Goal: Answer question/provide support

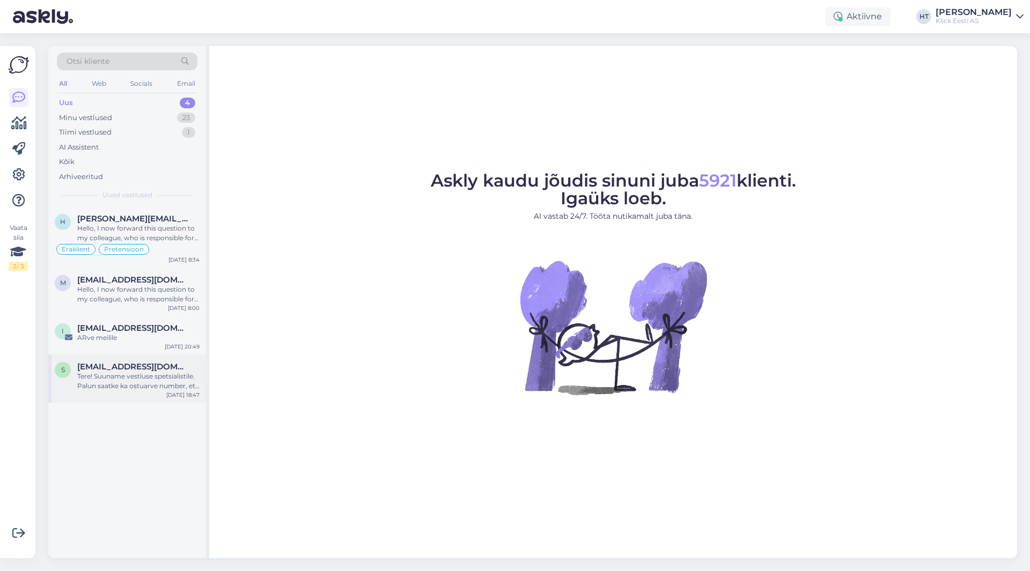
click at [167, 365] on span "[EMAIL_ADDRESS][DOMAIN_NAME]" at bounding box center [133, 367] width 112 height 10
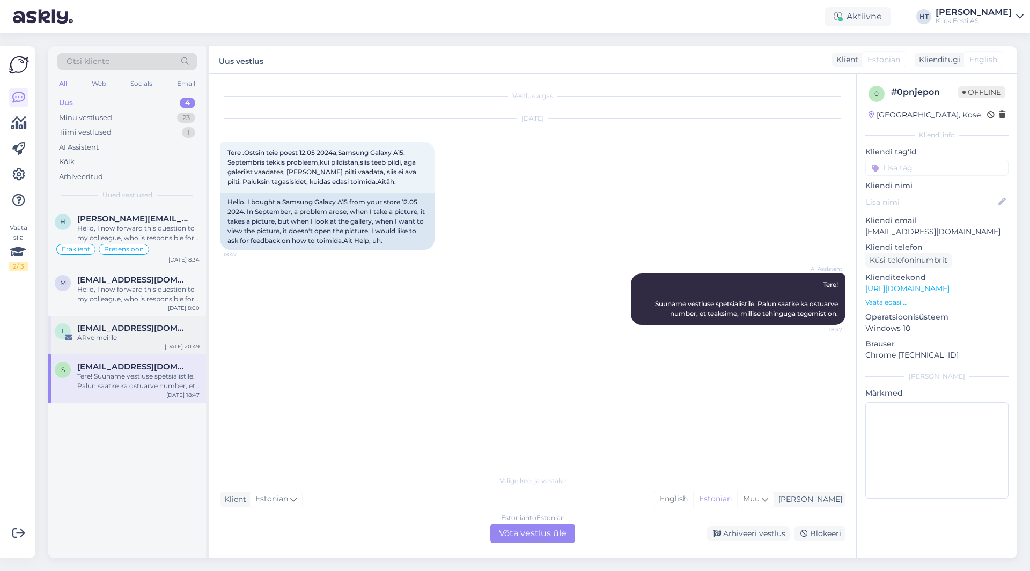
click at [161, 336] on div "ARve meilile" at bounding box center [138, 338] width 122 height 10
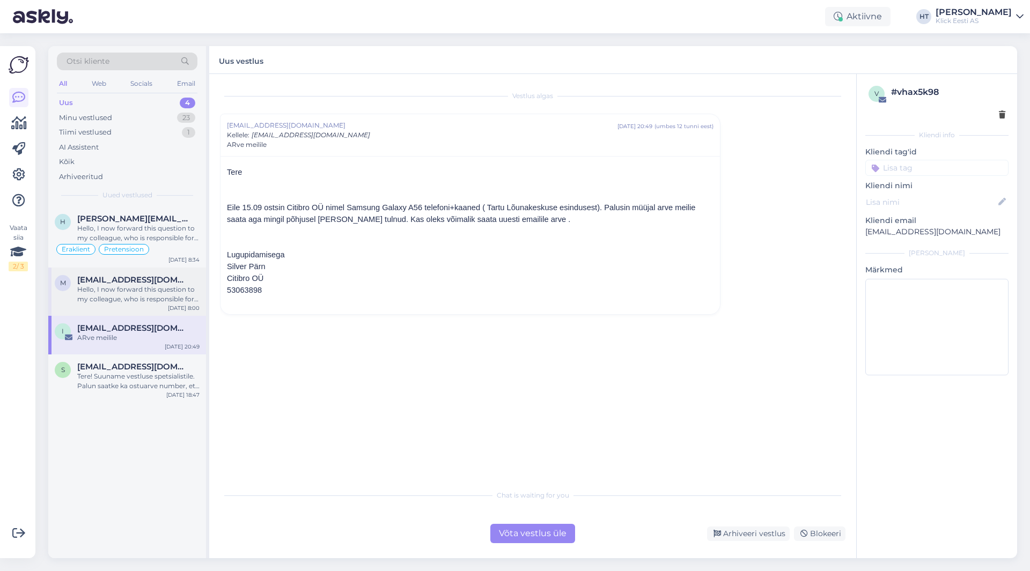
click at [177, 289] on div "Hello, I now forward this question to my colleague, who is responsible for this…" at bounding box center [138, 294] width 122 height 19
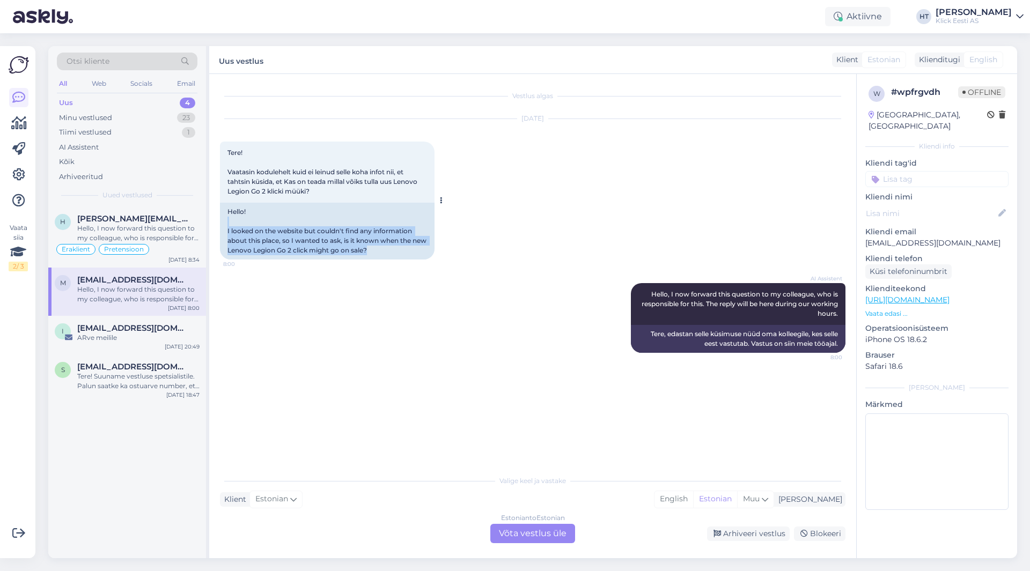
drag, startPoint x: 397, startPoint y: 252, endPoint x: 225, endPoint y: 225, distance: 174.3
click at [225, 225] on div "Hello! I looked on the website but couldn't find any information about this pla…" at bounding box center [327, 231] width 215 height 57
click at [229, 226] on div "Hello! I looked on the website but couldn't find any information about this pla…" at bounding box center [327, 231] width 215 height 57
click at [179, 242] on div "Hello, I now forward this question to my colleague, who is responsible for this…" at bounding box center [138, 233] width 122 height 19
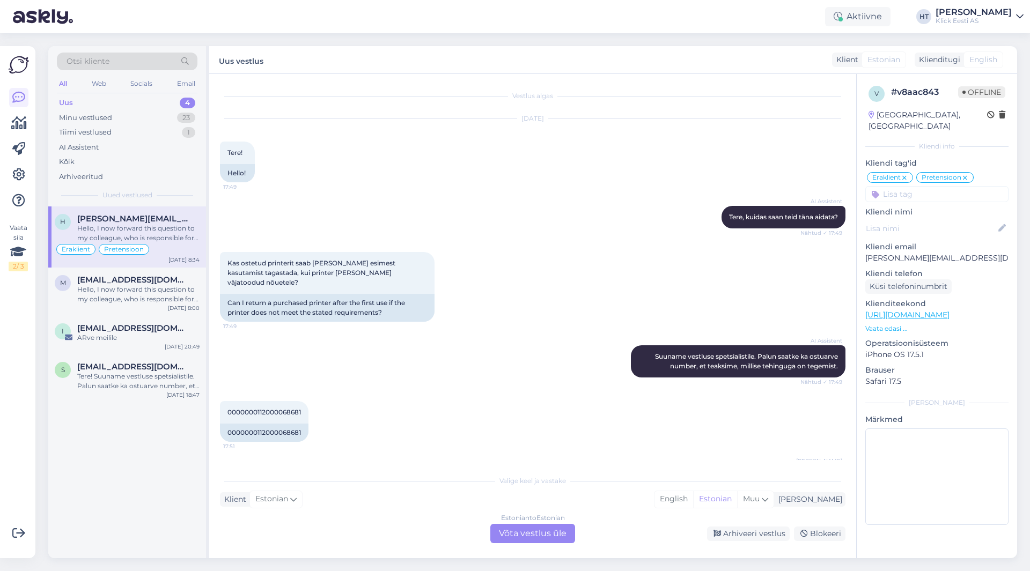
scroll to position [793, 0]
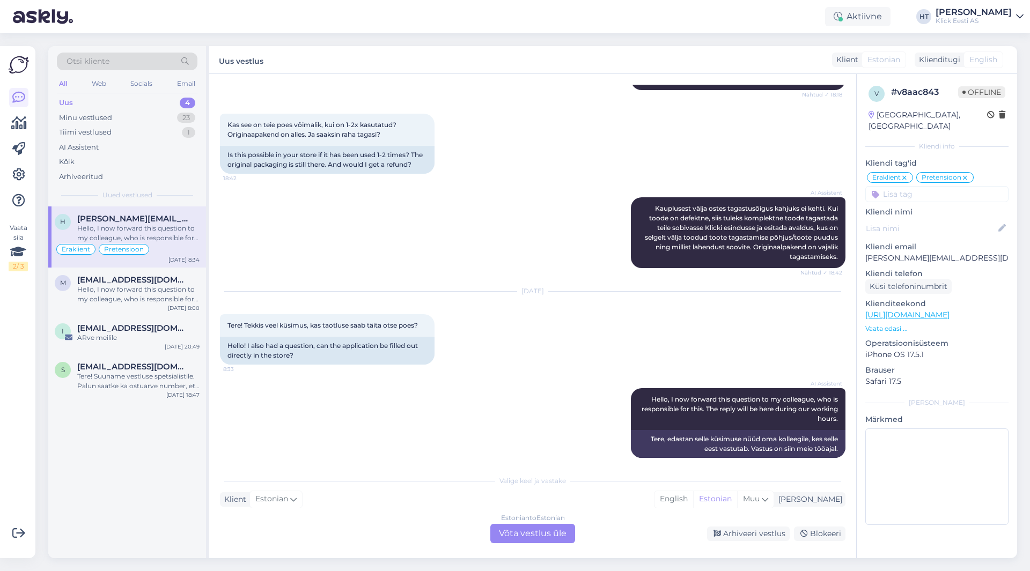
click at [360, 416] on div "AI Assistent Hello, I now forward this question to my colleague, who is respons…" at bounding box center [532, 423] width 625 height 93
click at [134, 375] on div "Tere! Suuname vestluse spetsialistile. Palun saatke ka ostuarve number, et teak…" at bounding box center [138, 381] width 122 height 19
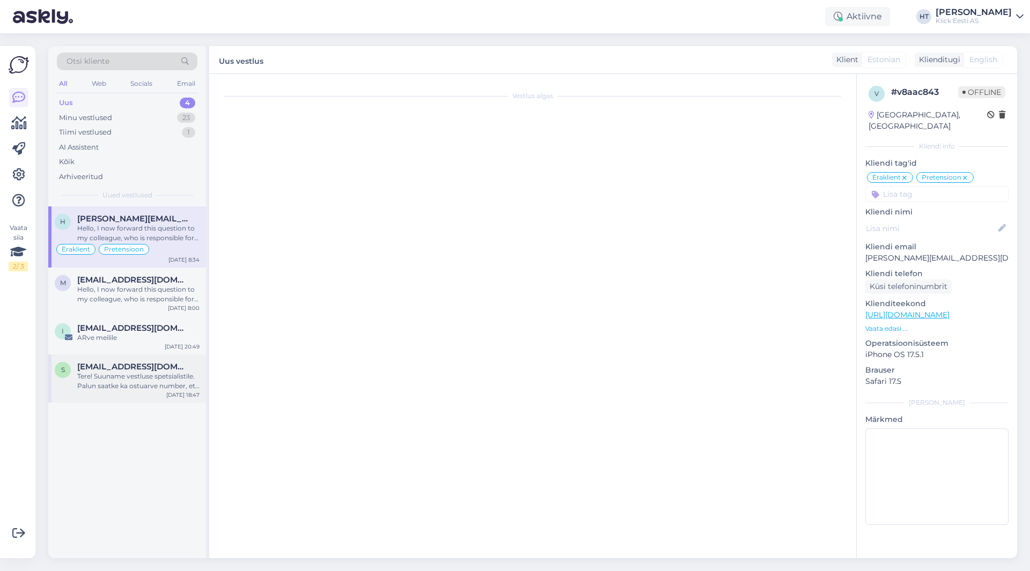
scroll to position [0, 0]
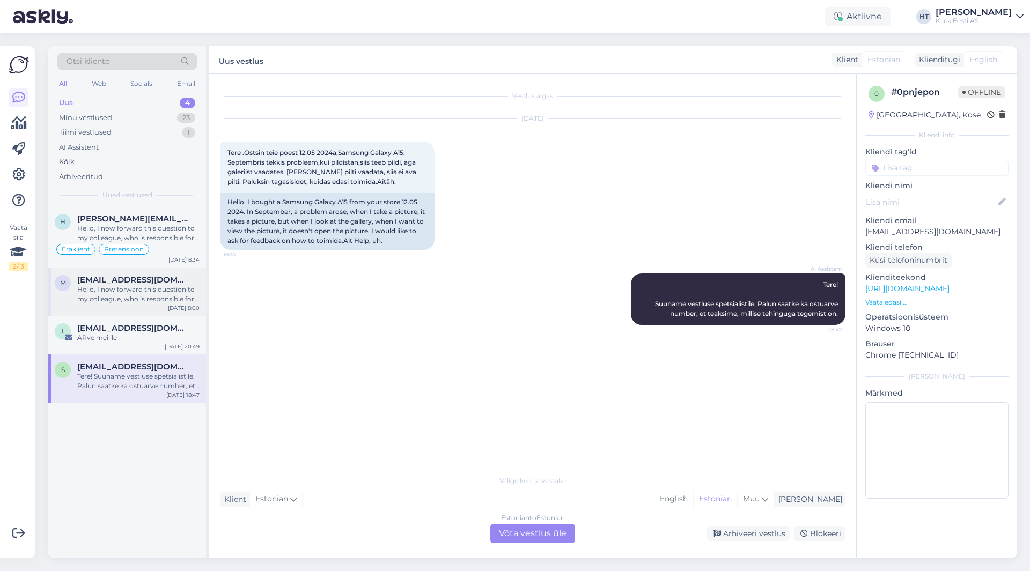
click at [179, 301] on div "Hello, I now forward this question to my colleague, who is responsible for this…" at bounding box center [138, 294] width 122 height 19
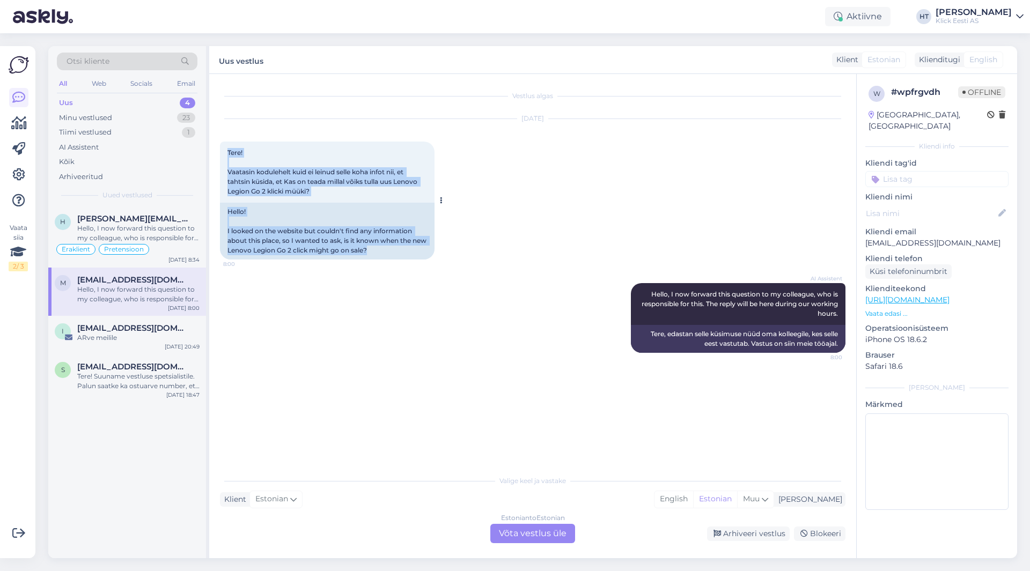
drag, startPoint x: 226, startPoint y: 148, endPoint x: 392, endPoint y: 252, distance: 196.4
click at [392, 252] on div "Tere! Vaatasin kodulehelt kuid ei leinud selle koha infot nii, et tahtsin küsid…" at bounding box center [327, 201] width 215 height 118
click at [392, 252] on div "Hello! I looked on the website but couldn't find any information about this pla…" at bounding box center [327, 231] width 215 height 57
drag, startPoint x: 392, startPoint y: 252, endPoint x: 227, endPoint y: 211, distance: 170.2
click at [227, 211] on div "Hello! I looked on the website but couldn't find any information about this pla…" at bounding box center [327, 231] width 215 height 57
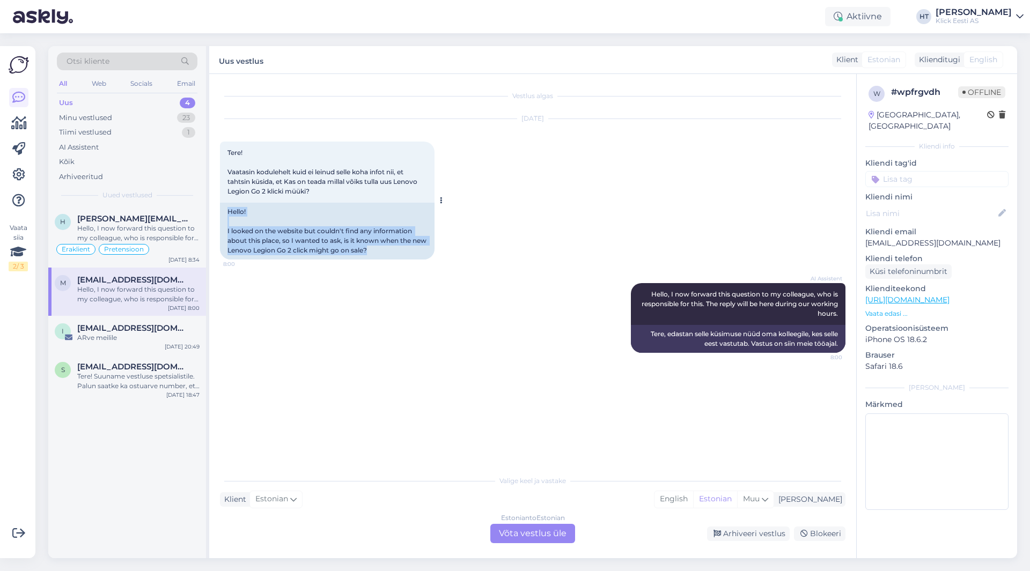
click at [227, 211] on div "Hello! I looked on the website but couldn't find any information about this pla…" at bounding box center [327, 231] width 215 height 57
drag, startPoint x: 227, startPoint y: 211, endPoint x: 421, endPoint y: 248, distance: 197.0
click at [421, 248] on div "Hello! I looked on the website but couldn't find any information about this pla…" at bounding box center [327, 231] width 215 height 57
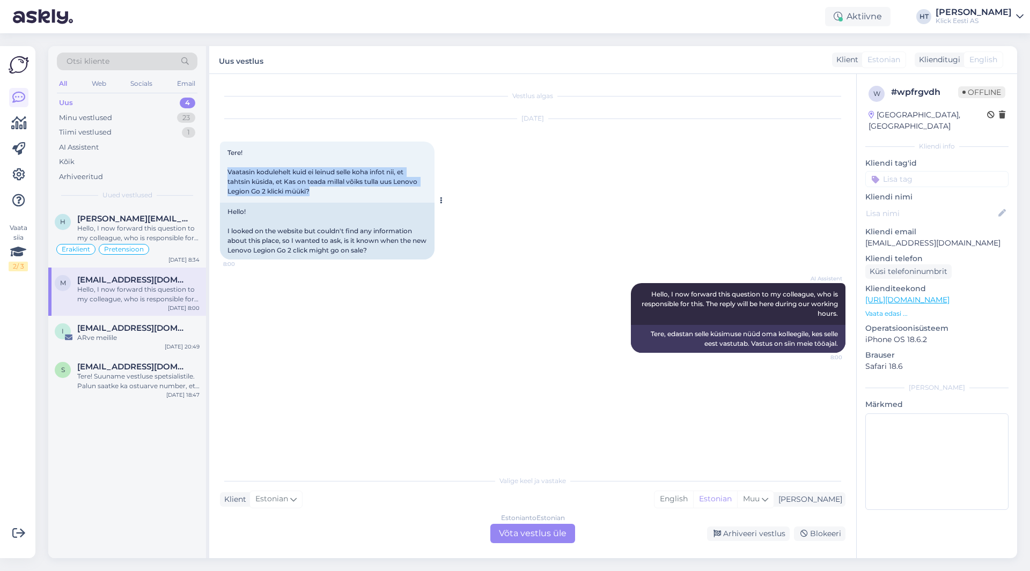
drag, startPoint x: 321, startPoint y: 193, endPoint x: 226, endPoint y: 169, distance: 97.8
click at [226, 169] on div "Tere! Vaatasin kodulehelt kuid ei leinud selle koha infot nii, et tahtsin küsid…" at bounding box center [327, 172] width 215 height 61
copy span "[PERSON_NAME] kodulehelt kuid ei leinud selle koha infot nii, et tahtsin küsida…"
click at [271, 180] on span "Tere! Vaatasin kodulehelt kuid ei leinud selle koha infot nii, et tahtsin küsid…" at bounding box center [322, 172] width 191 height 47
drag, startPoint x: 228, startPoint y: 190, endPoint x: 266, endPoint y: 191, distance: 38.1
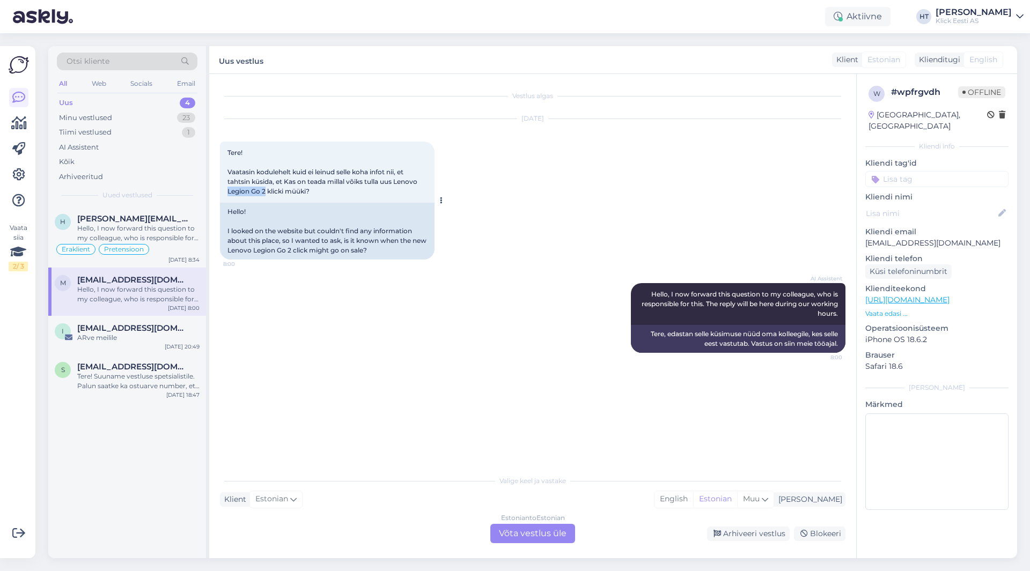
click at [266, 191] on span "Tere! Vaatasin kodulehelt kuid ei leinud selle koha infot nii, et tahtsin küsid…" at bounding box center [322, 172] width 191 height 47
copy span "Legion Go 2"
click at [136, 342] on div "ARve meilile" at bounding box center [138, 338] width 122 height 10
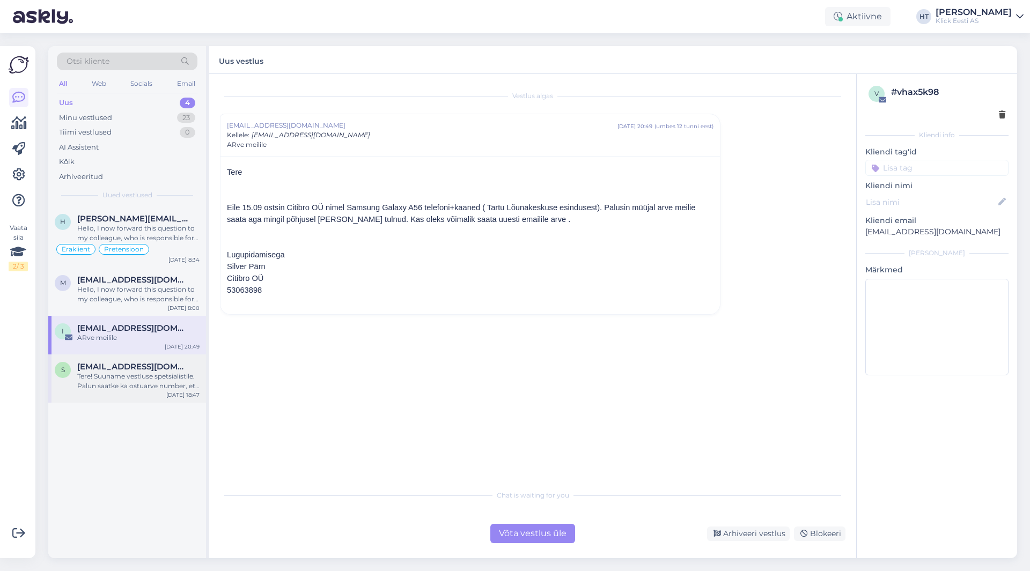
click at [151, 382] on div "Tere! Suuname vestluse spetsialistile. Palun saatke ka ostuarve number, et teak…" at bounding box center [138, 381] width 122 height 19
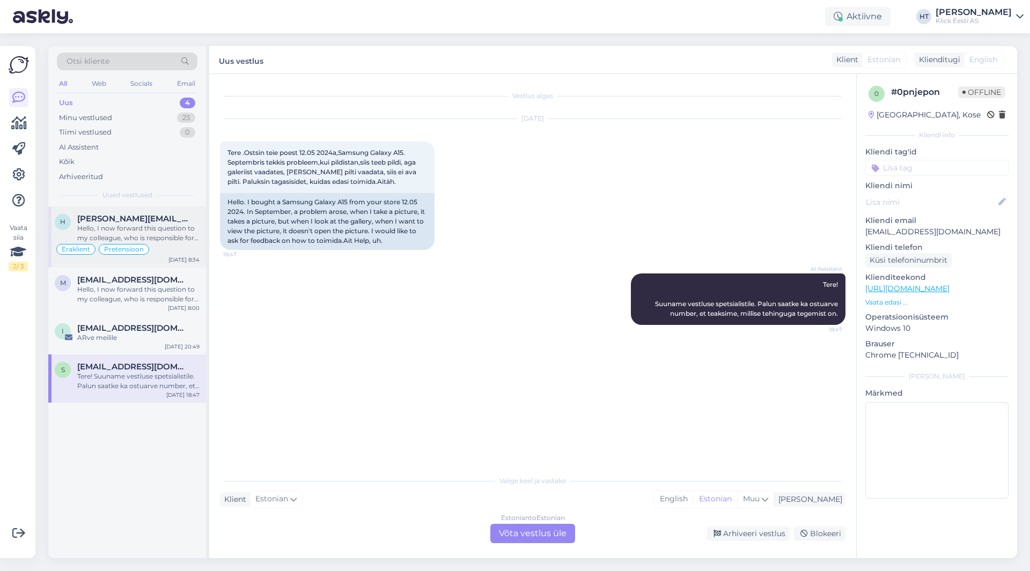
click at [121, 232] on div "Hello, I now forward this question to my colleague, who is responsible for this…" at bounding box center [138, 233] width 122 height 19
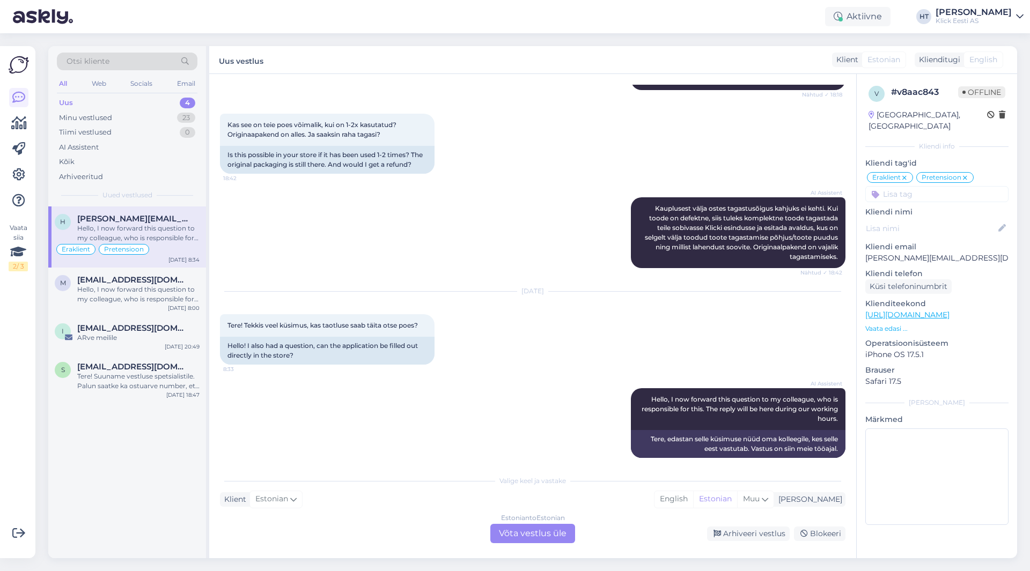
click at [541, 531] on div "Estonian to Estonian Võta vestlus üle" at bounding box center [532, 533] width 85 height 19
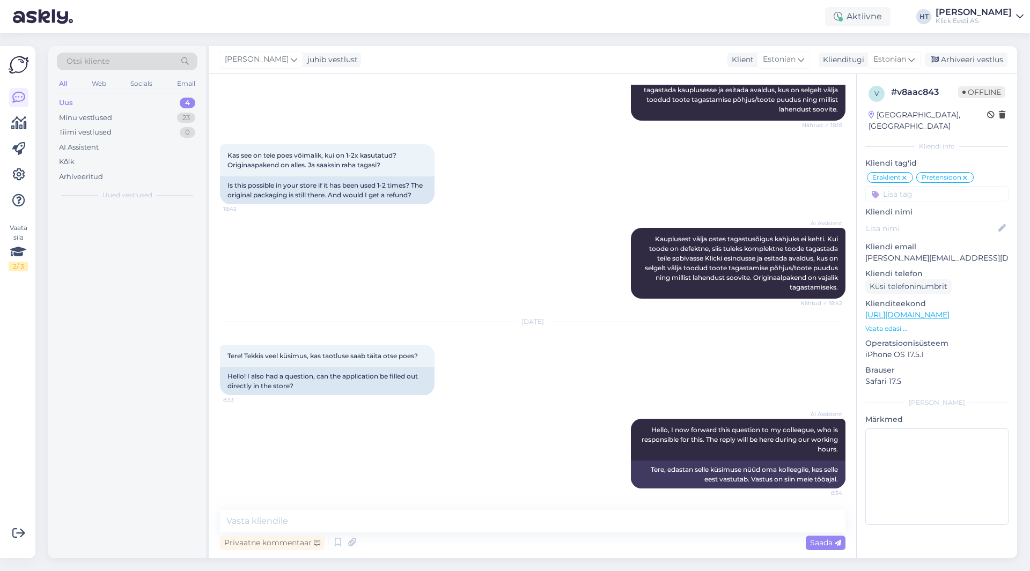
scroll to position [753, 0]
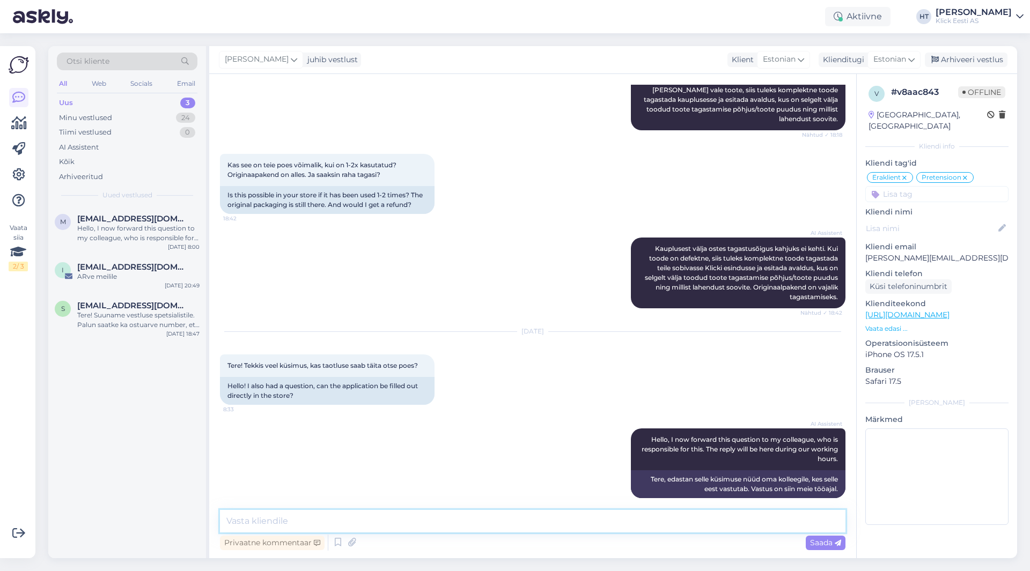
click at [535, 524] on textarea at bounding box center [532, 521] width 625 height 23
type textarea "Saab otse poes täita."
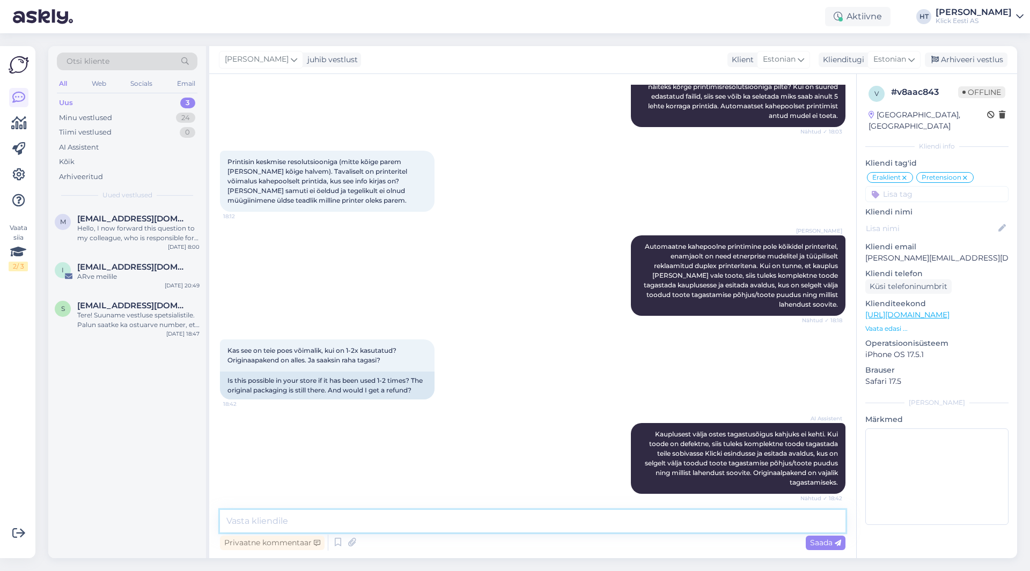
scroll to position [799, 0]
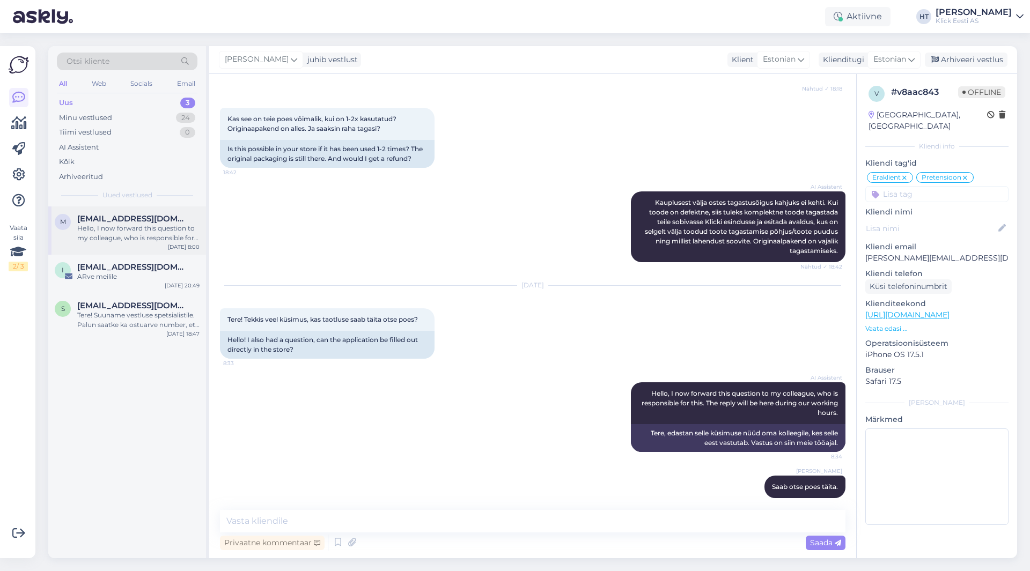
click at [157, 234] on div "Hello, I now forward this question to my colleague, who is responsible for this…" at bounding box center [138, 233] width 122 height 19
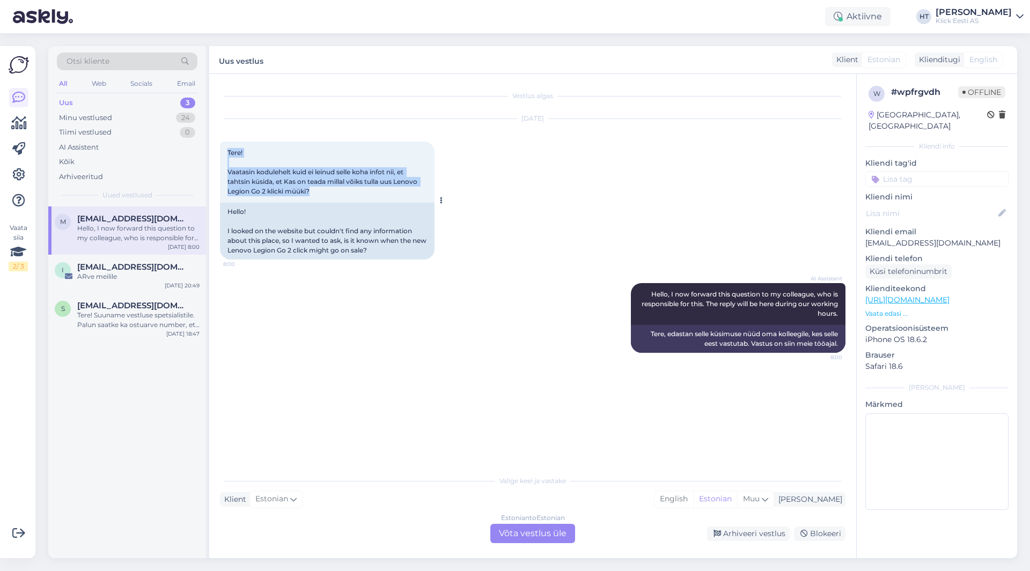
drag, startPoint x: 329, startPoint y: 194, endPoint x: 227, endPoint y: 146, distance: 113.3
click at [227, 146] on div "Tere! Vaatasin kodulehelt kuid ei leinud selle koha infot nii, et tahtsin küsid…" at bounding box center [327, 172] width 215 height 61
click at [230, 149] on span "Tere! Vaatasin kodulehelt kuid ei leinud selle koha infot nii, et tahtsin küsid…" at bounding box center [322, 172] width 191 height 47
click at [101, 256] on div "i [EMAIL_ADDRESS][DOMAIN_NAME] ARve meilile [DATE] 20:49" at bounding box center [127, 274] width 158 height 39
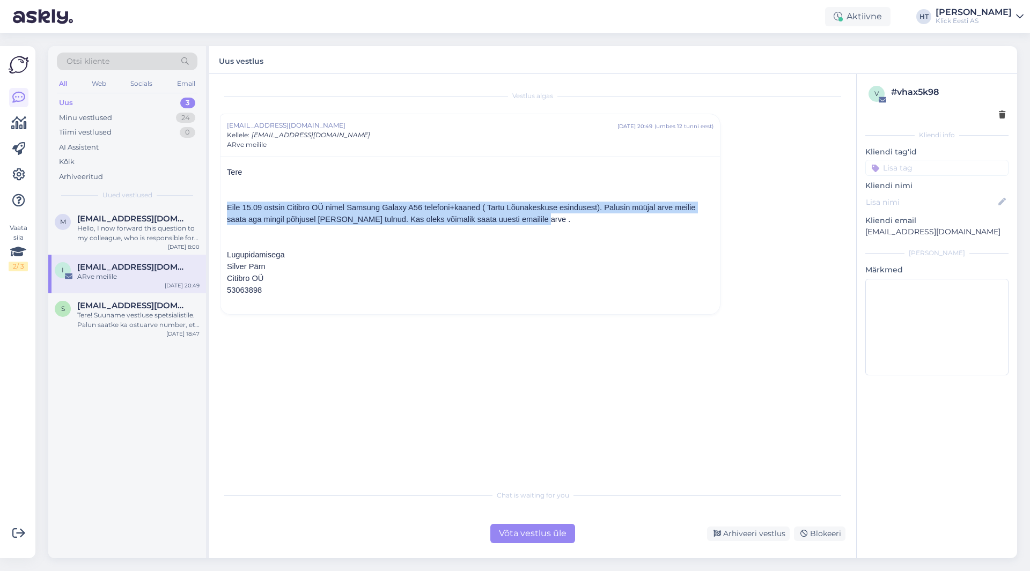
drag, startPoint x: 226, startPoint y: 207, endPoint x: 524, endPoint y: 223, distance: 298.1
click at [524, 223] on div "Tere Eile 15.09 ostsin Citibro OÜ nimel Samsung Galaxy A56 telefoni+kaaned ( Ta…" at bounding box center [469, 235] width 499 height 158
click at [524, 223] on p "Eile 15.09 ostsin Citibro OÜ nimel Samsung Galaxy A56 telefoni+kaaned ( Tartu L…" at bounding box center [470, 214] width 486 height 24
drag, startPoint x: 513, startPoint y: 221, endPoint x: 227, endPoint y: 205, distance: 286.3
click at [227, 205] on p "Eile 15.09 ostsin Citibro OÜ nimel Samsung Galaxy A56 telefoni+kaaned ( Tartu L…" at bounding box center [470, 214] width 486 height 24
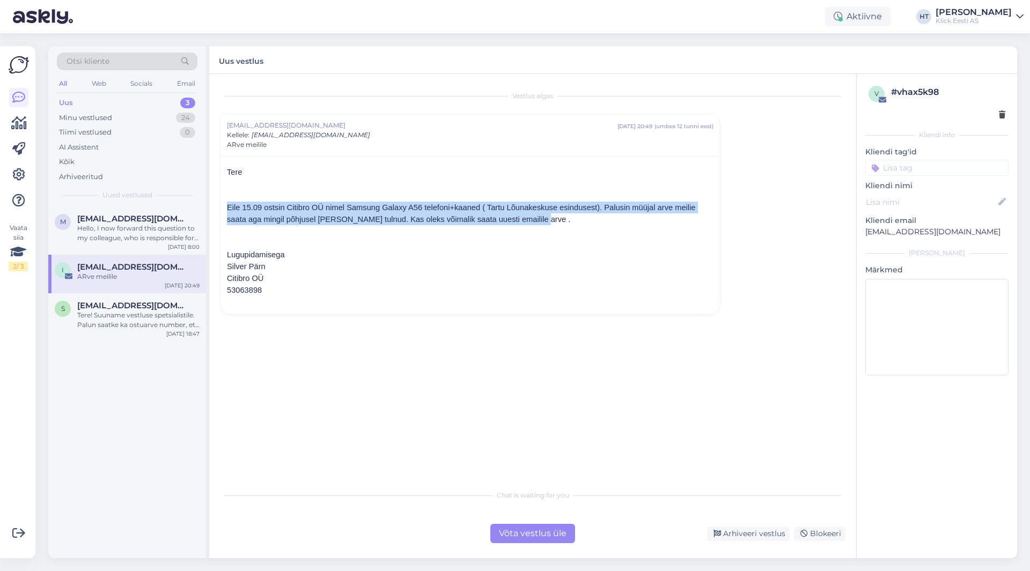
click at [227, 205] on p "Eile 15.09 ostsin Citibro OÜ nimel Samsung Galaxy A56 telefoni+kaaned ( Tartu L…" at bounding box center [470, 214] width 486 height 24
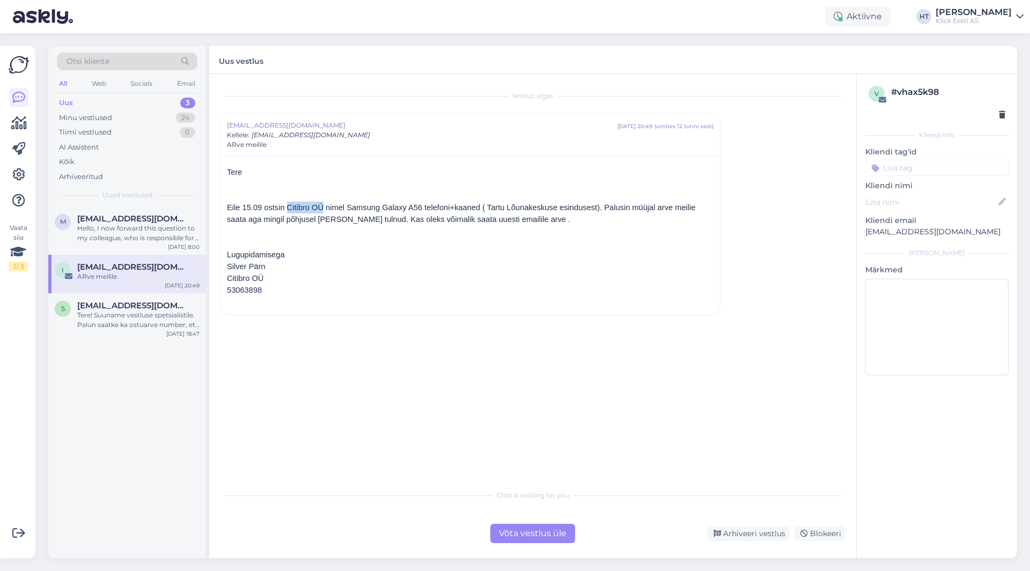
drag, startPoint x: 281, startPoint y: 208, endPoint x: 312, endPoint y: 208, distance: 30.6
click at [312, 208] on p "Eile 15.09 ostsin Citibro OÜ nimel Samsung Galaxy A56 telefoni+kaaned ( Tartu L…" at bounding box center [470, 214] width 486 height 24
copy p "Citibro OÜ"
click at [528, 529] on div "Võta vestlus üle" at bounding box center [532, 533] width 85 height 19
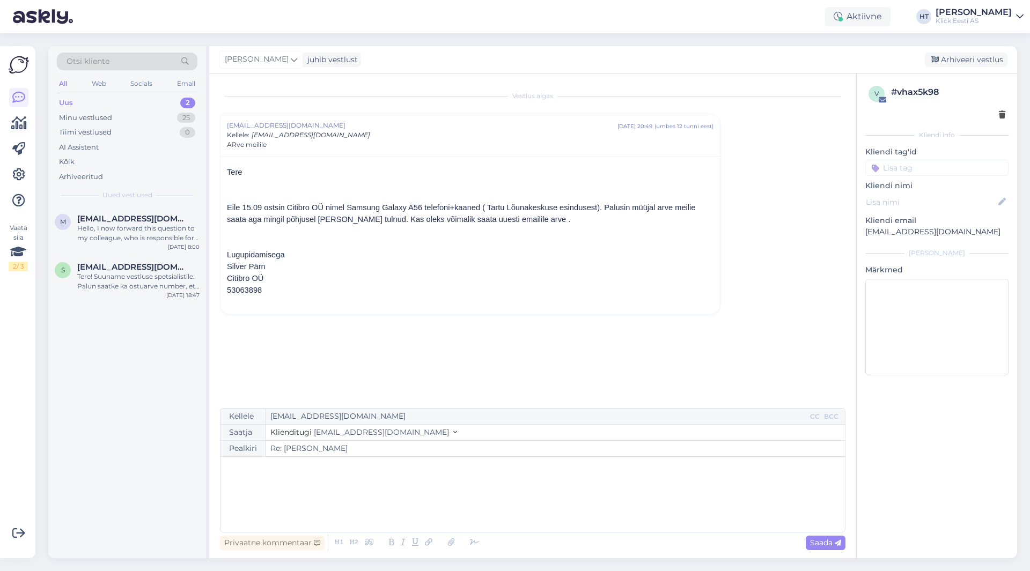
click at [315, 478] on div "﻿" at bounding box center [533, 494] width 614 height 64
click at [451, 547] on icon at bounding box center [451, 542] width 14 height 15
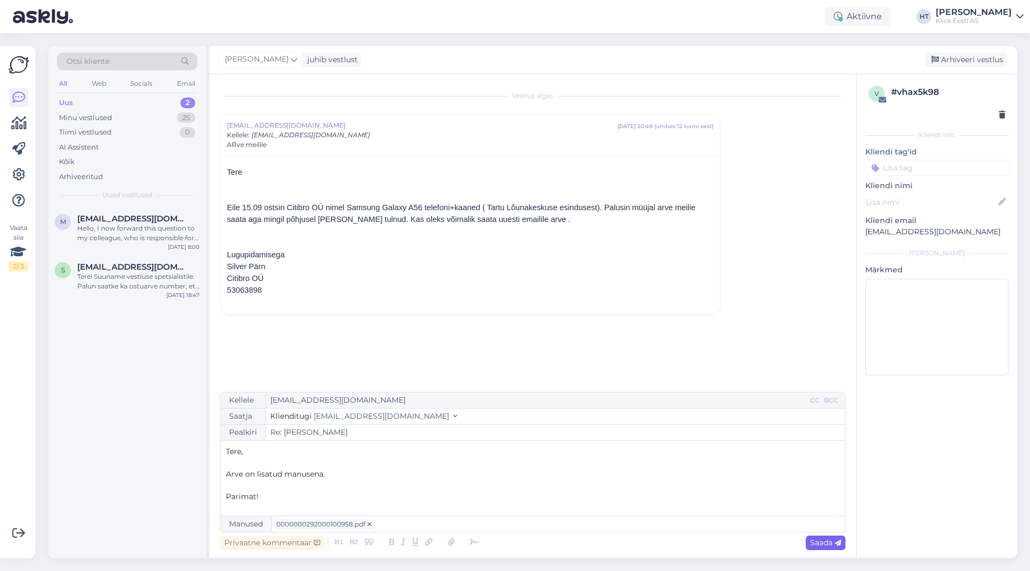
click at [839, 547] on icon at bounding box center [838, 543] width 6 height 6
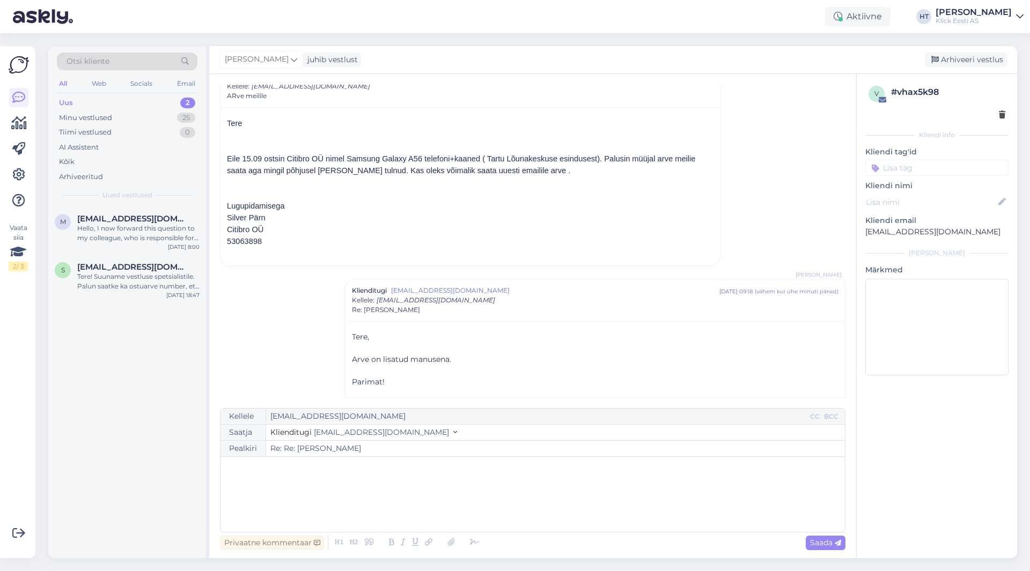
click at [938, 166] on input at bounding box center [936, 168] width 143 height 16
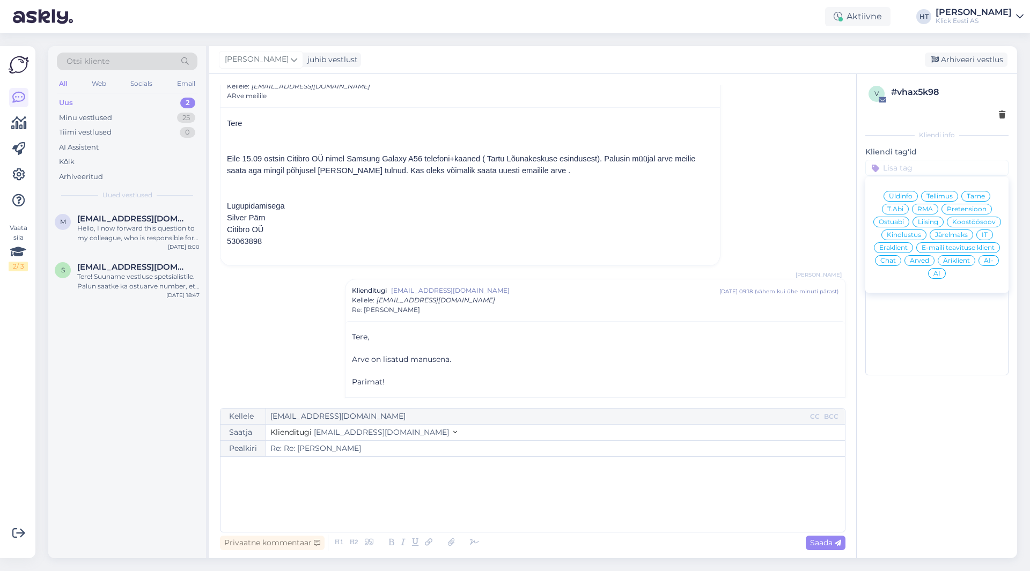
click at [953, 262] on span "Äriklient" at bounding box center [956, 260] width 27 height 6
type input "Re: [PERSON_NAME]"
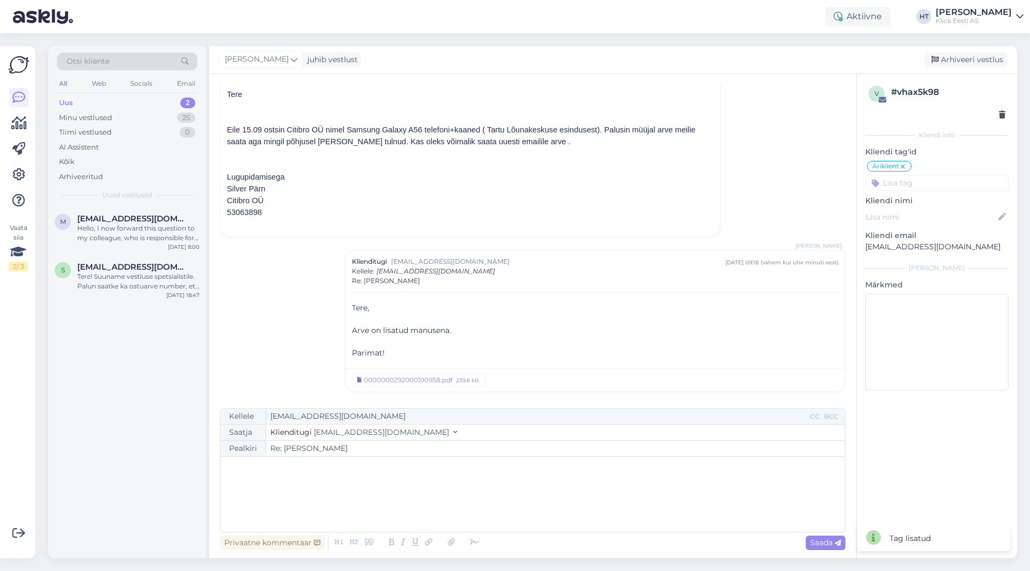
click at [923, 191] on div "v # vhax5k98 Kliendi info Kliendi tag'id Äriklient Üldinfo Tellimus Tarne T.Abi…" at bounding box center [937, 240] width 160 height 333
click at [923, 185] on input at bounding box center [936, 183] width 143 height 16
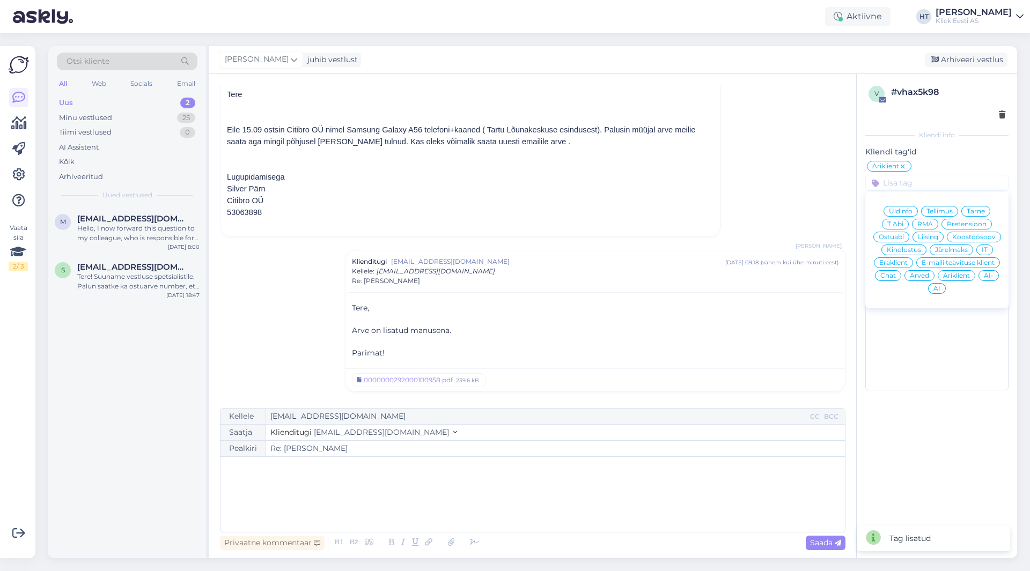
click at [912, 274] on span "Arved" at bounding box center [919, 275] width 19 height 6
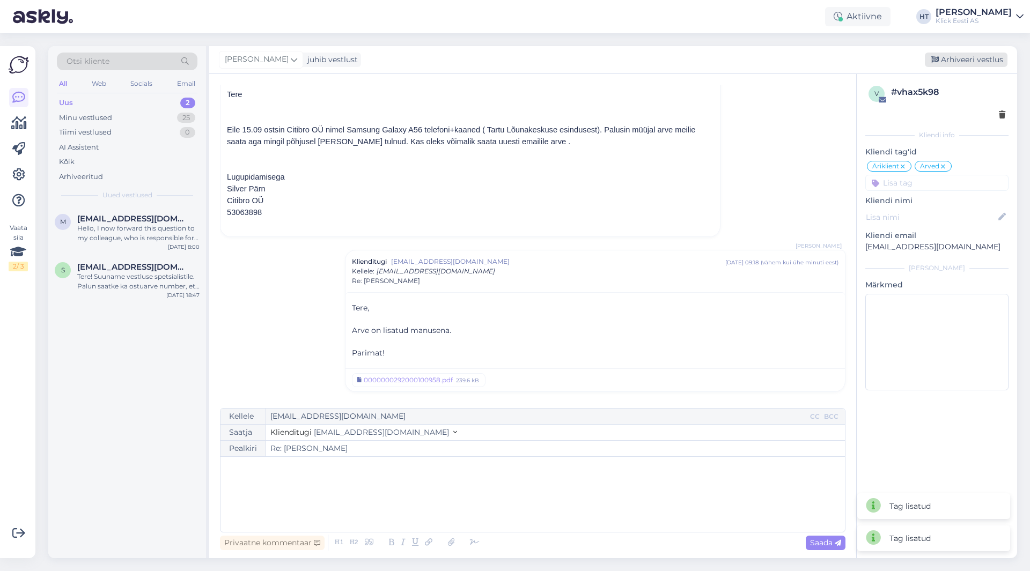
click at [968, 65] on div "Arhiveeri vestlus" at bounding box center [966, 60] width 83 height 14
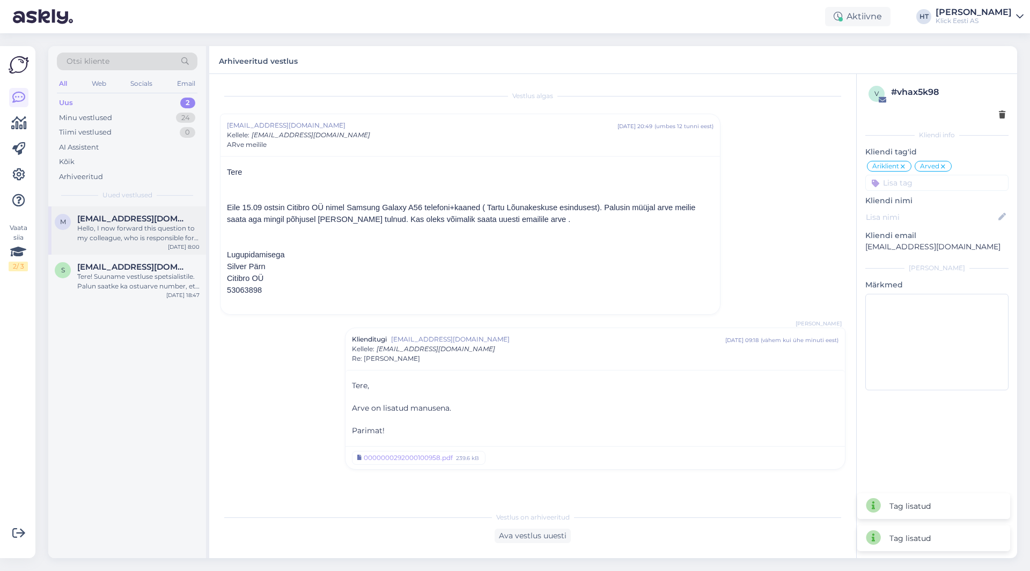
click at [101, 253] on div "[PERSON_NAME] [PERSON_NAME][EMAIL_ADDRESS][DOMAIN_NAME] Hello, I now forward th…" at bounding box center [127, 231] width 158 height 48
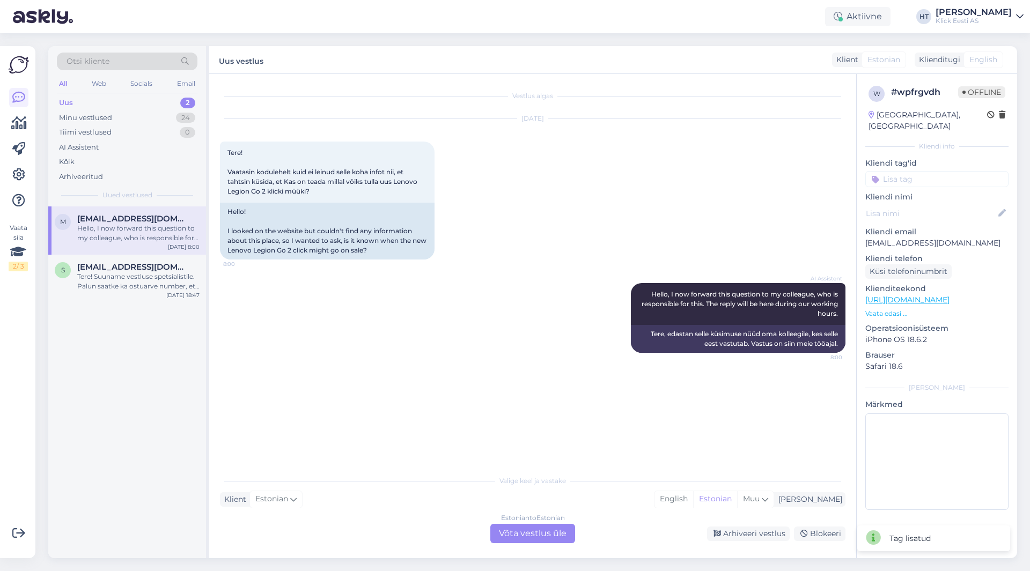
click at [142, 325] on div "[PERSON_NAME] [PERSON_NAME][EMAIL_ADDRESS][DOMAIN_NAME] Hello, I now forward th…" at bounding box center [127, 383] width 158 height 352
click at [139, 295] on div "s [EMAIL_ADDRESS][DOMAIN_NAME] Tere! Suuname vestluse spetsialistile. Palun saa…" at bounding box center [127, 279] width 158 height 48
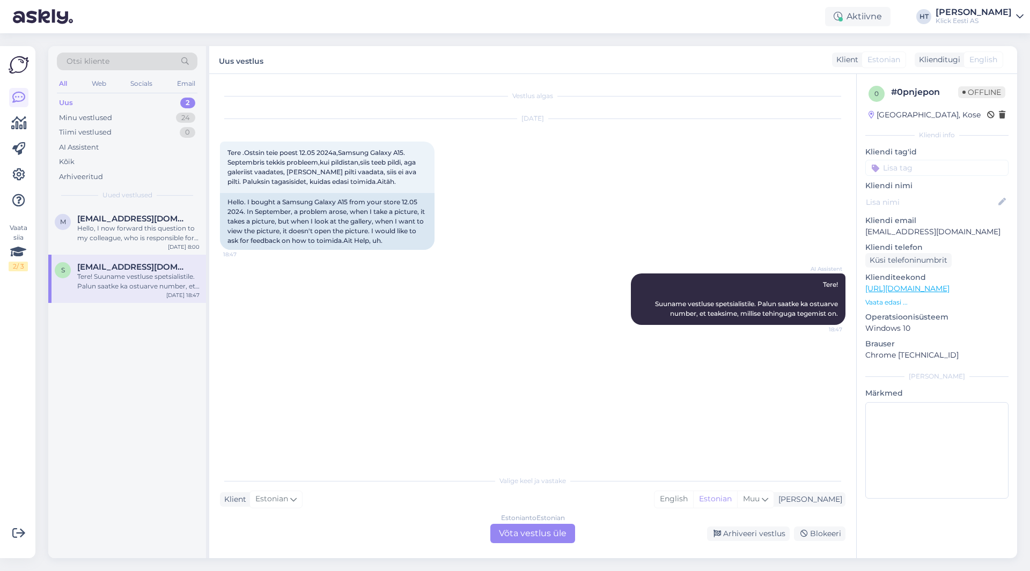
click at [532, 532] on div "Estonian to Estonian Võta vestlus üle" at bounding box center [532, 533] width 85 height 19
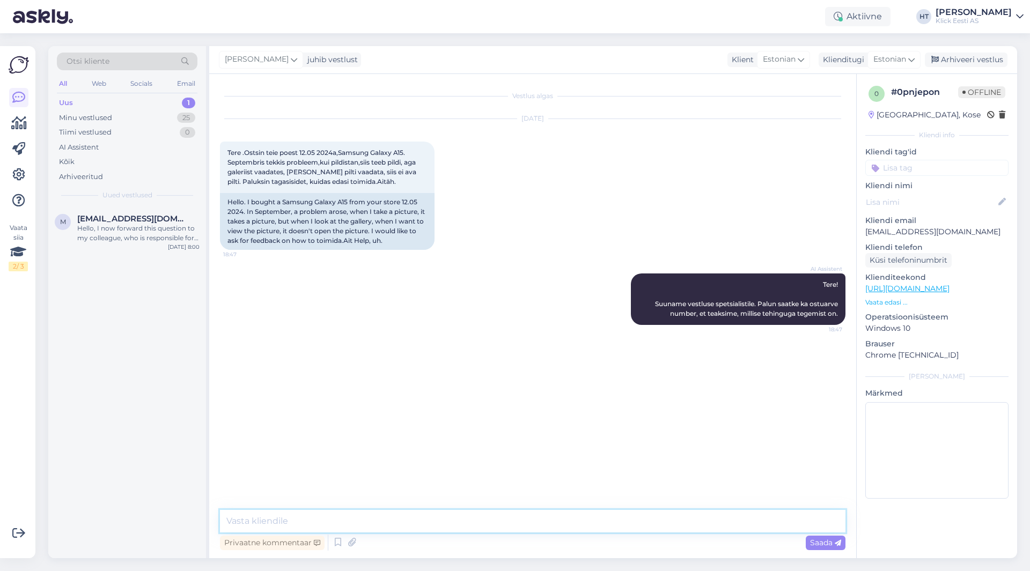
click at [501, 525] on textarea at bounding box center [532, 521] width 625 height 23
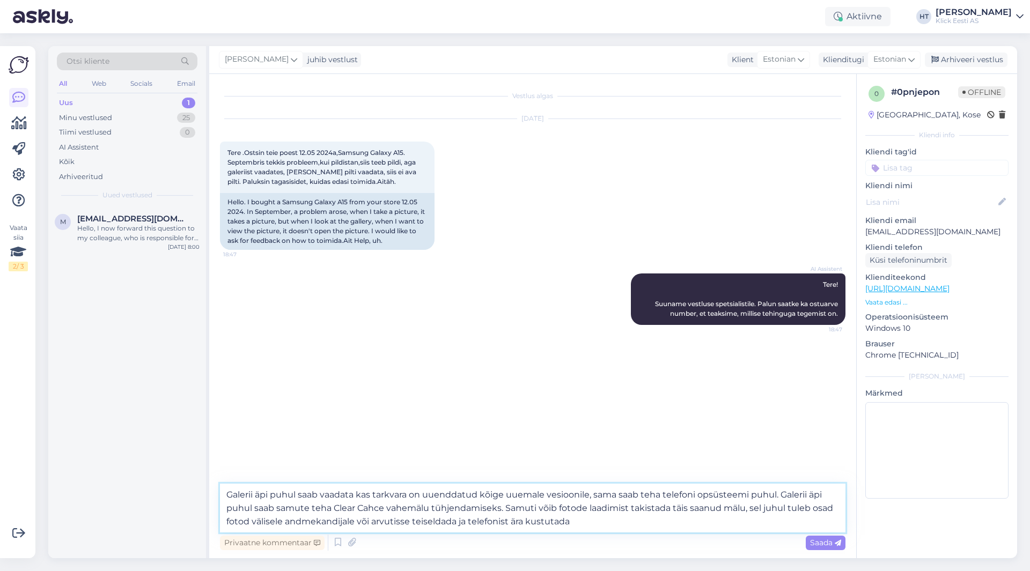
type textarea "Galerii äpi puhul saab vaadata kas tarkvara on uuenddatud kõige uuemale vesioon…"
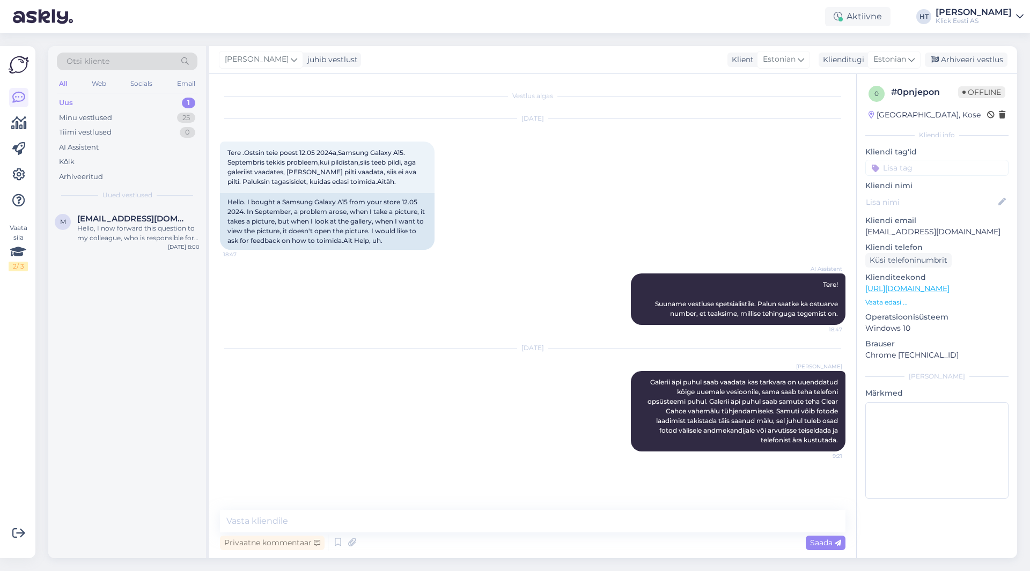
click at [950, 167] on input at bounding box center [936, 168] width 143 height 16
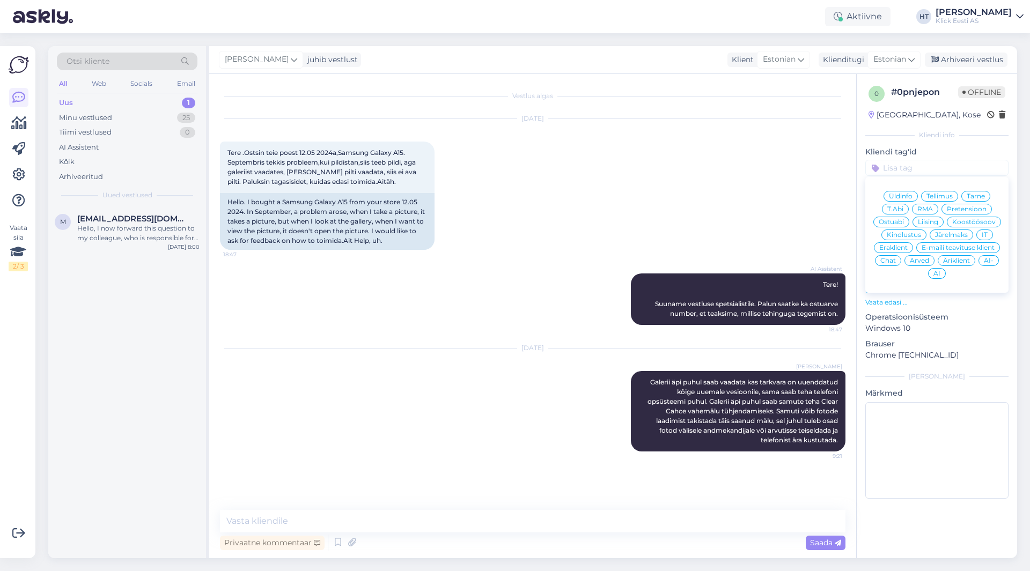
click at [901, 207] on span "T.Abi" at bounding box center [895, 209] width 16 height 6
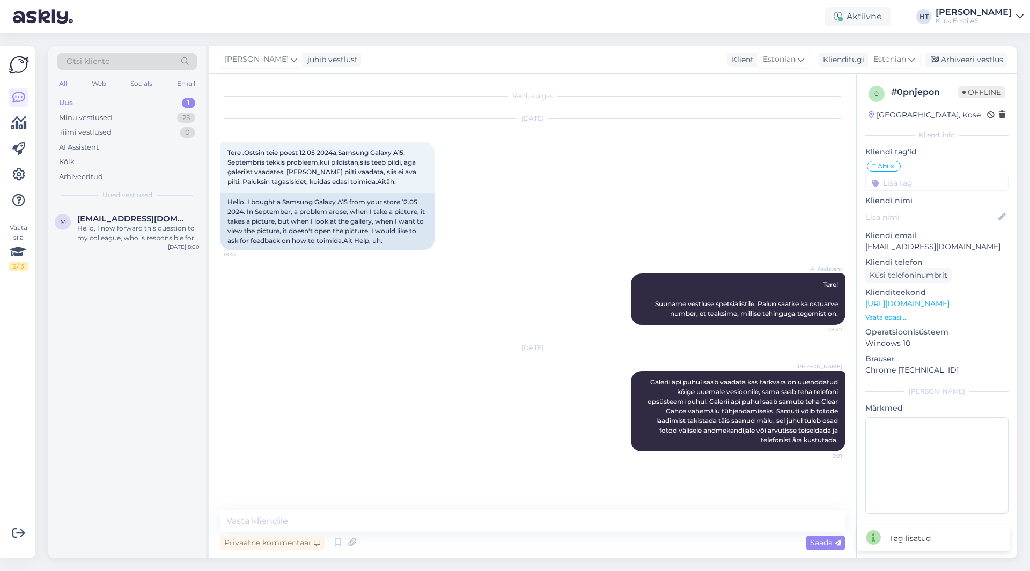
click at [924, 187] on input at bounding box center [936, 183] width 143 height 16
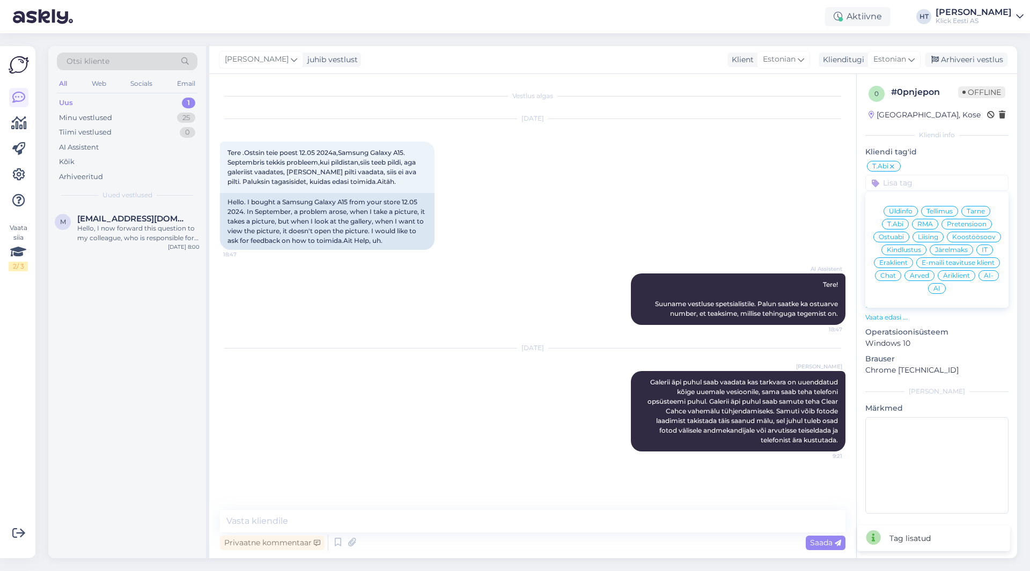
click at [902, 260] on span "Eraklient" at bounding box center [893, 263] width 28 height 6
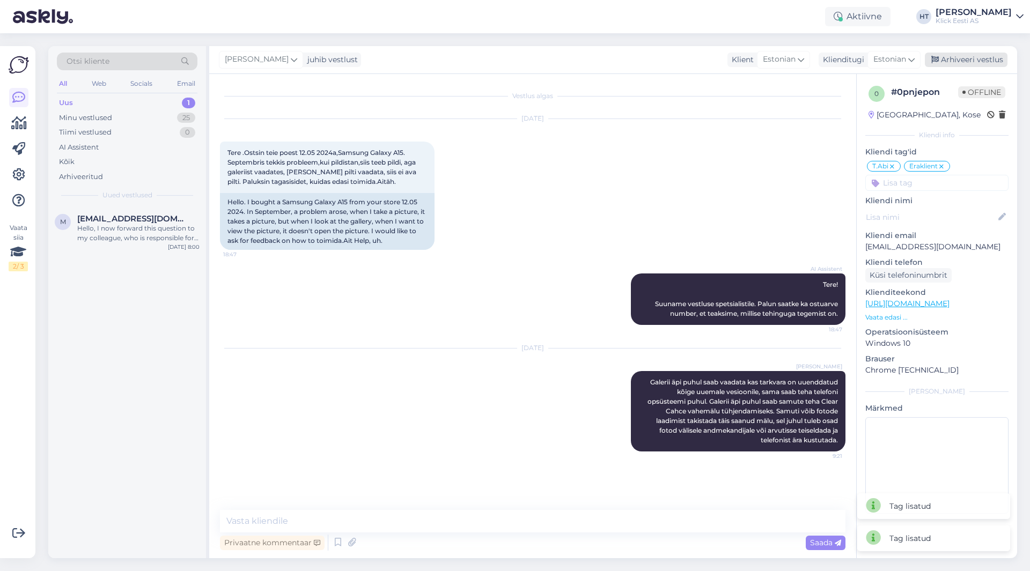
click at [965, 63] on div "Arhiveeri vestlus" at bounding box center [966, 60] width 83 height 14
click at [104, 215] on span "[EMAIL_ADDRESS][DOMAIN_NAME]" at bounding box center [133, 219] width 112 height 10
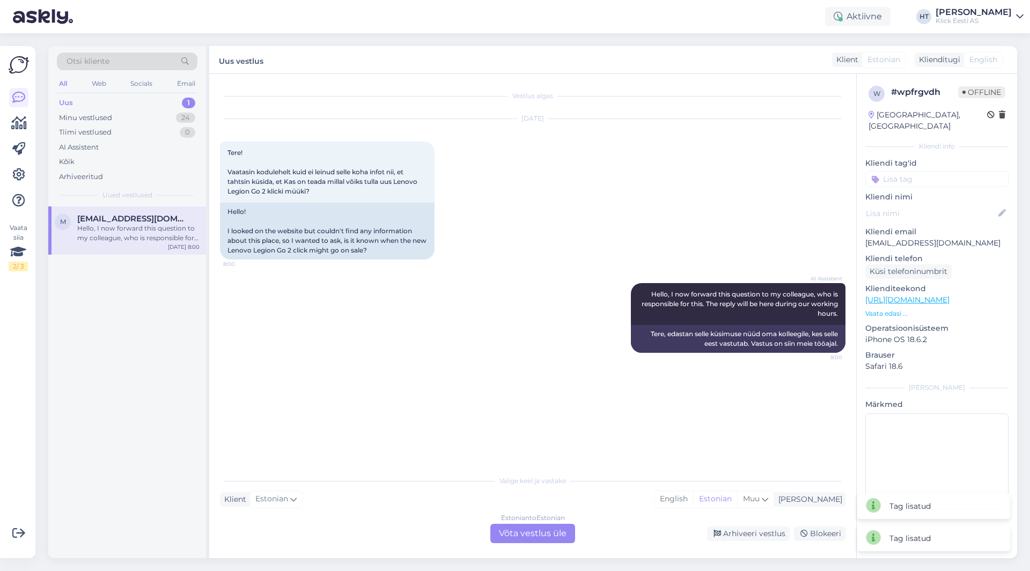
click at [165, 386] on div "[PERSON_NAME] [PERSON_NAME][EMAIL_ADDRESS][DOMAIN_NAME] Hello, I now forward th…" at bounding box center [127, 383] width 158 height 352
click at [155, 150] on div "AI Assistent" at bounding box center [127, 147] width 141 height 15
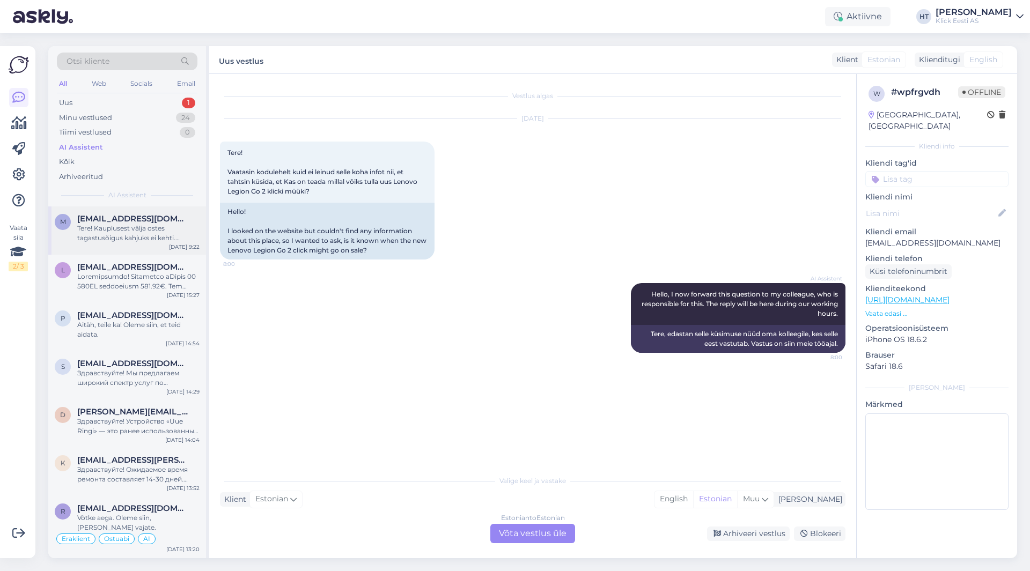
click at [151, 207] on div "M [PERSON_NAME][EMAIL_ADDRESS][DOMAIN_NAME] Tere! Kauplusest välja ostes tagast…" at bounding box center [127, 231] width 158 height 48
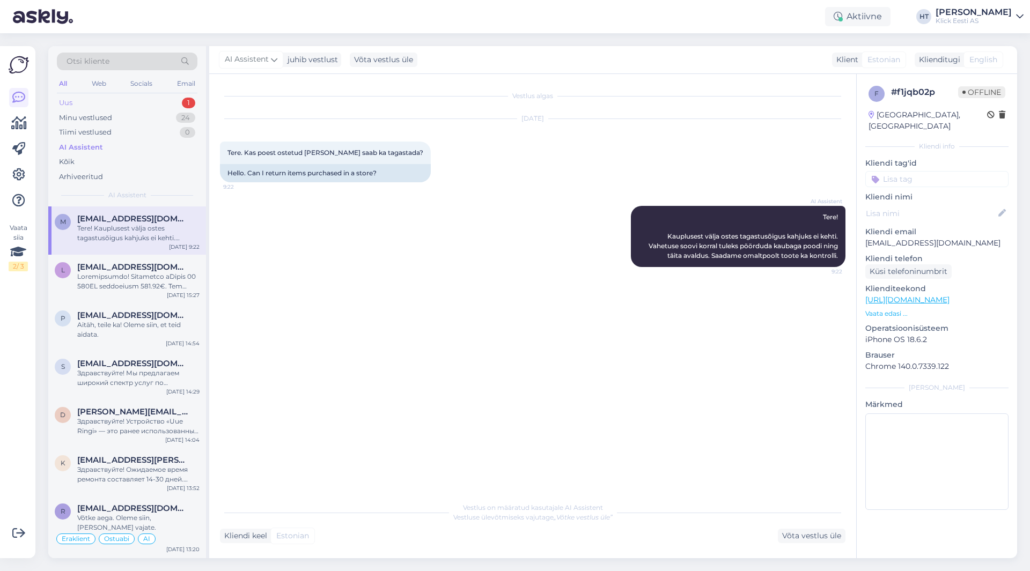
click at [166, 103] on div "Uus 1" at bounding box center [127, 102] width 141 height 15
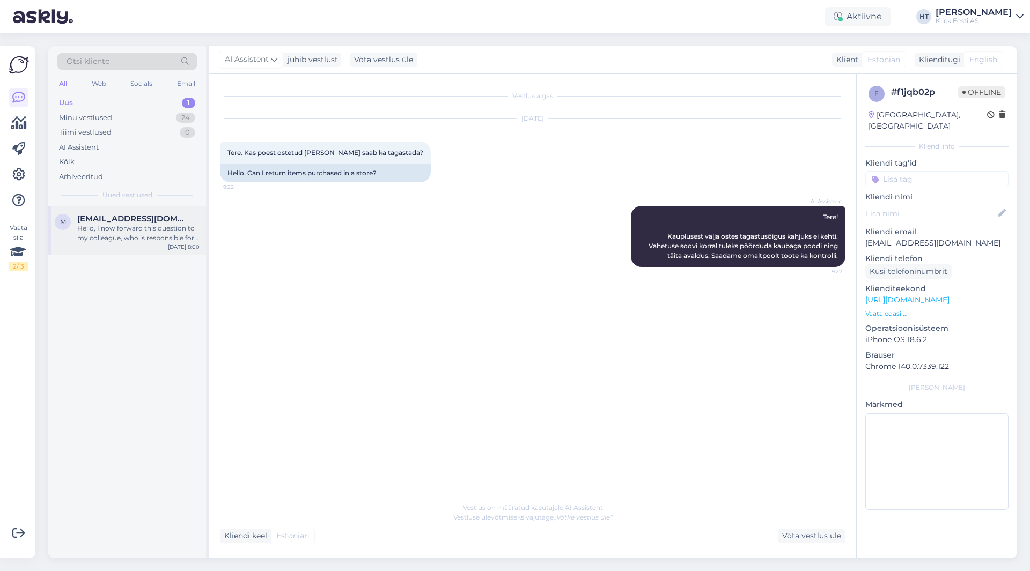
click at [142, 209] on div "[PERSON_NAME] [PERSON_NAME][EMAIL_ADDRESS][DOMAIN_NAME] Hello, I now forward th…" at bounding box center [127, 231] width 158 height 48
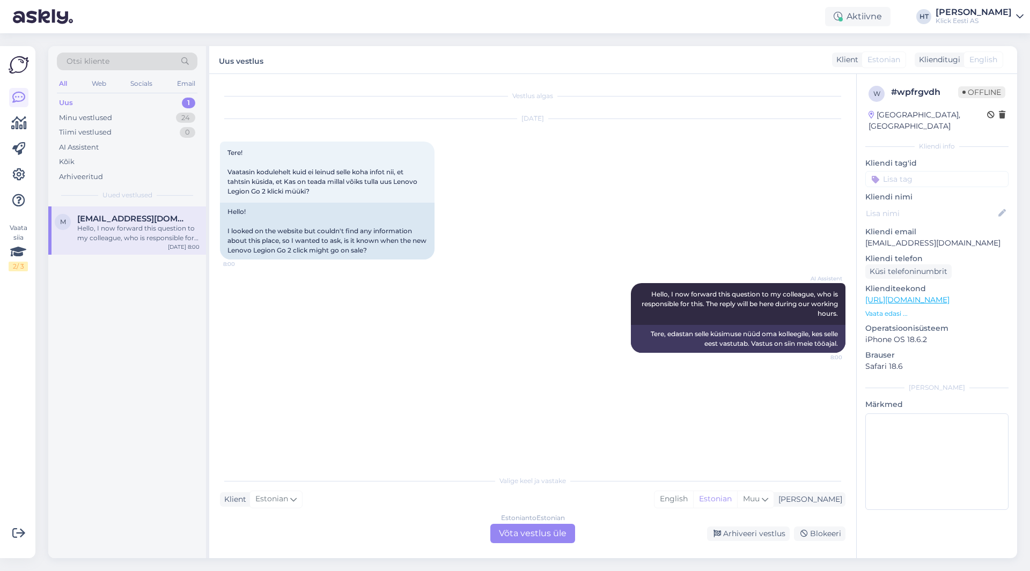
click at [173, 365] on div "[PERSON_NAME] [PERSON_NAME][EMAIL_ADDRESS][DOMAIN_NAME] Hello, I now forward th…" at bounding box center [127, 383] width 158 height 352
click at [544, 530] on div "Estonian to Estonian Võta vestlus üle" at bounding box center [532, 533] width 85 height 19
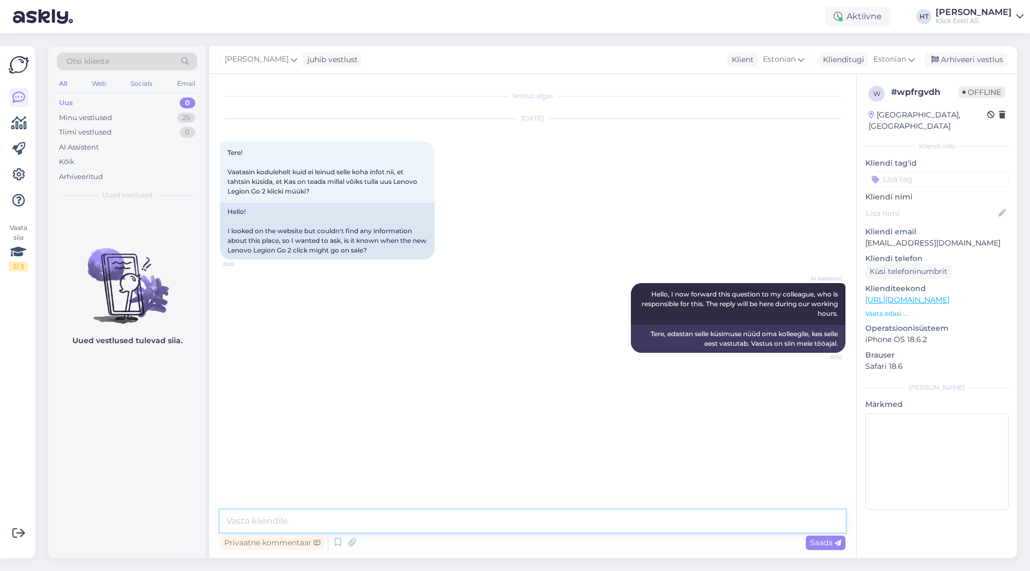
click at [535, 521] on textarea at bounding box center [532, 521] width 625 height 23
type textarea "Selle kohta pole kahjuks infot."
click at [953, 171] on input at bounding box center [936, 179] width 143 height 16
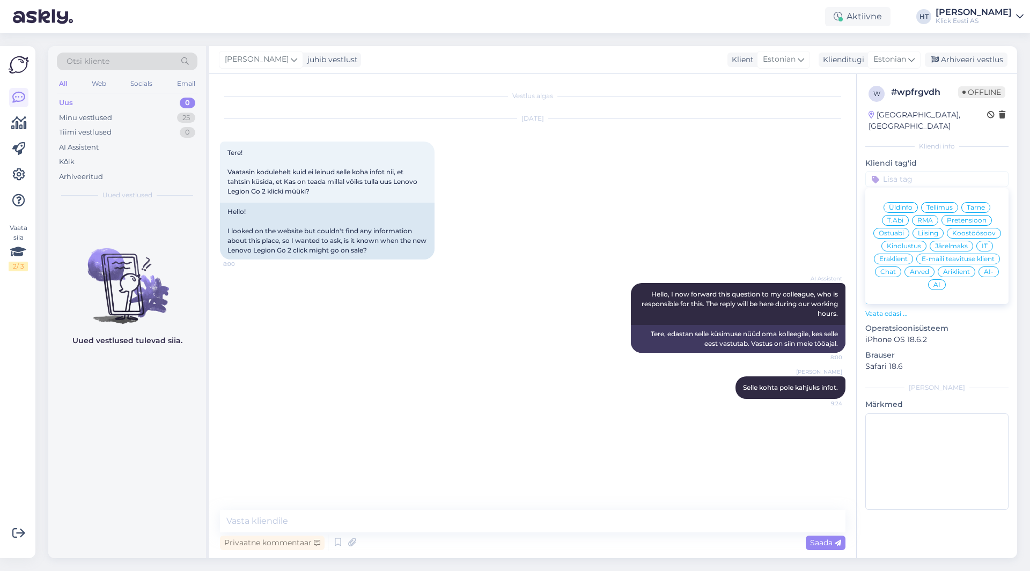
click at [901, 230] on span "Ostuabi" at bounding box center [891, 233] width 25 height 6
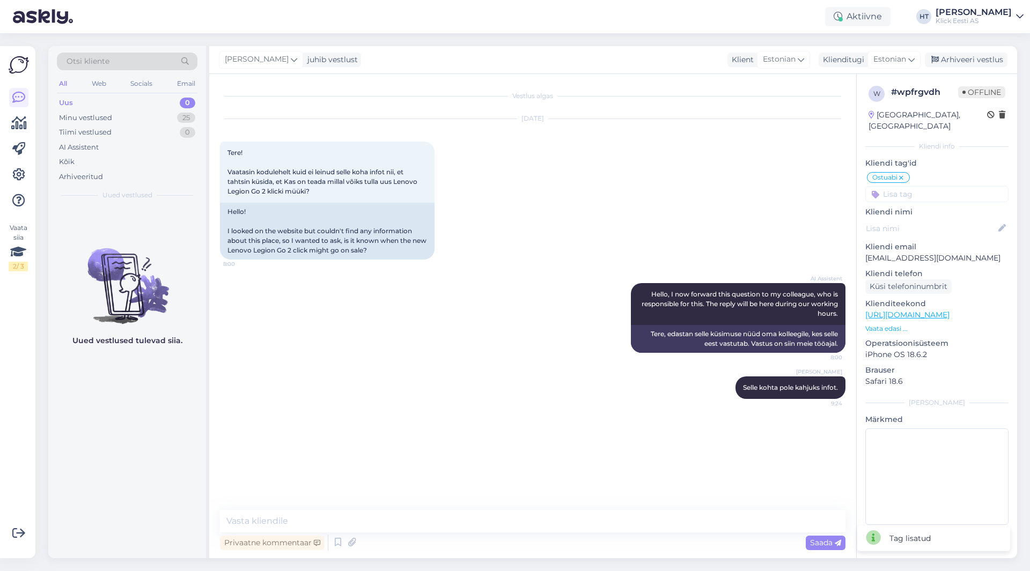
click at [928, 173] on div "Ostuabi Üldinfo Tellimus Tarne T.Abi RMA Pretensioon Ostuabi Liising Koostöösoo…" at bounding box center [936, 186] width 143 height 31
click at [927, 186] on input at bounding box center [936, 194] width 143 height 16
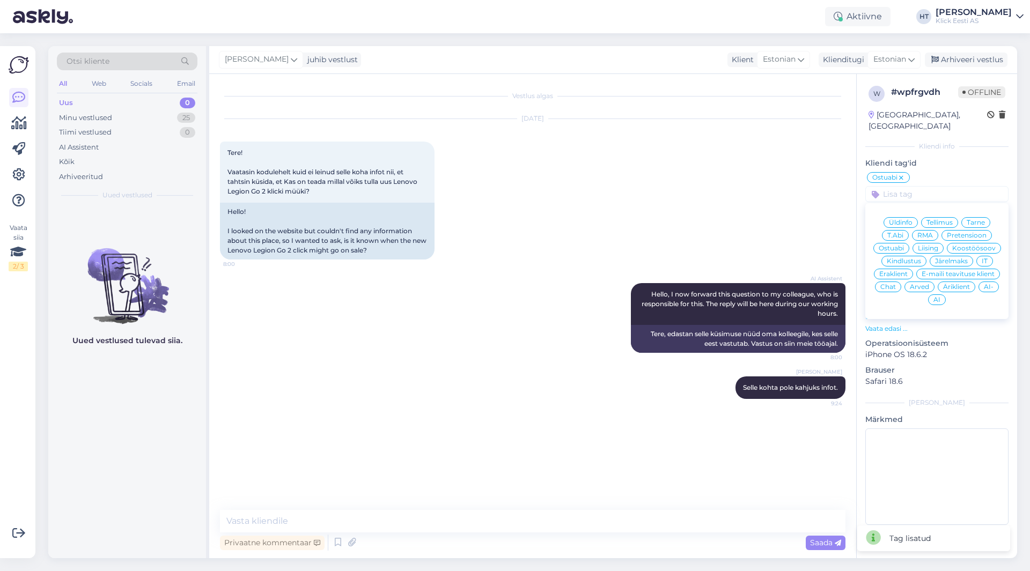
click at [899, 271] on span "Eraklient" at bounding box center [893, 274] width 28 height 6
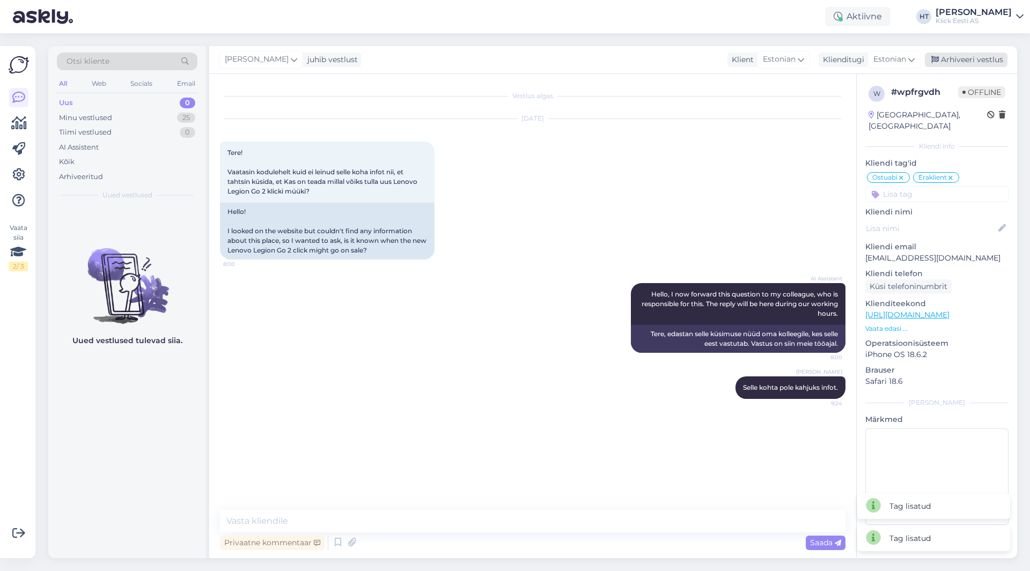
click at [966, 61] on div "Arhiveeri vestlus" at bounding box center [966, 60] width 83 height 14
click at [144, 122] on div "Minu vestlused 24" at bounding box center [127, 117] width 141 height 15
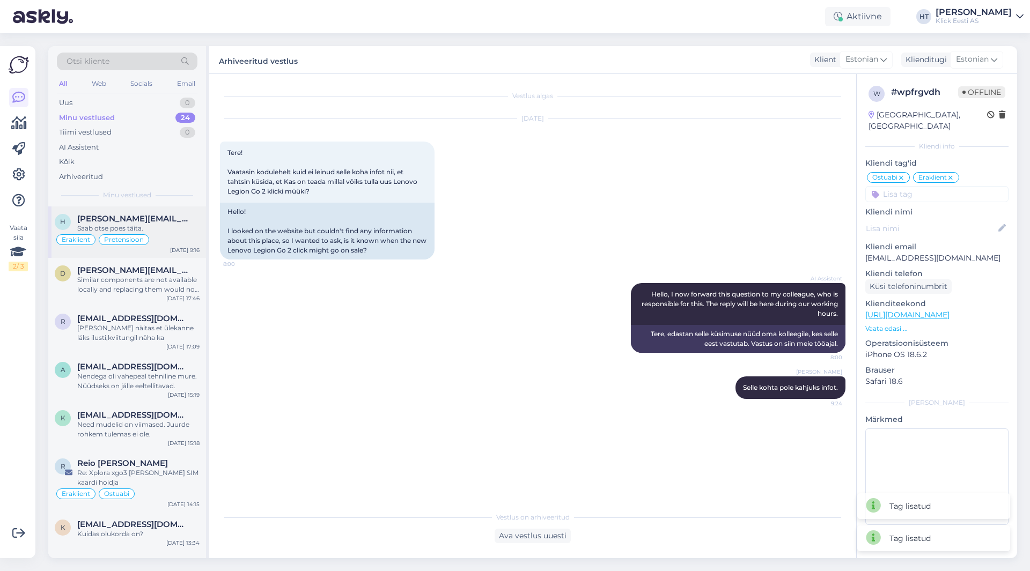
click at [152, 227] on div "Saab otse poes täita." at bounding box center [138, 229] width 122 height 10
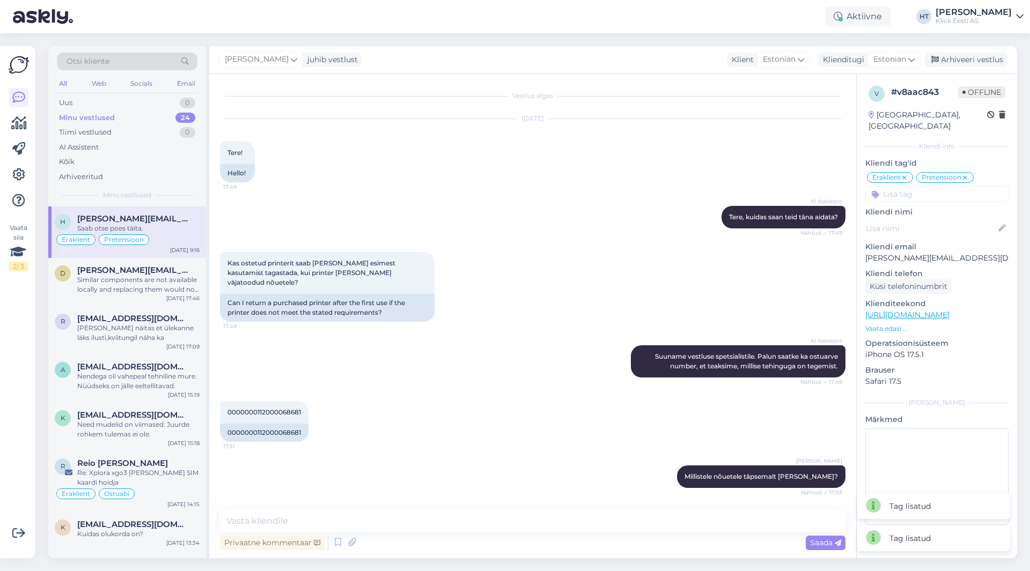
scroll to position [799, 0]
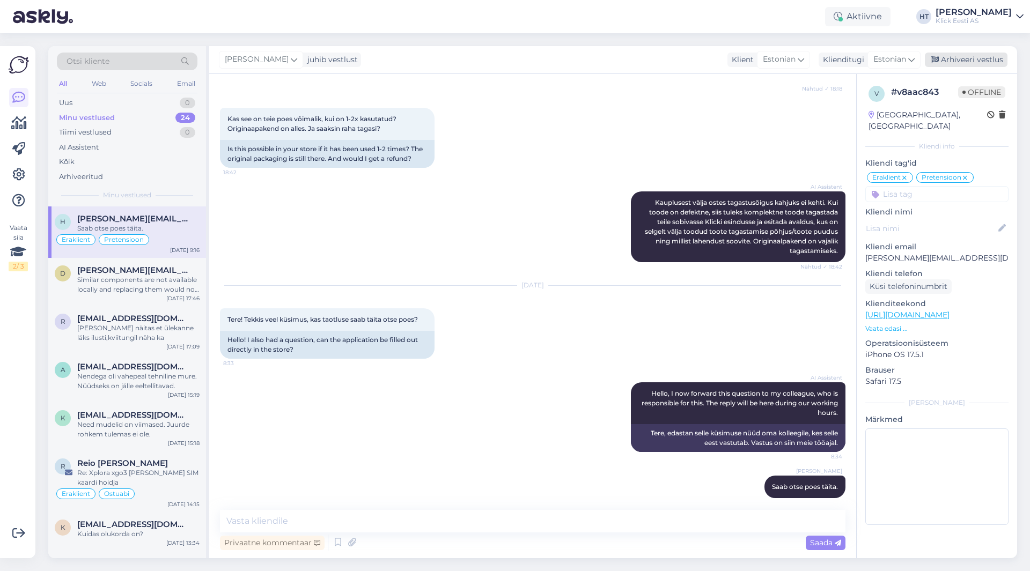
click at [957, 56] on div "Arhiveeri vestlus" at bounding box center [966, 60] width 83 height 14
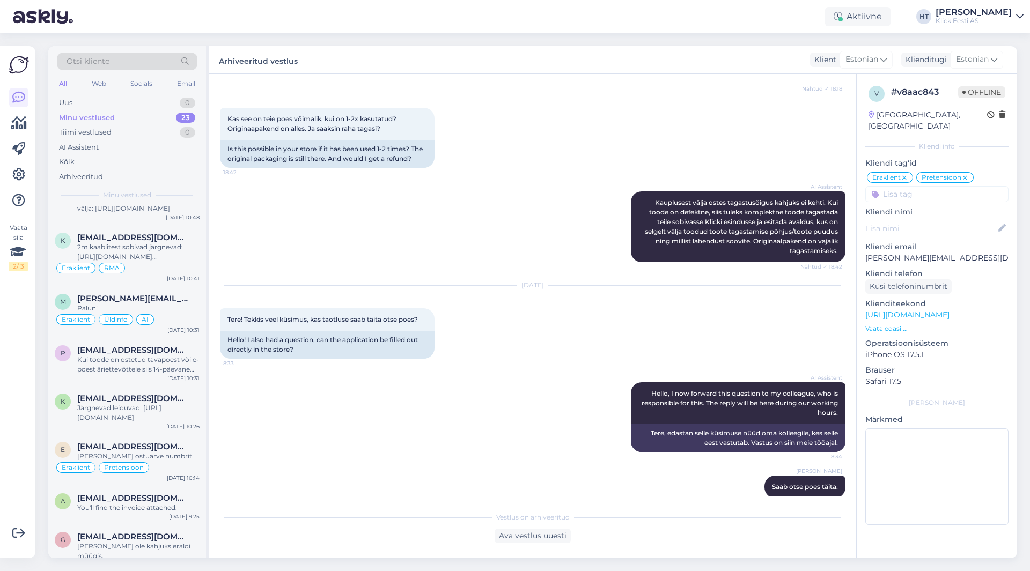
scroll to position [784, 0]
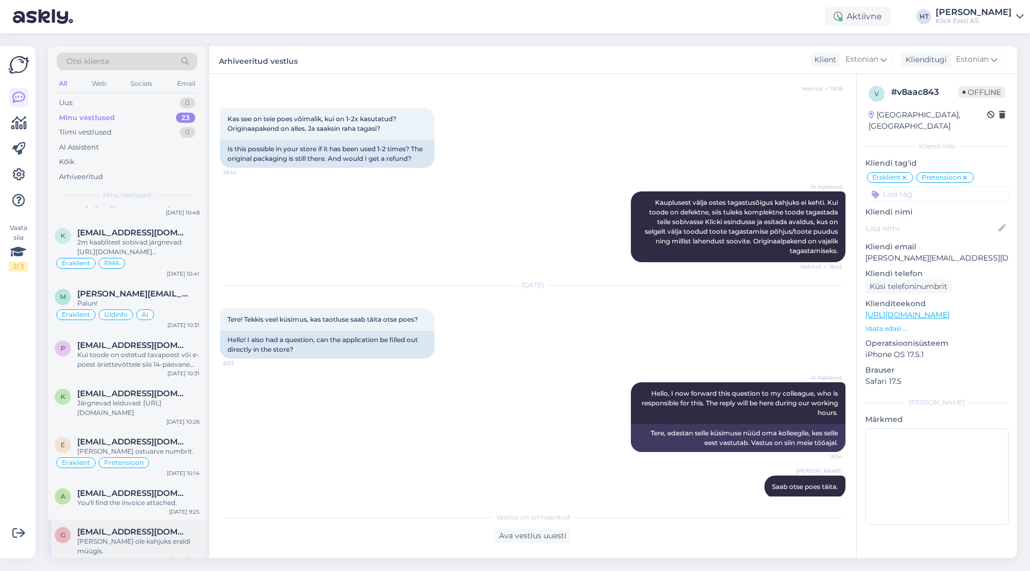
click at [119, 529] on span "[EMAIL_ADDRESS][DOMAIN_NAME]" at bounding box center [133, 532] width 112 height 10
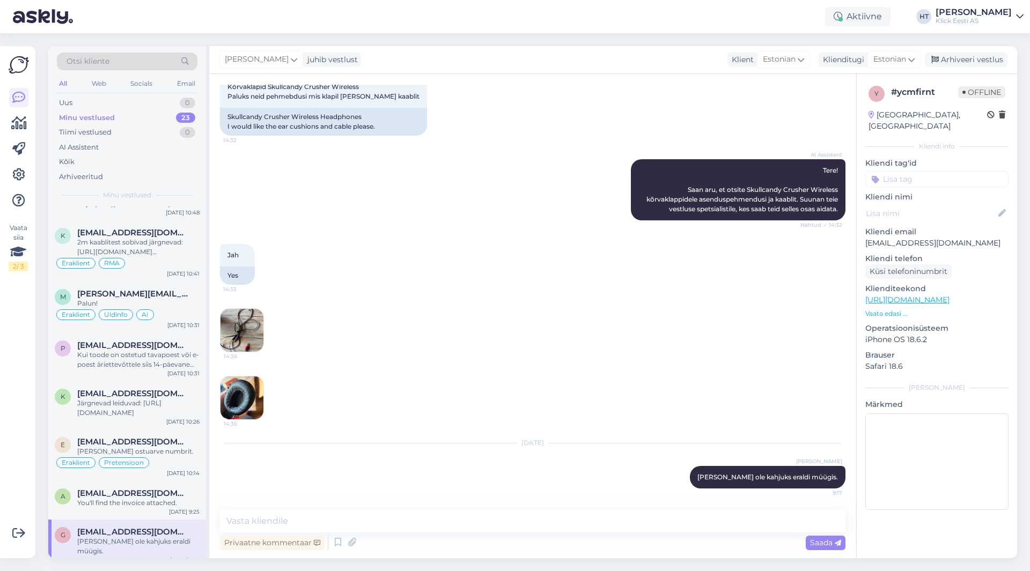
click at [928, 171] on input at bounding box center [936, 179] width 143 height 16
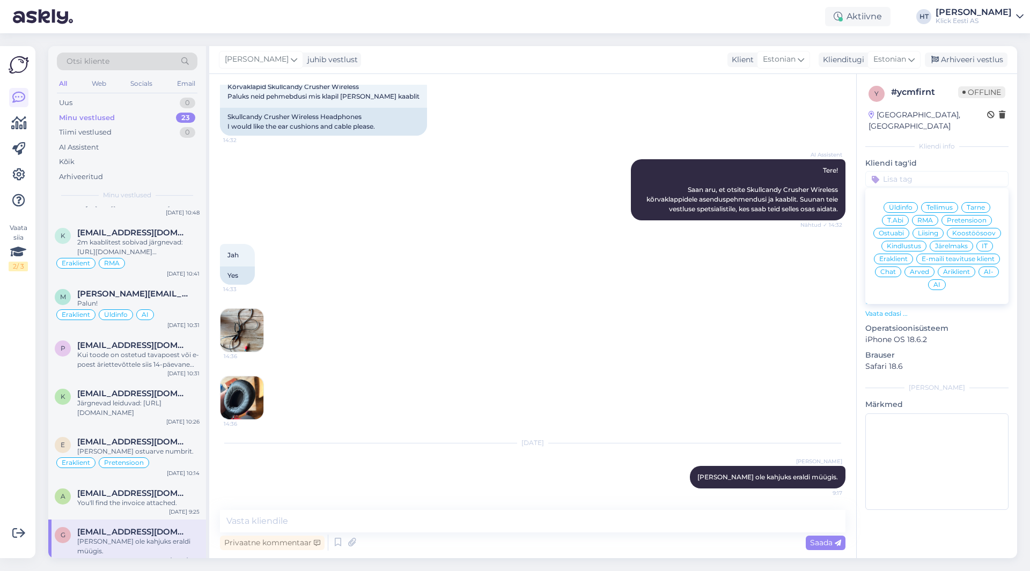
click at [890, 230] on span "Ostuabi" at bounding box center [891, 233] width 25 height 6
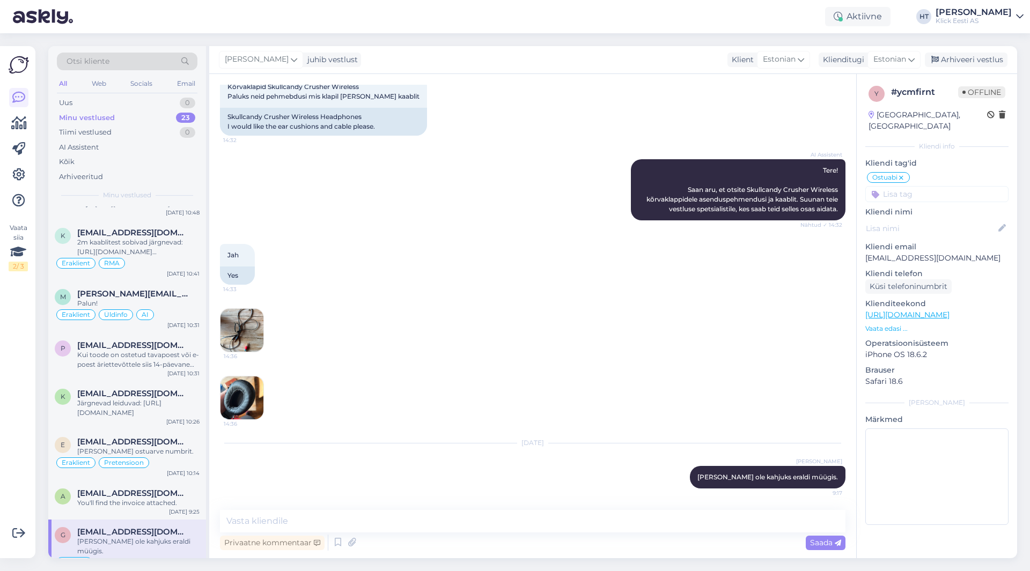
click at [915, 186] on input at bounding box center [936, 194] width 143 height 16
click at [911, 186] on input at bounding box center [936, 194] width 143 height 16
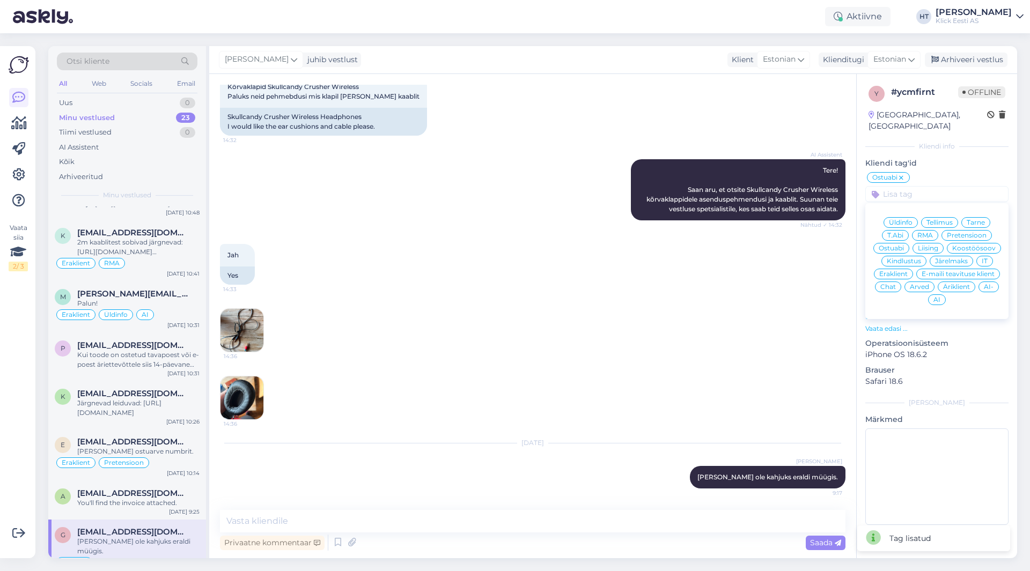
click at [898, 271] on span "Eraklient" at bounding box center [893, 274] width 28 height 6
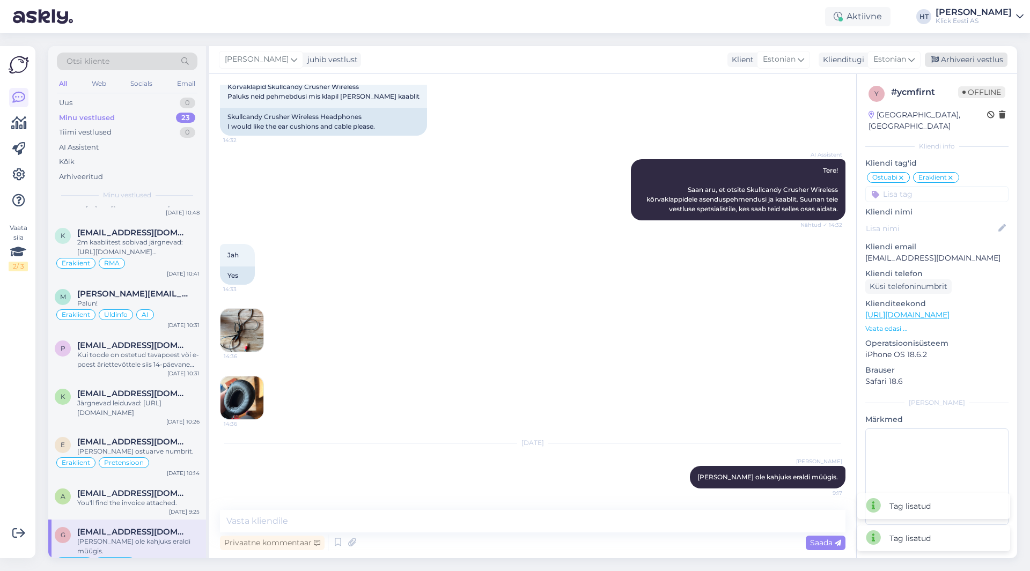
click at [973, 65] on div "Arhiveeri vestlus" at bounding box center [966, 60] width 83 height 14
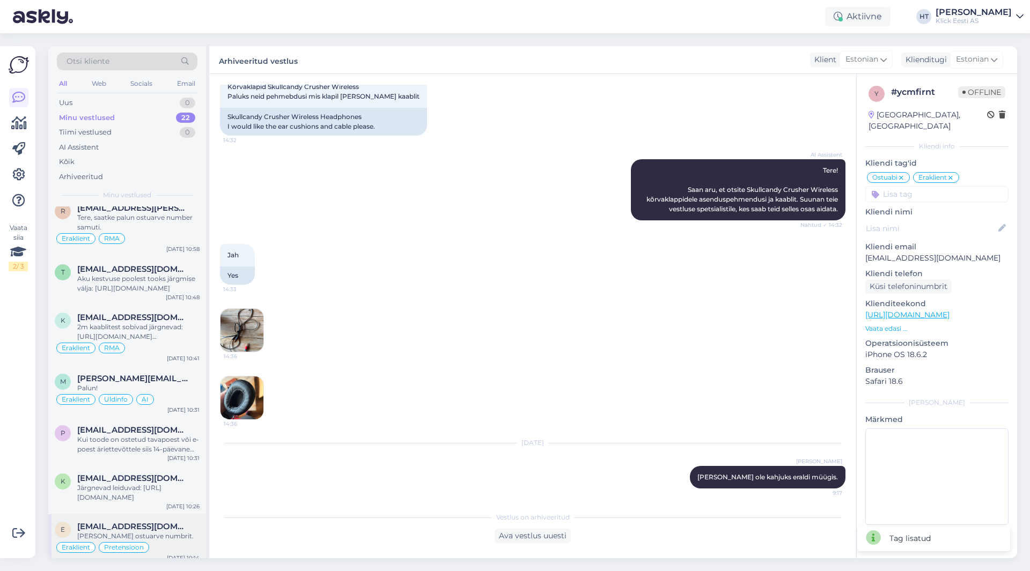
scroll to position [746, 0]
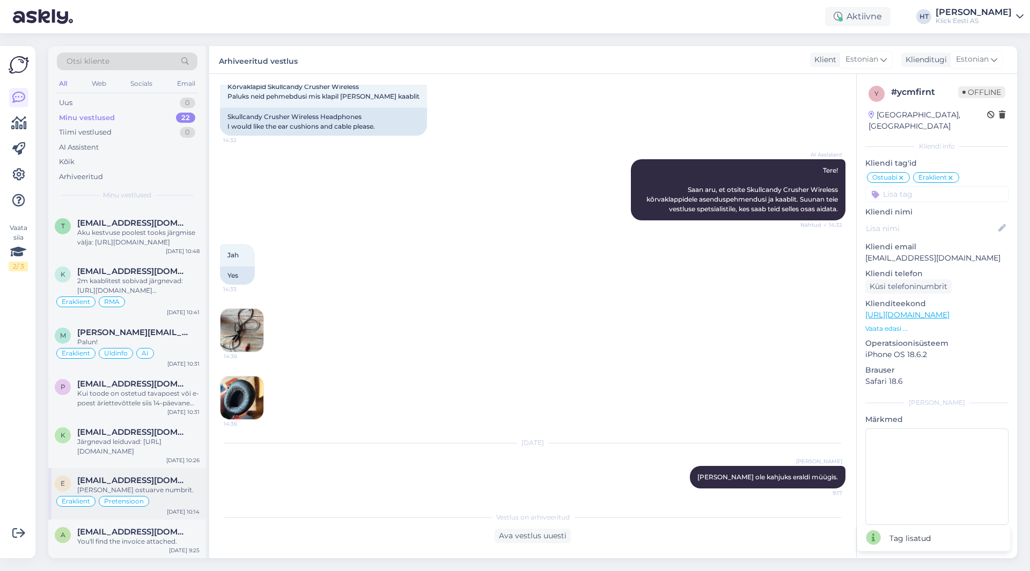
click at [175, 486] on div "[PERSON_NAME] ostuarve numbrit." at bounding box center [138, 490] width 122 height 10
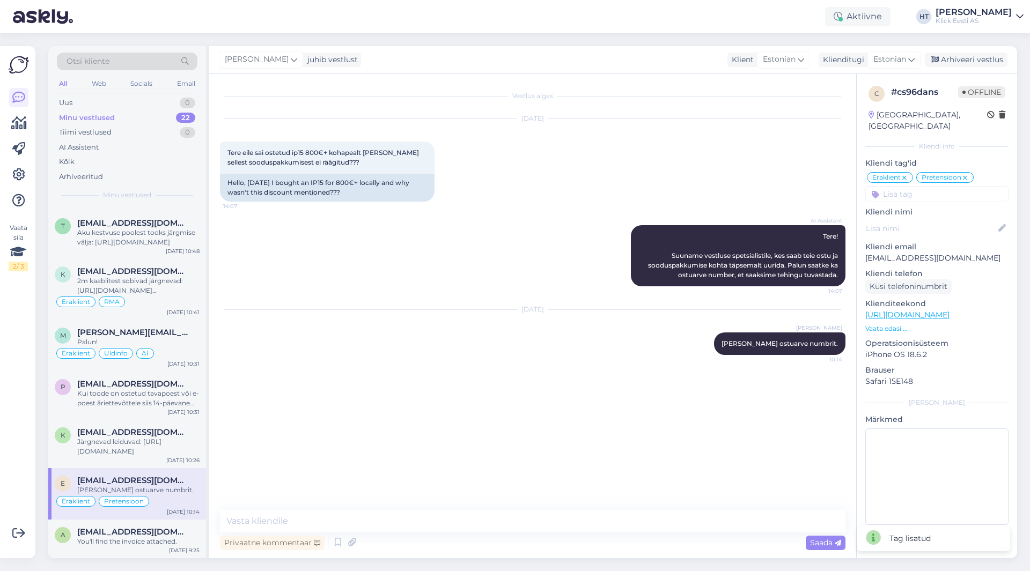
scroll to position [0, 0]
click at [963, 62] on div "Arhiveeri vestlus" at bounding box center [966, 60] width 83 height 14
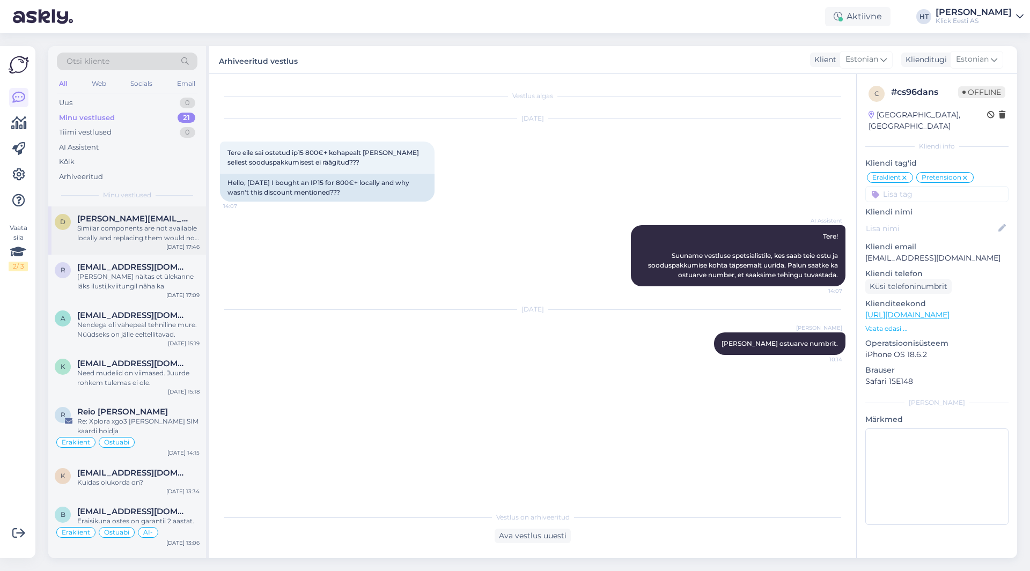
click at [153, 233] on div "Similar components are not available locally and replacing them would not solve…" at bounding box center [138, 233] width 122 height 19
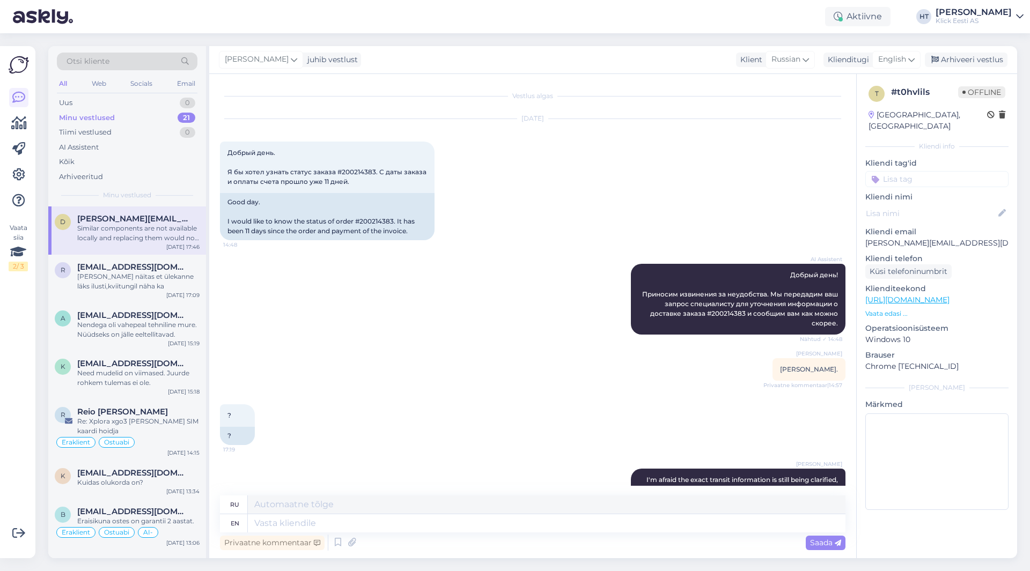
scroll to position [261, 0]
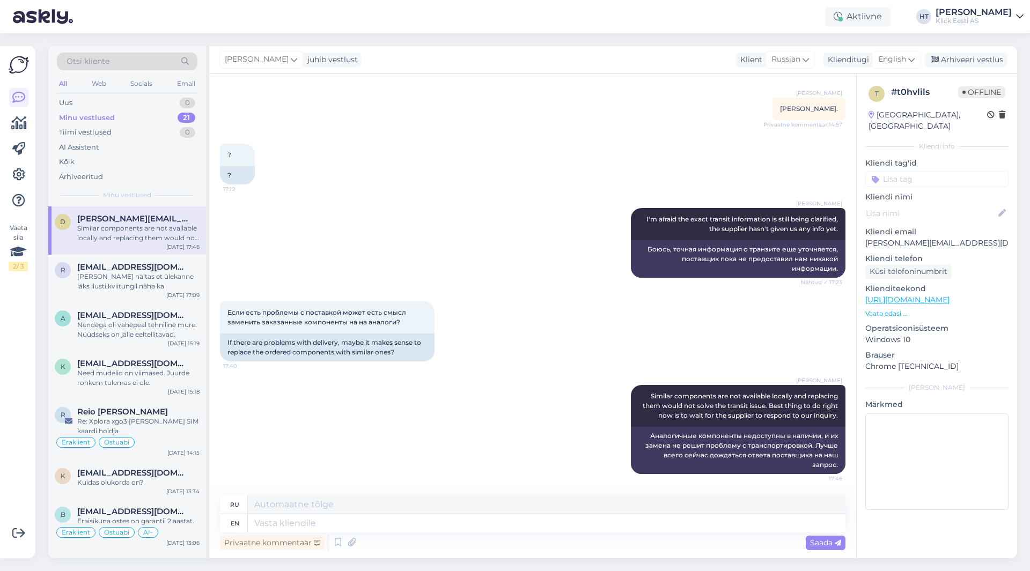
click at [939, 173] on input at bounding box center [936, 179] width 143 height 16
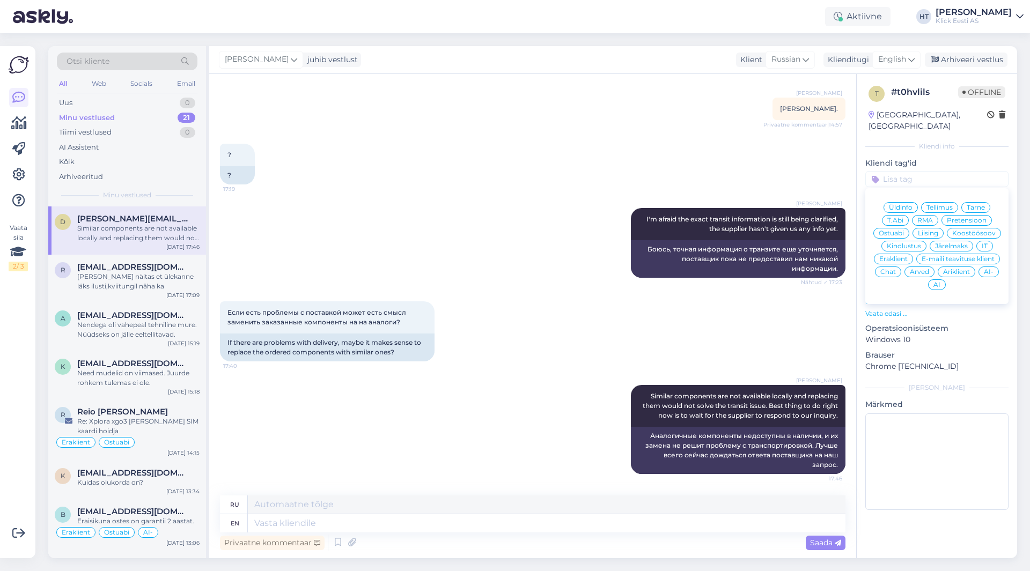
click at [982, 202] on div "Tarne" at bounding box center [975, 207] width 29 height 11
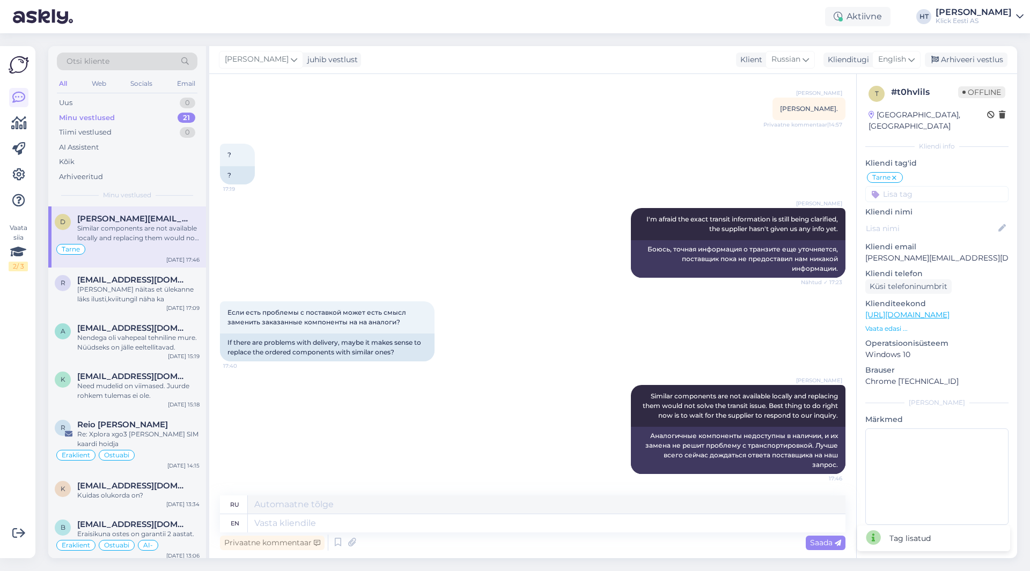
click at [948, 186] on input at bounding box center [936, 194] width 143 height 16
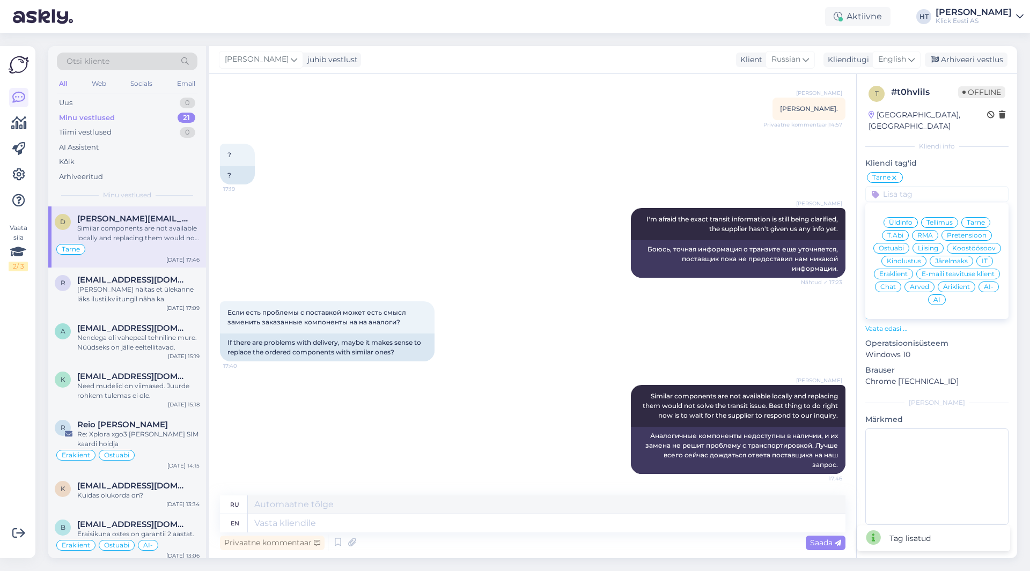
click at [960, 284] on span "Äriklient" at bounding box center [956, 287] width 27 height 6
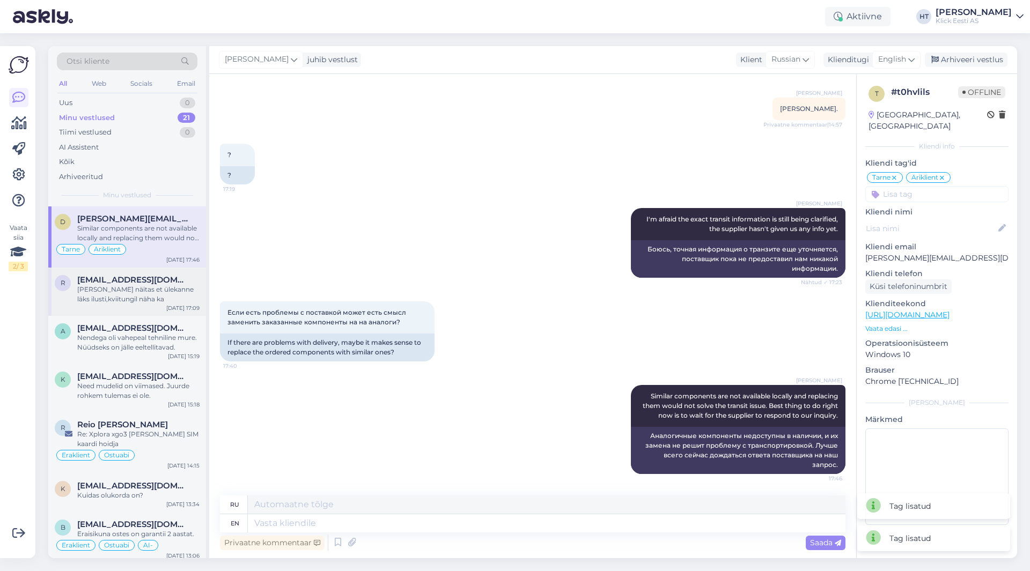
click at [173, 277] on div "[EMAIL_ADDRESS][DOMAIN_NAME]" at bounding box center [138, 280] width 122 height 10
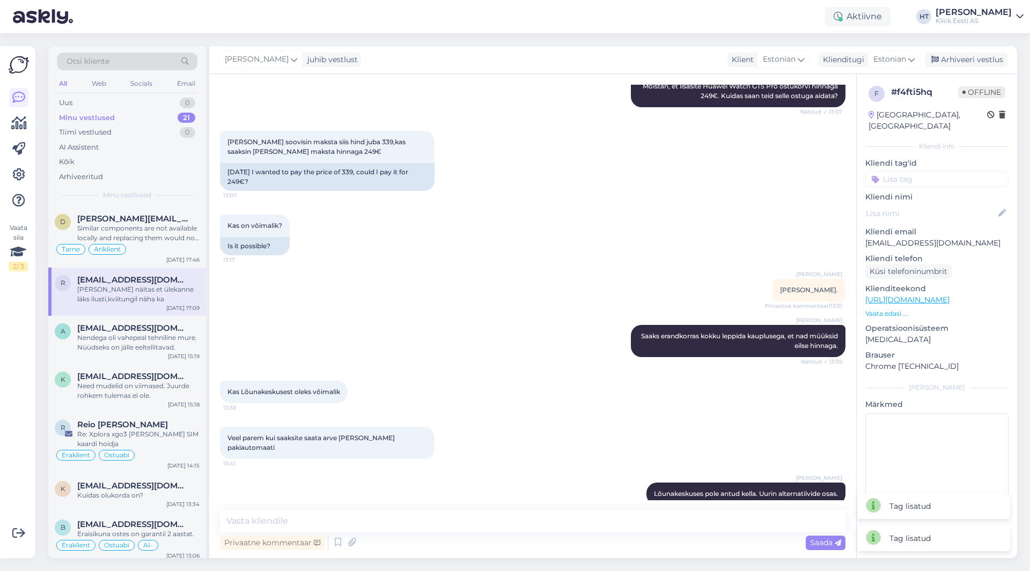
scroll to position [1655, 0]
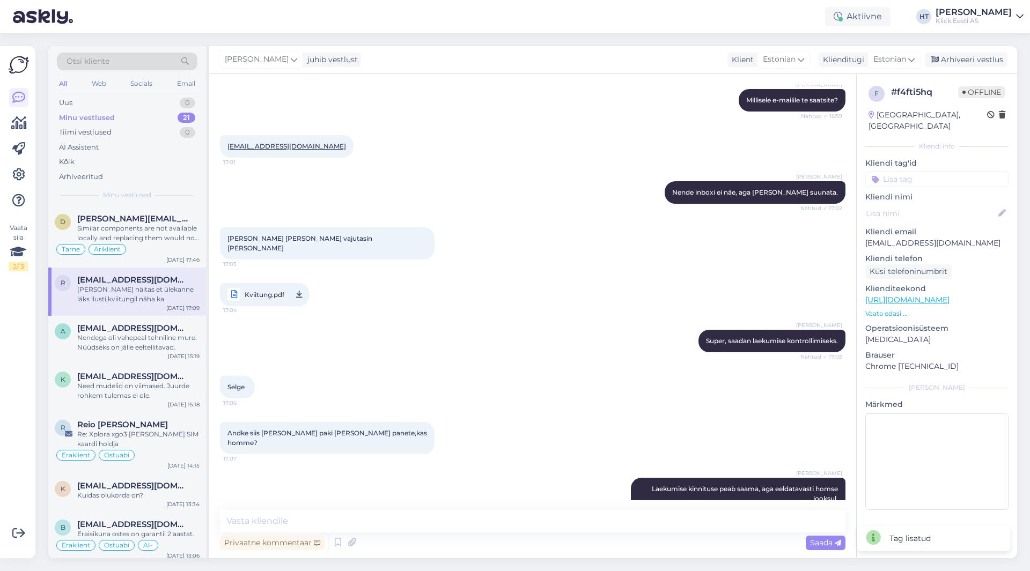
click at [929, 171] on input at bounding box center [936, 179] width 143 height 16
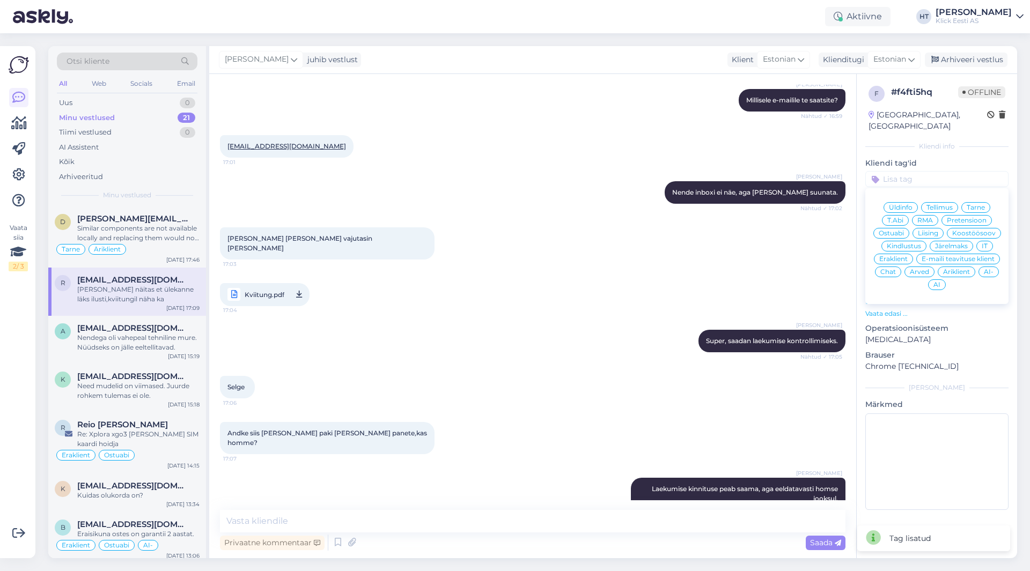
click at [904, 230] on span "Ostuabi" at bounding box center [891, 233] width 25 height 6
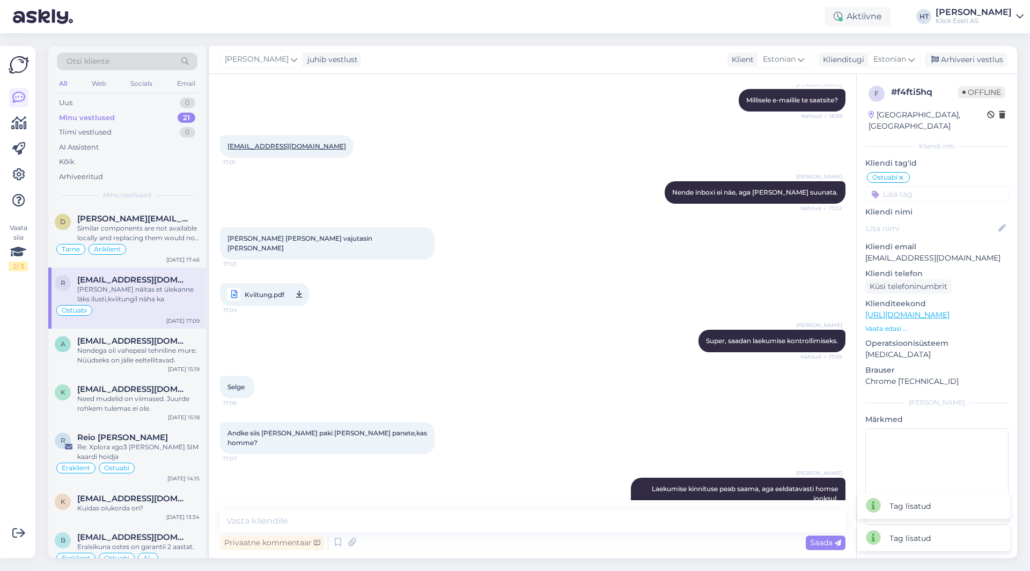
click at [920, 188] on input at bounding box center [936, 194] width 143 height 16
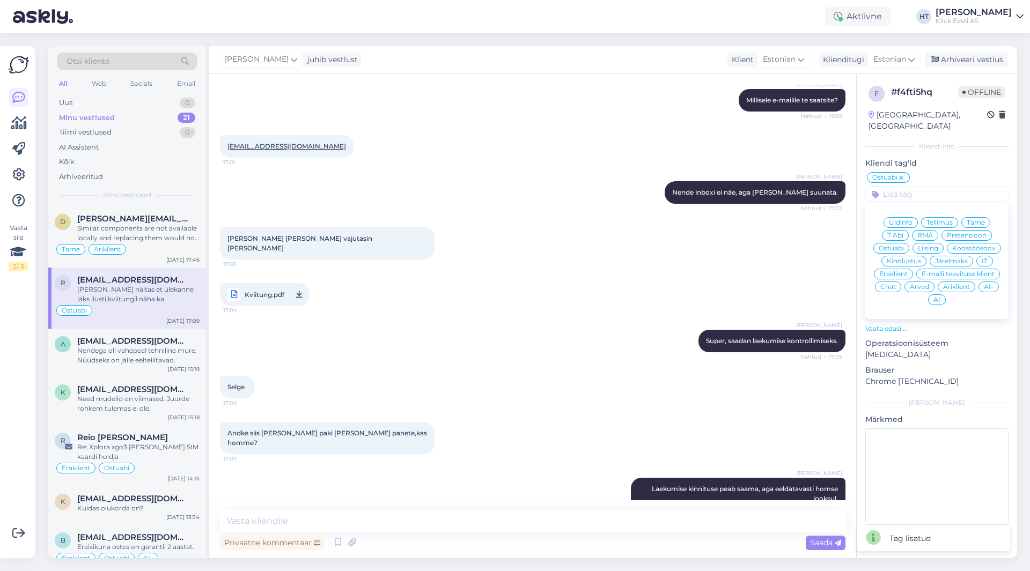
click at [896, 269] on div "Eraklient" at bounding box center [893, 274] width 39 height 11
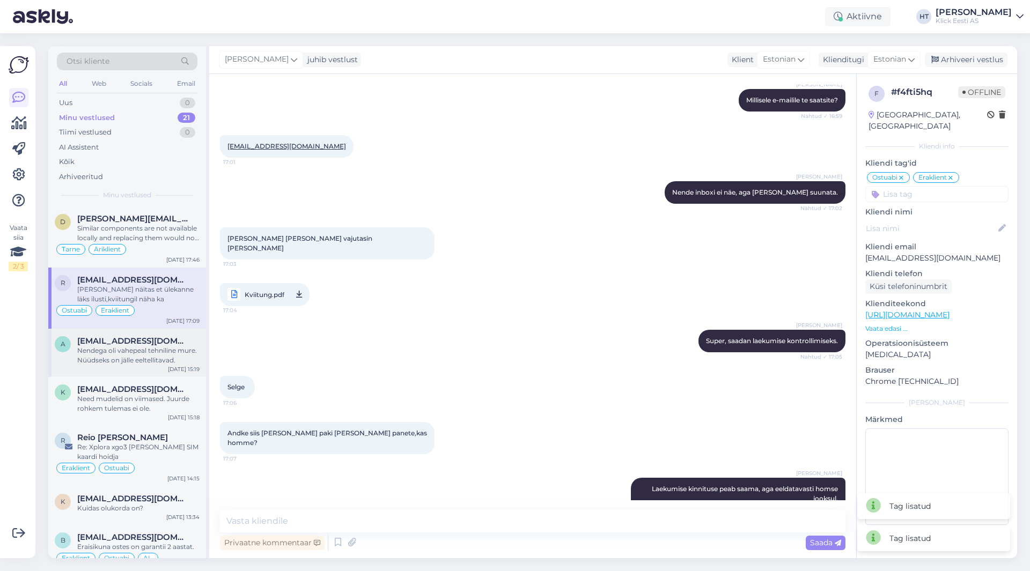
click at [131, 338] on span "[EMAIL_ADDRESS][DOMAIN_NAME]" at bounding box center [133, 341] width 112 height 10
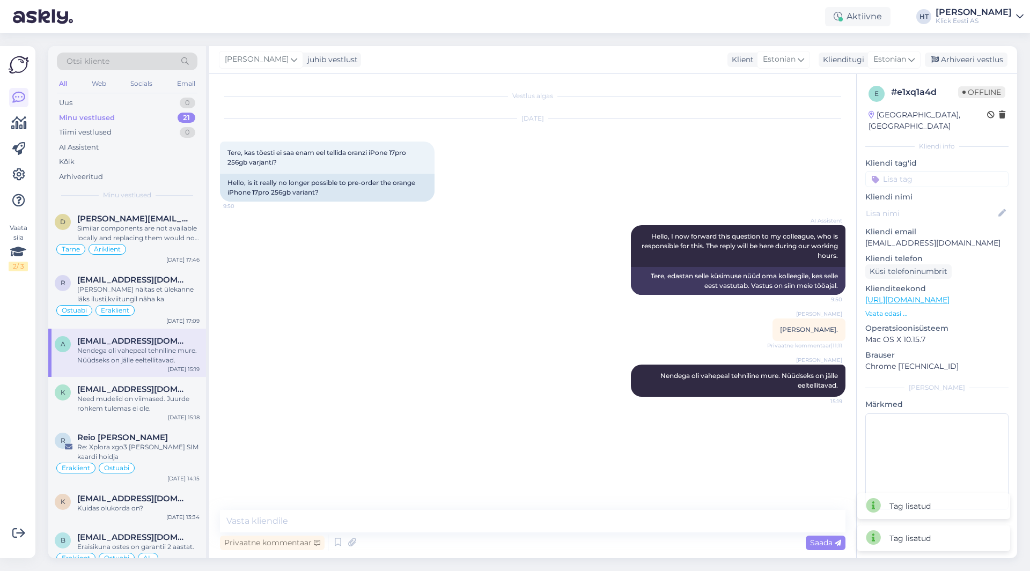
click at [923, 171] on input at bounding box center [936, 179] width 143 height 16
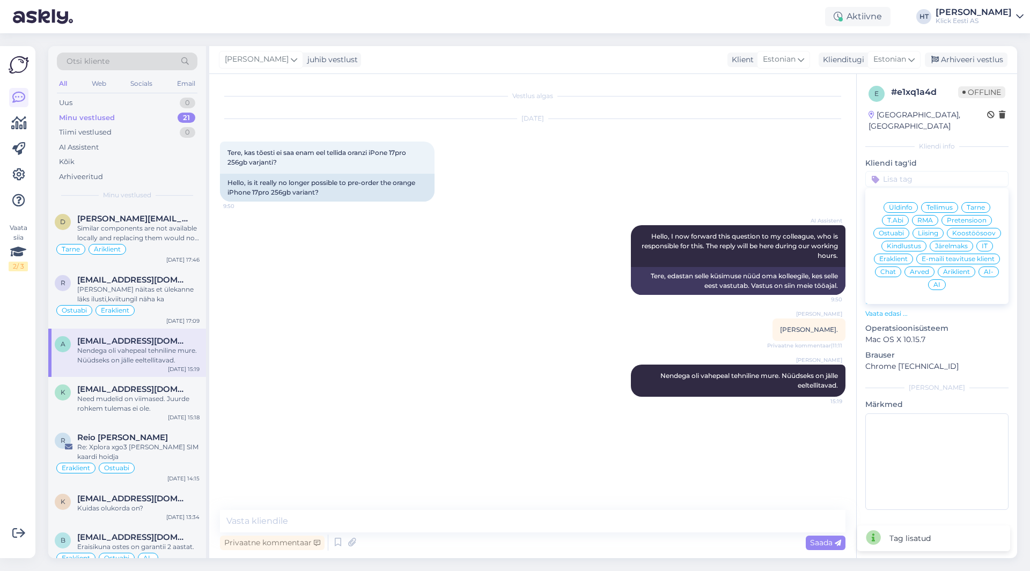
click at [984, 243] on span "IT" at bounding box center [985, 246] width 6 height 6
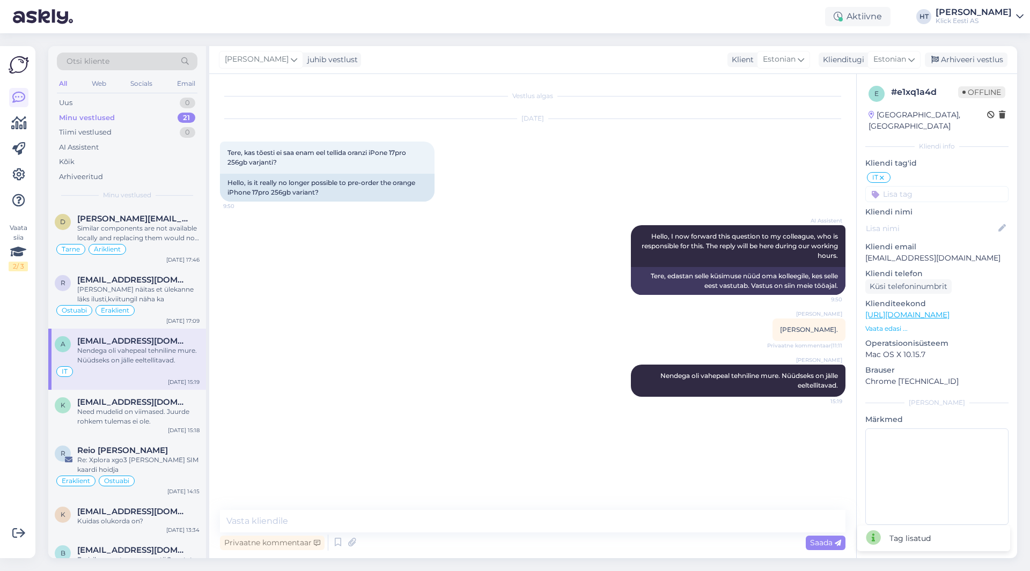
click at [941, 186] on input at bounding box center [936, 194] width 143 height 16
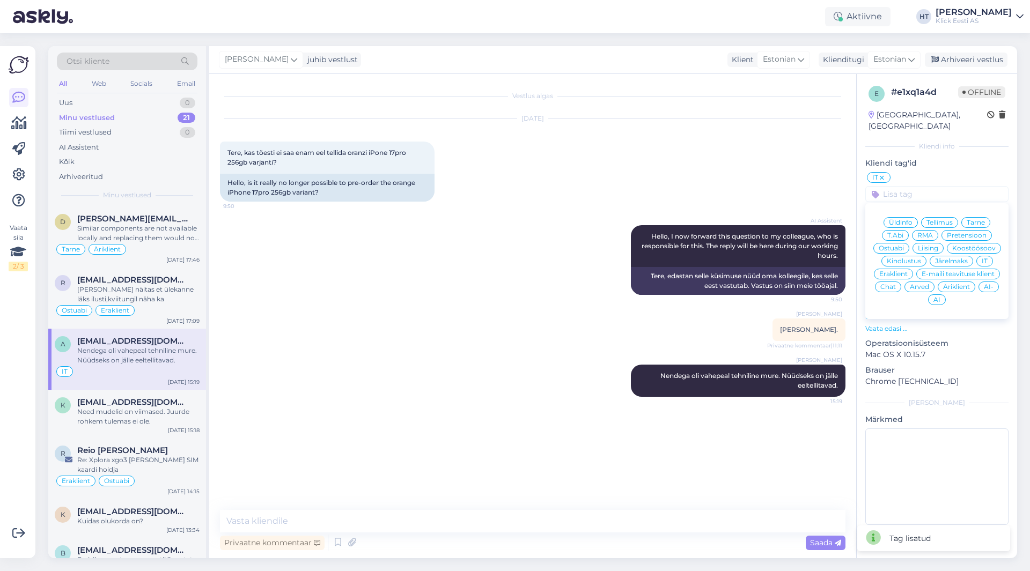
click at [898, 271] on span "Eraklient" at bounding box center [893, 274] width 28 height 6
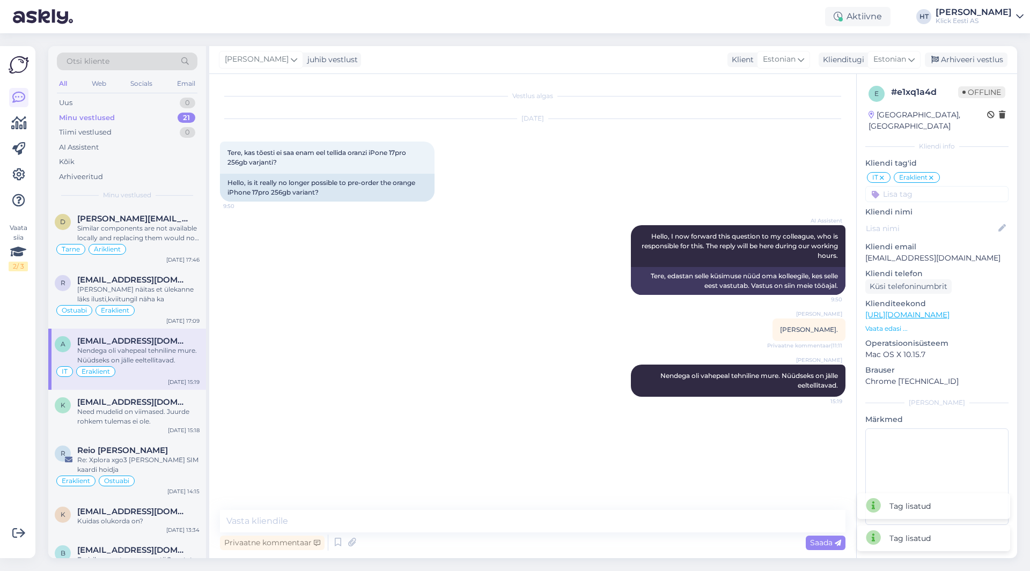
click at [926, 186] on input at bounding box center [936, 194] width 143 height 16
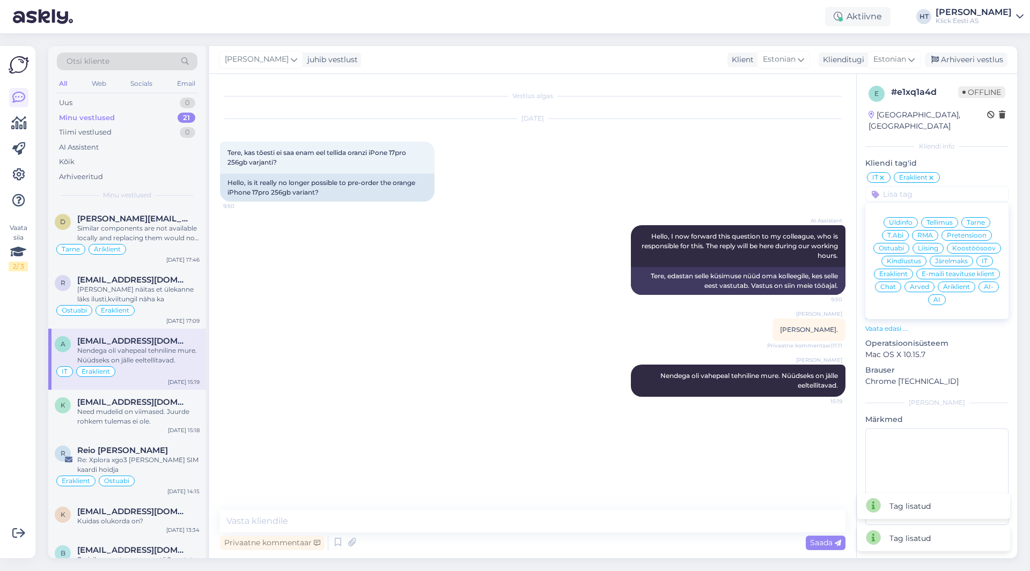
click at [897, 243] on div "Ostuabi" at bounding box center [891, 248] width 36 height 11
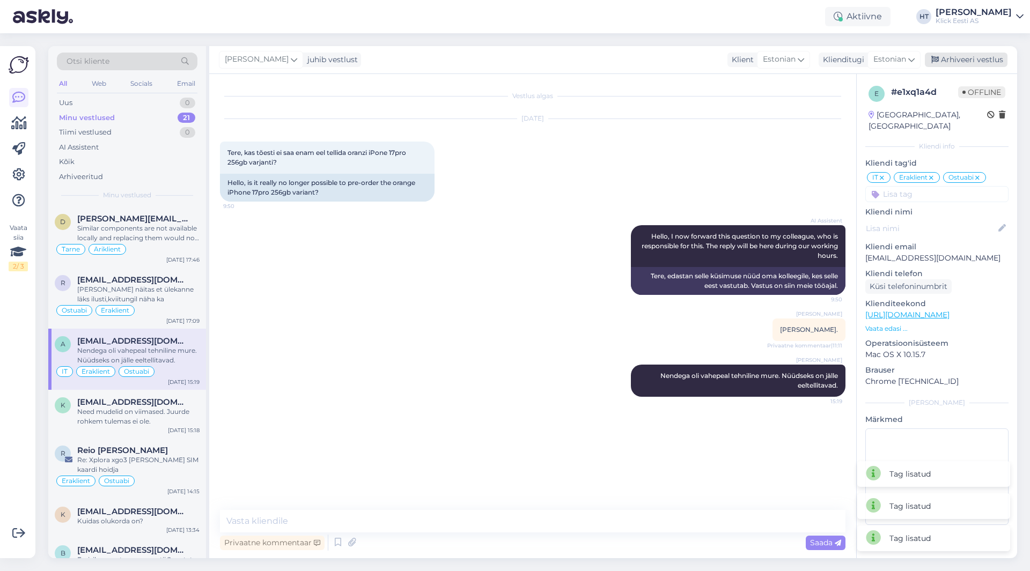
click at [973, 62] on div "Arhiveeri vestlus" at bounding box center [966, 60] width 83 height 14
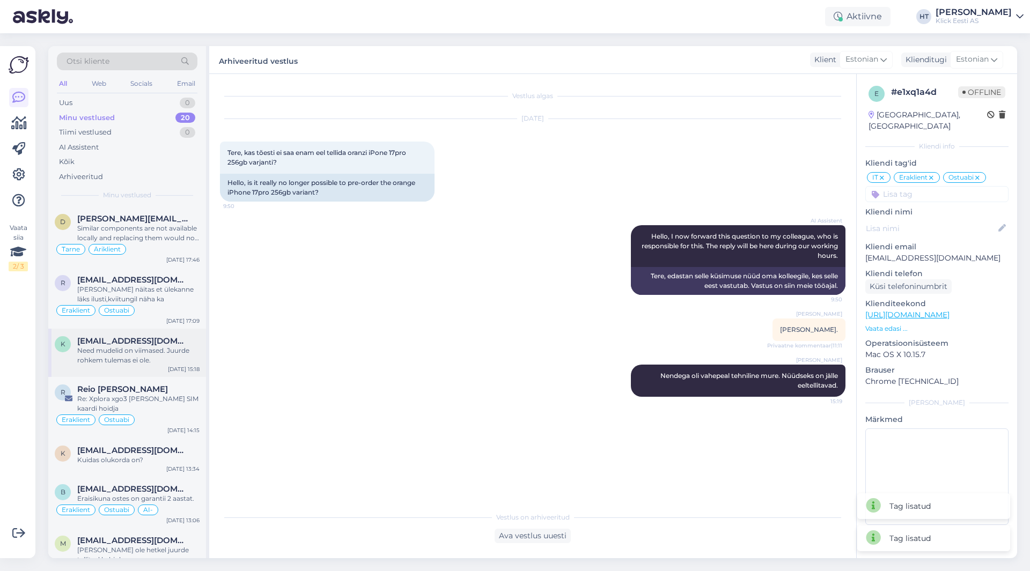
click at [105, 357] on div "Need mudelid on viimased. Juurde rohkem tulemas ei ole." at bounding box center [138, 355] width 122 height 19
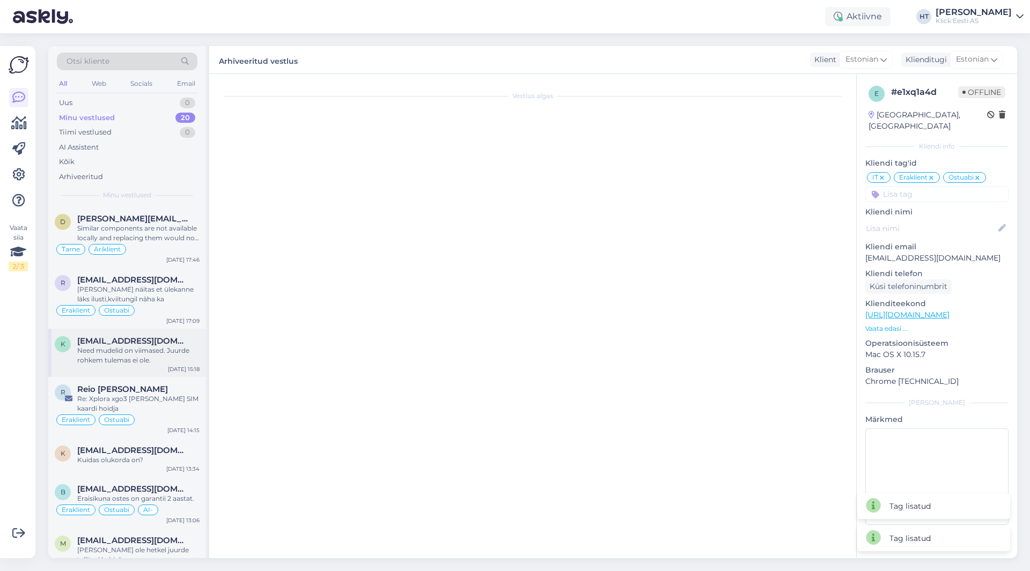
scroll to position [87, 0]
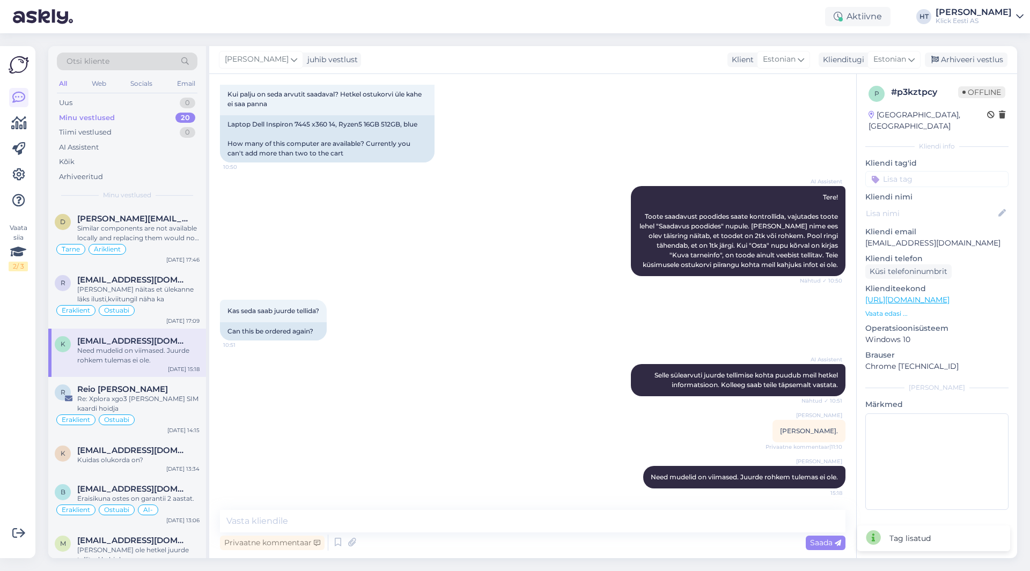
click at [920, 171] on input at bounding box center [936, 179] width 143 height 16
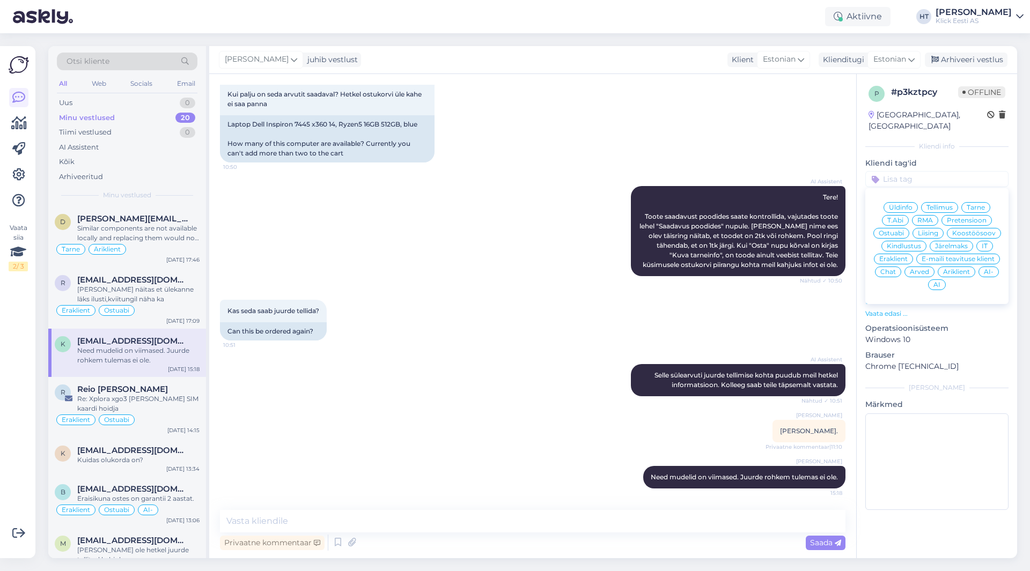
click at [897, 230] on span "Ostuabi" at bounding box center [891, 233] width 25 height 6
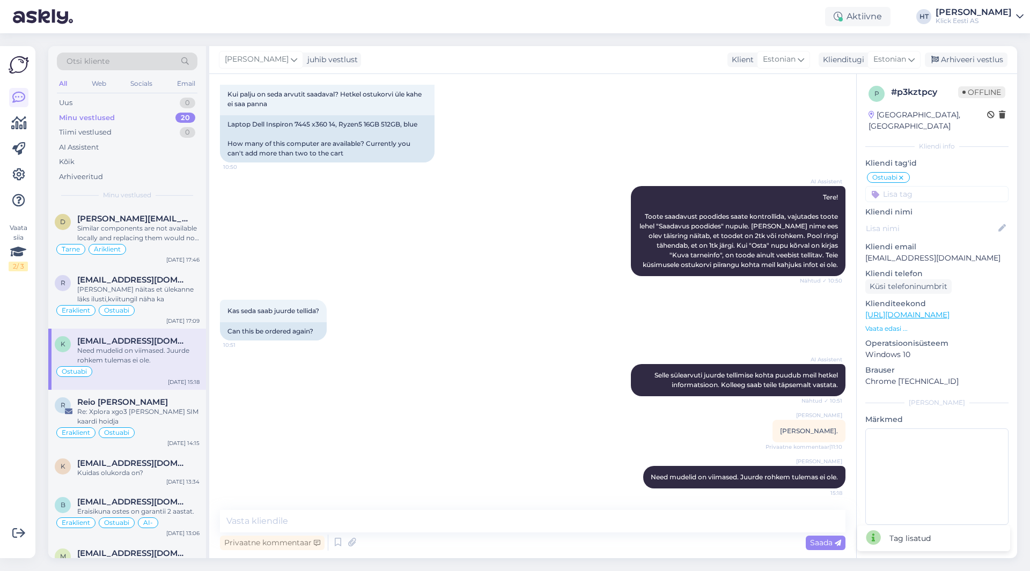
click at [913, 186] on input at bounding box center [936, 194] width 143 height 16
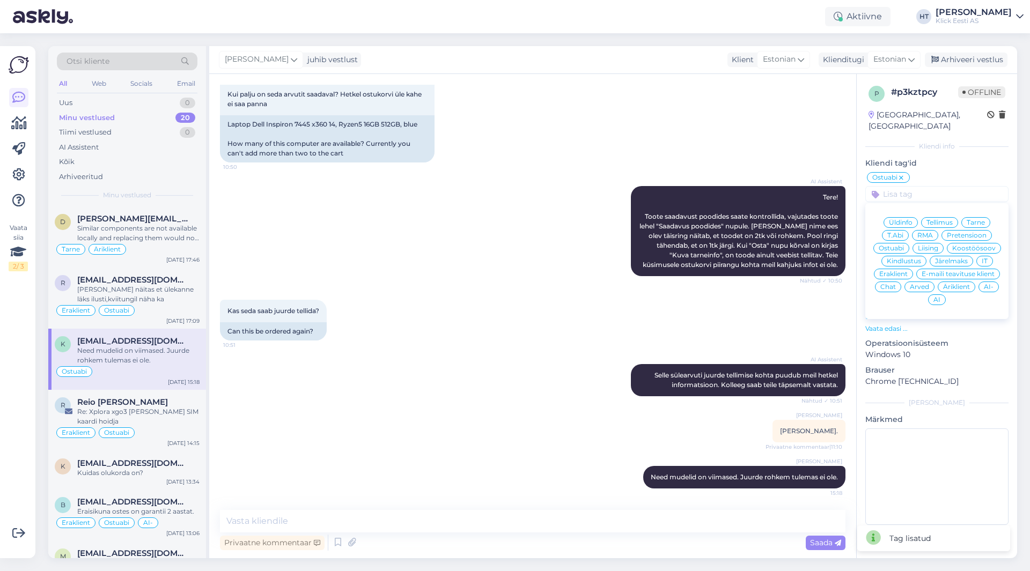
click at [901, 271] on span "Eraklient" at bounding box center [893, 274] width 28 height 6
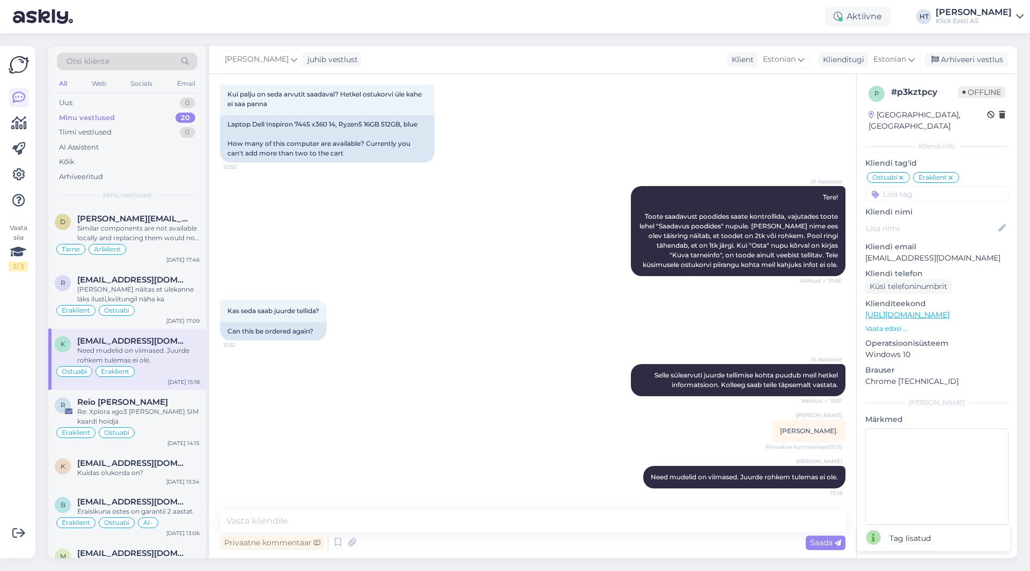
click at [951, 174] on icon at bounding box center [950, 178] width 6 height 9
click at [935, 186] on input at bounding box center [936, 194] width 143 height 16
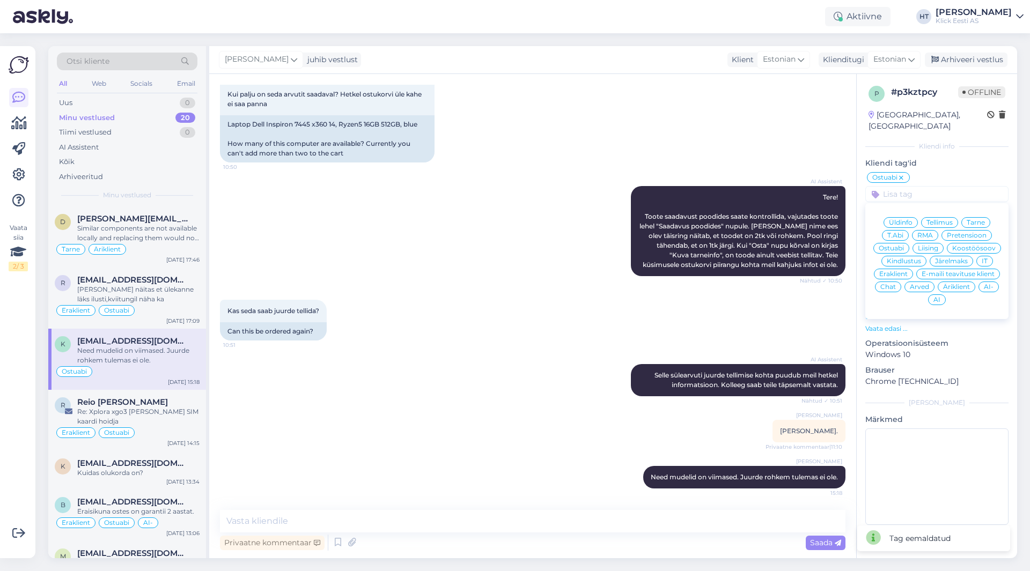
click at [960, 284] on span "Äriklient" at bounding box center [956, 287] width 27 height 6
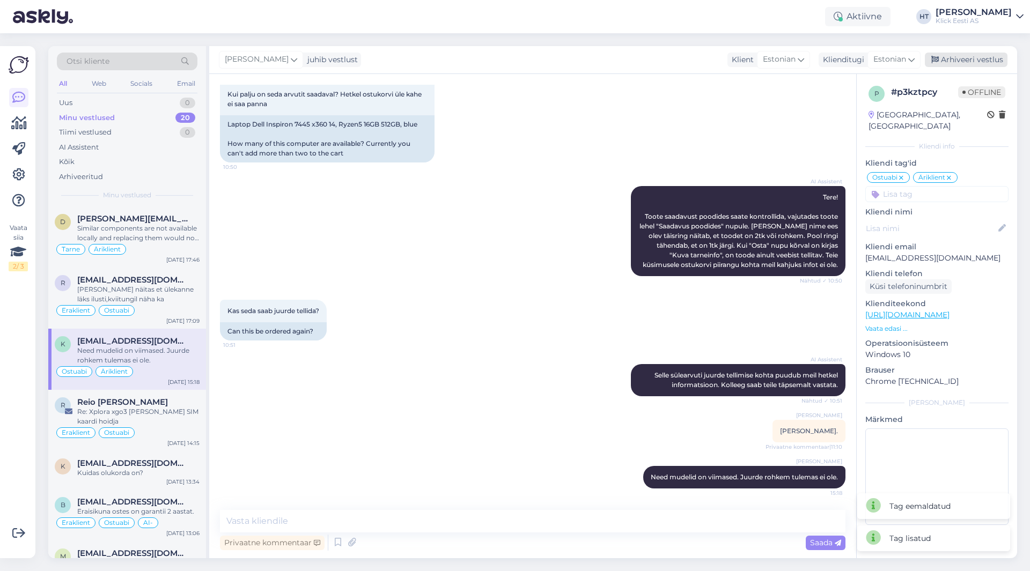
click at [956, 61] on div "Arhiveeri vestlus" at bounding box center [966, 60] width 83 height 14
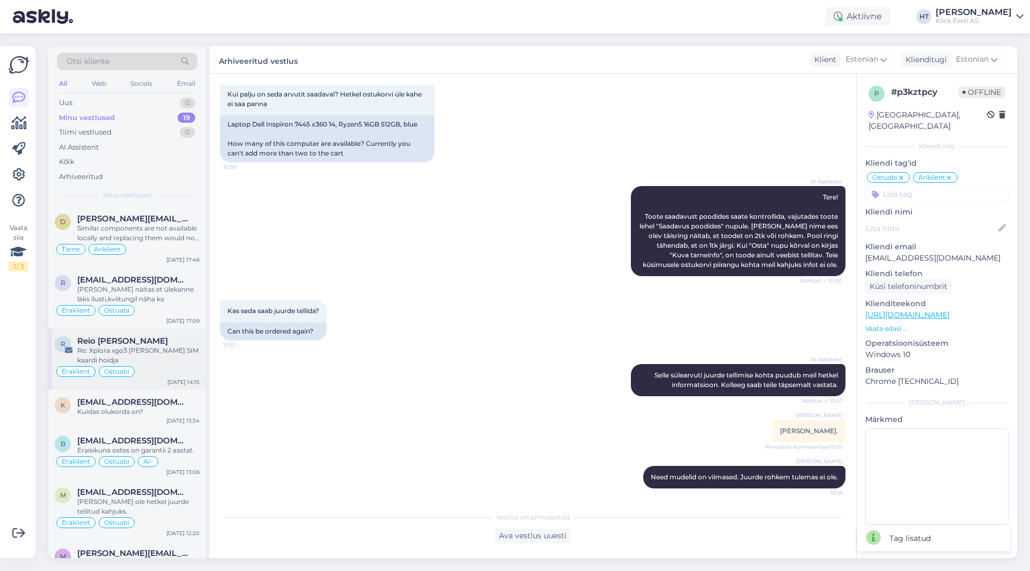
click at [146, 363] on div "Re: Xplora xgo3 [PERSON_NAME] SIM kaardi hoidja" at bounding box center [138, 355] width 122 height 19
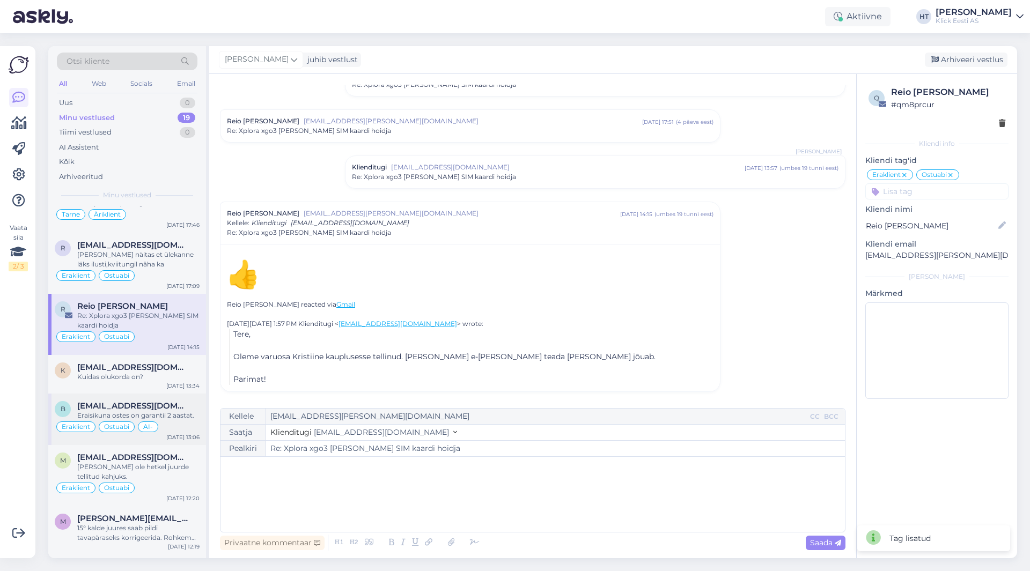
scroll to position [54, 0]
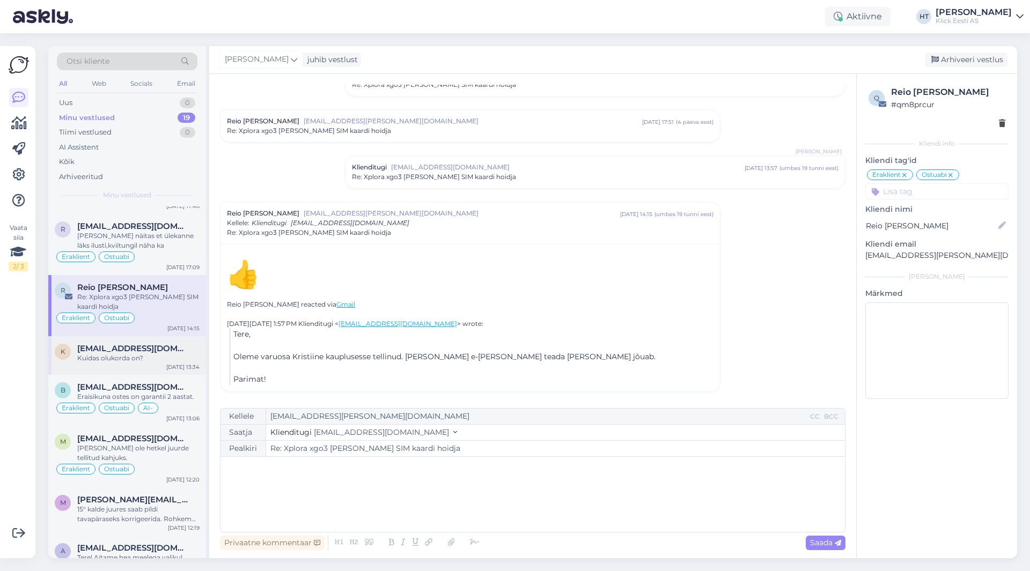
click at [161, 371] on div "k [EMAIL_ADDRESS][DOMAIN_NAME] Kuidas olukorda on? [DATE] 13:34" at bounding box center [127, 355] width 158 height 39
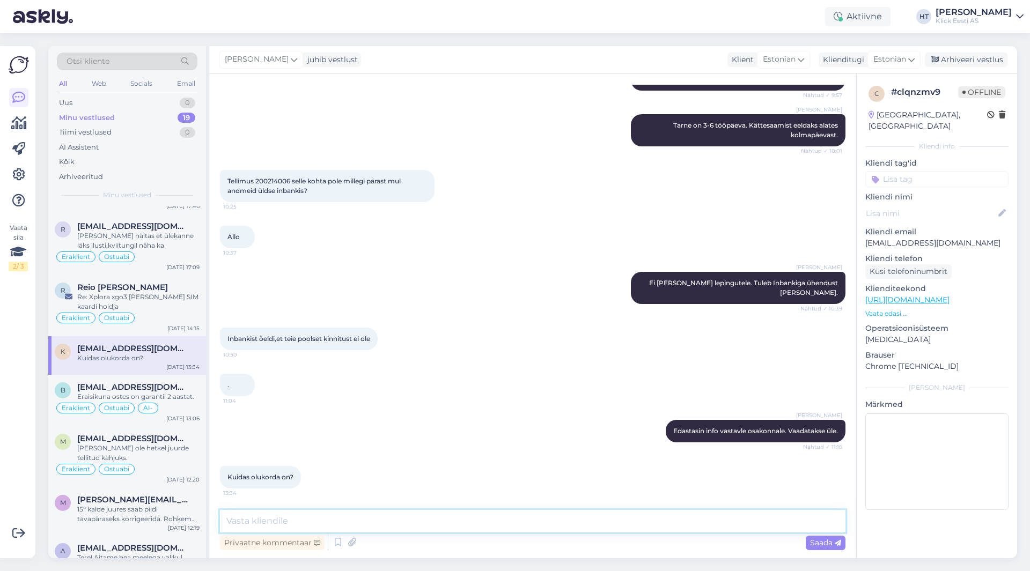
click at [452, 514] on textarea at bounding box center [532, 521] width 625 height 23
type textarea "Nüüd peaks nähtav olema."
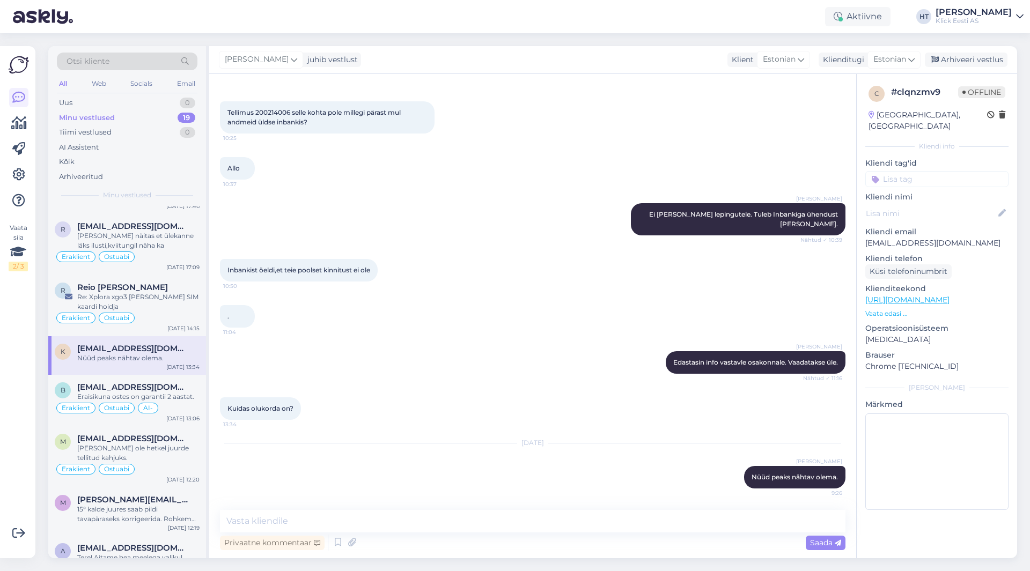
click at [938, 171] on input at bounding box center [936, 179] width 143 height 16
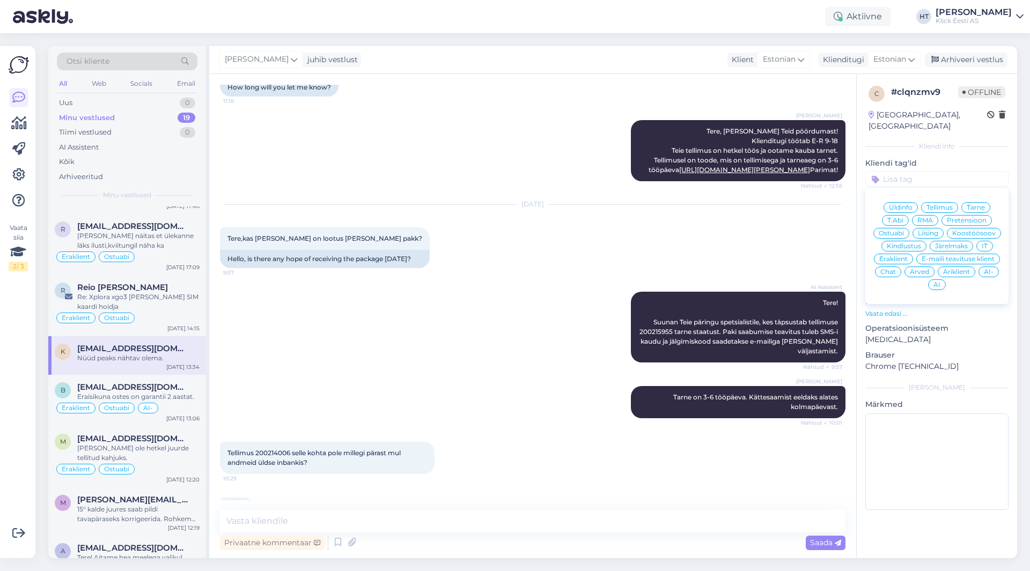
scroll to position [219, 0]
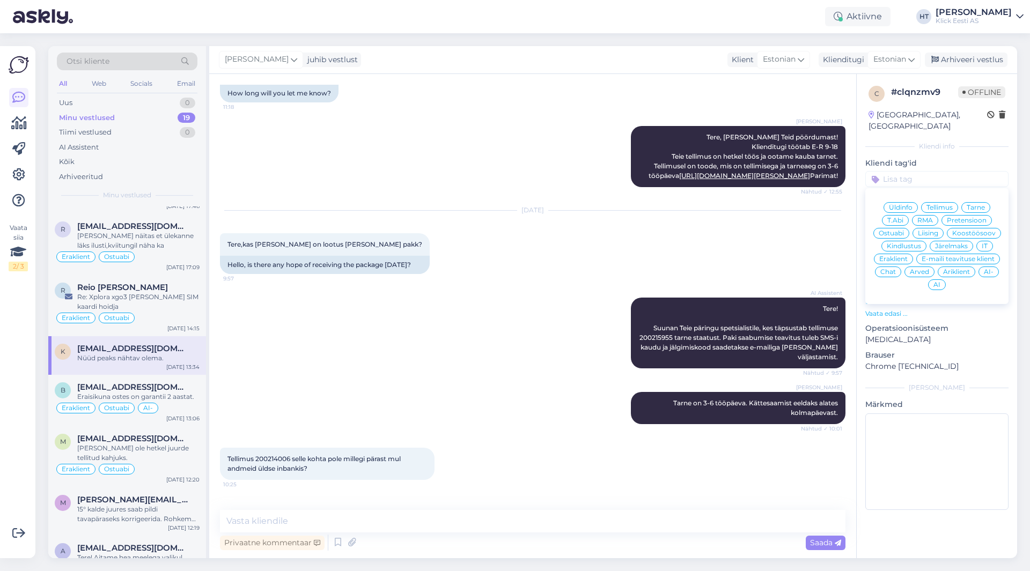
click at [972, 202] on div "Tarne" at bounding box center [975, 207] width 29 height 11
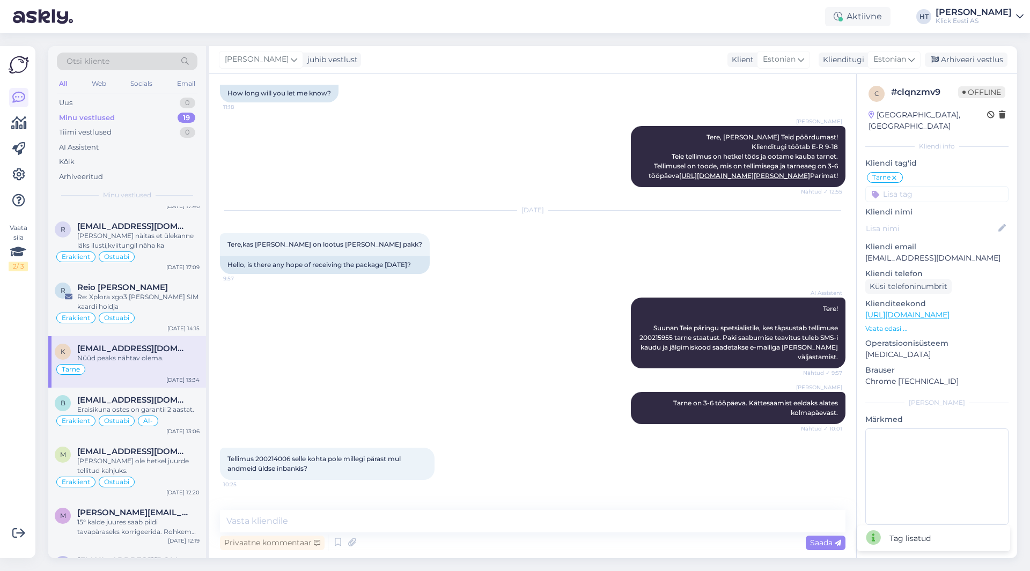
click at [937, 187] on input at bounding box center [936, 194] width 143 height 16
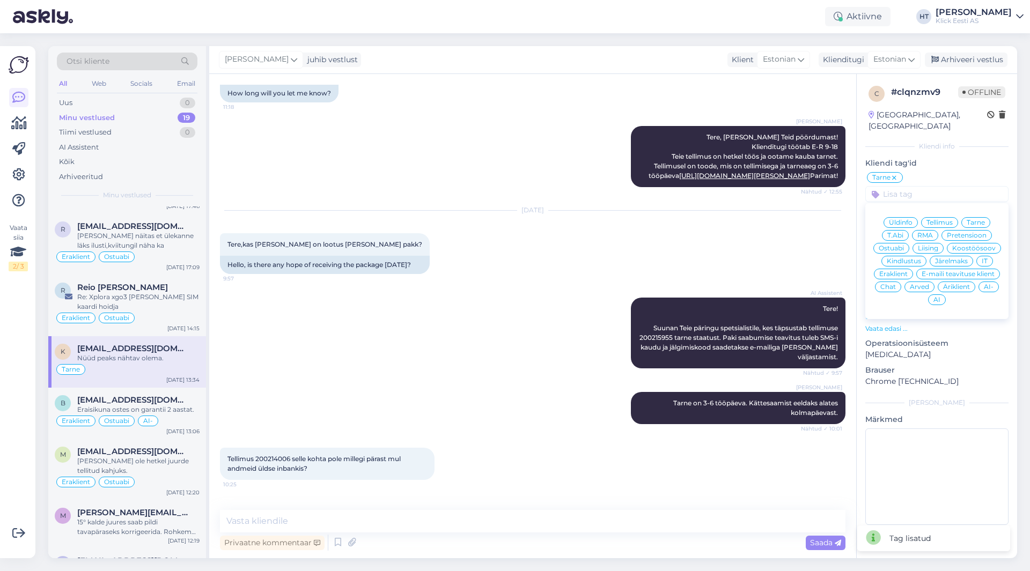
click at [936, 258] on span "Järelmaks" at bounding box center [951, 261] width 33 height 6
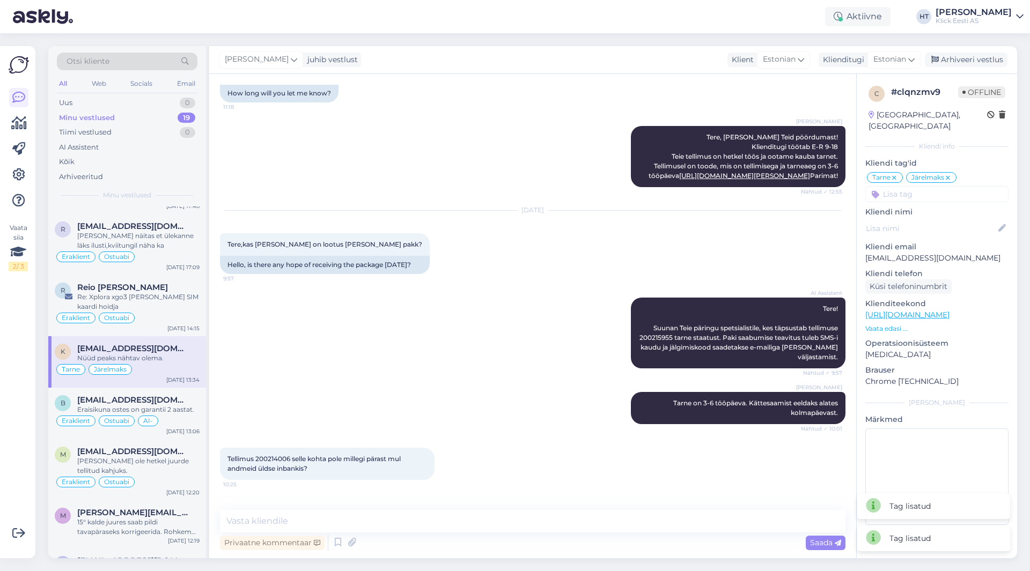
click at [924, 186] on input at bounding box center [936, 194] width 143 height 16
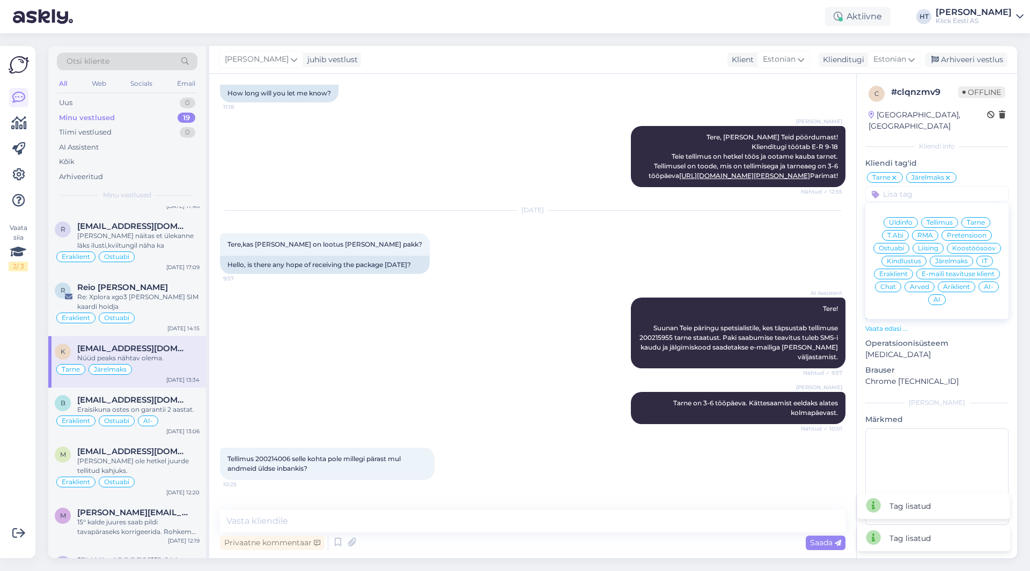
click at [896, 271] on span "Eraklient" at bounding box center [893, 274] width 28 height 6
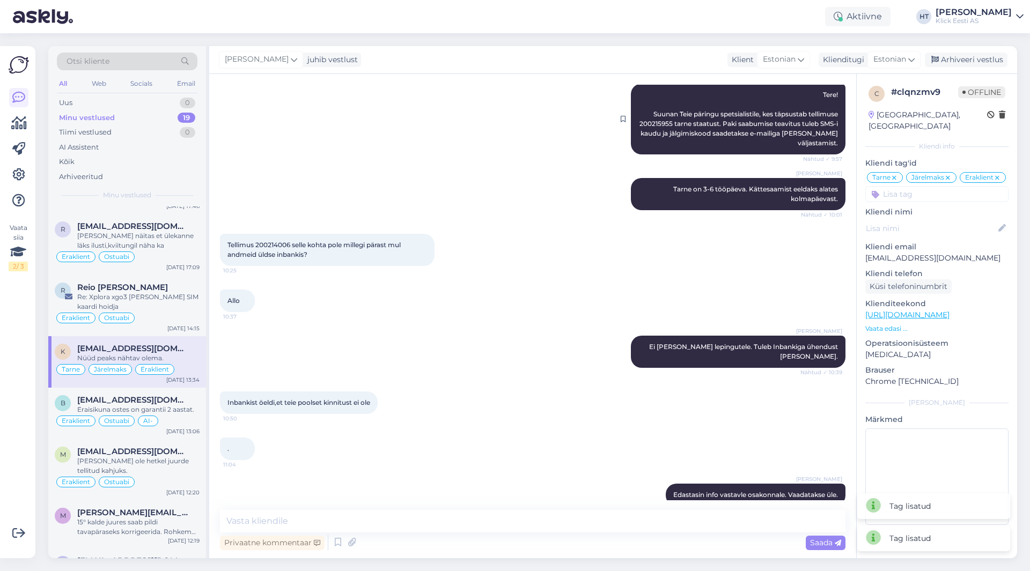
scroll to position [595, 0]
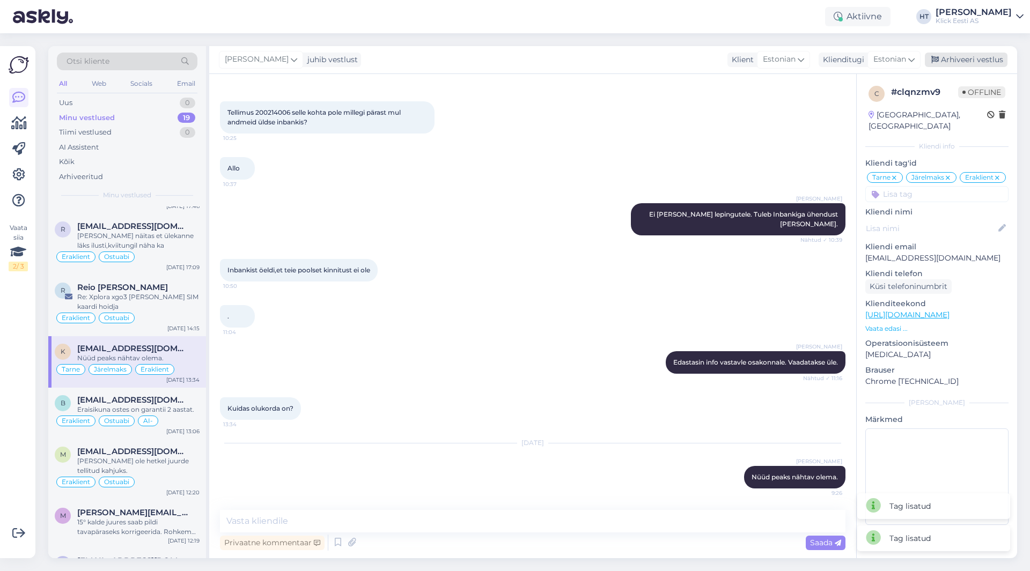
click at [963, 60] on div "Arhiveeri vestlus" at bounding box center [966, 60] width 83 height 14
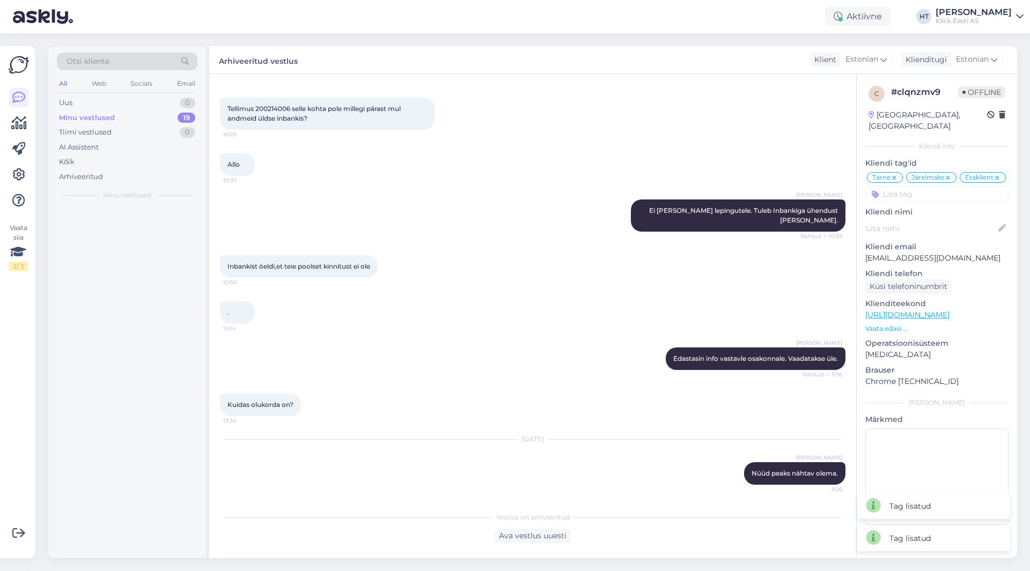
scroll to position [0, 0]
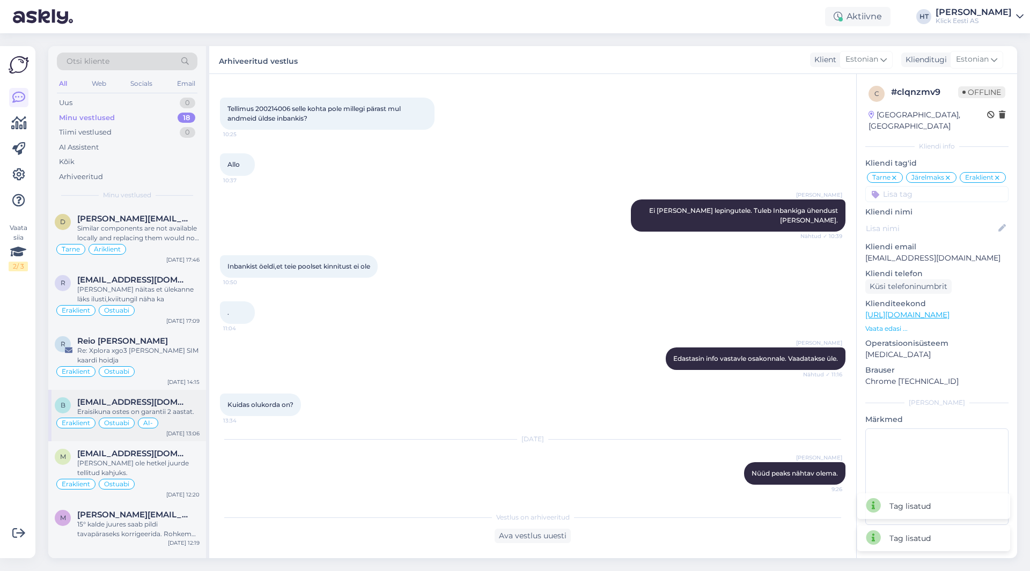
click at [152, 425] on span "AI-" at bounding box center [148, 423] width 10 height 6
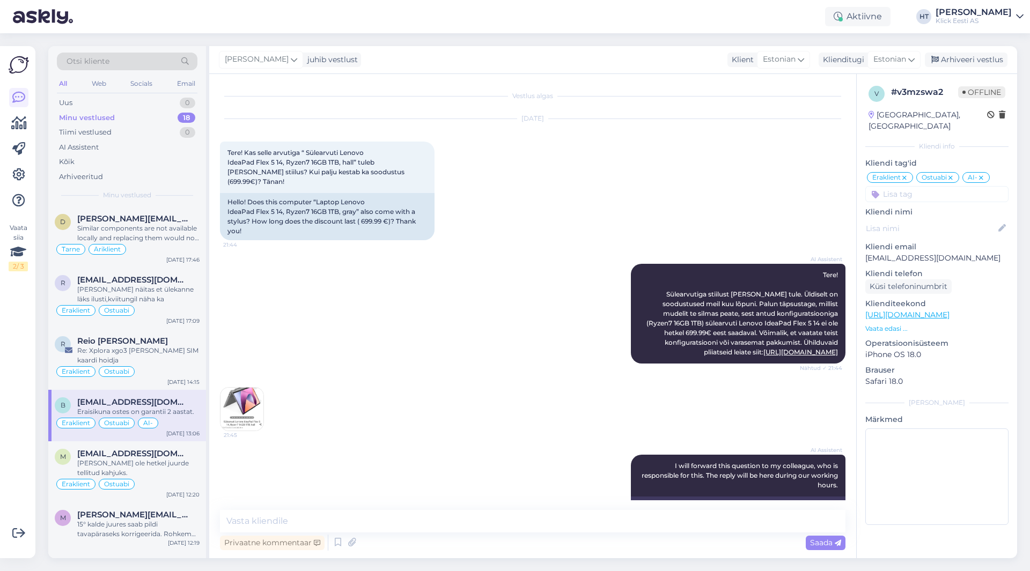
scroll to position [207, 0]
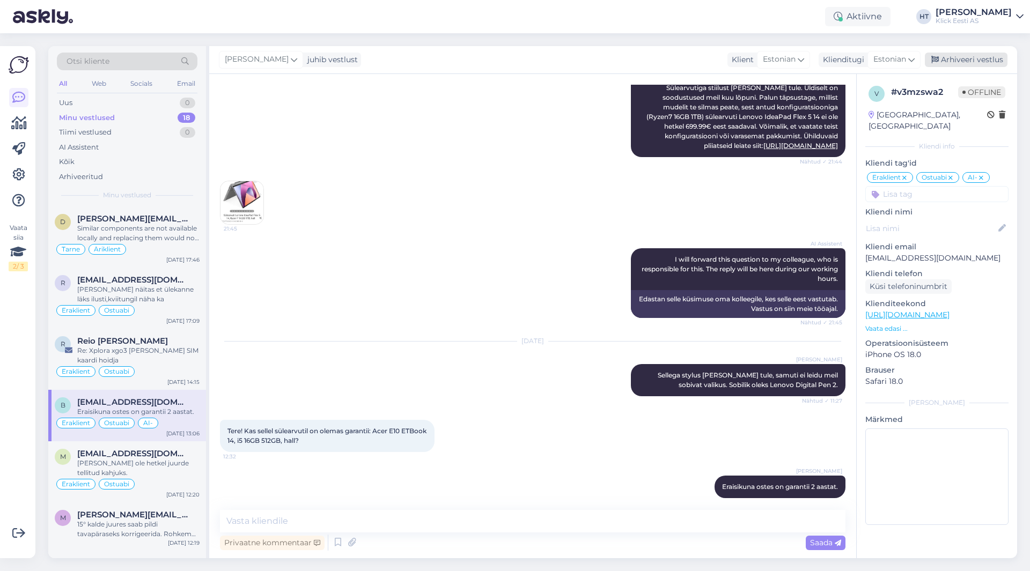
click at [991, 57] on div "Arhiveeri vestlus" at bounding box center [966, 60] width 83 height 14
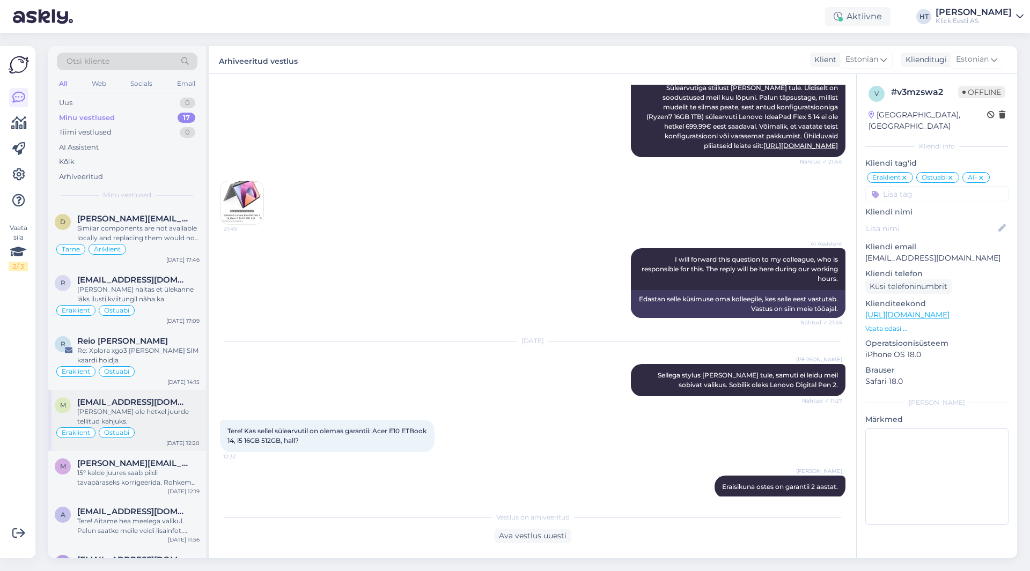
click at [156, 415] on div "[PERSON_NAME] ole hetkel juurde tellitud kahjuks." at bounding box center [138, 416] width 122 height 19
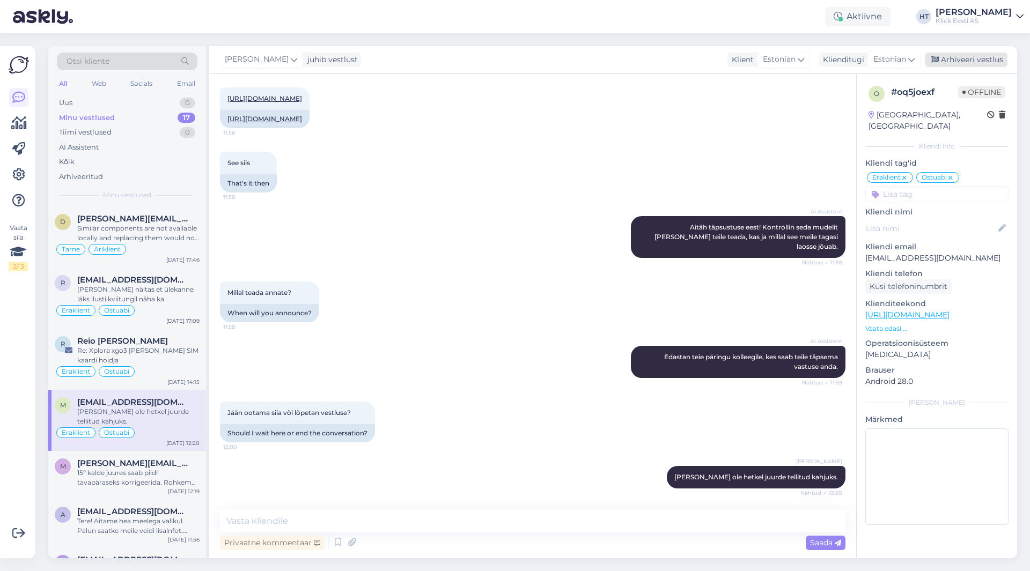
click at [982, 56] on div "Arhiveeri vestlus" at bounding box center [966, 60] width 83 height 14
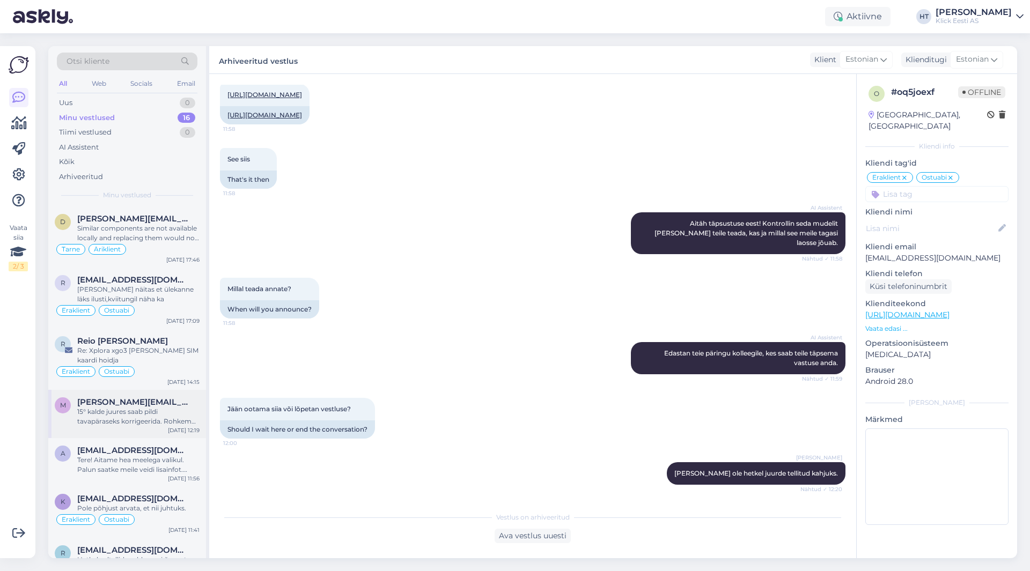
click at [152, 408] on div "15° kalde juures saab pildi tavapäraseks korrigeerida. Rohkem kui 15° ja kuvami…" at bounding box center [138, 416] width 122 height 19
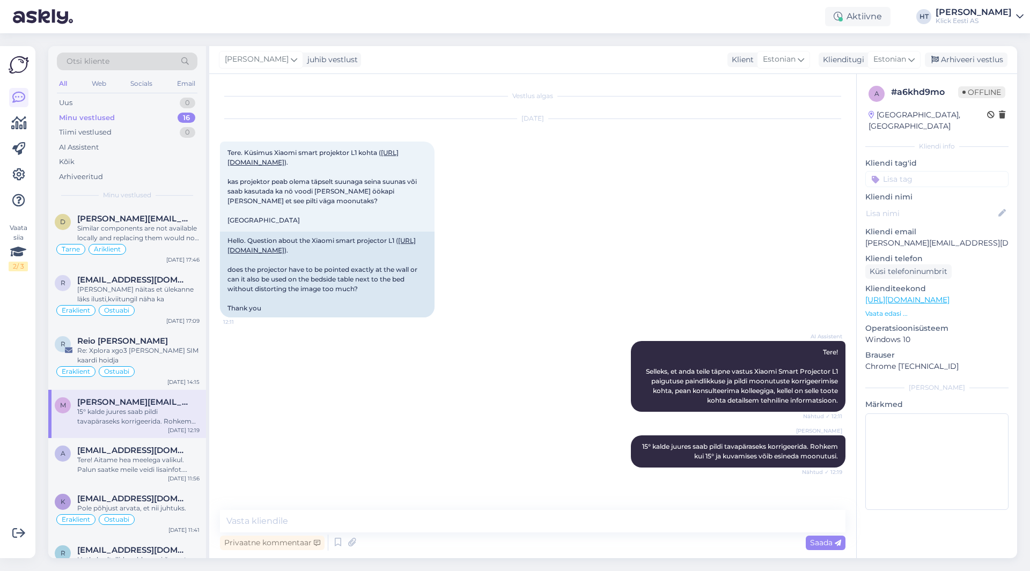
scroll to position [0, 0]
click at [934, 171] on input at bounding box center [936, 179] width 143 height 16
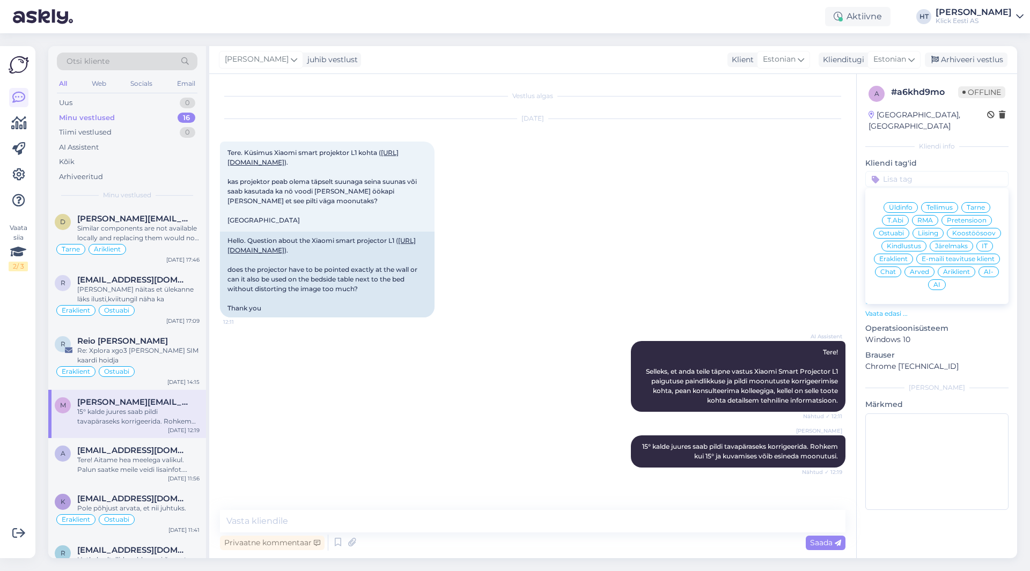
click at [893, 230] on span "Ostuabi" at bounding box center [891, 233] width 25 height 6
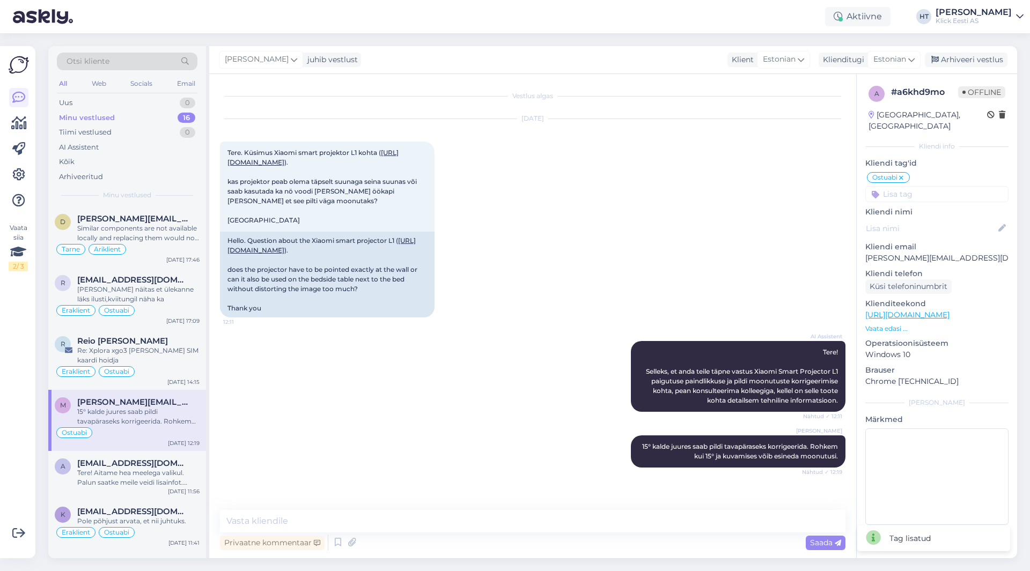
click at [945, 186] on input at bounding box center [936, 194] width 143 height 16
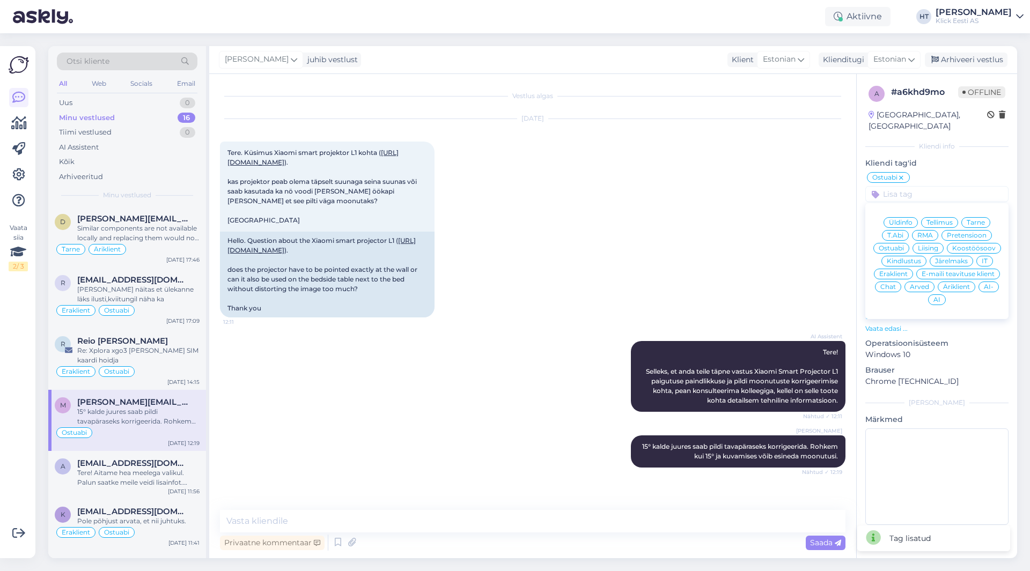
click at [905, 271] on span "Eraklient" at bounding box center [893, 274] width 28 height 6
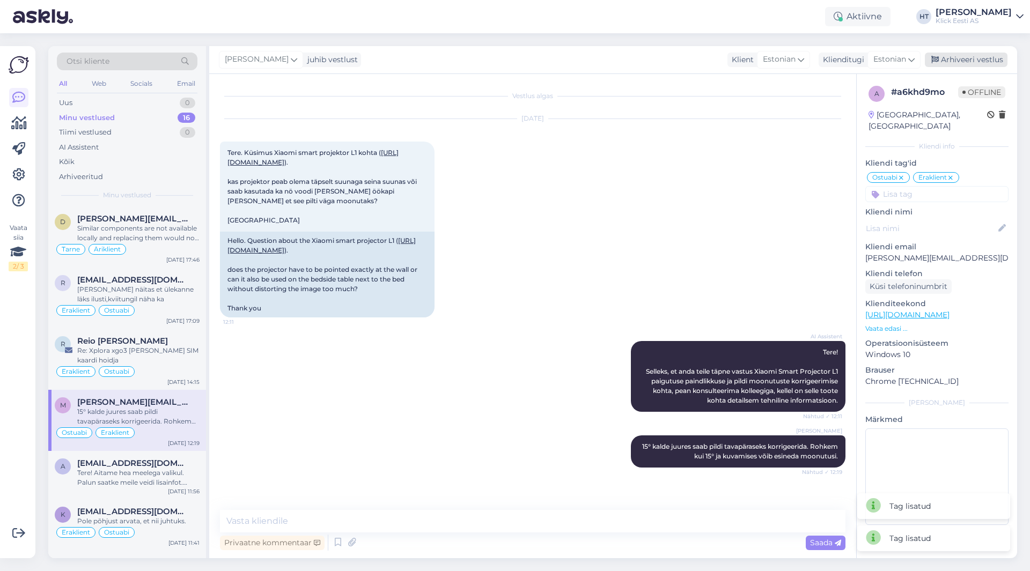
click at [984, 58] on div "Arhiveeri vestlus" at bounding box center [966, 60] width 83 height 14
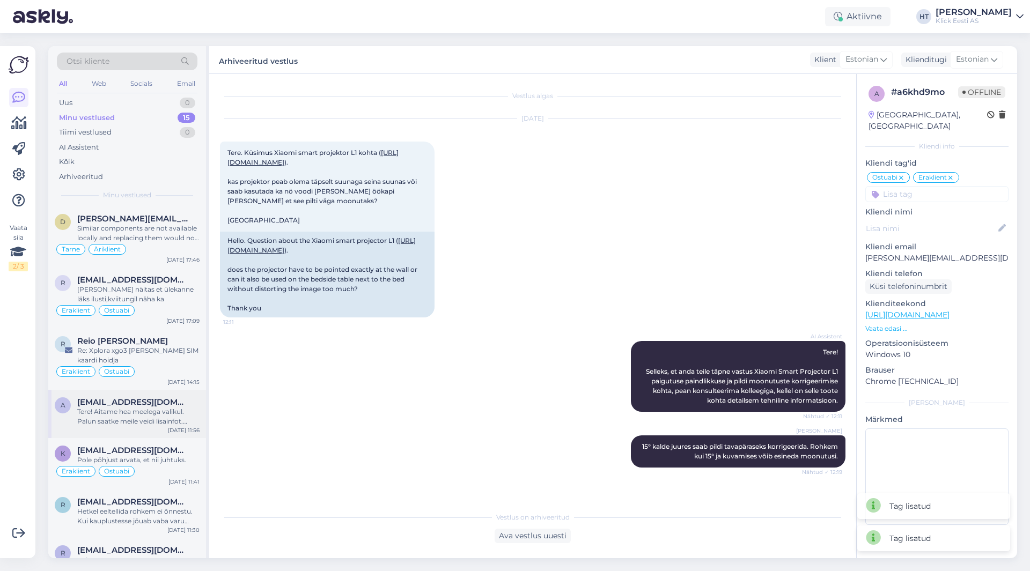
click at [150, 416] on div "Tere! Aitame hea meelega valikul. Palun saatke meile veidi lisainfot. [PERSON_N…" at bounding box center [138, 416] width 122 height 19
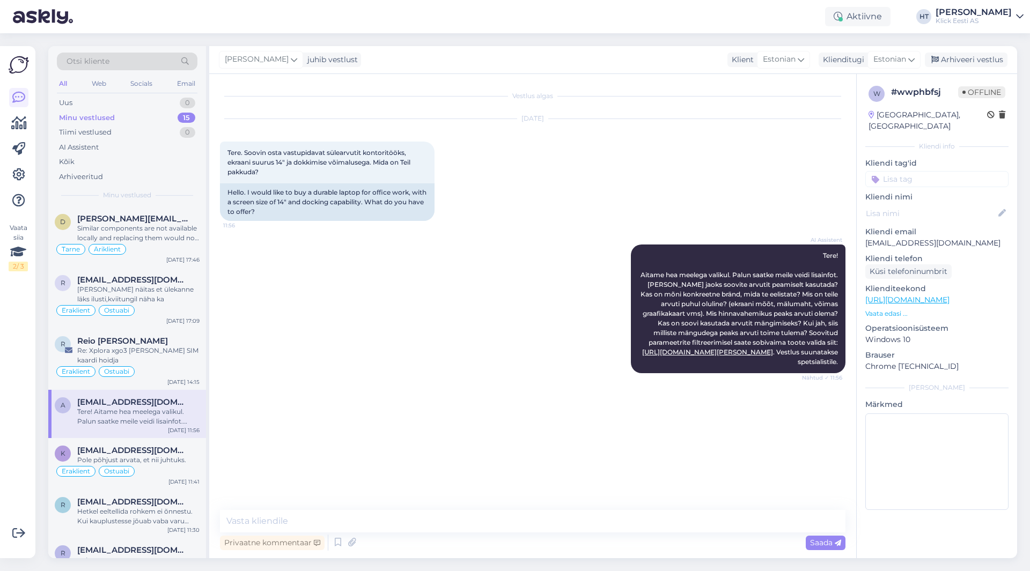
click at [937, 171] on input at bounding box center [936, 179] width 143 height 16
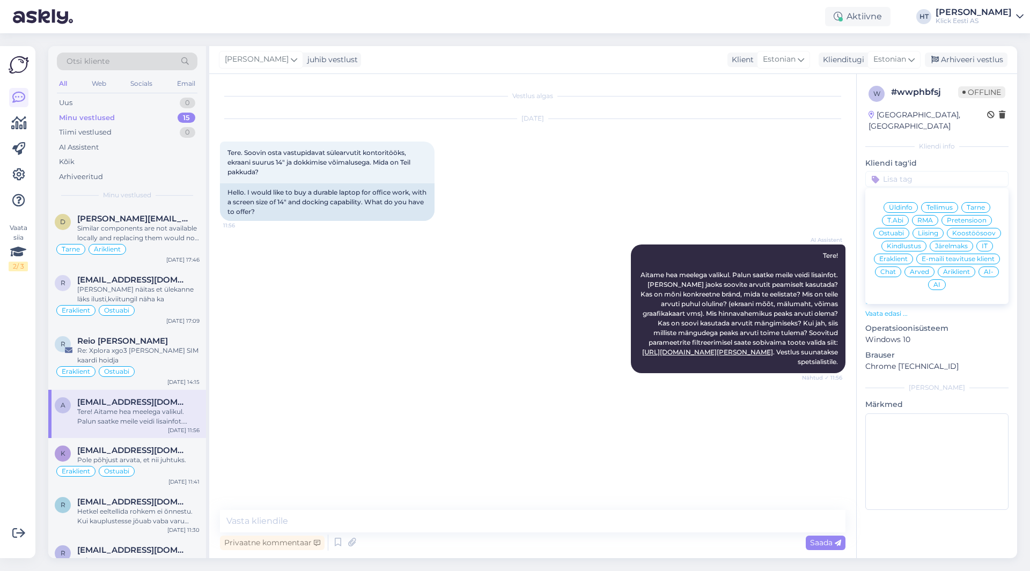
click at [904, 230] on span "Ostuabi" at bounding box center [891, 233] width 25 height 6
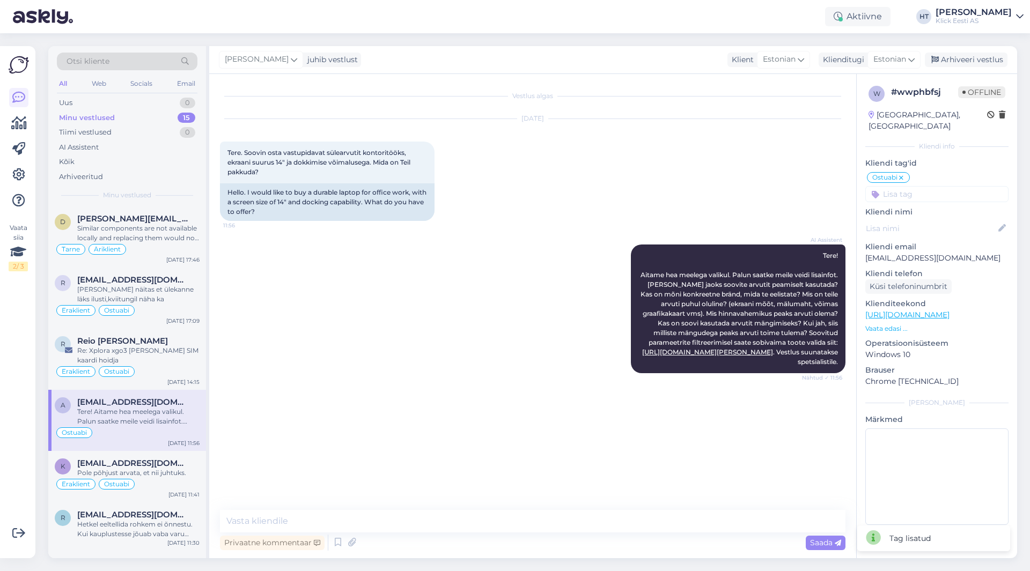
click at [920, 186] on input at bounding box center [936, 194] width 143 height 16
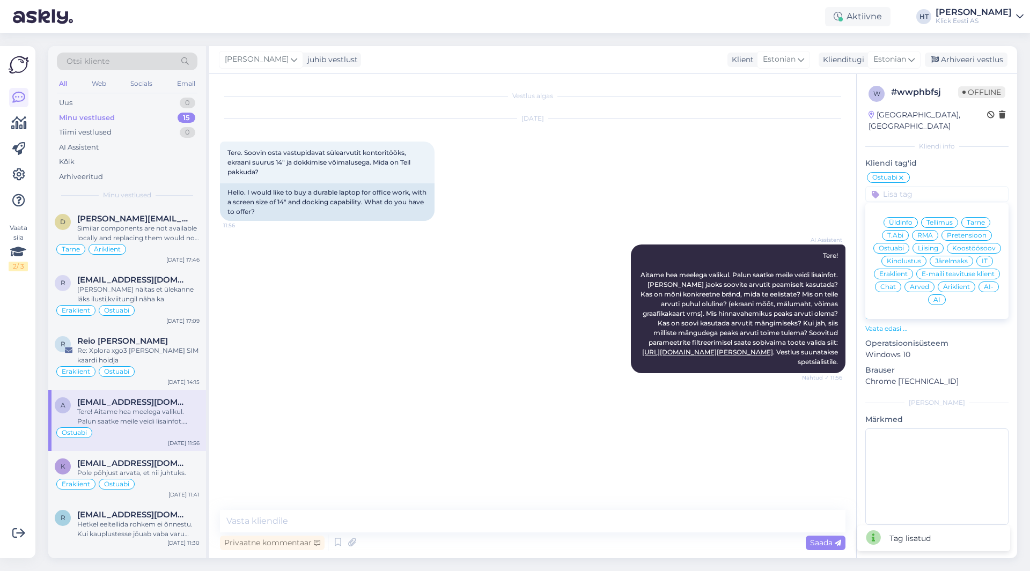
click at [964, 284] on span "Äriklient" at bounding box center [956, 287] width 27 height 6
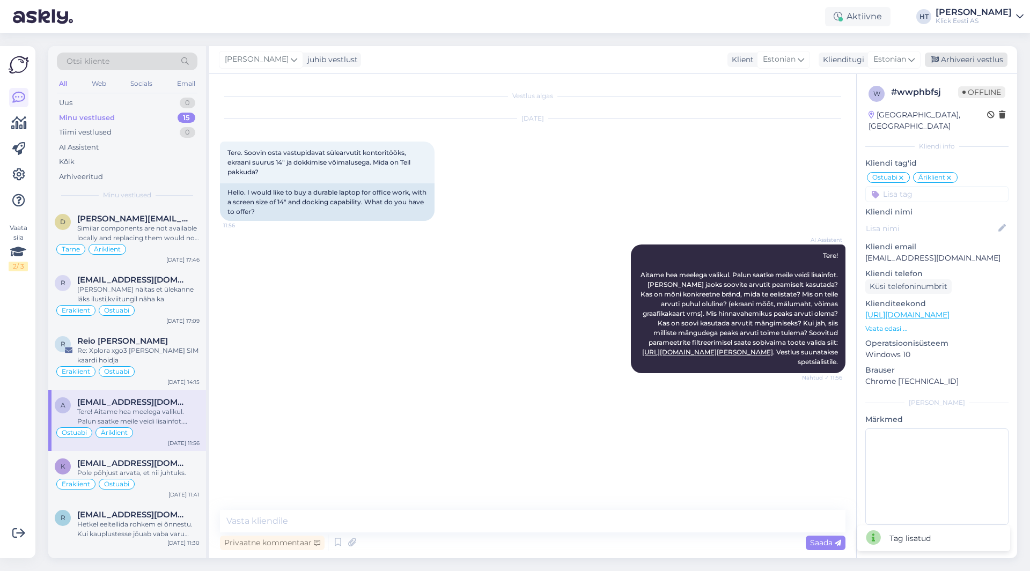
click at [979, 61] on div "Arhiveeri vestlus" at bounding box center [966, 60] width 83 height 14
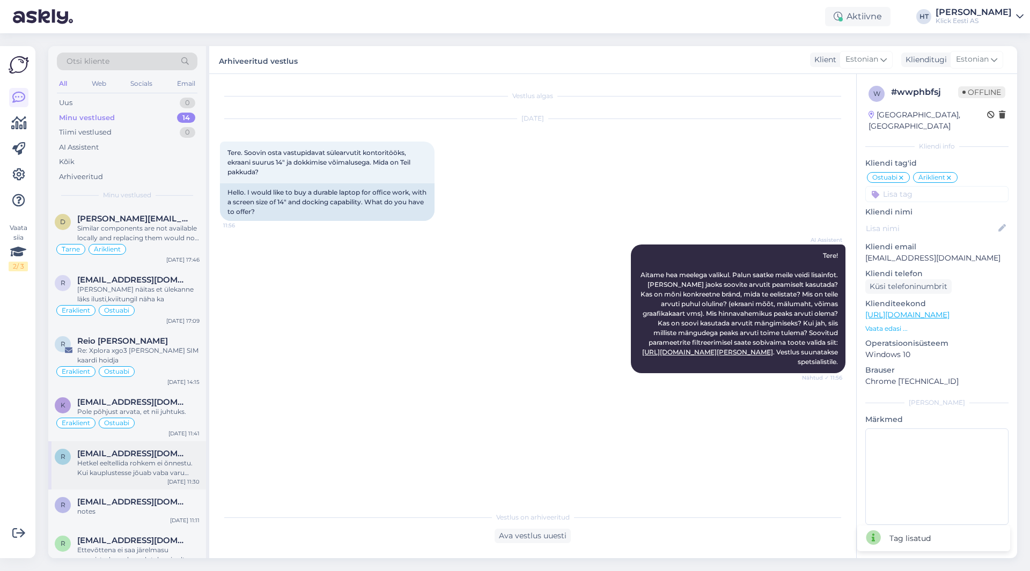
click at [167, 458] on span "[EMAIL_ADDRESS][DOMAIN_NAME]" at bounding box center [133, 454] width 112 height 10
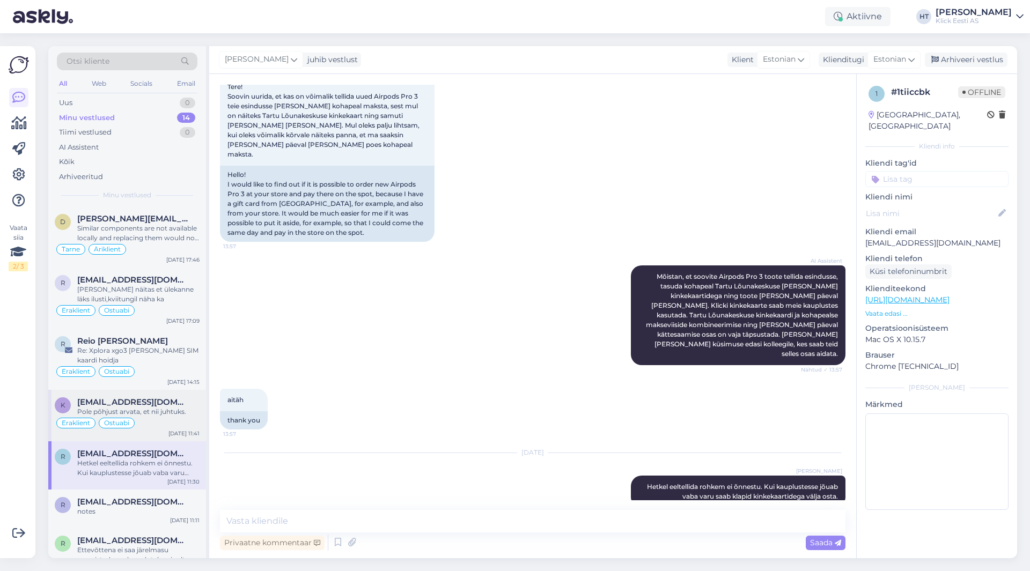
click at [177, 422] on div "Eraklient Ostuabi" at bounding box center [127, 423] width 145 height 13
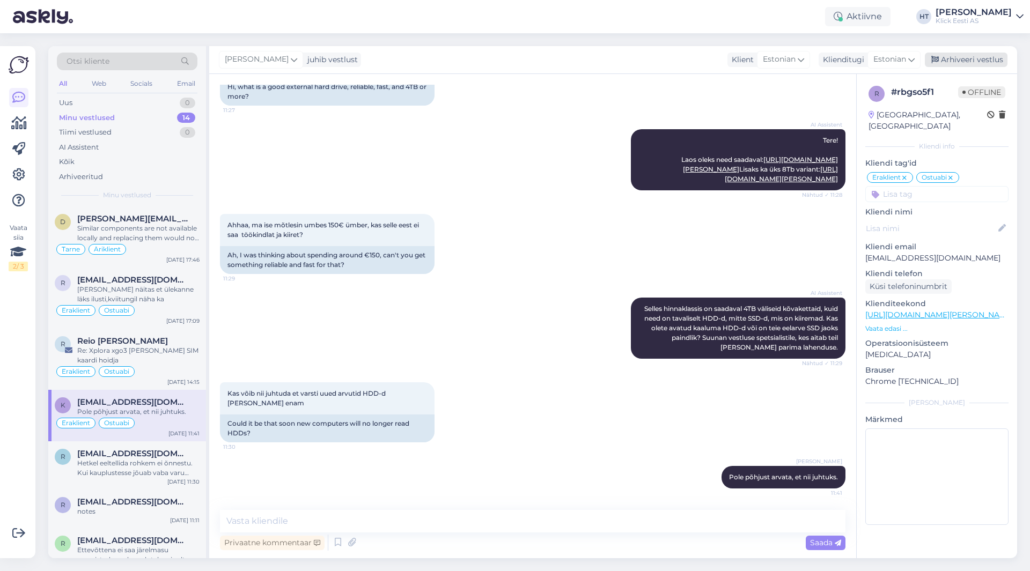
click at [972, 59] on div "Arhiveeri vestlus" at bounding box center [966, 60] width 83 height 14
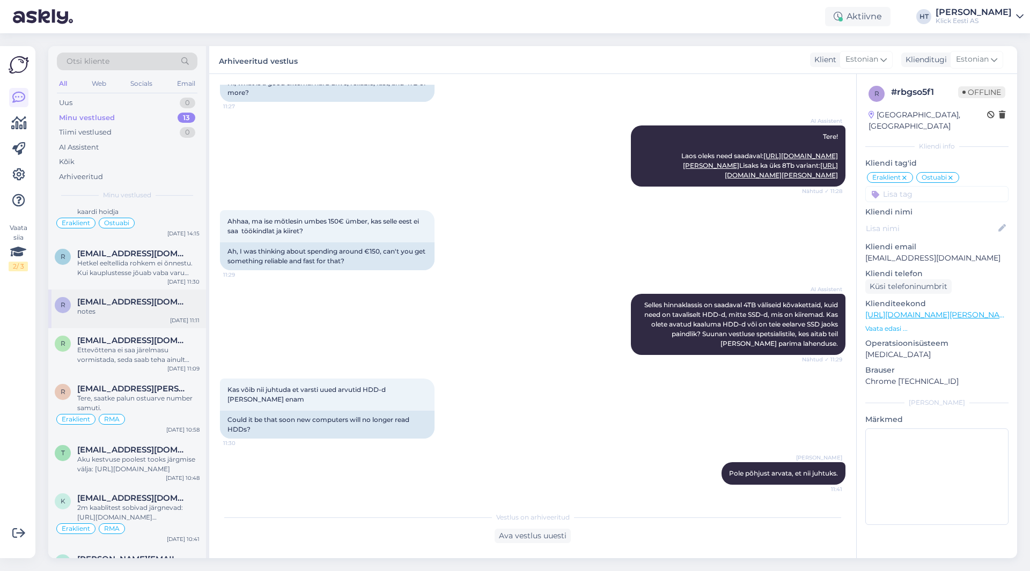
scroll to position [324, 0]
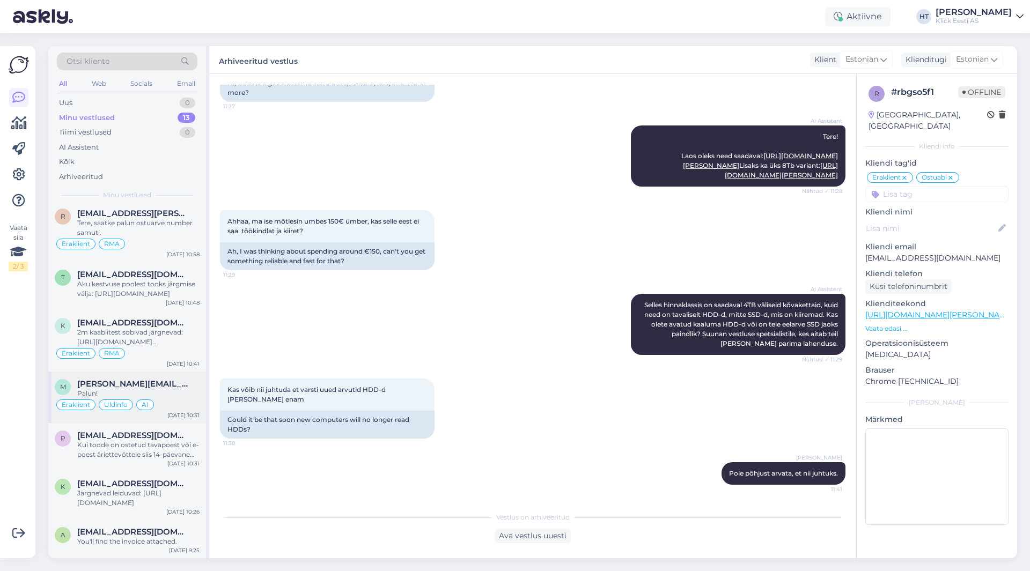
click at [167, 406] on div "Eraklient Üldinfo AI" at bounding box center [127, 405] width 145 height 13
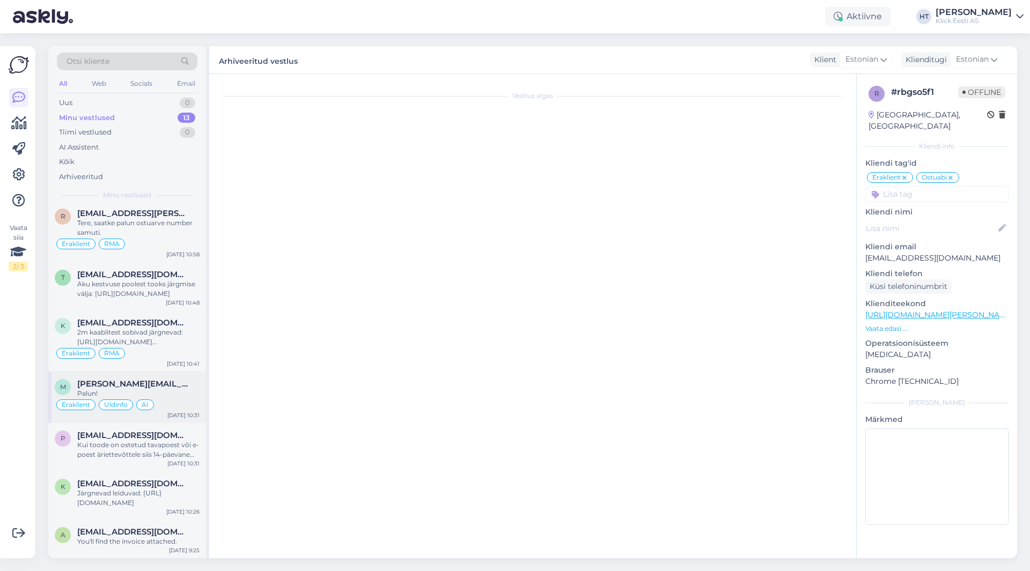
scroll to position [651, 0]
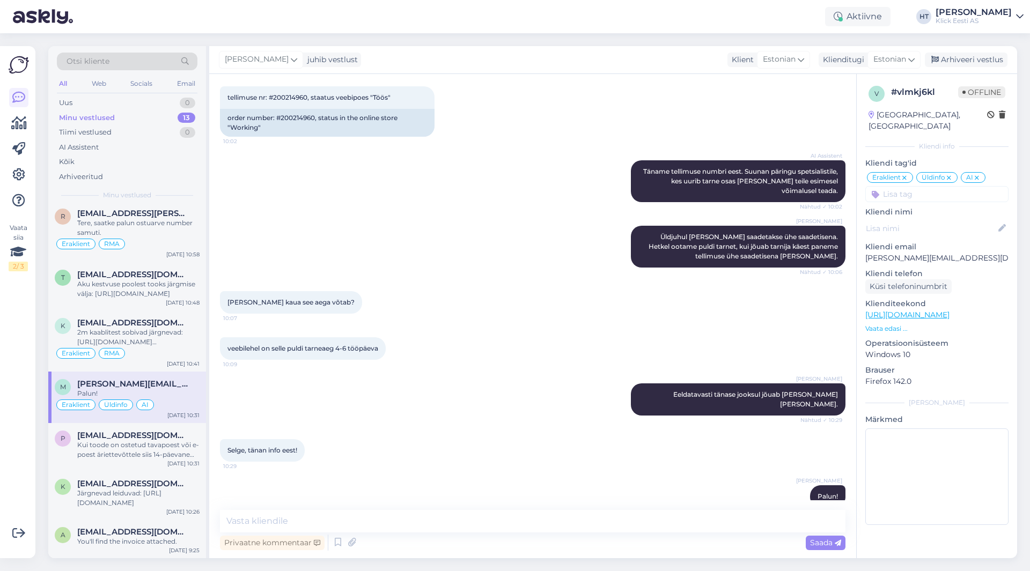
click at [940, 253] on p "[PERSON_NAME][EMAIL_ADDRESS][DOMAIN_NAME]" at bounding box center [936, 258] width 143 height 11
copy p "[PERSON_NAME][EMAIL_ADDRESS][DOMAIN_NAME]"
click at [478, 310] on div "[PERSON_NAME] kaua see aega võtab? 10:07" at bounding box center [532, 302] width 625 height 46
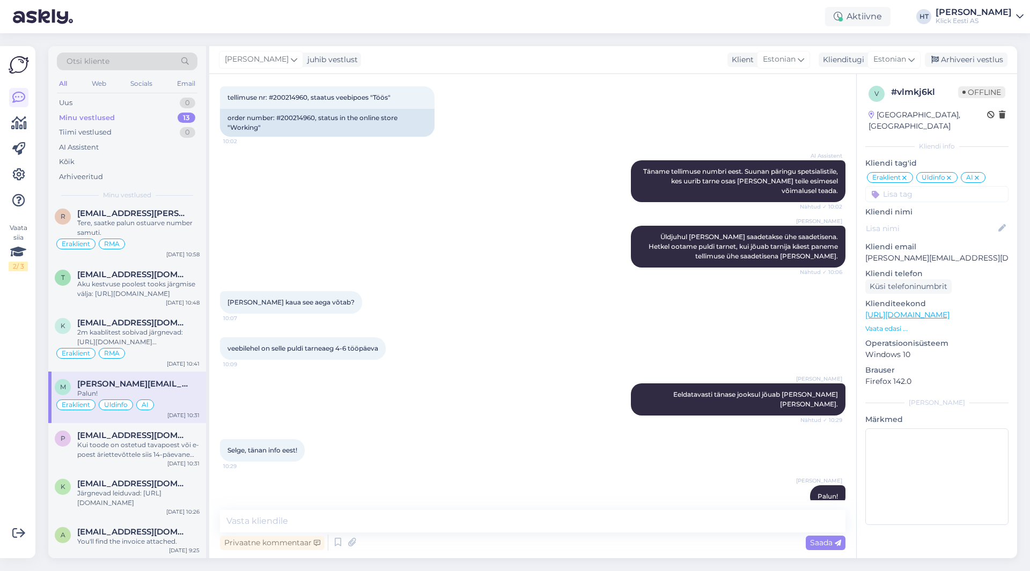
scroll to position [597, 0]
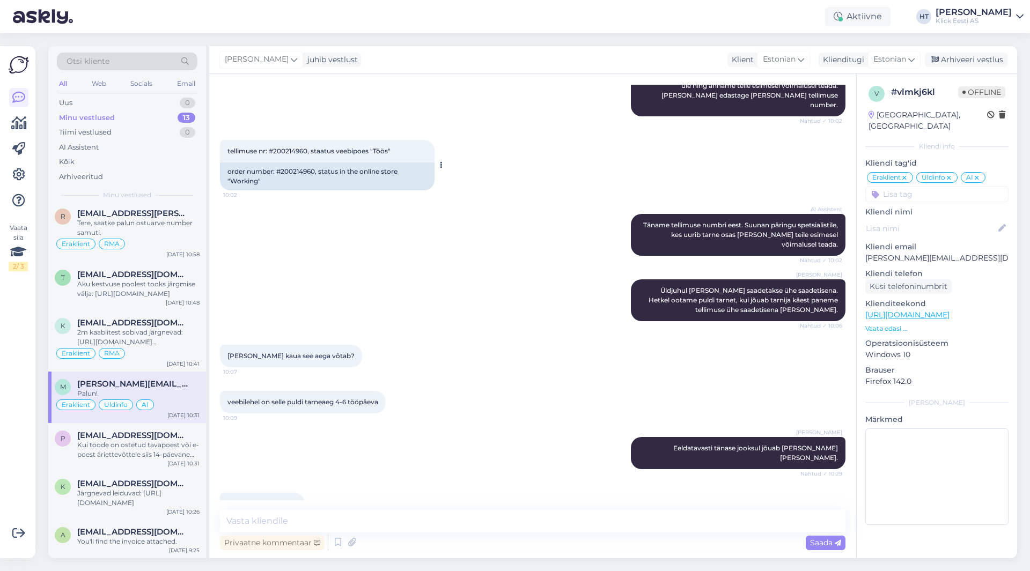
click at [285, 140] on div "tellimuse nr: #200214960, staatus veebipoes "Töös" 10:02" at bounding box center [327, 151] width 215 height 23
copy span "200214960"
click at [499, 296] on div "[PERSON_NAME] Üldjuhul [PERSON_NAME] saadetakse ühe saadetisena. Hetkel ootame …" at bounding box center [532, 300] width 625 height 65
click at [112, 459] on div "Kui toode on ostetud tavapoest või e-poest äriettevõttele siis 14-päevane kauba…" at bounding box center [138, 449] width 122 height 19
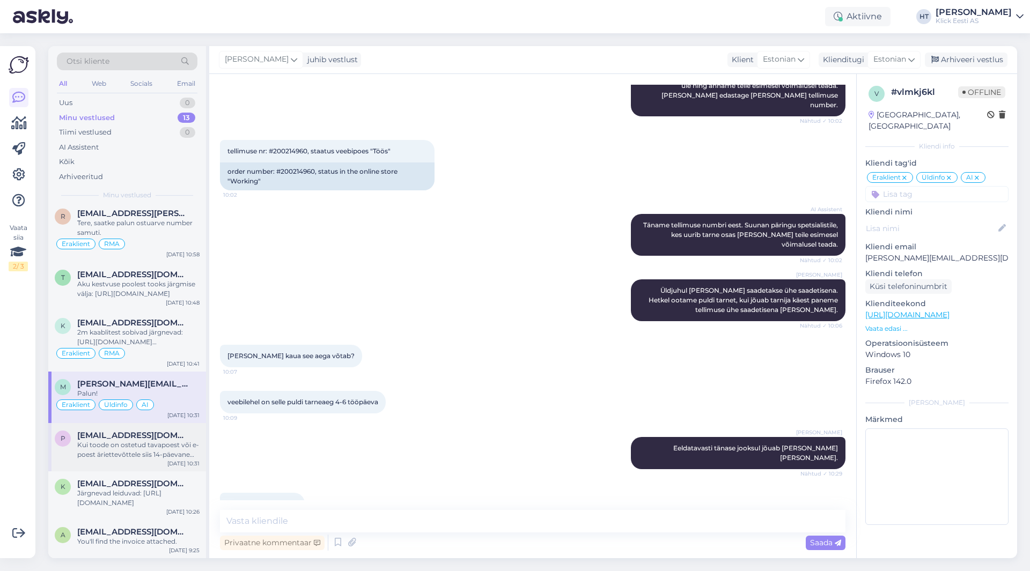
scroll to position [116, 0]
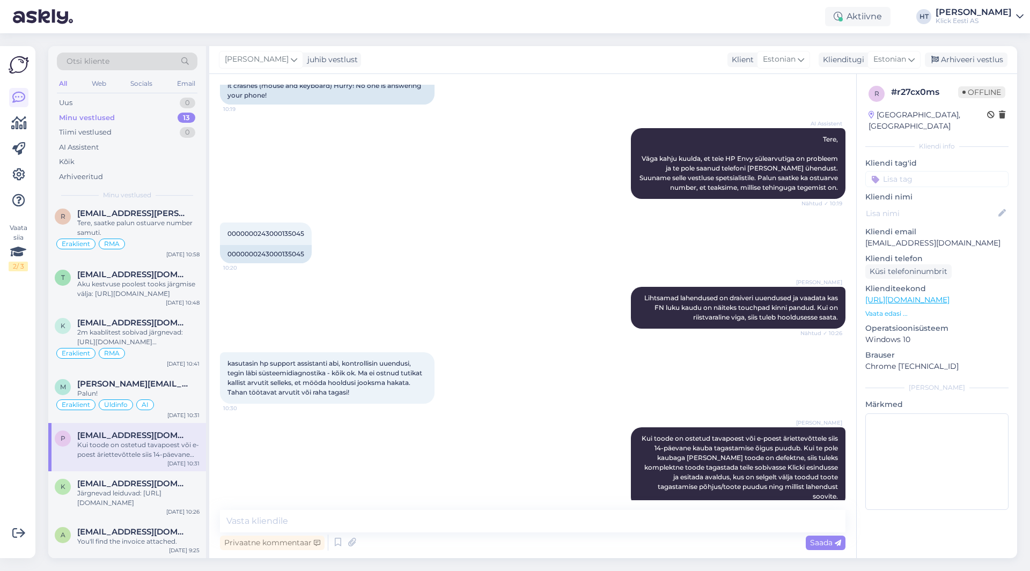
click at [942, 171] on input at bounding box center [936, 179] width 143 height 16
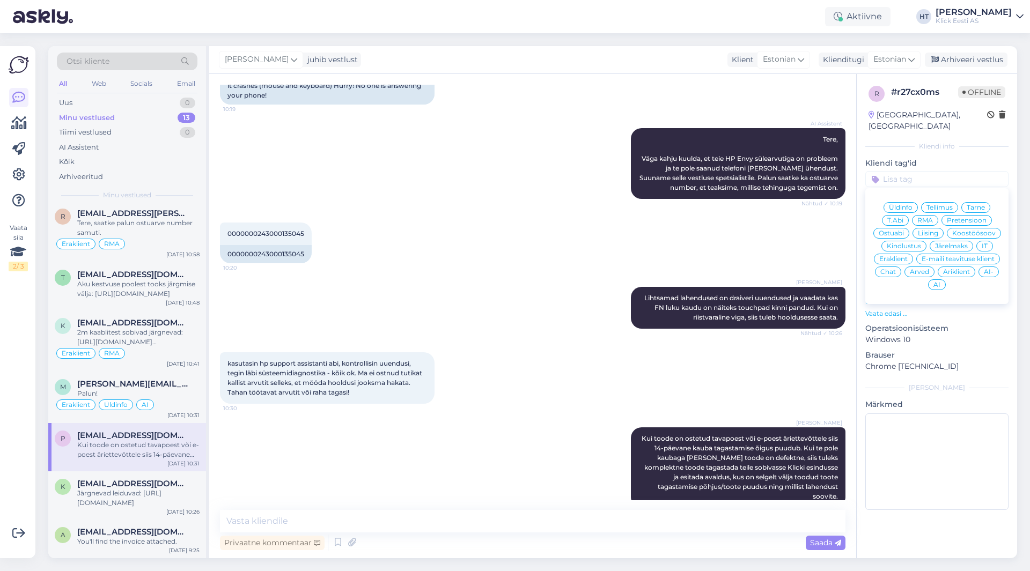
click at [924, 217] on span "RMA" at bounding box center [925, 220] width 16 height 6
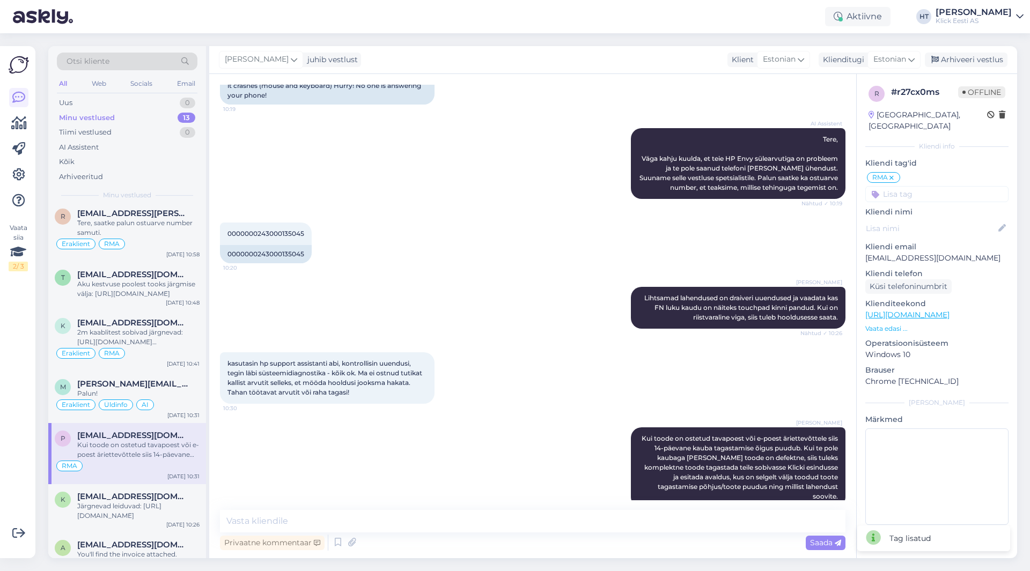
click at [926, 187] on input at bounding box center [936, 194] width 143 height 16
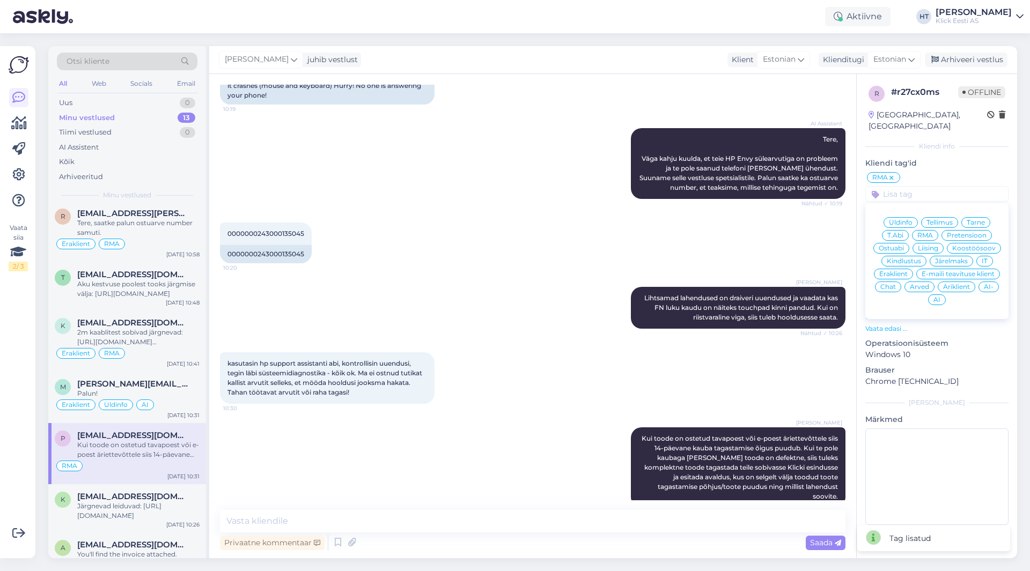
click at [968, 232] on span "Pretensioon" at bounding box center [967, 235] width 40 height 6
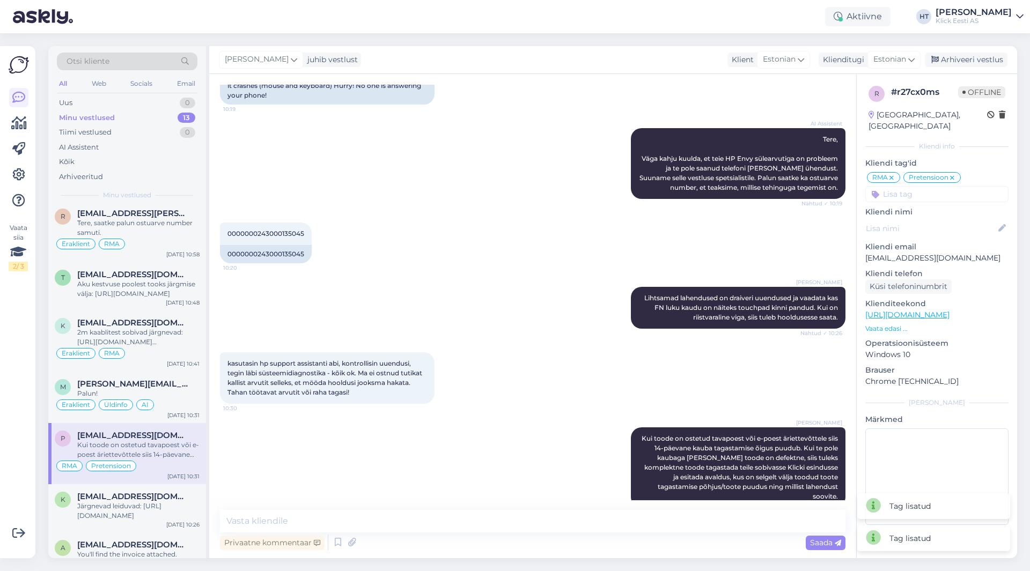
click at [931, 194] on div "r # r27cx0ms Offline [GEOGRAPHIC_DATA], [GEOGRAPHIC_DATA] [GEOGRAPHIC_DATA] inf…" at bounding box center [937, 307] width 160 height 467
click at [931, 186] on input at bounding box center [936, 194] width 143 height 16
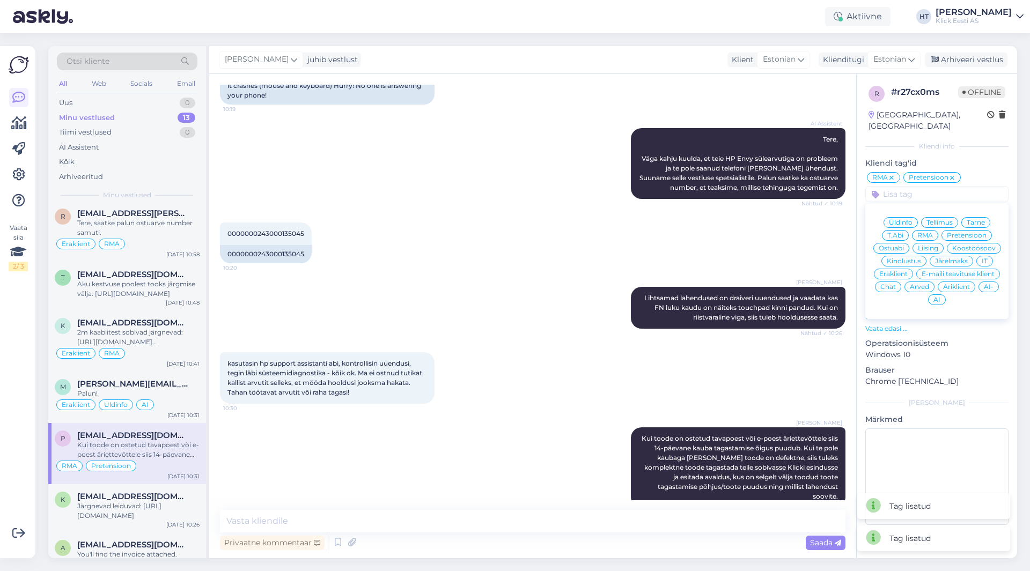
click at [905, 271] on span "Eraklient" at bounding box center [893, 274] width 28 height 6
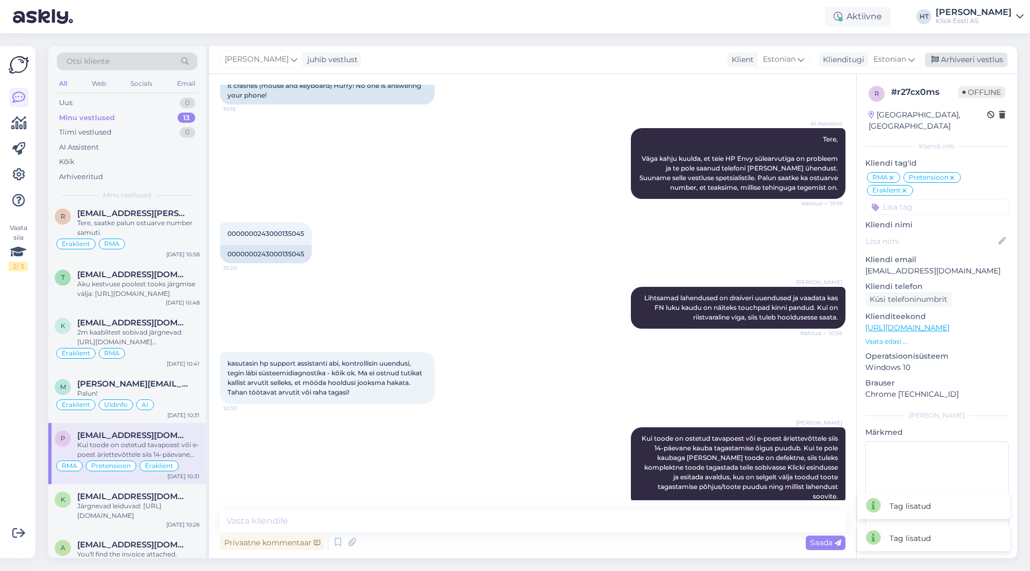
click at [971, 60] on div "Arhiveeri vestlus" at bounding box center [966, 60] width 83 height 14
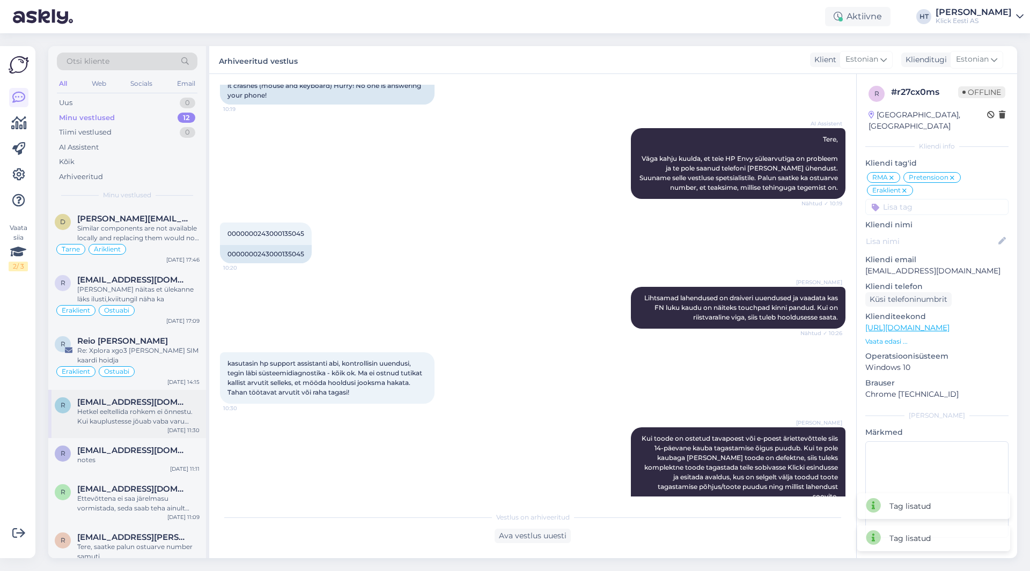
scroll to position [54, 0]
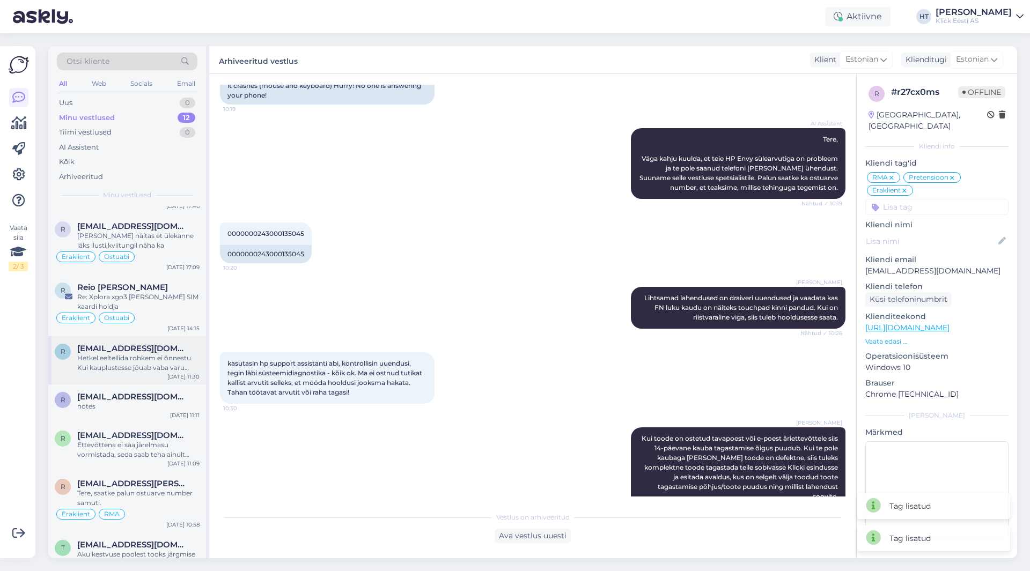
click at [165, 357] on div "Hetkel eeltellida rohkem ei õnnestu. Kui kauplustesse jõuab vaba varu saab klap…" at bounding box center [138, 362] width 122 height 19
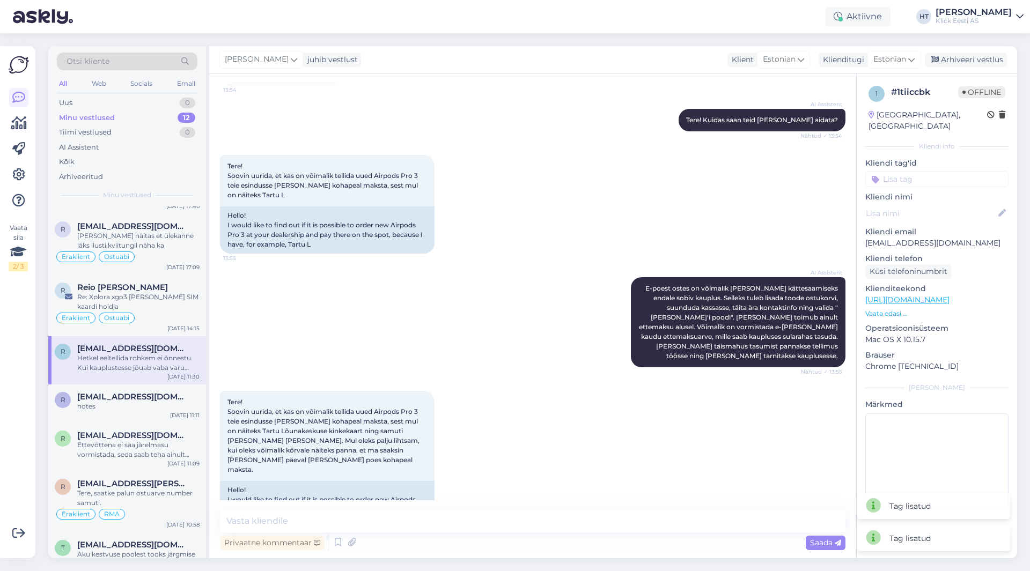
scroll to position [432, 0]
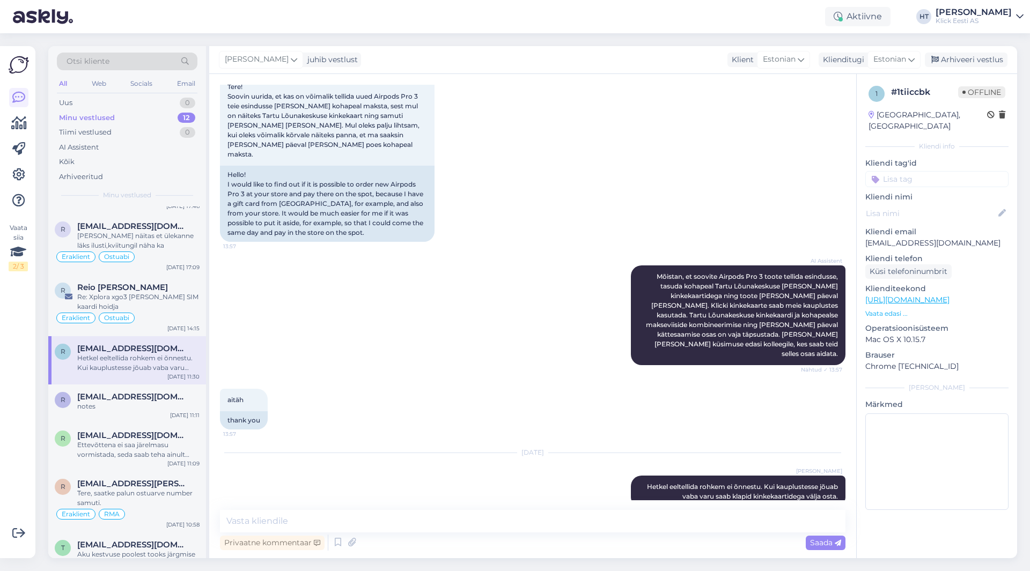
click at [932, 173] on input at bounding box center [936, 179] width 143 height 16
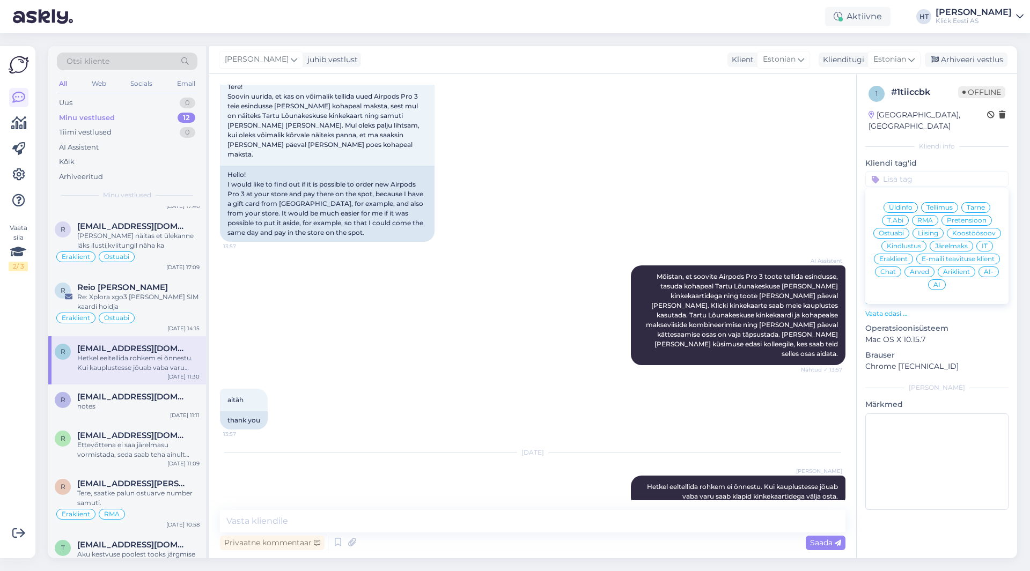
click at [898, 230] on span "Ostuabi" at bounding box center [891, 233] width 25 height 6
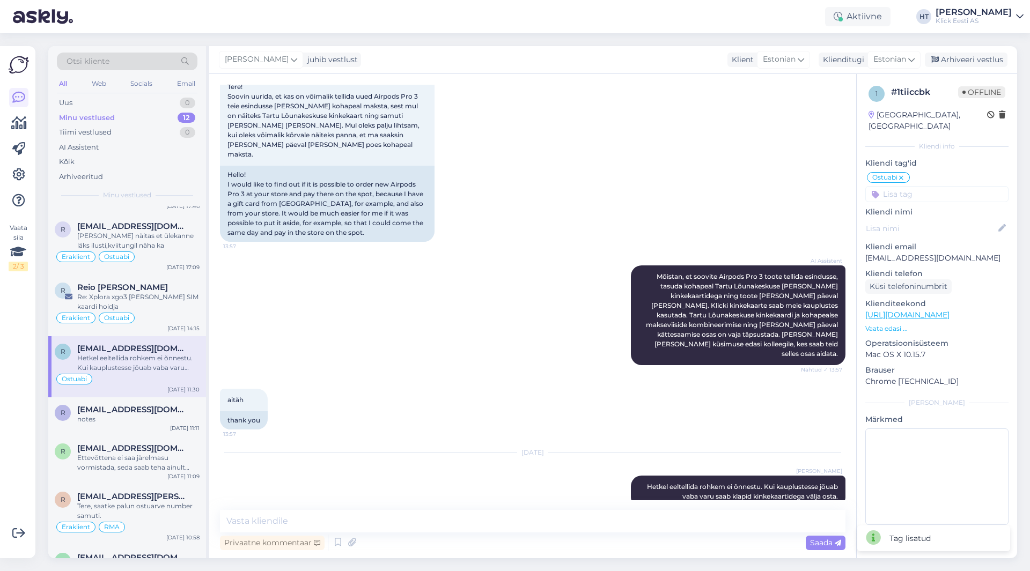
click at [924, 186] on input at bounding box center [936, 194] width 143 height 16
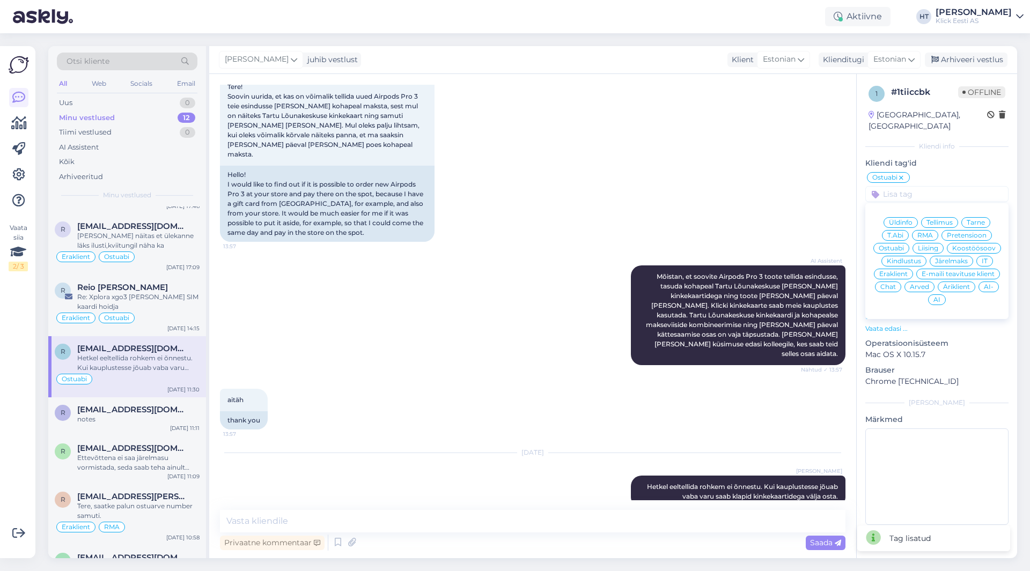
click at [899, 271] on span "Eraklient" at bounding box center [893, 274] width 28 height 6
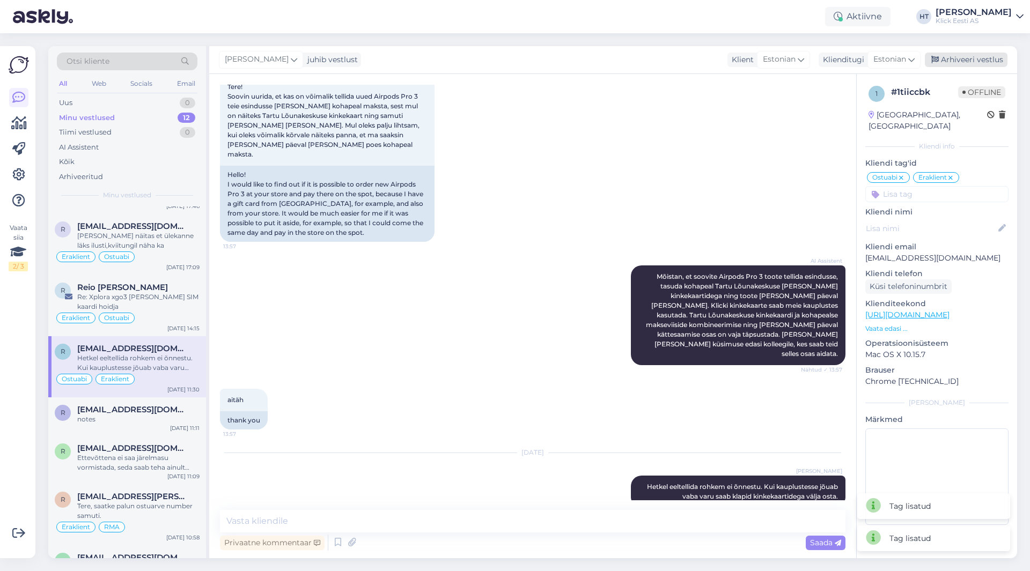
click at [965, 62] on div "Arhiveeri vestlus" at bounding box center [966, 60] width 83 height 14
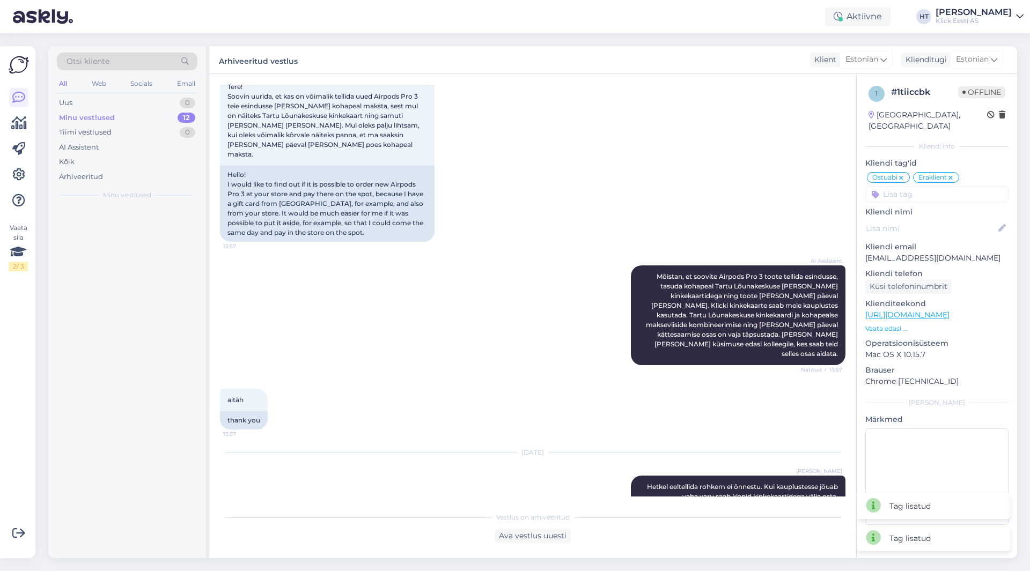
scroll to position [0, 0]
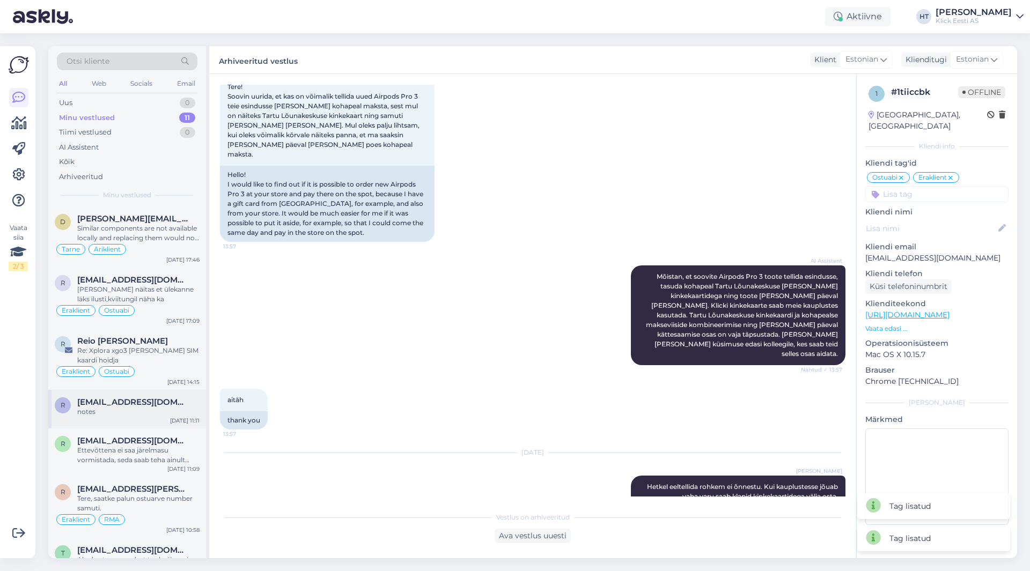
click at [59, 412] on div "r" at bounding box center [63, 405] width 16 height 16
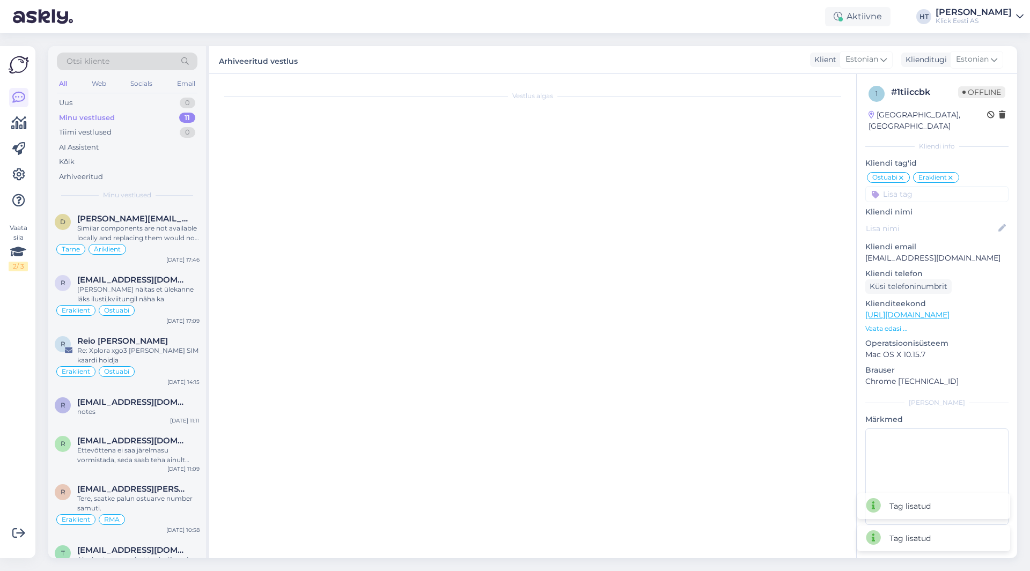
scroll to position [543, 0]
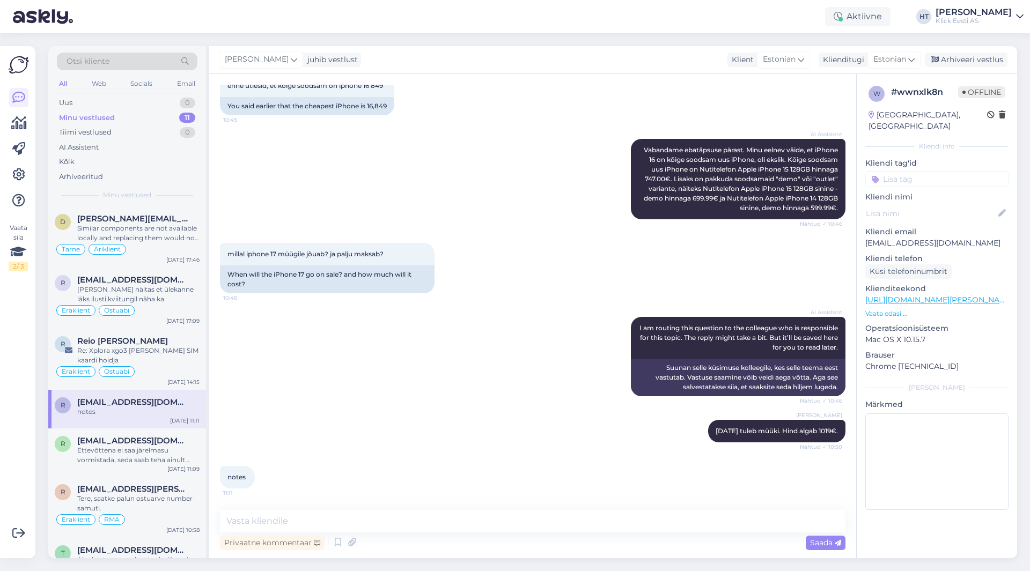
click at [920, 171] on input at bounding box center [936, 179] width 143 height 16
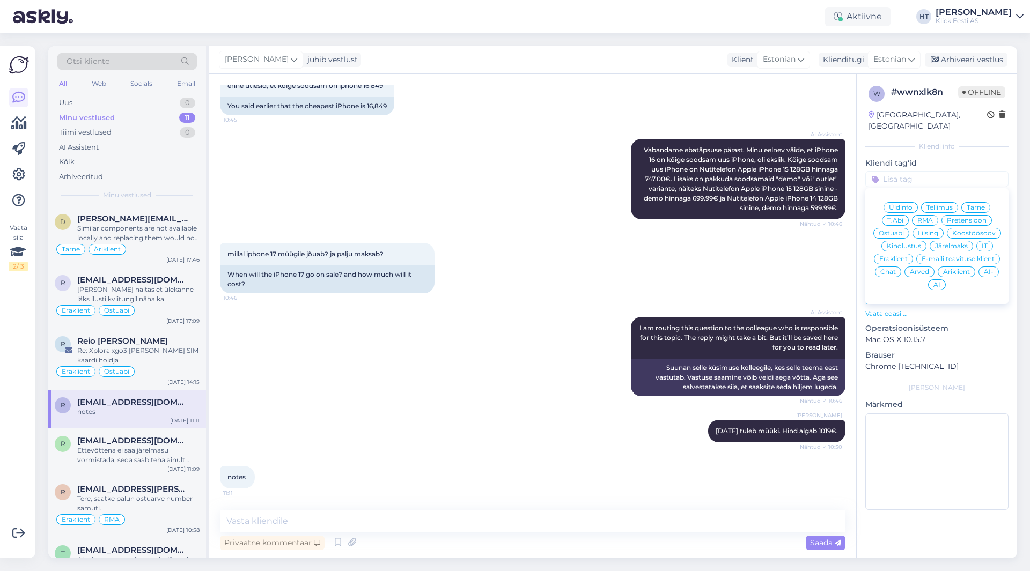
click at [895, 230] on span "Ostuabi" at bounding box center [891, 233] width 25 height 6
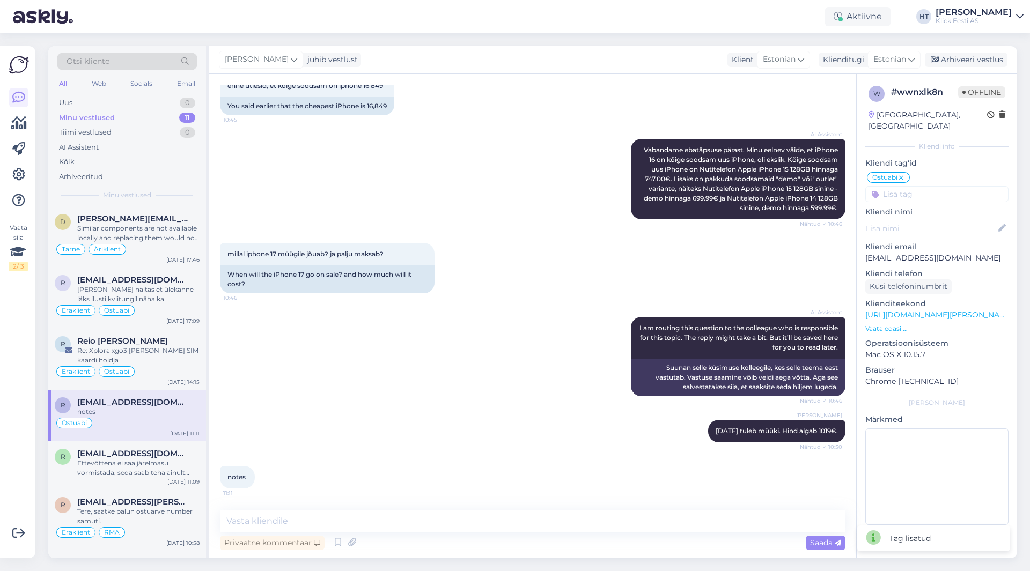
click at [911, 187] on input at bounding box center [936, 194] width 143 height 16
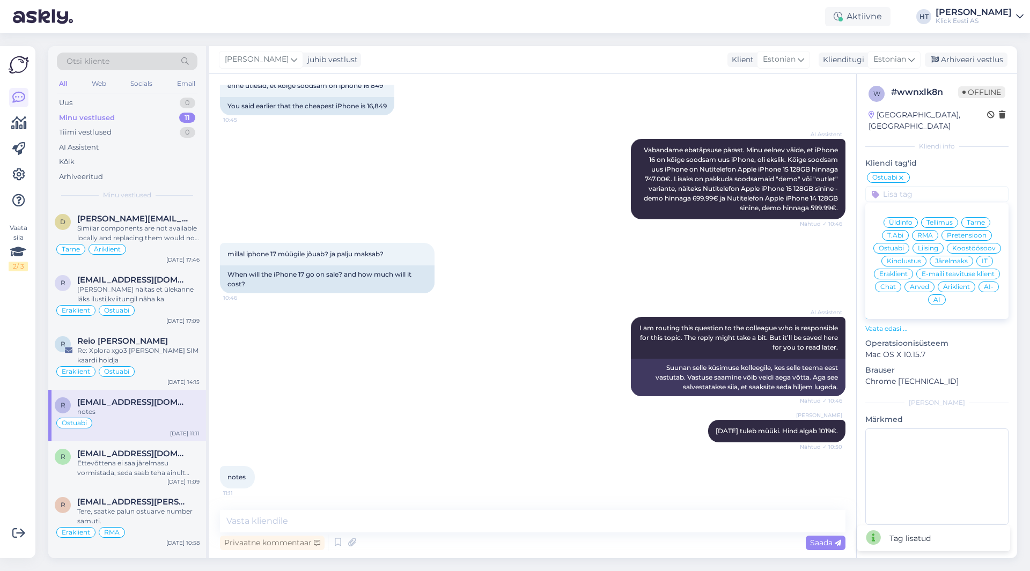
click at [888, 271] on span "Eraklient" at bounding box center [893, 274] width 28 height 6
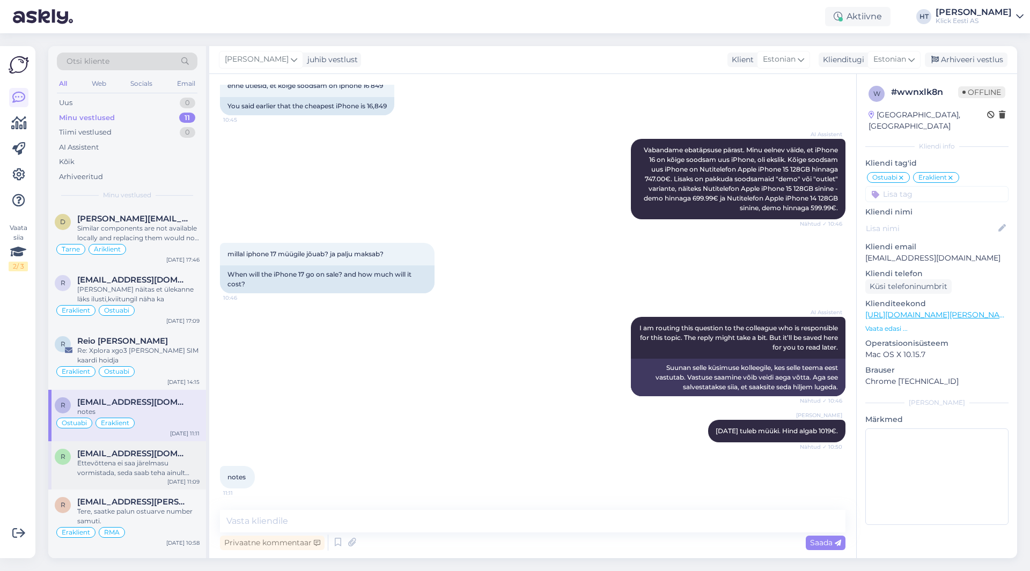
click at [135, 462] on div "Ettevõttena ei saa järelmasu vormistada, seda saab teha ainult eraisikuna." at bounding box center [138, 468] width 122 height 19
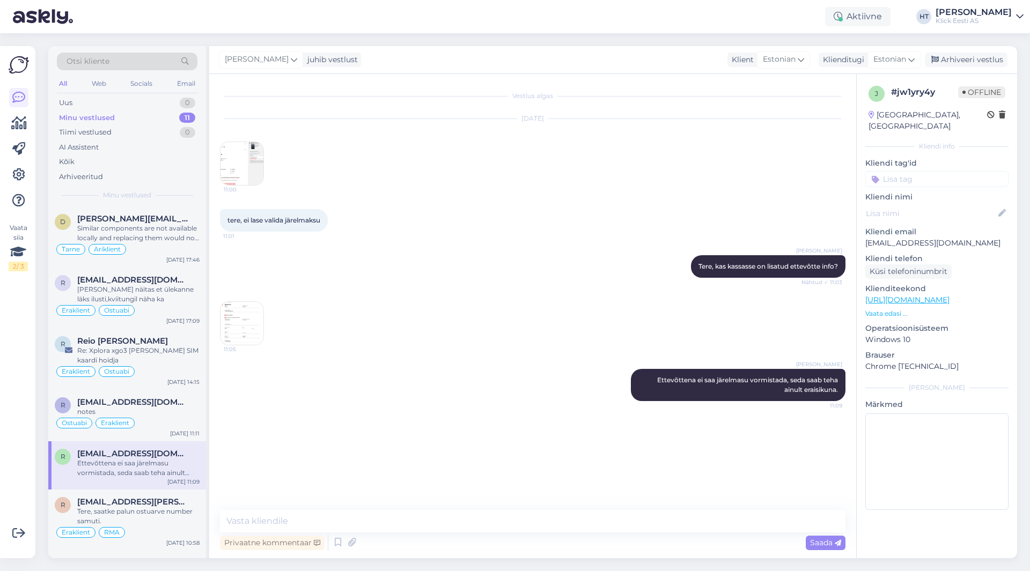
click at [916, 171] on input at bounding box center [936, 179] width 143 height 16
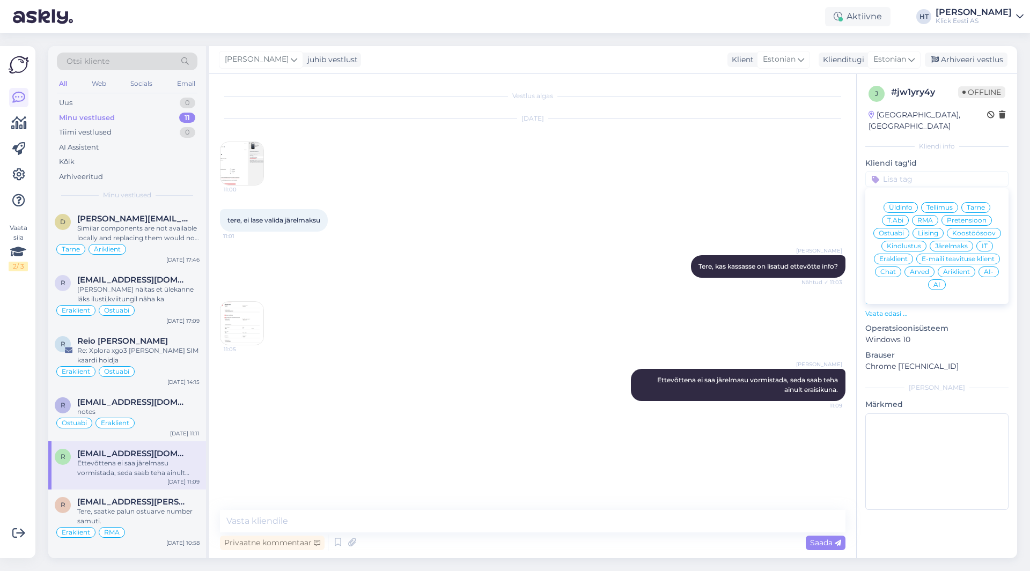
click at [980, 241] on div "IT" at bounding box center [984, 246] width 17 height 11
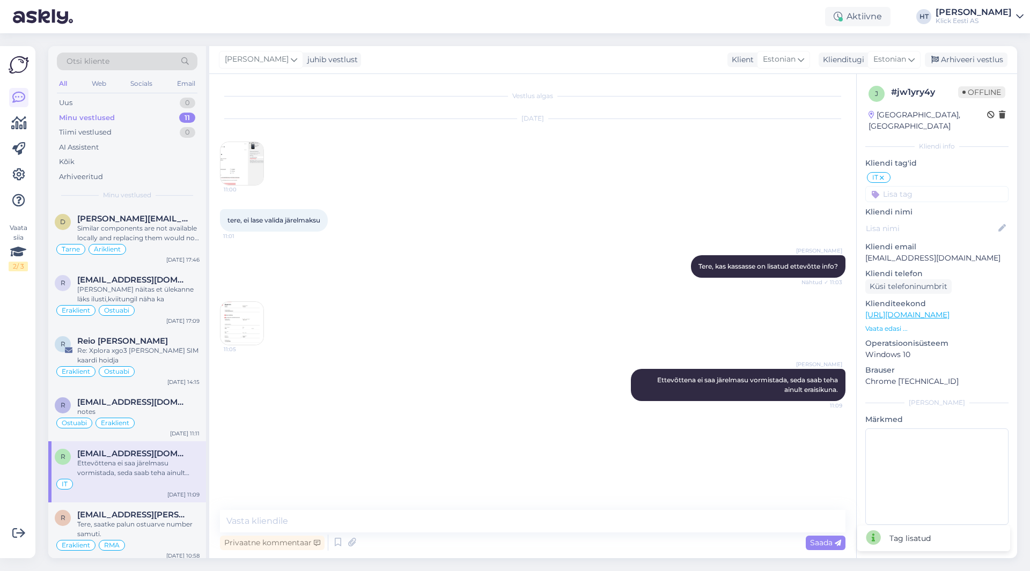
click at [932, 186] on input at bounding box center [936, 194] width 143 height 16
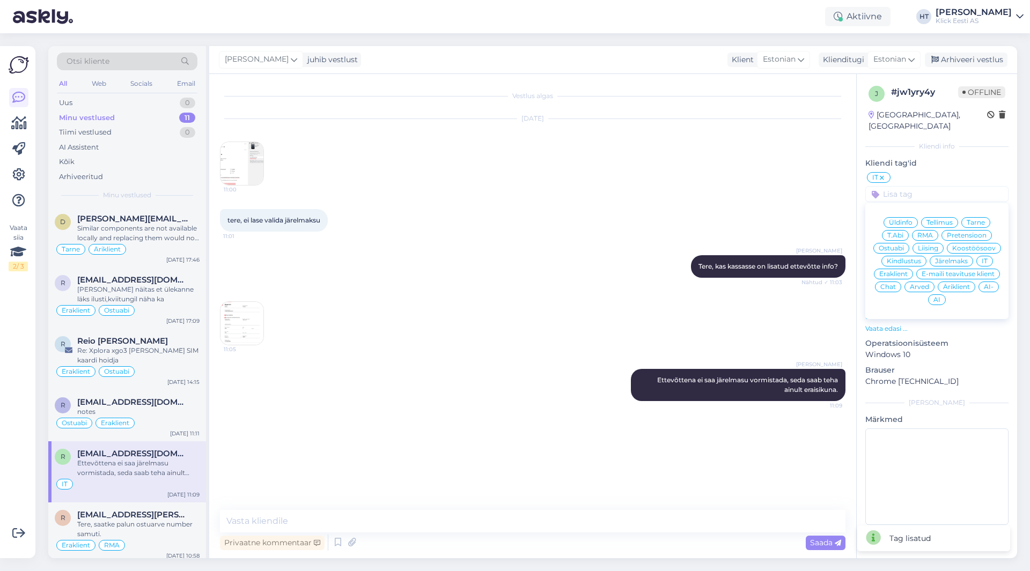
click at [901, 271] on span "Eraklient" at bounding box center [893, 274] width 28 height 6
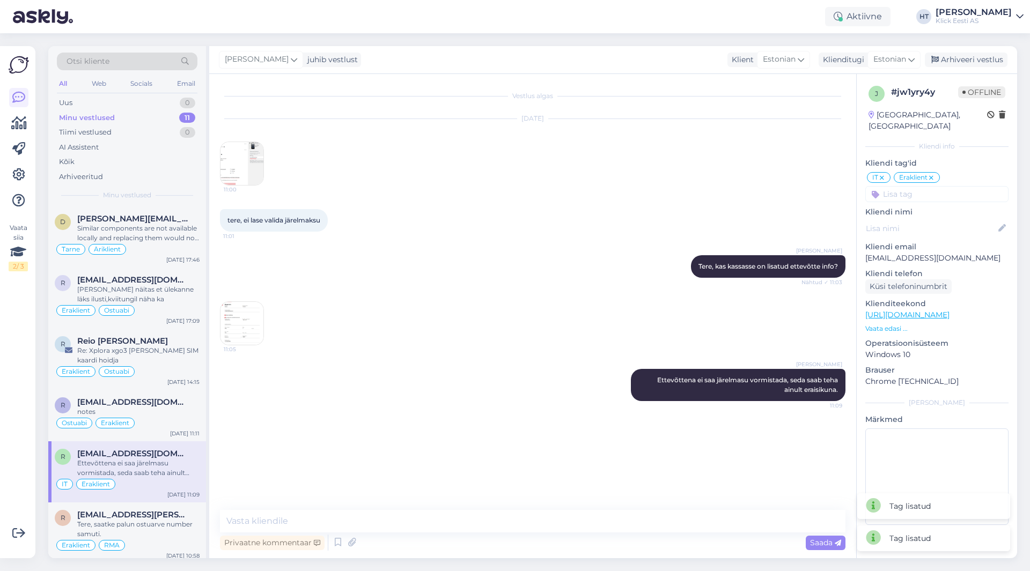
click at [931, 174] on icon at bounding box center [931, 178] width 6 height 9
click at [921, 186] on input at bounding box center [936, 194] width 143 height 16
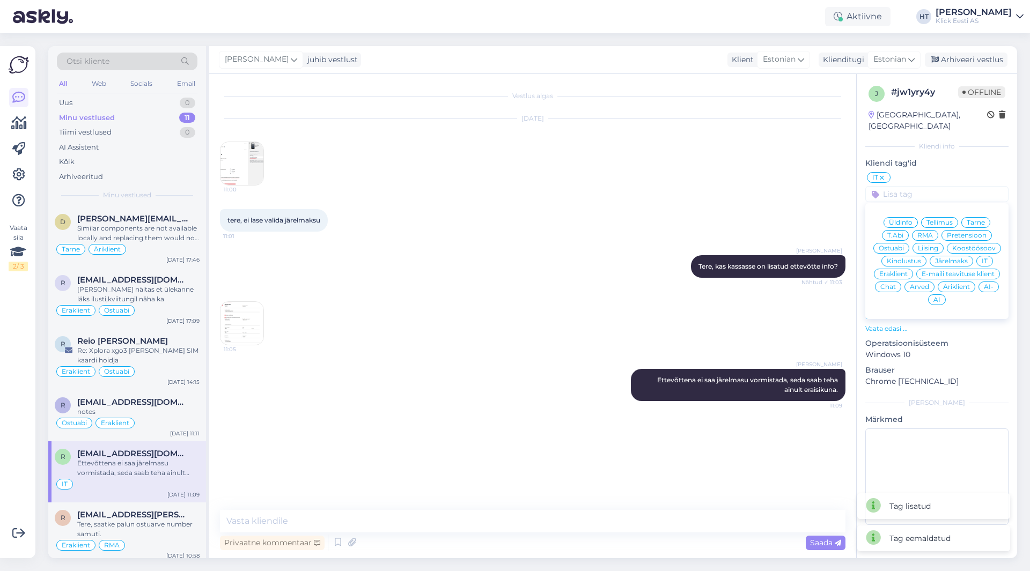
click at [954, 284] on span "Äriklient" at bounding box center [956, 287] width 27 height 6
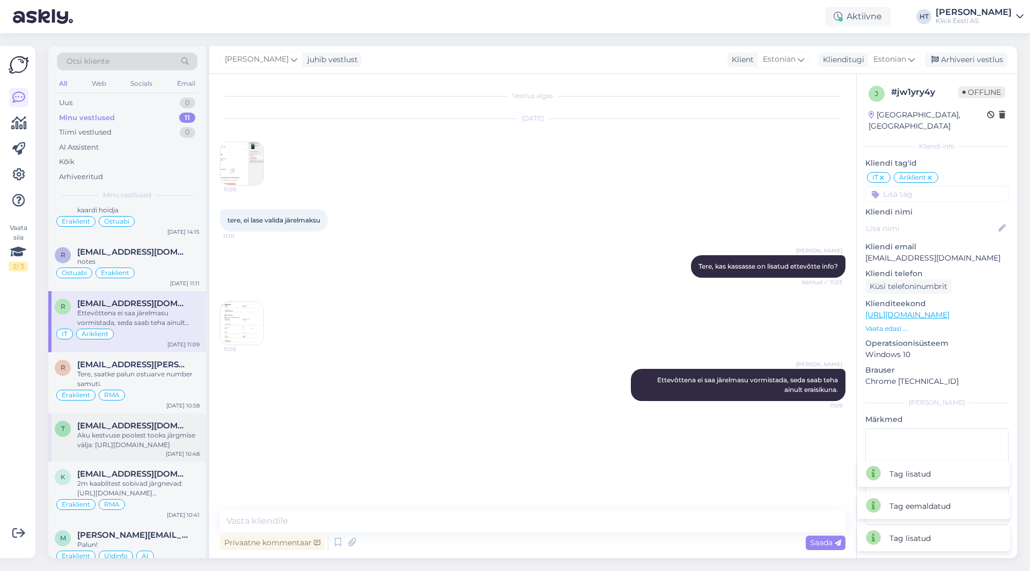
scroll to position [161, 0]
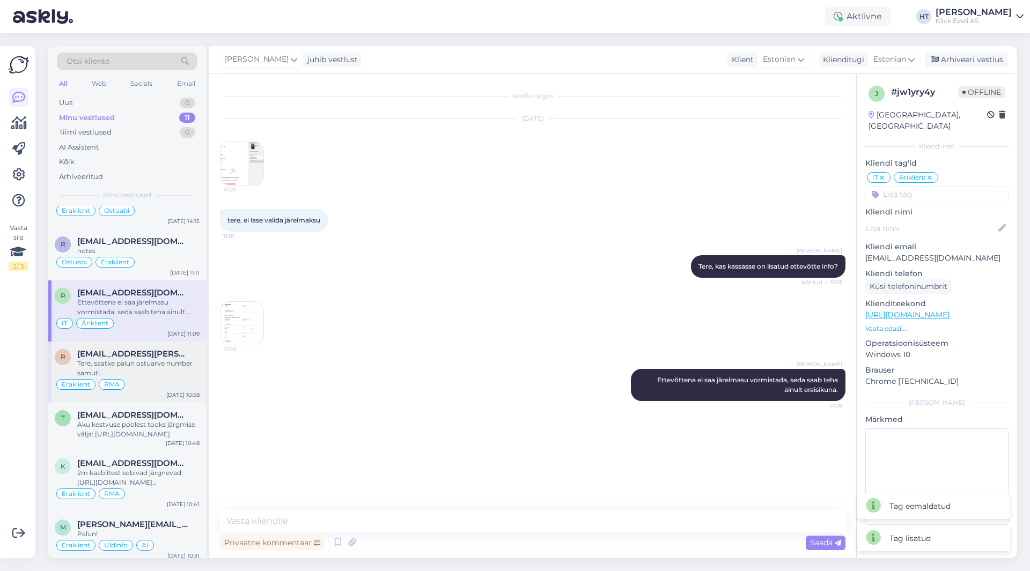
click at [178, 366] on div "Tere, saatke palun ostuarve number samuti." at bounding box center [138, 368] width 122 height 19
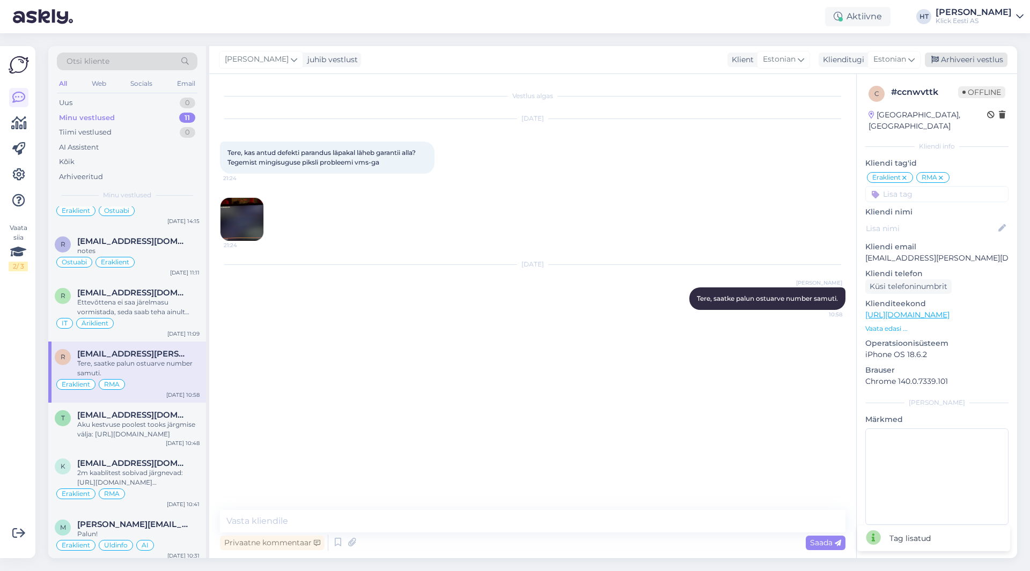
click at [971, 60] on div "Arhiveeri vestlus" at bounding box center [966, 60] width 83 height 14
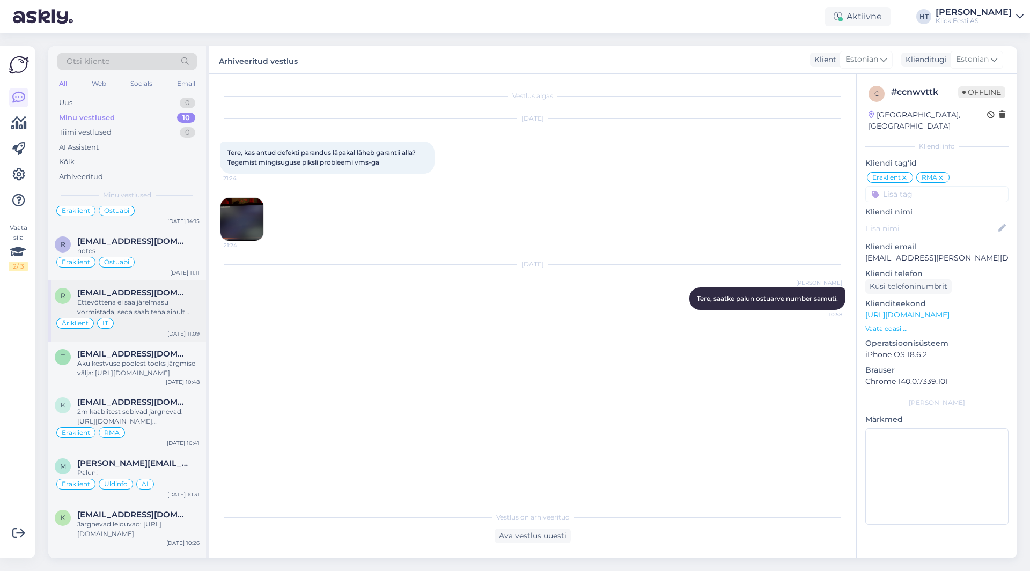
click at [152, 319] on div "Äriklient IT" at bounding box center [127, 323] width 145 height 13
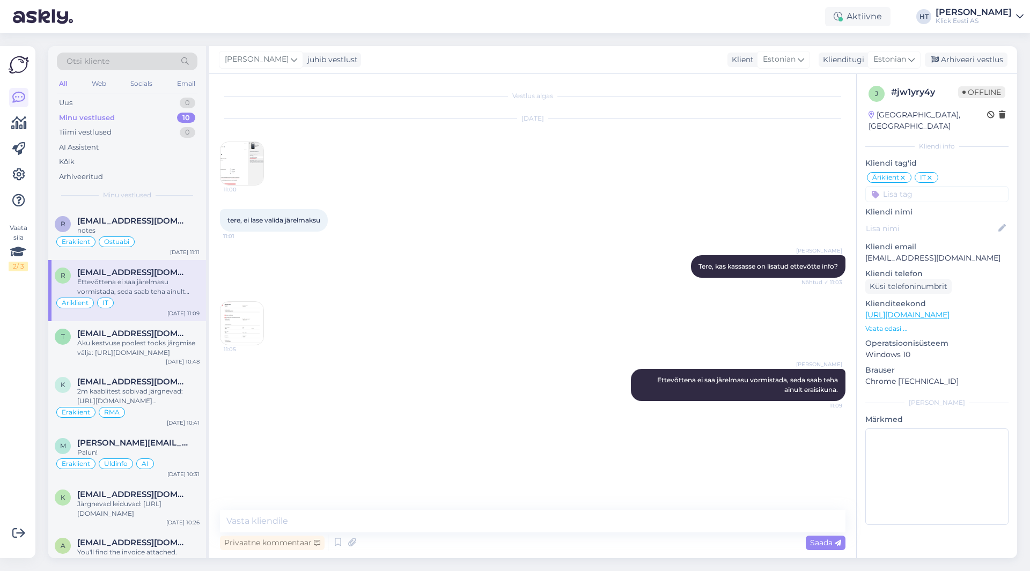
scroll to position [192, 0]
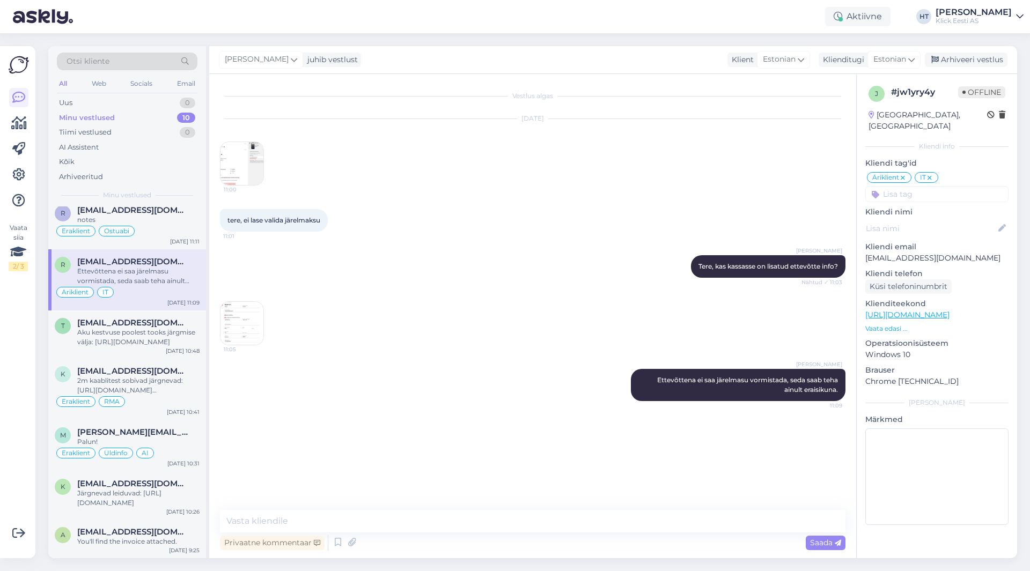
click at [152, 319] on div "[EMAIL_ADDRESS][DOMAIN_NAME]" at bounding box center [138, 323] width 122 height 10
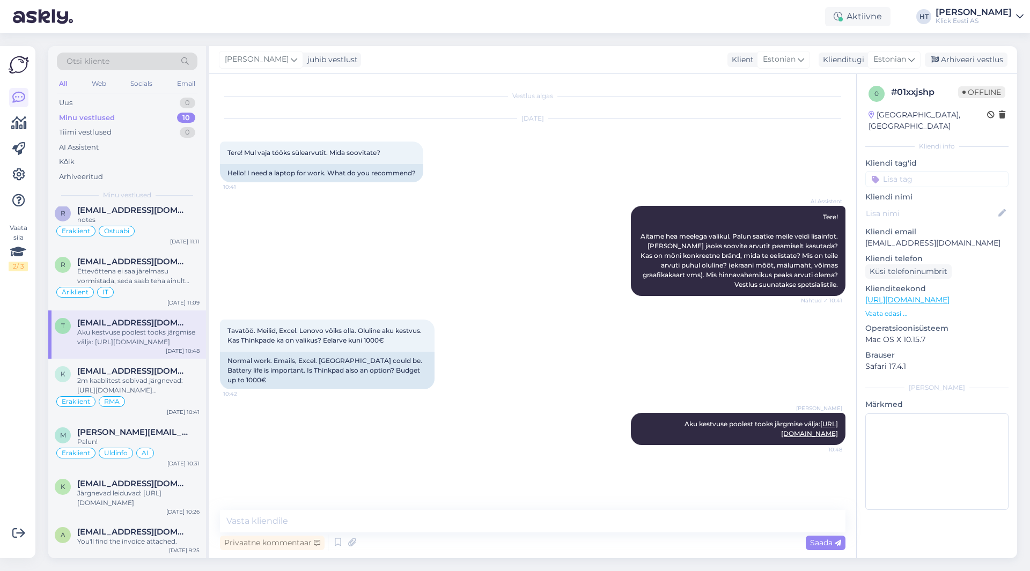
click at [917, 171] on input at bounding box center [936, 179] width 143 height 16
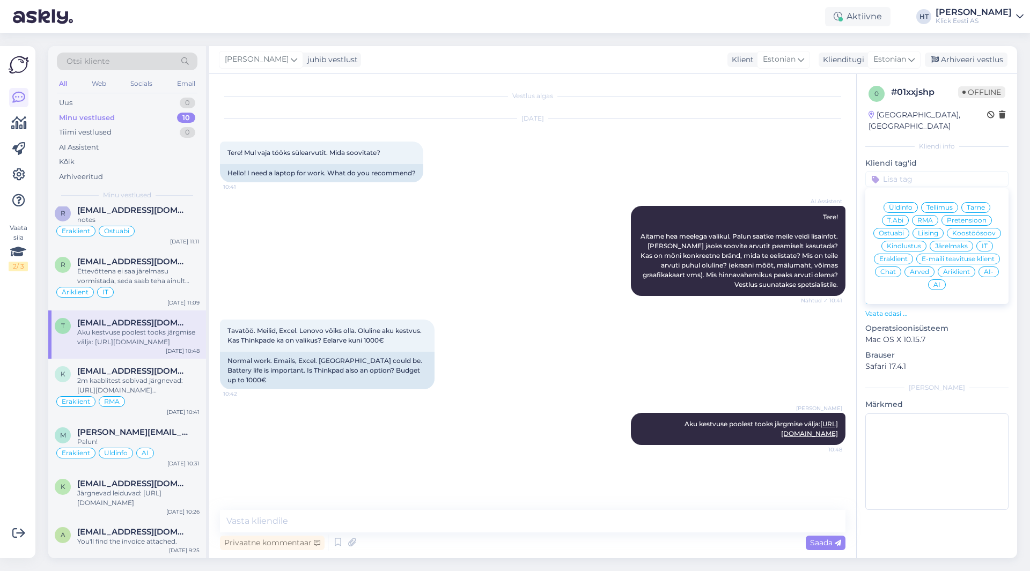
click at [895, 230] on span "Ostuabi" at bounding box center [891, 233] width 25 height 6
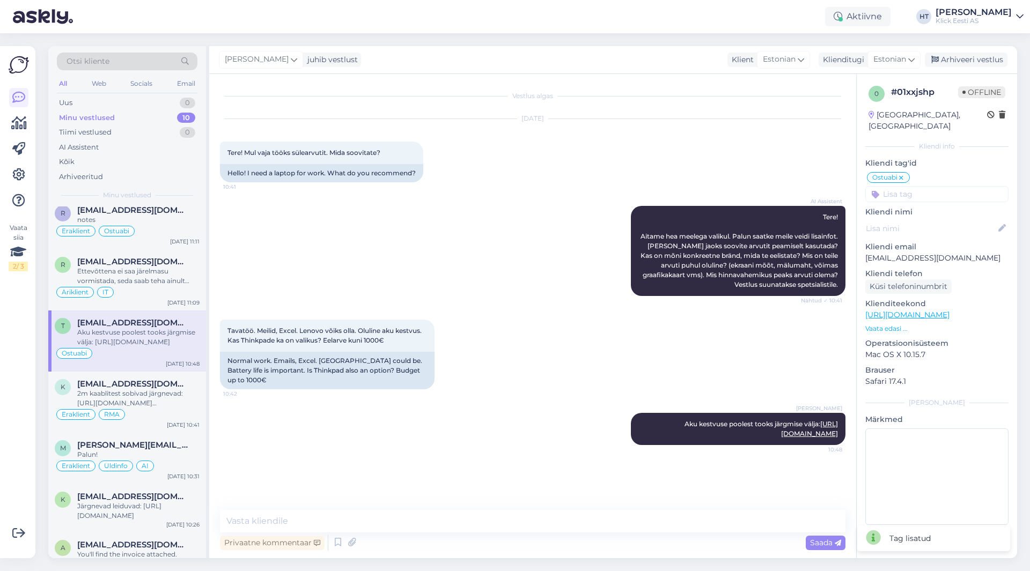
click at [921, 188] on input at bounding box center [936, 194] width 143 height 16
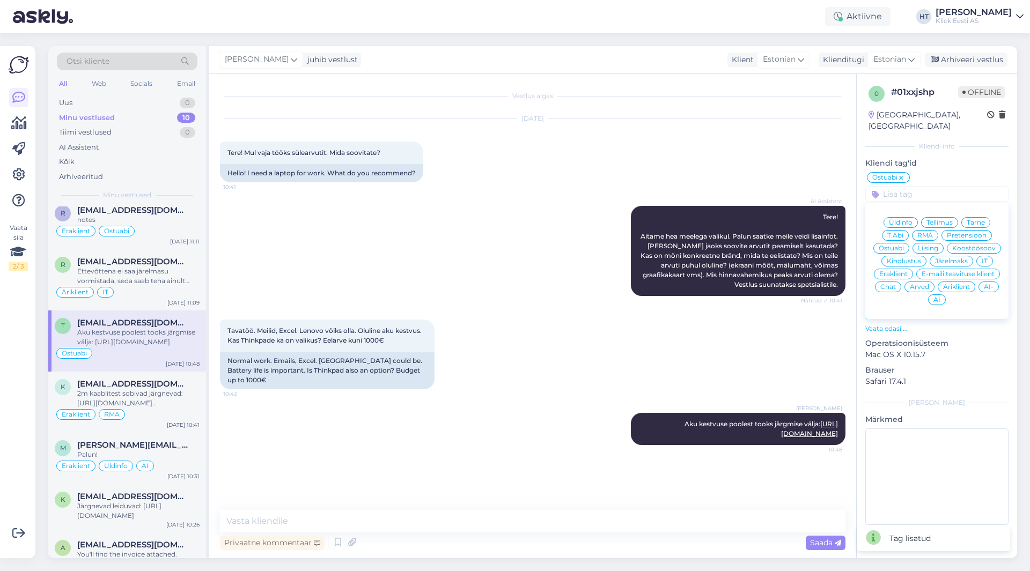
click at [921, 188] on input at bounding box center [936, 194] width 143 height 16
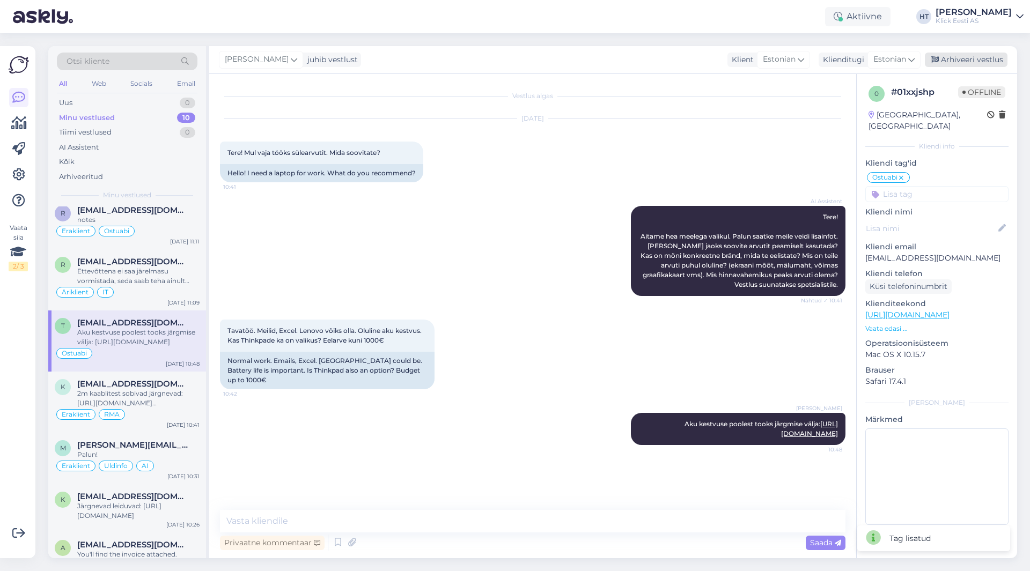
click at [970, 60] on div "Arhiveeri vestlus" at bounding box center [966, 60] width 83 height 14
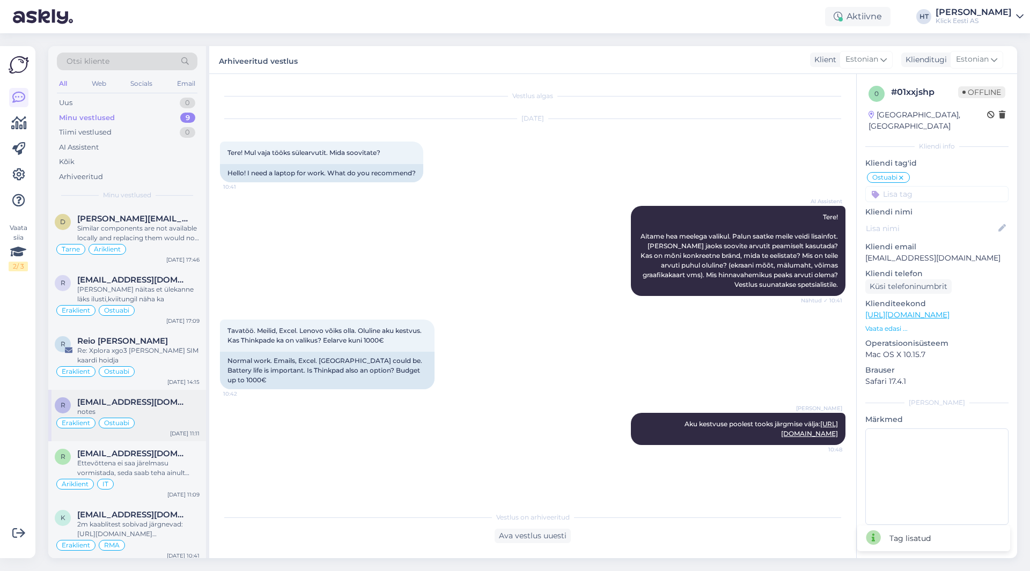
scroll to position [54, 0]
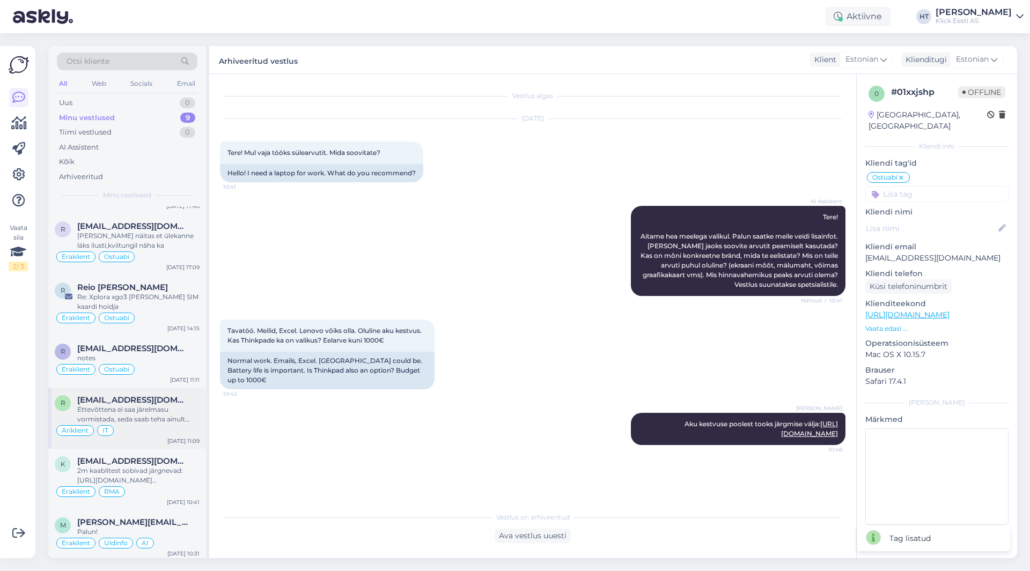
click at [171, 419] on div "Ettevõttena ei saa järelmasu vormistada, seda saab teha ainult eraisikuna." at bounding box center [138, 414] width 122 height 19
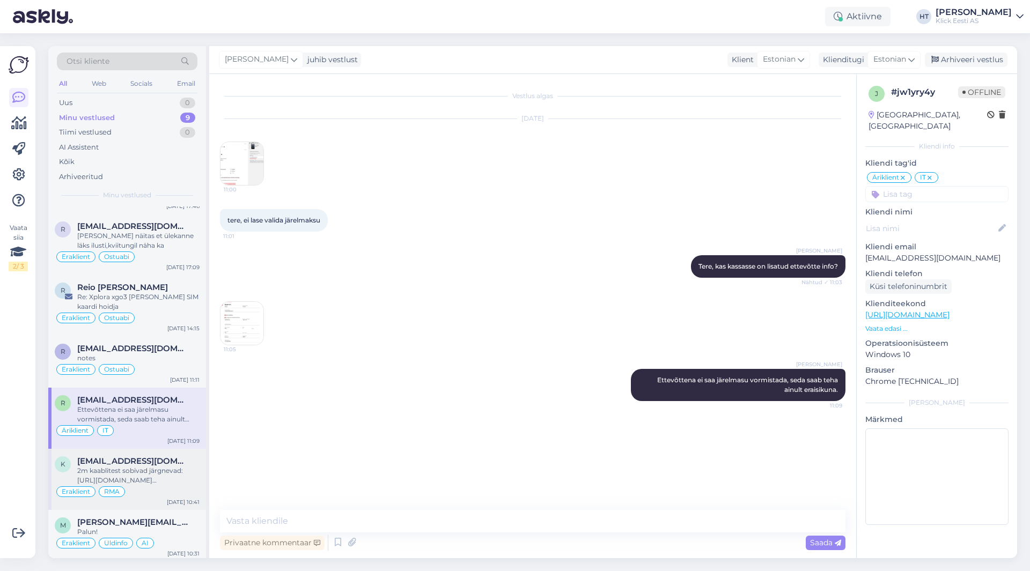
click at [156, 485] on div "Eraklient RMA" at bounding box center [127, 491] width 145 height 13
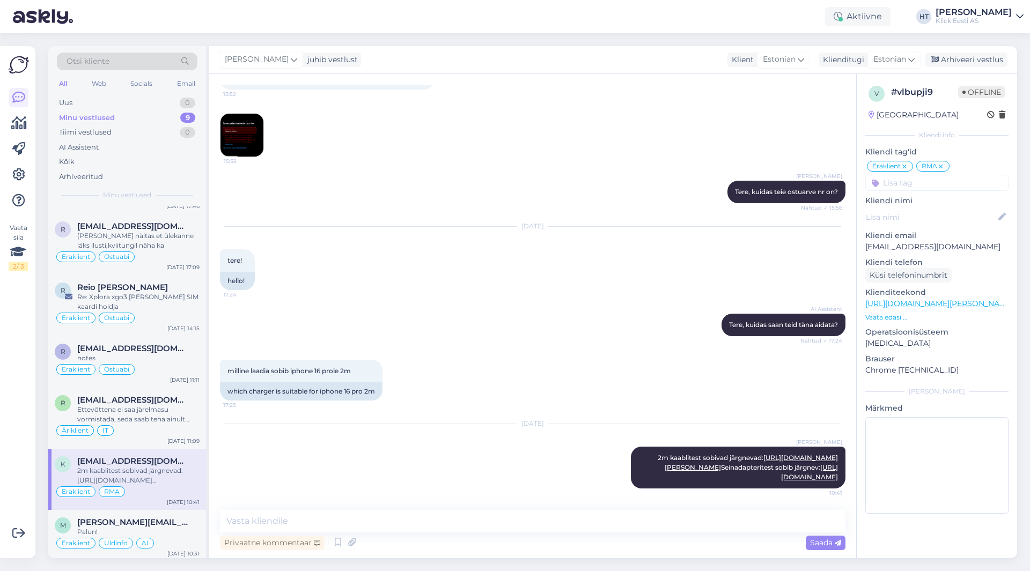
click at [933, 187] on input at bounding box center [936, 183] width 143 height 16
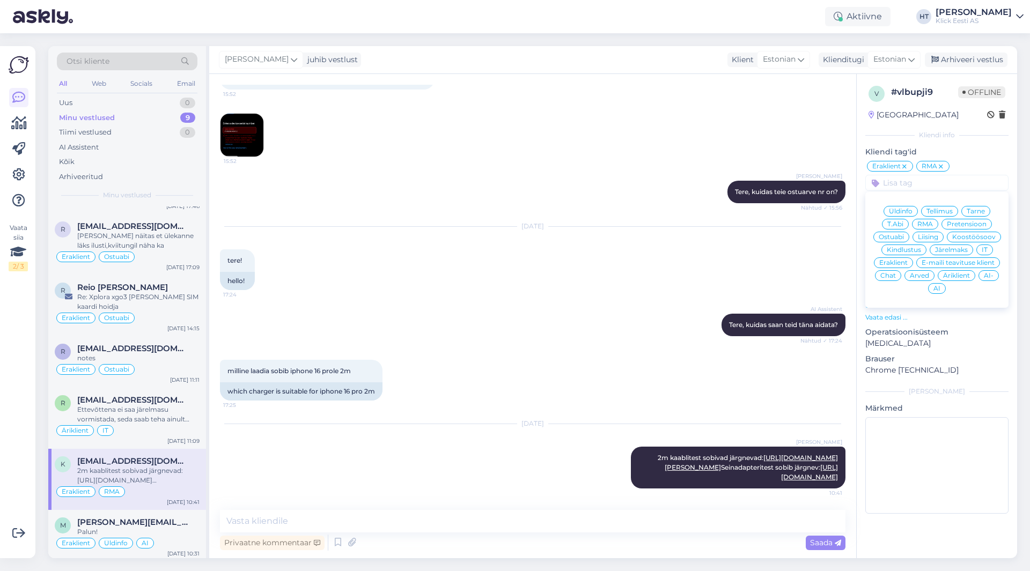
click at [907, 238] on div "Ostuabi" at bounding box center [891, 237] width 36 height 11
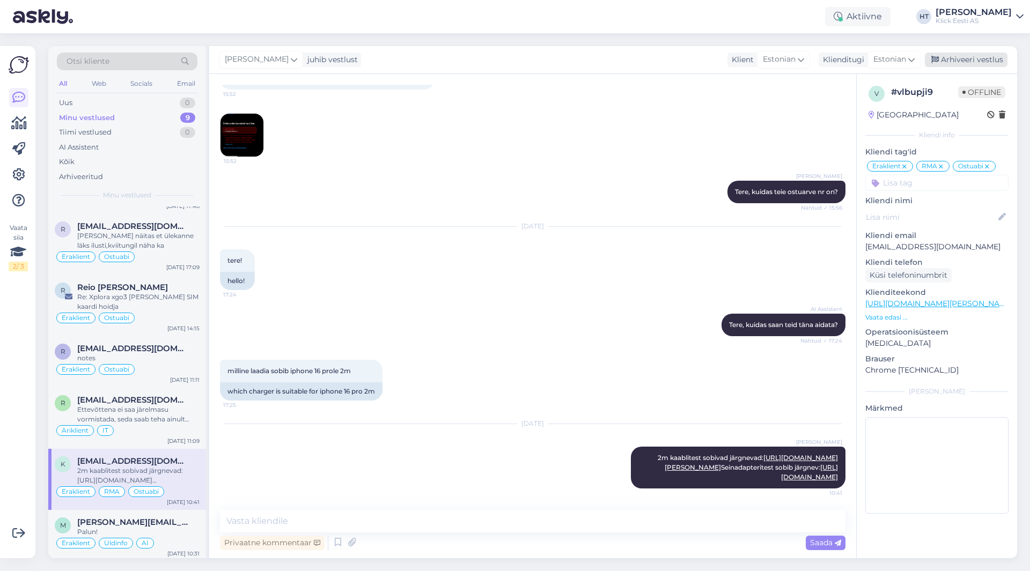
click at [969, 59] on div "Arhiveeri vestlus" at bounding box center [966, 60] width 83 height 14
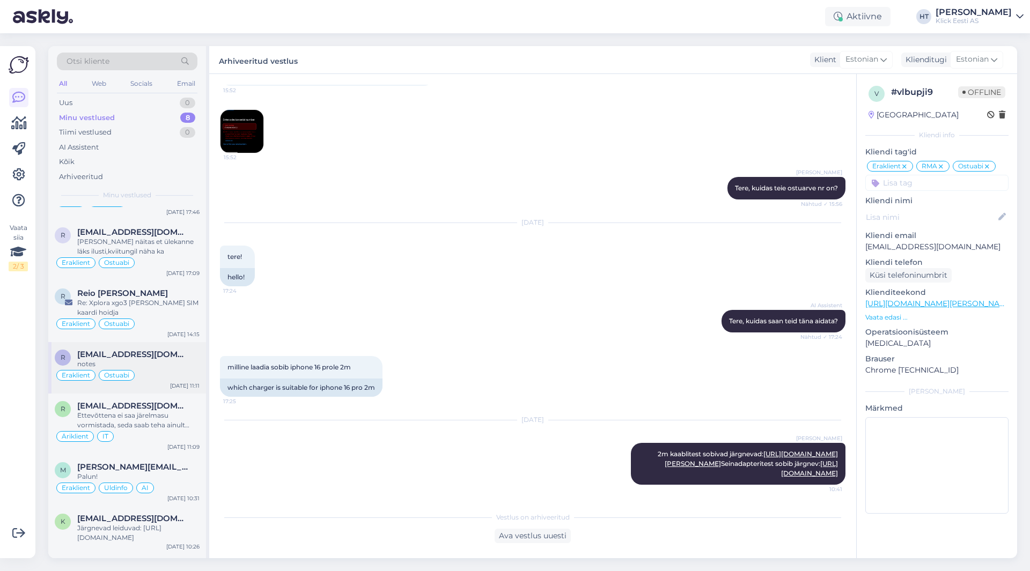
scroll to position [83, 0]
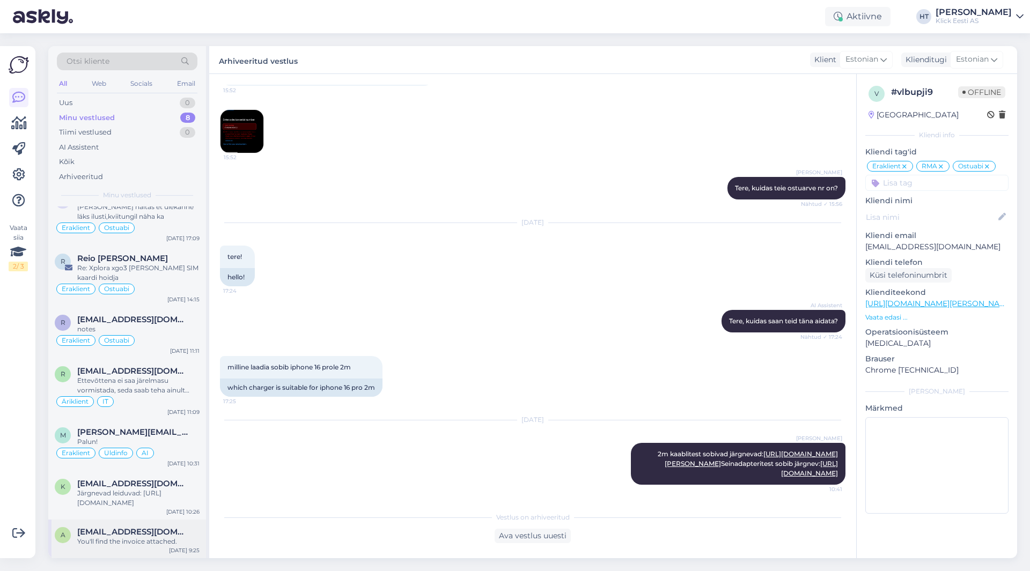
click at [150, 520] on div "a [EMAIL_ADDRESS][DOMAIN_NAME] You'll find the invoice attached. [DATE] 9:25" at bounding box center [127, 539] width 158 height 39
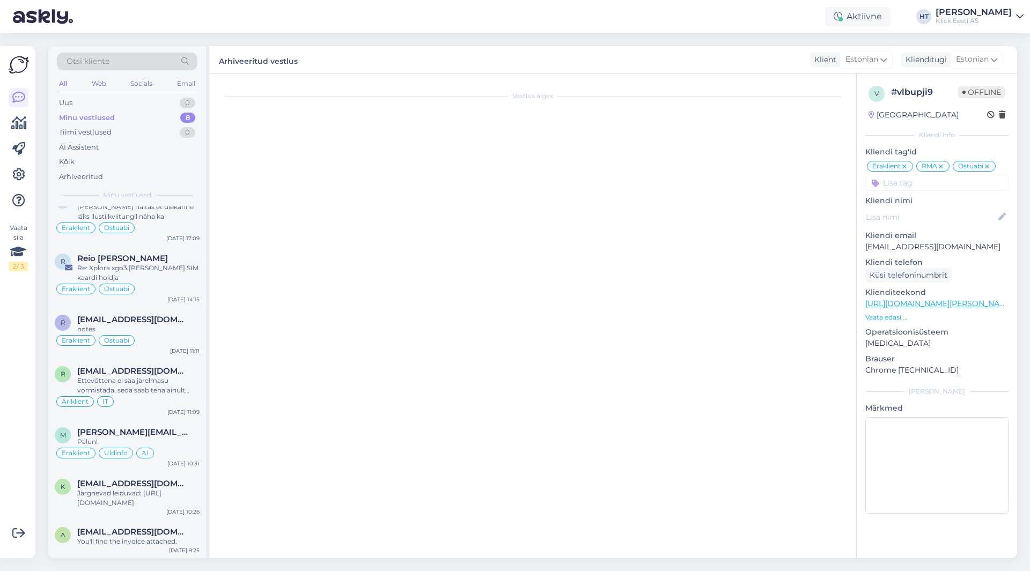
scroll to position [112, 0]
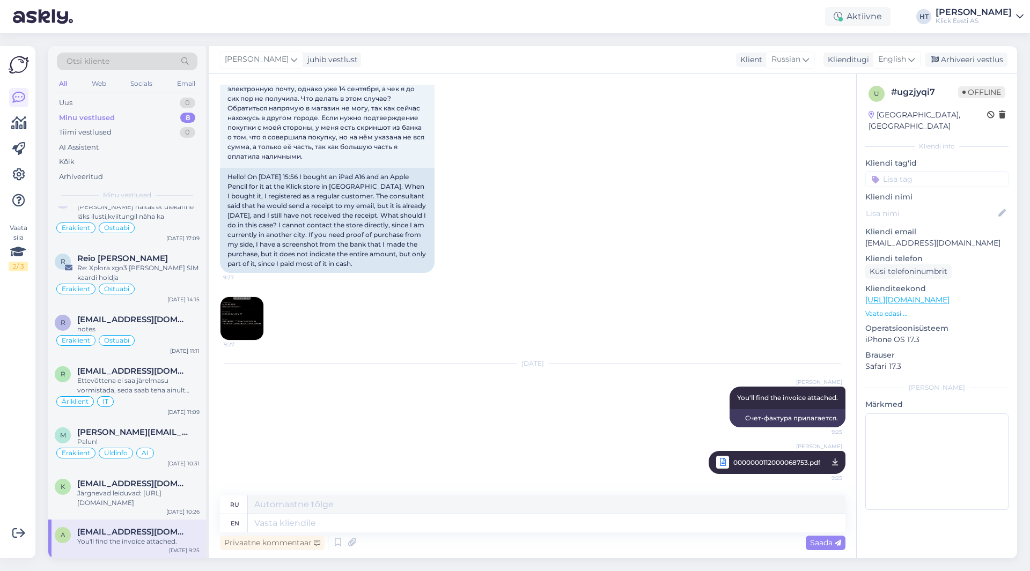
click at [262, 325] on img at bounding box center [241, 318] width 43 height 43
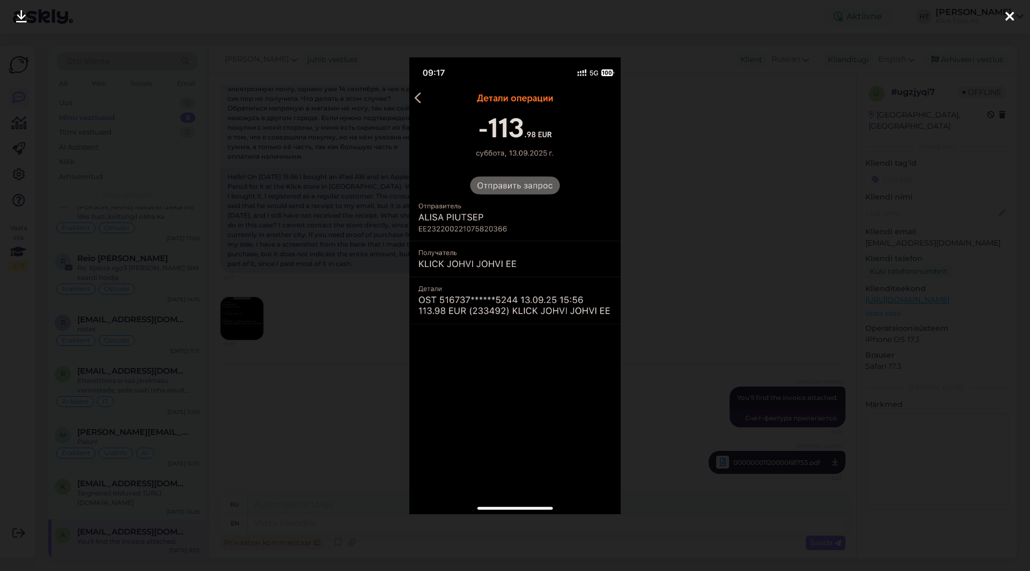
click at [344, 340] on div at bounding box center [515, 285] width 1030 height 571
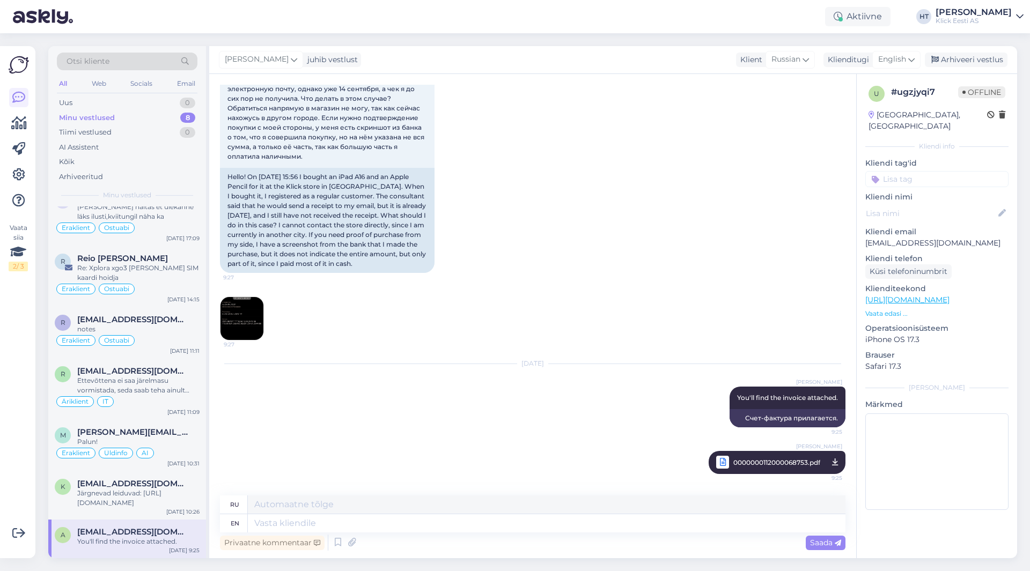
click at [924, 171] on input at bounding box center [936, 179] width 143 height 16
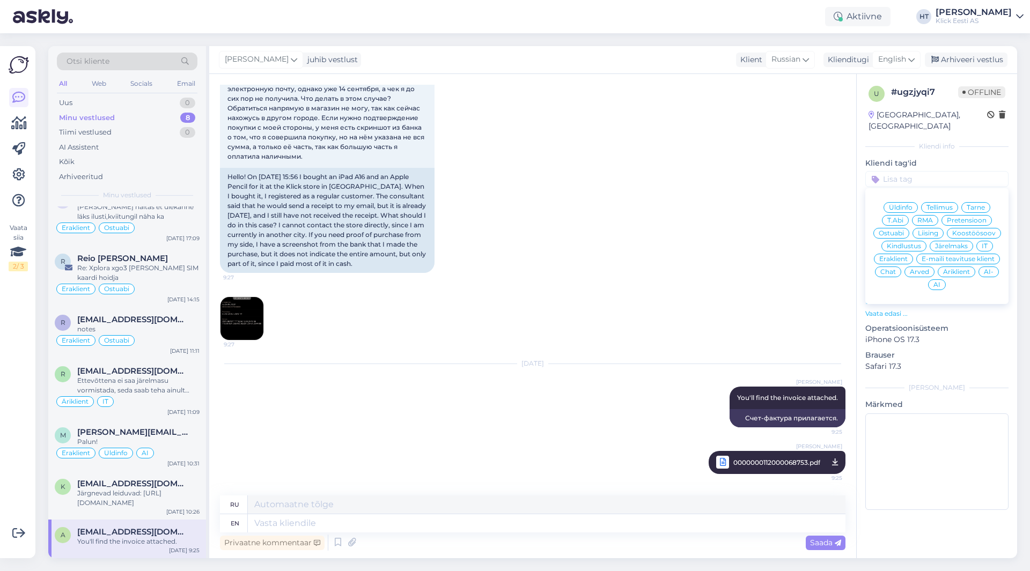
click at [771, 234] on div "[DATE] 9:27 Hello! On [DATE] 15:56 I bought an iPad A16 and an Apple Pencil for…" at bounding box center [532, 179] width 625 height 348
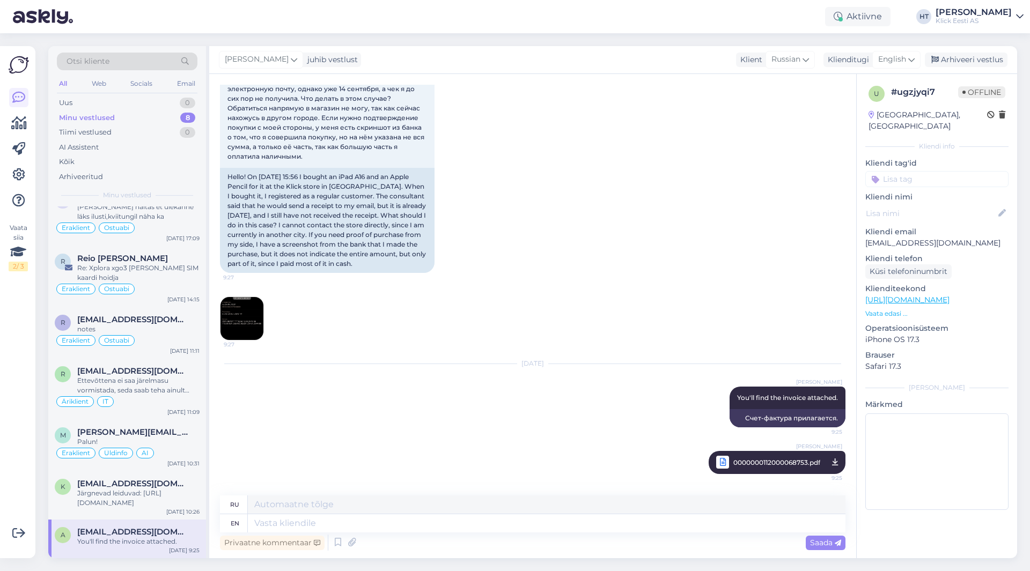
click at [227, 324] on img at bounding box center [241, 318] width 43 height 43
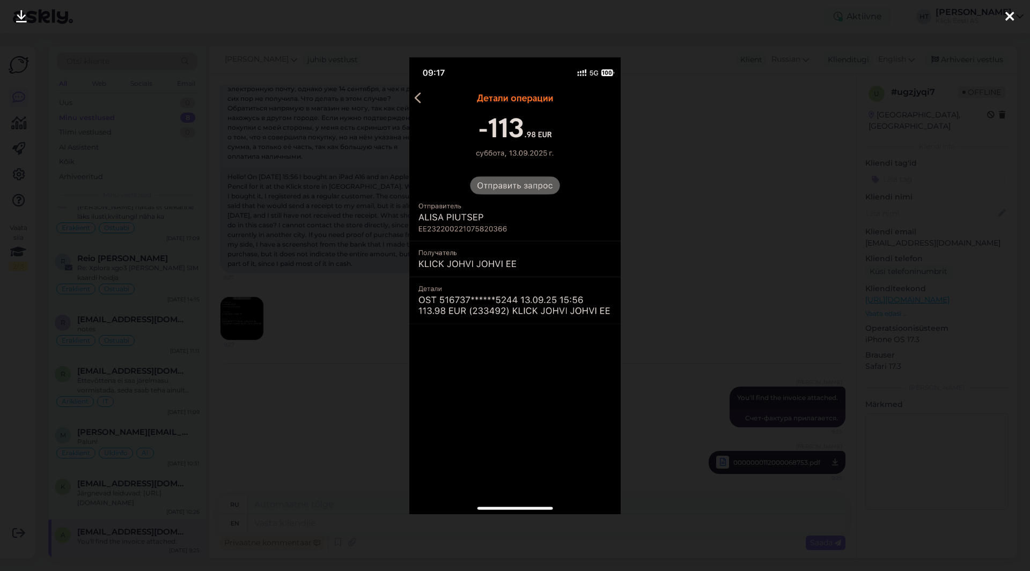
click at [326, 326] on div at bounding box center [515, 285] width 1030 height 571
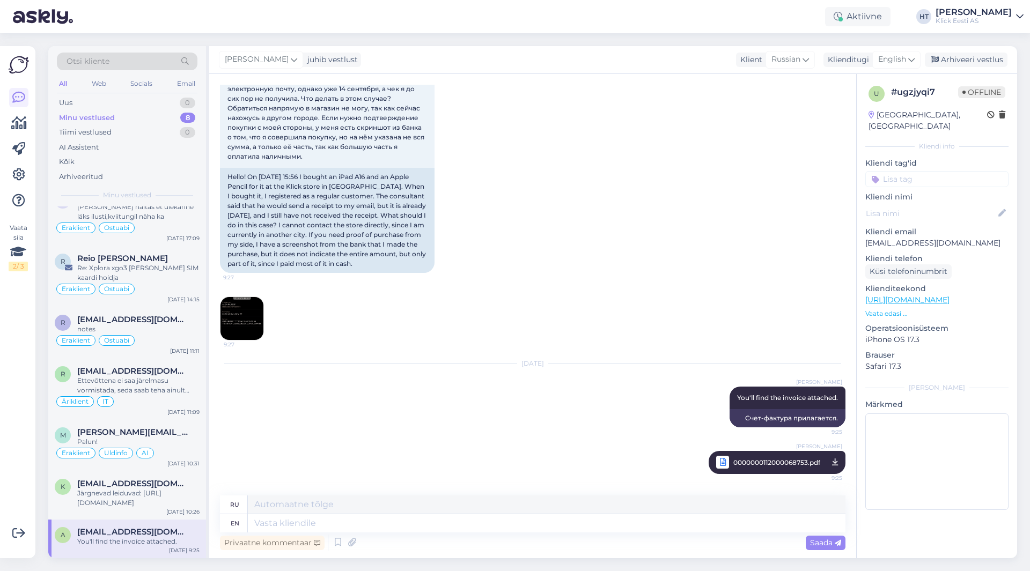
click at [943, 171] on input at bounding box center [936, 179] width 143 height 16
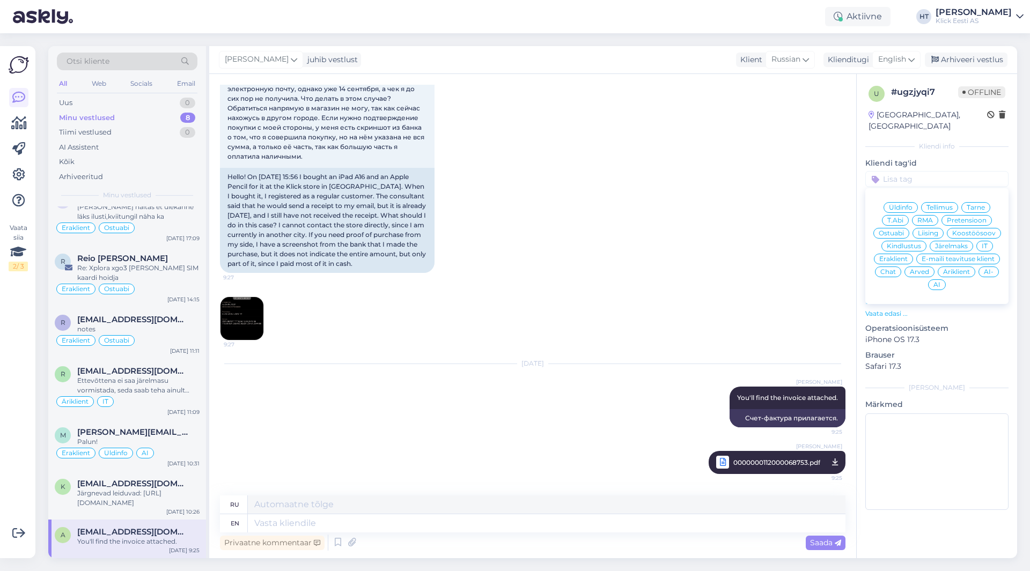
click at [915, 269] on span "Arved" at bounding box center [919, 272] width 19 height 6
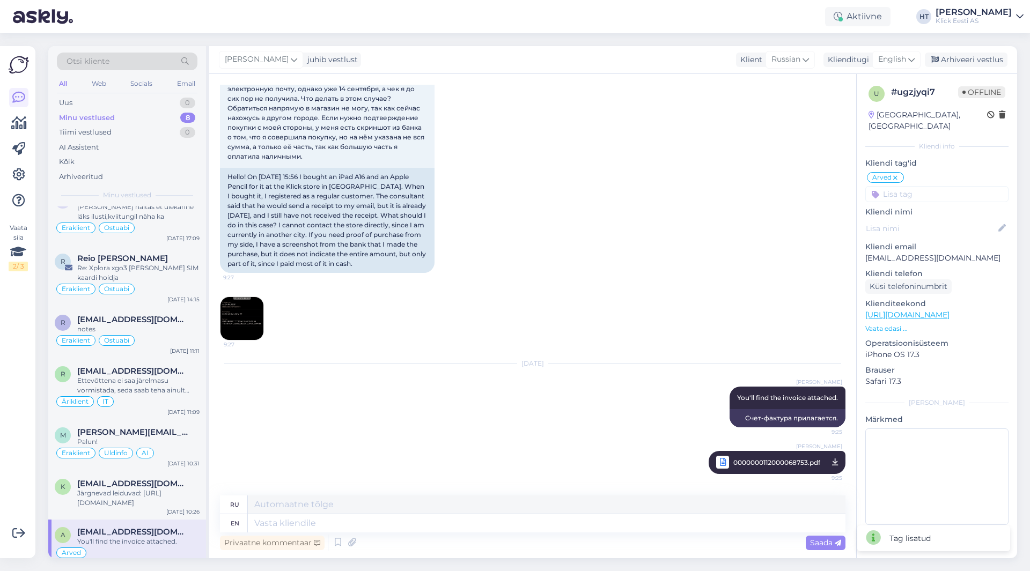
click at [920, 186] on input at bounding box center [936, 194] width 143 height 16
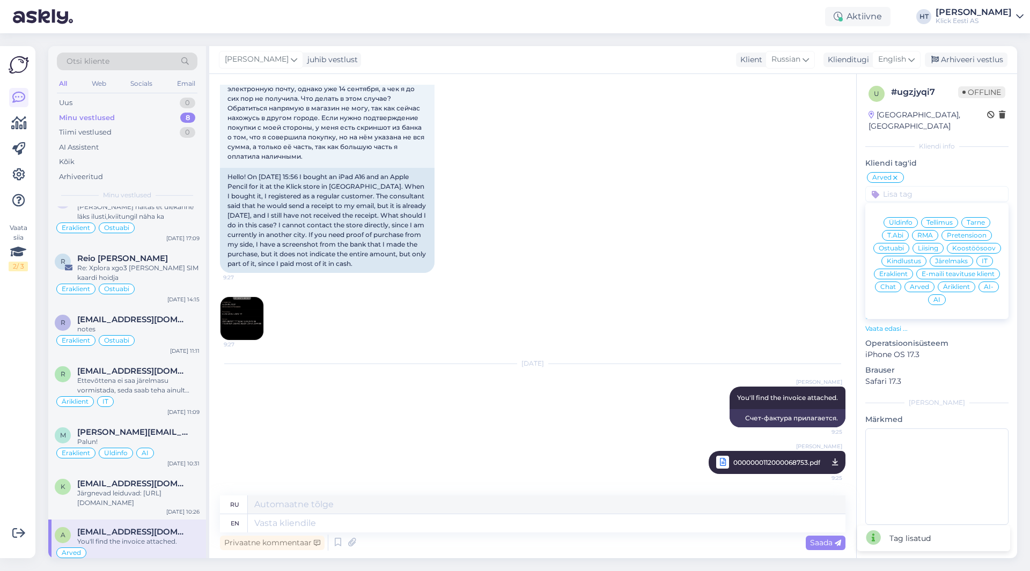
click at [901, 271] on span "Eraklient" at bounding box center [893, 274] width 28 height 6
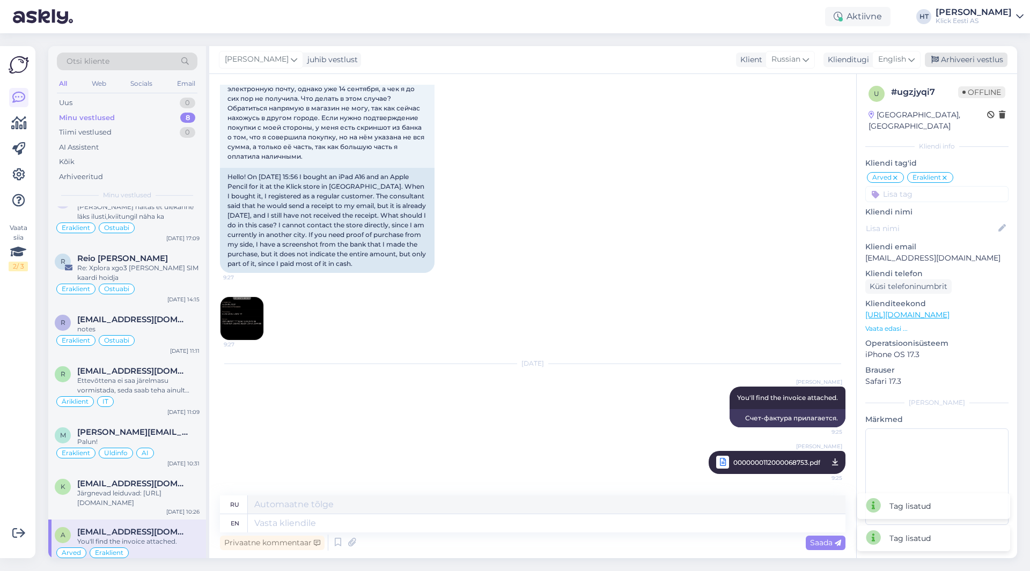
click at [943, 58] on div "Arhiveeri vestlus" at bounding box center [966, 60] width 83 height 14
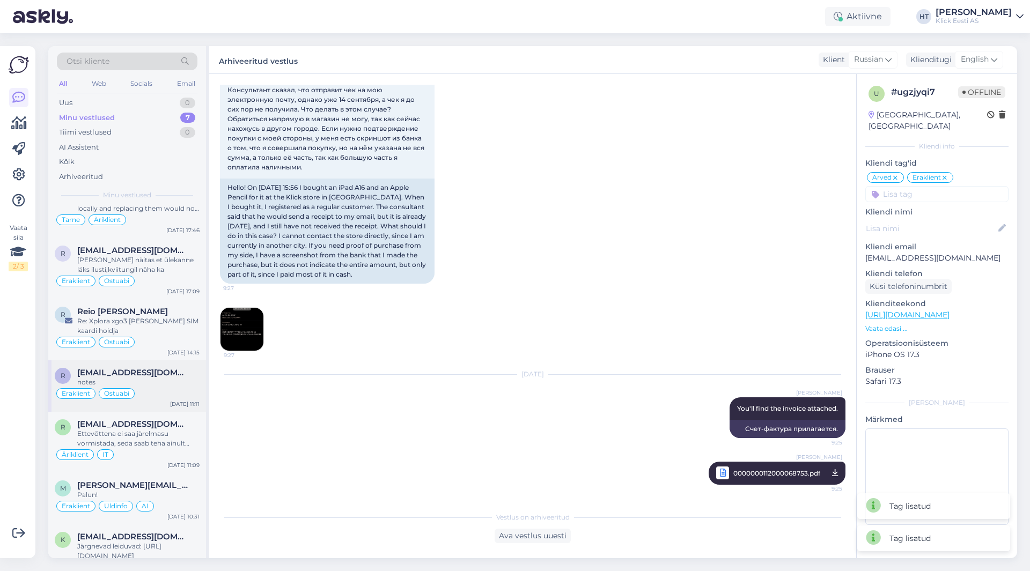
scroll to position [44, 0]
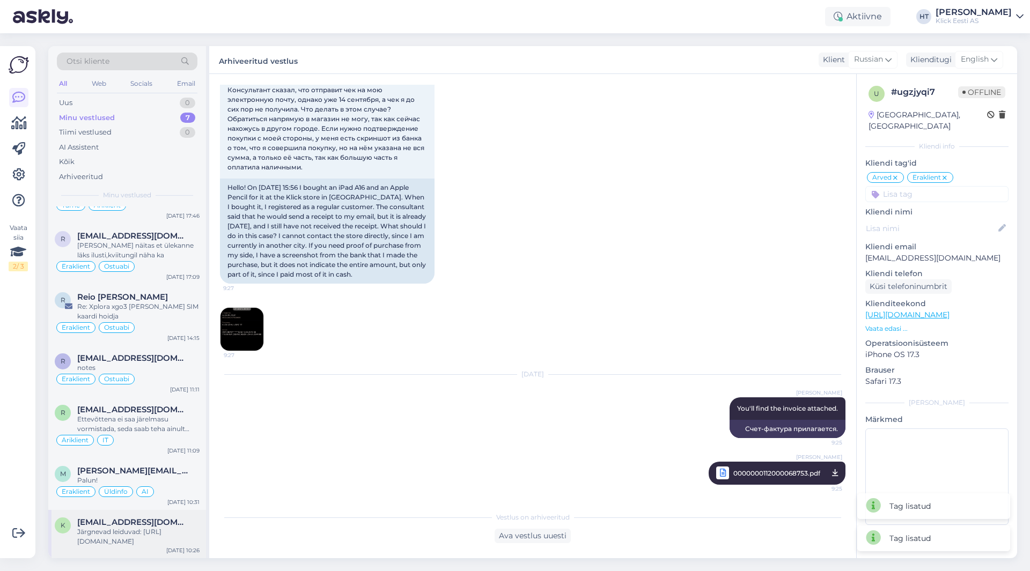
click at [138, 513] on div "k [EMAIL_ADDRESS][DOMAIN_NAME] Järgnevad leiduvad: [URL][DOMAIN_NAME] [DATE] 10…" at bounding box center [127, 534] width 158 height 48
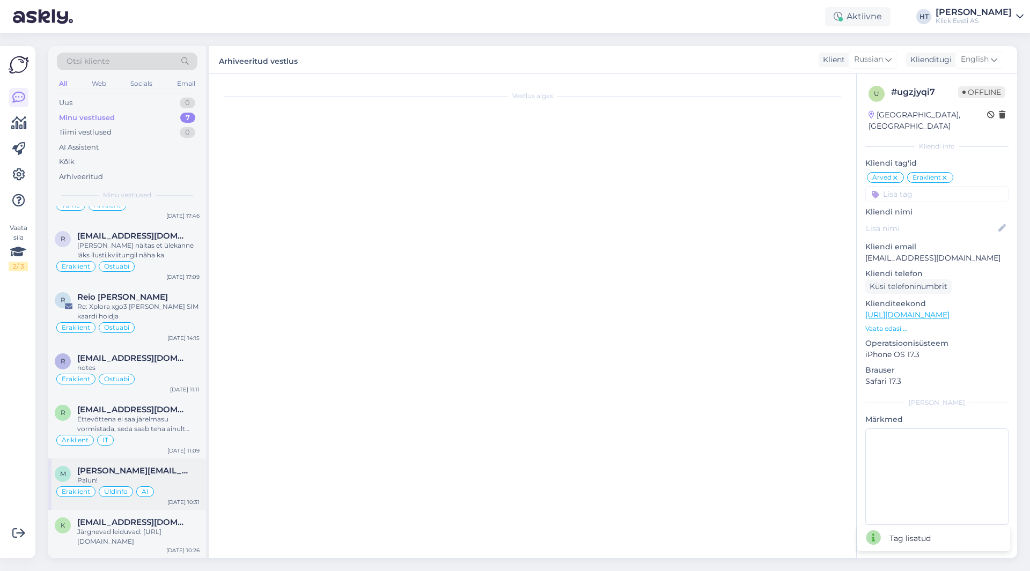
scroll to position [0, 0]
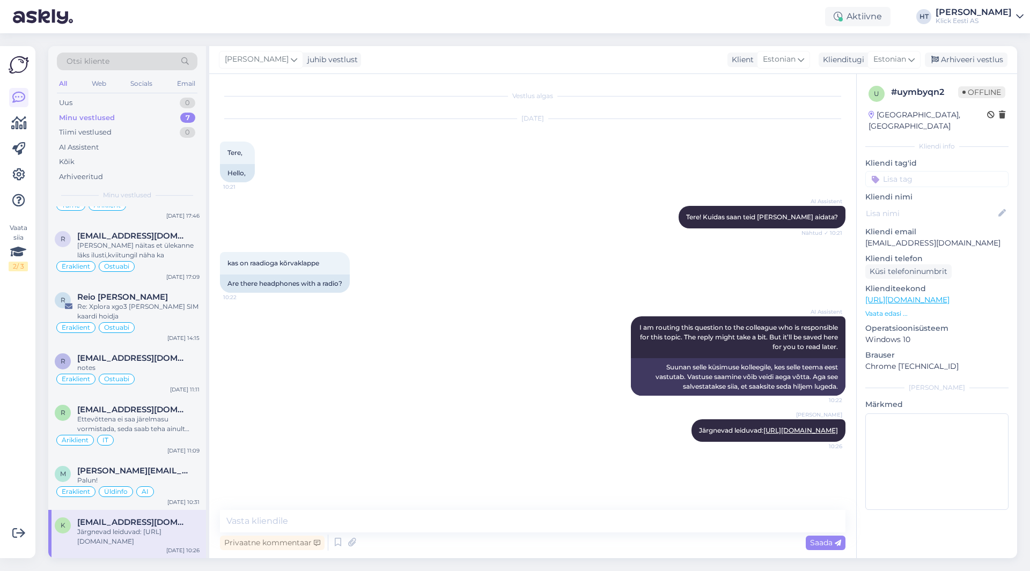
click at [895, 171] on input at bounding box center [936, 179] width 143 height 16
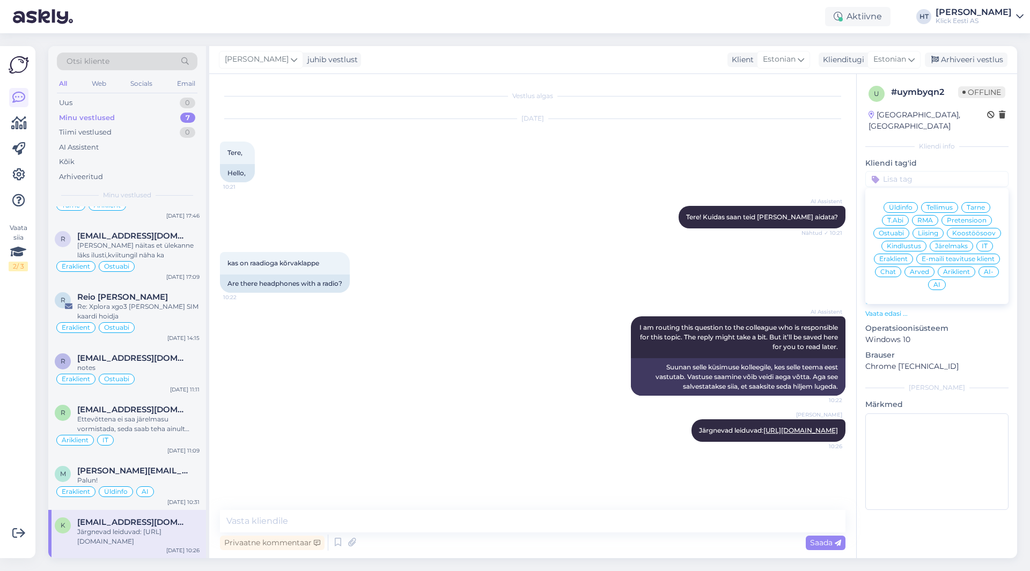
click at [904, 230] on span "Ostuabi" at bounding box center [891, 233] width 25 height 6
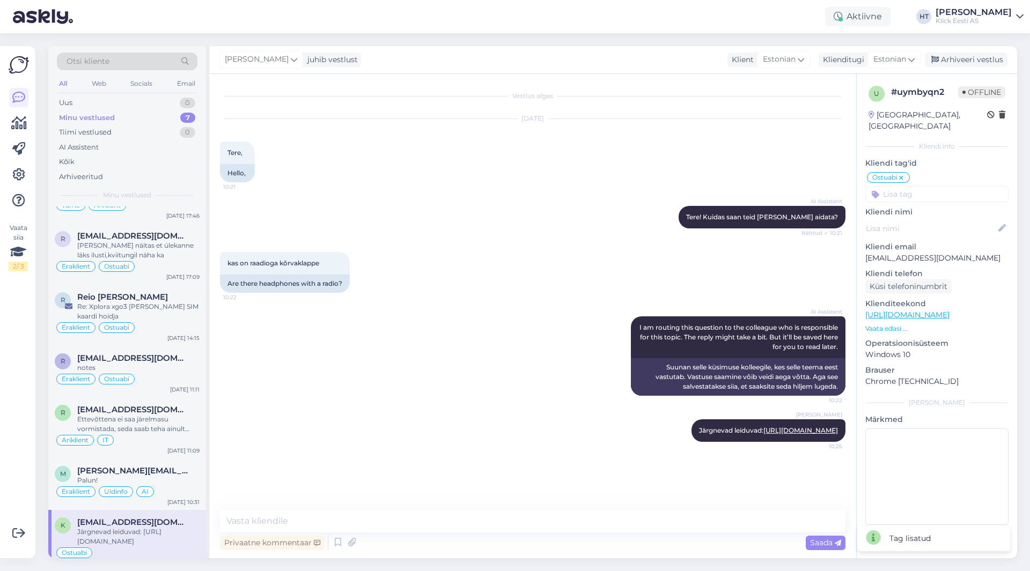
click at [923, 189] on input at bounding box center [936, 194] width 143 height 16
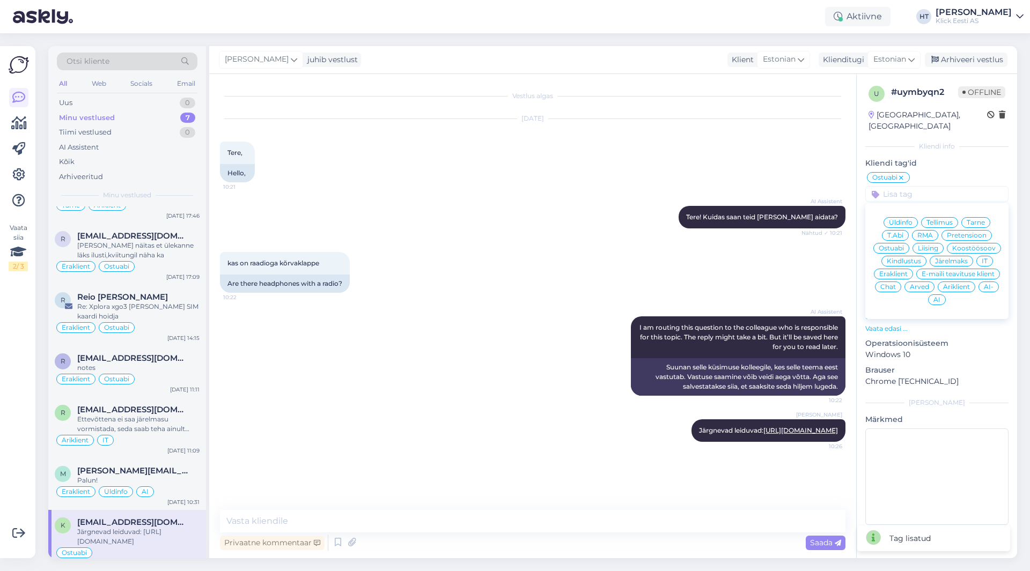
click at [896, 271] on span "Eraklient" at bounding box center [893, 274] width 28 height 6
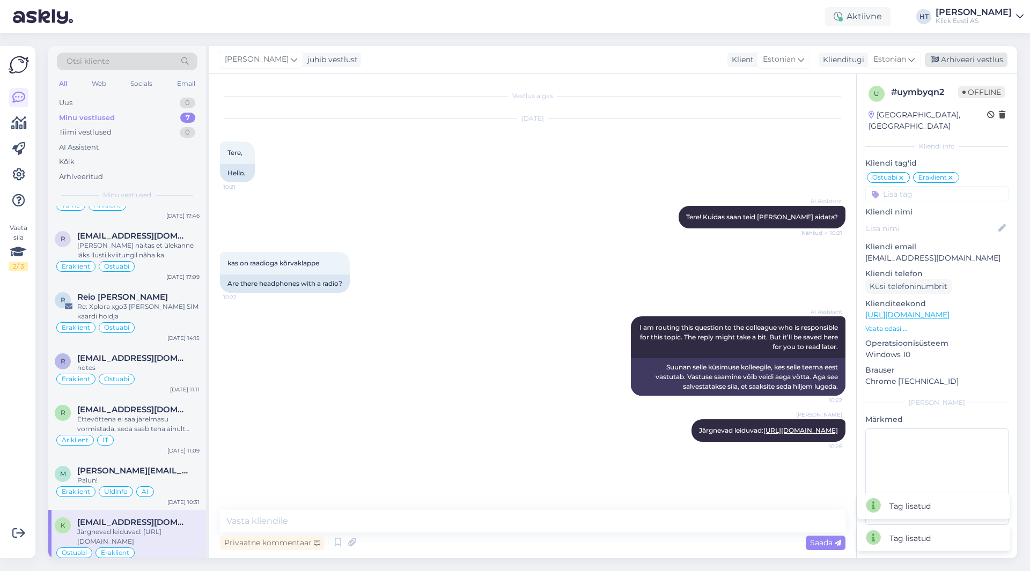
click at [965, 57] on div "Arhiveeri vestlus" at bounding box center [966, 60] width 83 height 14
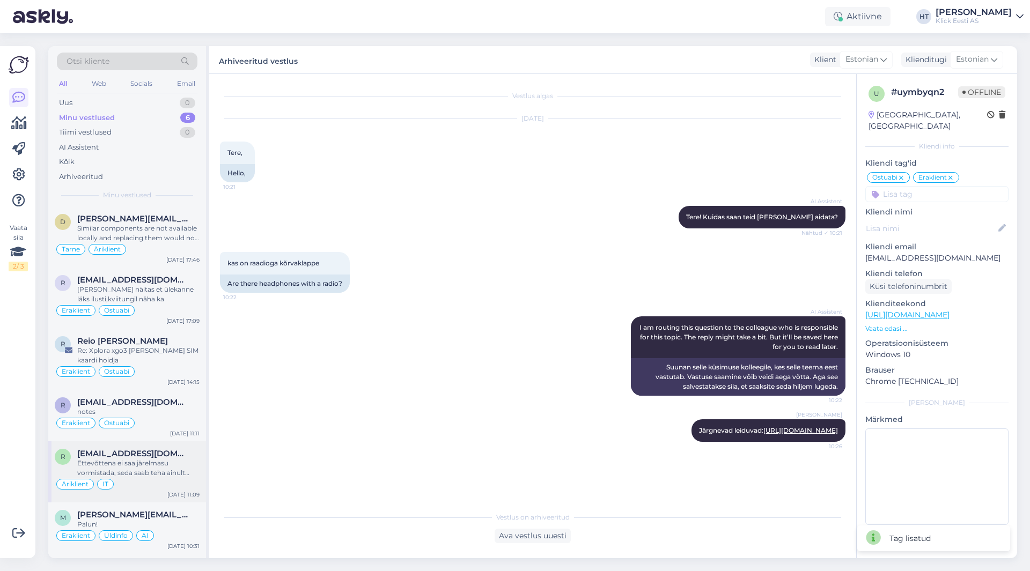
click at [163, 477] on div "Ettevõttena ei saa järelmasu vormistada, seda saab teha ainult eraisikuna." at bounding box center [138, 468] width 122 height 19
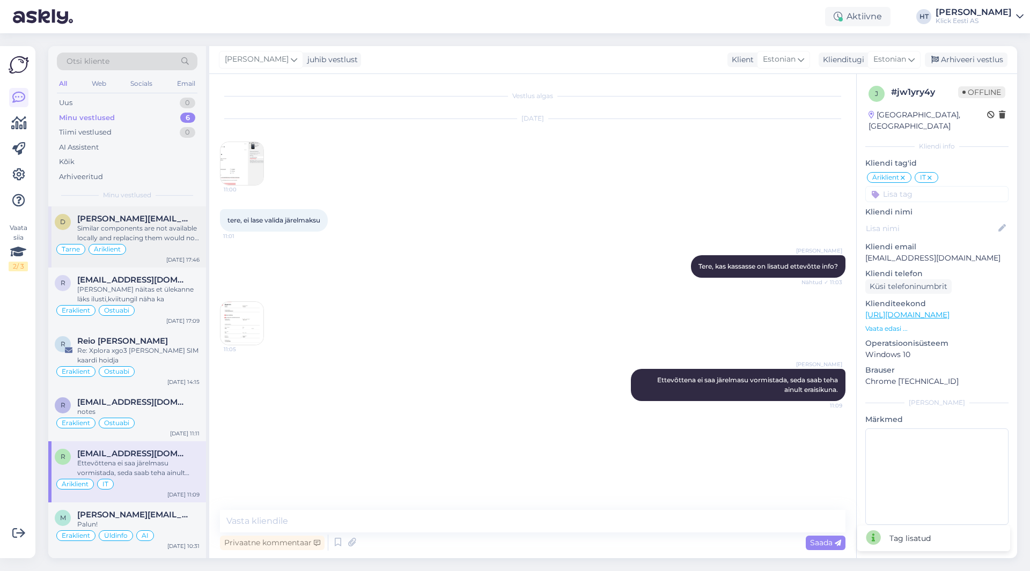
click at [180, 237] on div "Similar components are not available locally and replacing them would not solve…" at bounding box center [138, 233] width 122 height 19
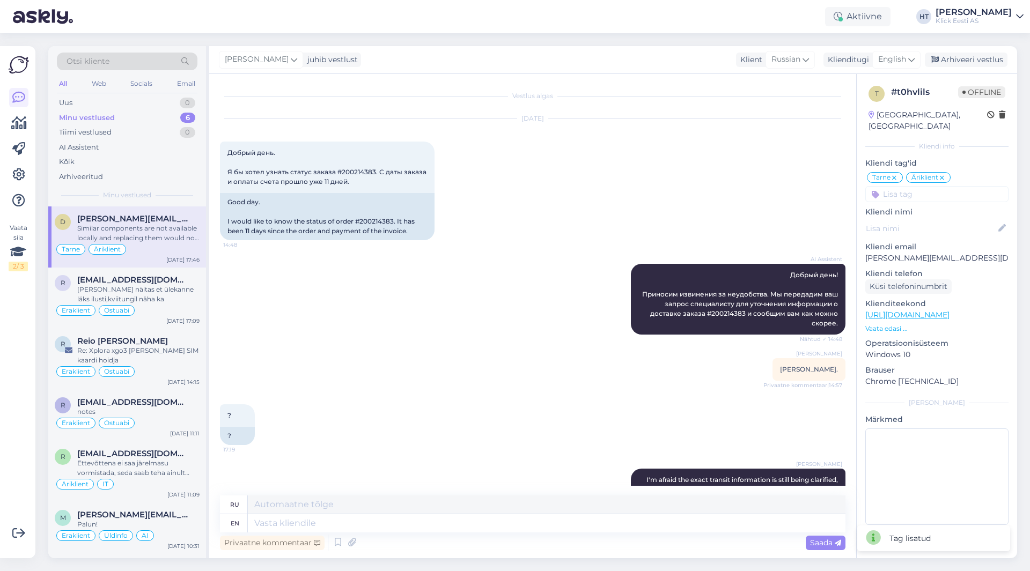
scroll to position [261, 0]
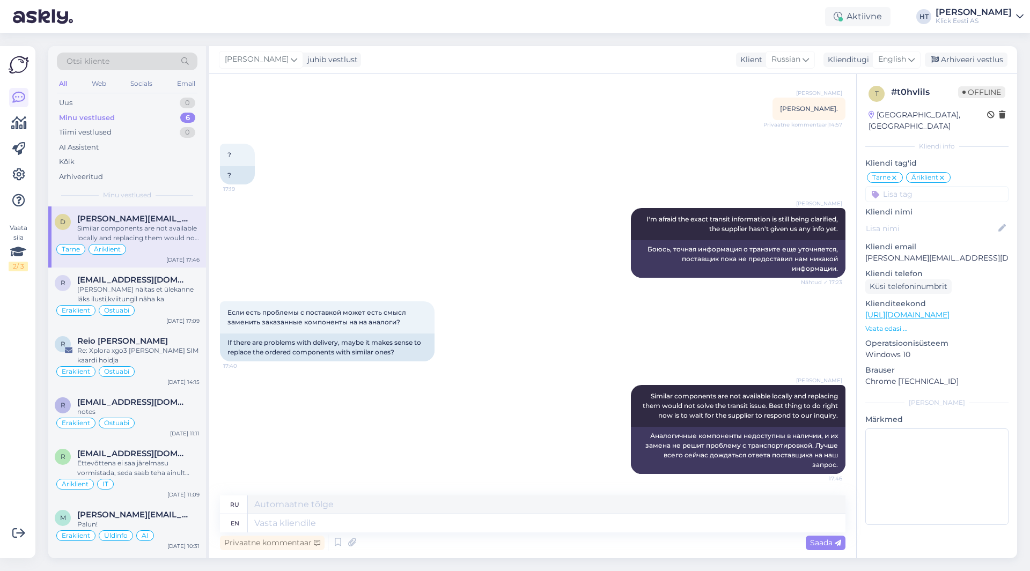
click at [489, 350] on div "Если есть проблемы с поставкой может есть смысл заменить заказанные компоненты …" at bounding box center [532, 332] width 625 height 84
click at [178, 98] on div "Uus 1" at bounding box center [127, 102] width 141 height 15
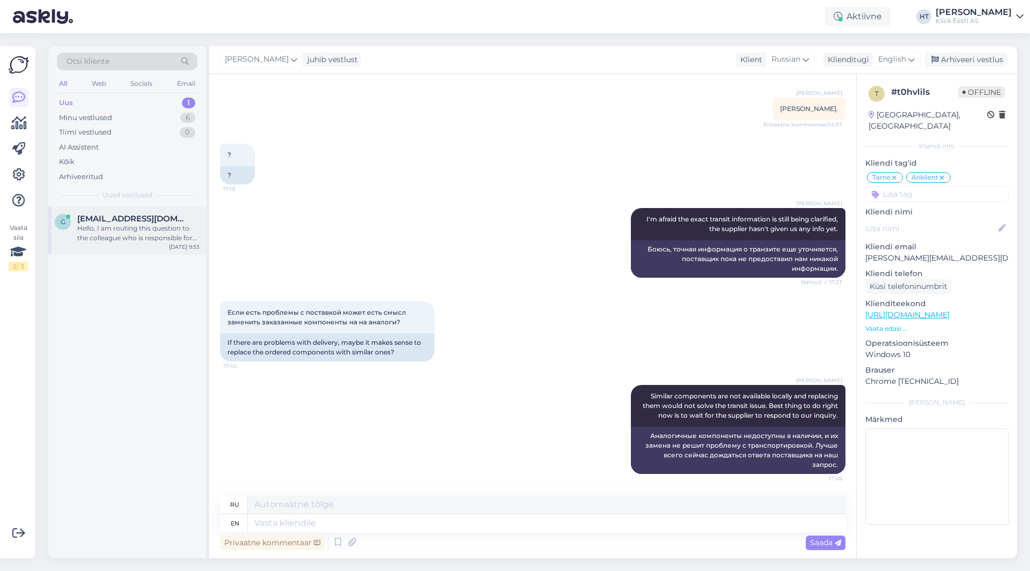
click at [148, 238] on div "Hello, I am routing this question to the colleague who is responsible for this …" at bounding box center [138, 233] width 122 height 19
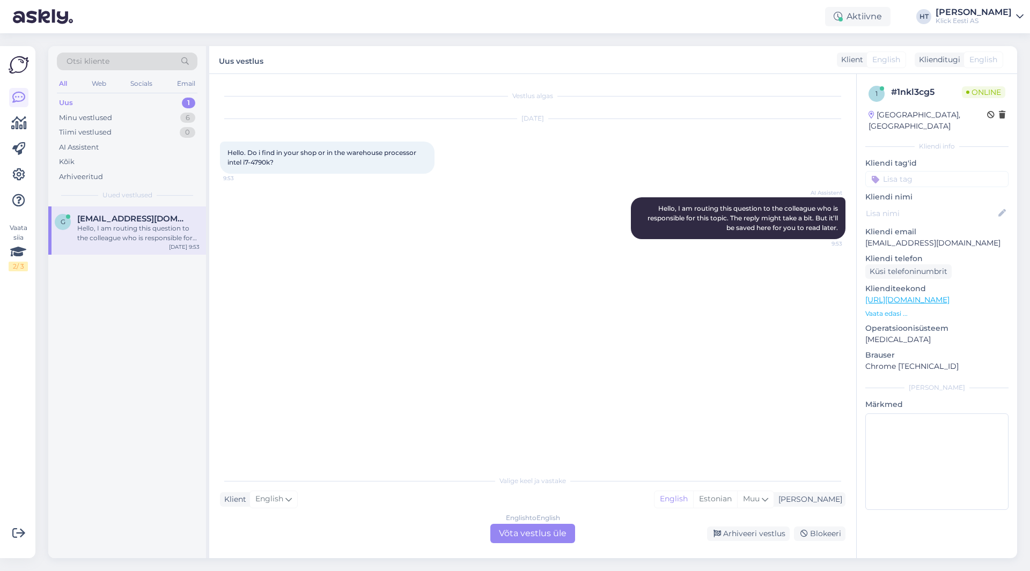
scroll to position [0, 0]
click at [433, 287] on div "Vestlus algas [DATE] Hello. Do i find in your shop or in the warehouse processo…" at bounding box center [537, 272] width 635 height 375
click at [131, 231] on div "Hello, I am routing this question to the colleague who is responsible for this …" at bounding box center [138, 233] width 122 height 19
click at [542, 532] on div "English to English Võta vestlus üle" at bounding box center [532, 533] width 85 height 19
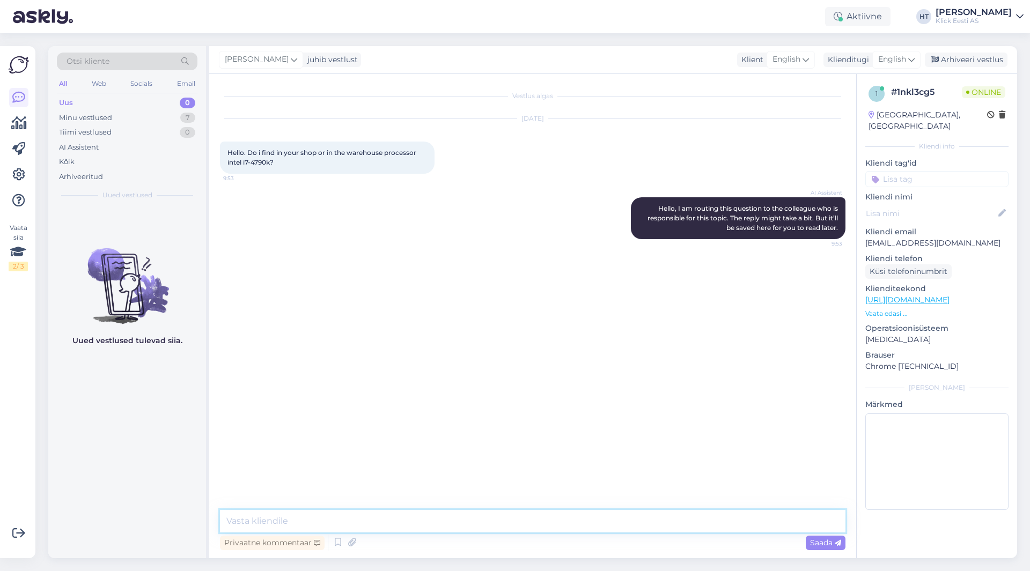
click at [532, 522] on textarea at bounding box center [532, 521] width 625 height 23
type textarea "That's an older model, not in selection anymore."
drag, startPoint x: 242, startPoint y: 161, endPoint x: 271, endPoint y: 163, distance: 28.5
click at [271, 163] on span "Hello. Do i find in your shop or in the warehouse processor intel i7-4790k?" at bounding box center [322, 158] width 190 height 18
copy span "i7-4790k"
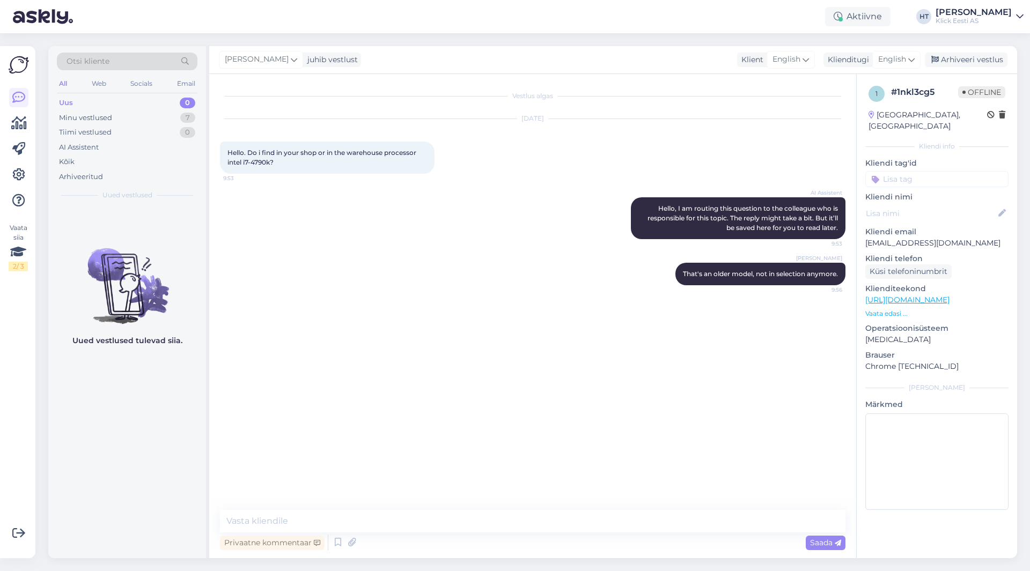
click at [279, 304] on div "Vestlus algas [DATE] Hello. Do i find in your shop or in the warehouse processo…" at bounding box center [537, 293] width 635 height 416
click at [163, 120] on div "Minu vestlused 7" at bounding box center [127, 117] width 141 height 15
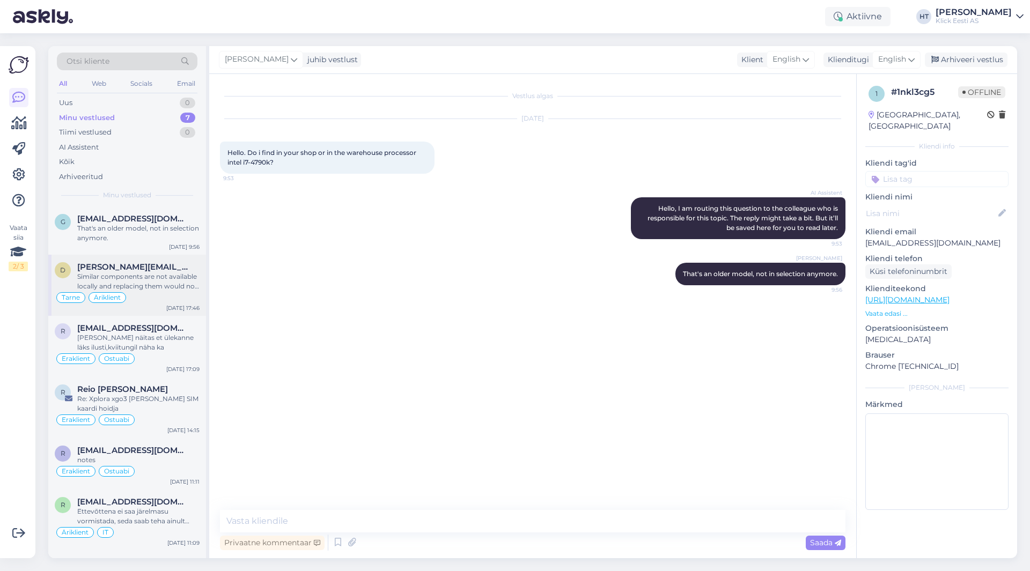
click at [171, 263] on div "[PERSON_NAME][EMAIL_ADDRESS][DOMAIN_NAME]" at bounding box center [138, 267] width 122 height 10
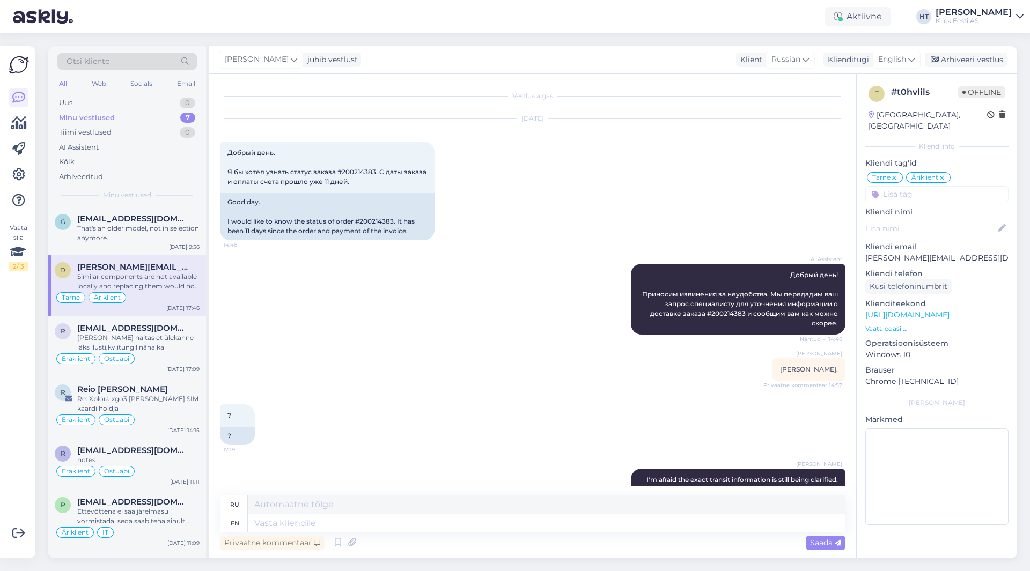
scroll to position [261, 0]
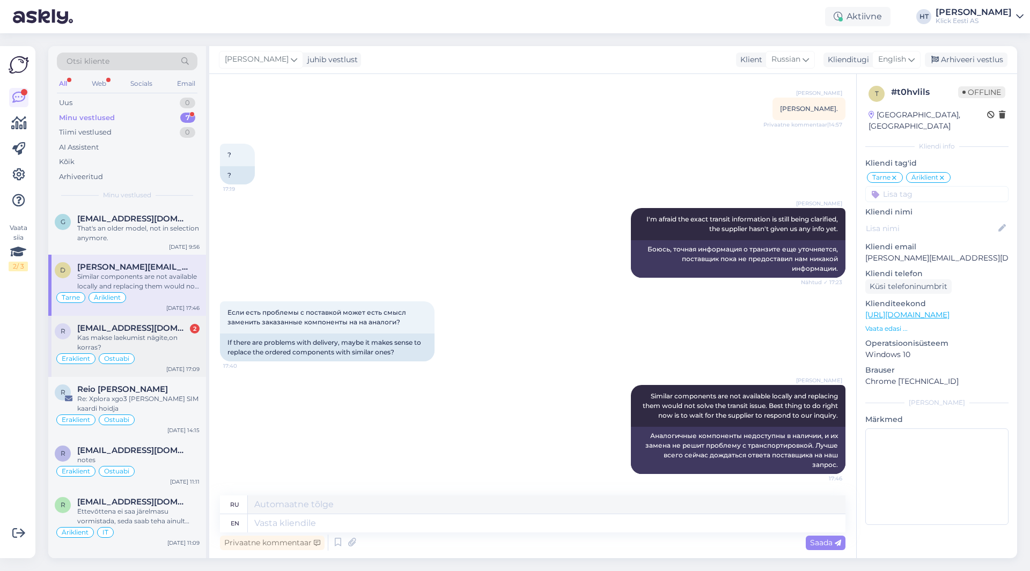
click at [176, 339] on div "Kas makse laekumist nägite,on korras?" at bounding box center [138, 342] width 122 height 19
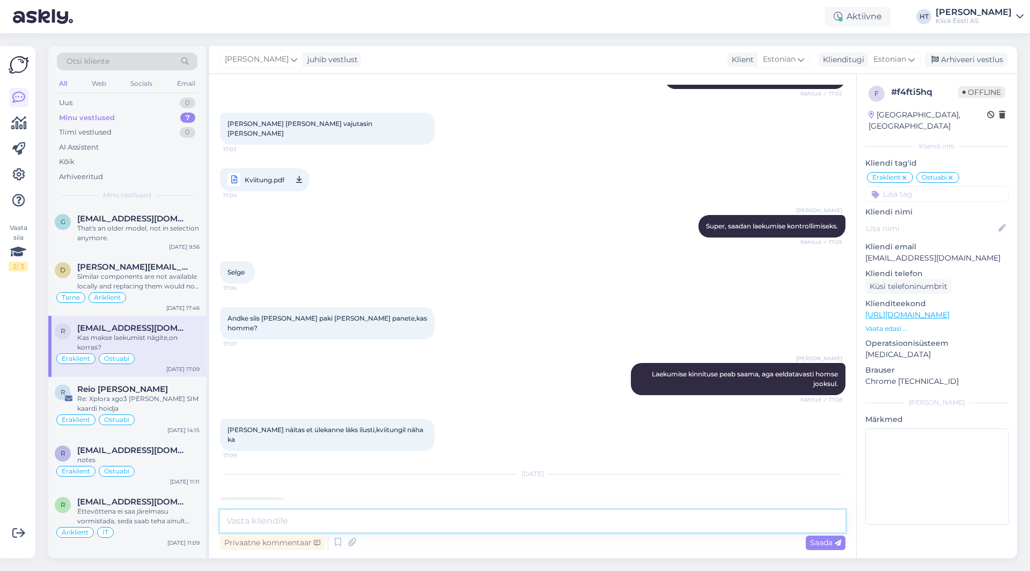
click at [349, 523] on textarea at bounding box center [532, 521] width 625 height 23
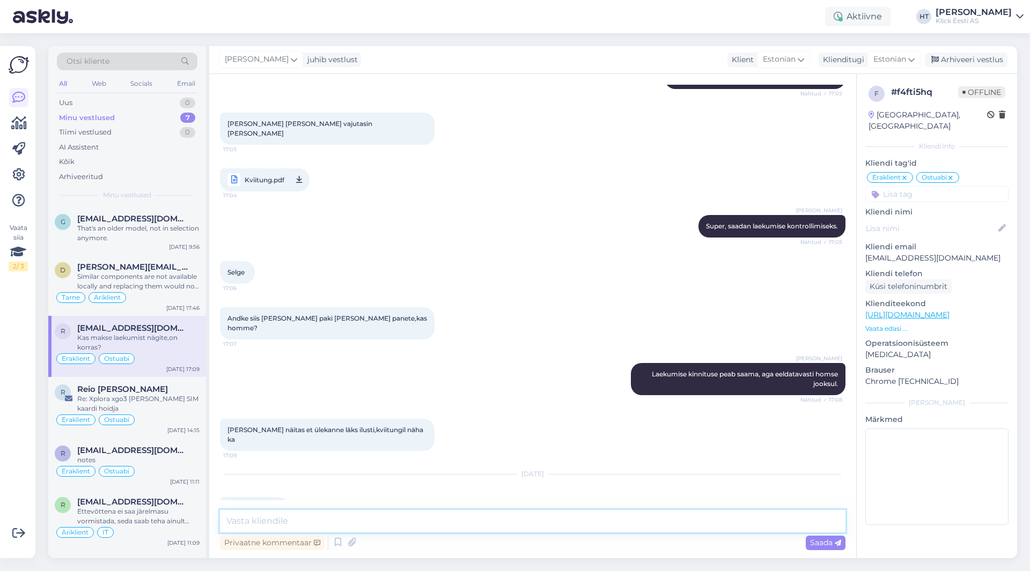
click at [349, 523] on textarea at bounding box center [532, 521] width 625 height 23
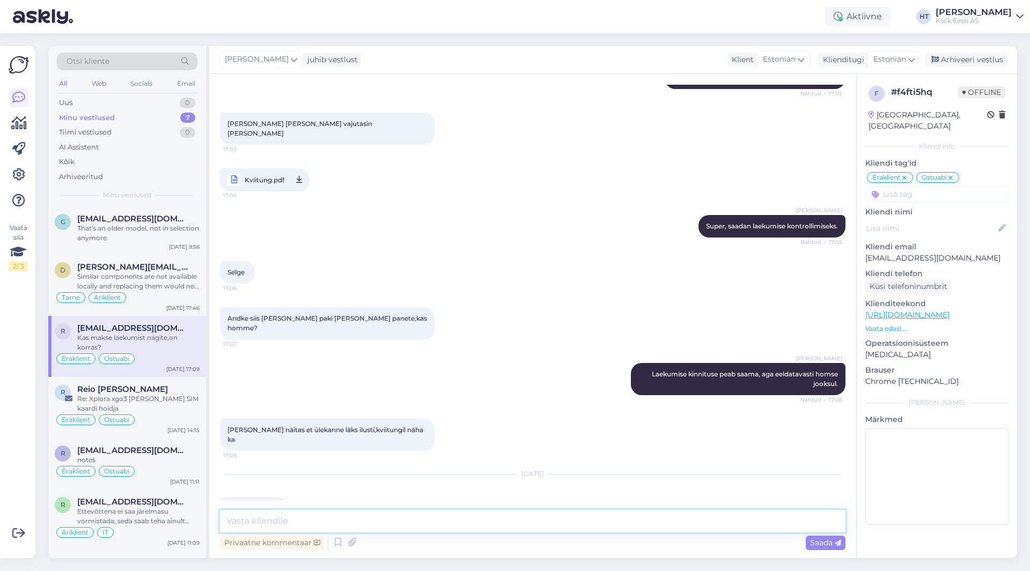
click at [369, 522] on textarea at bounding box center [532, 521] width 625 height 23
click at [372, 520] on textarea at bounding box center [532, 521] width 625 height 23
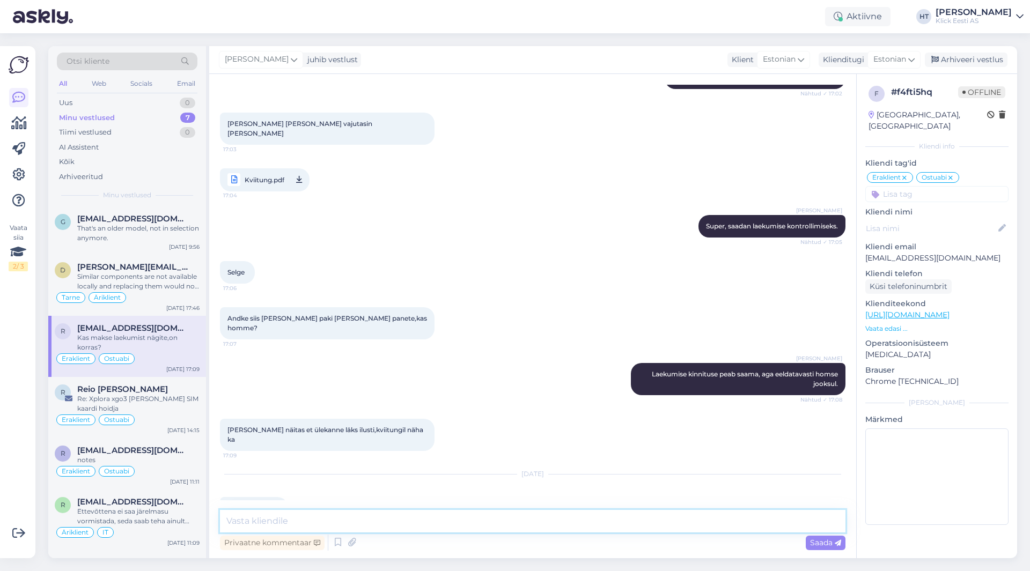
click at [372, 520] on textarea at bounding box center [532, 521] width 625 height 23
click at [398, 525] on textarea at bounding box center [532, 521] width 625 height 23
type textarea "Tere, laekumisega peaks kõik korras olema."
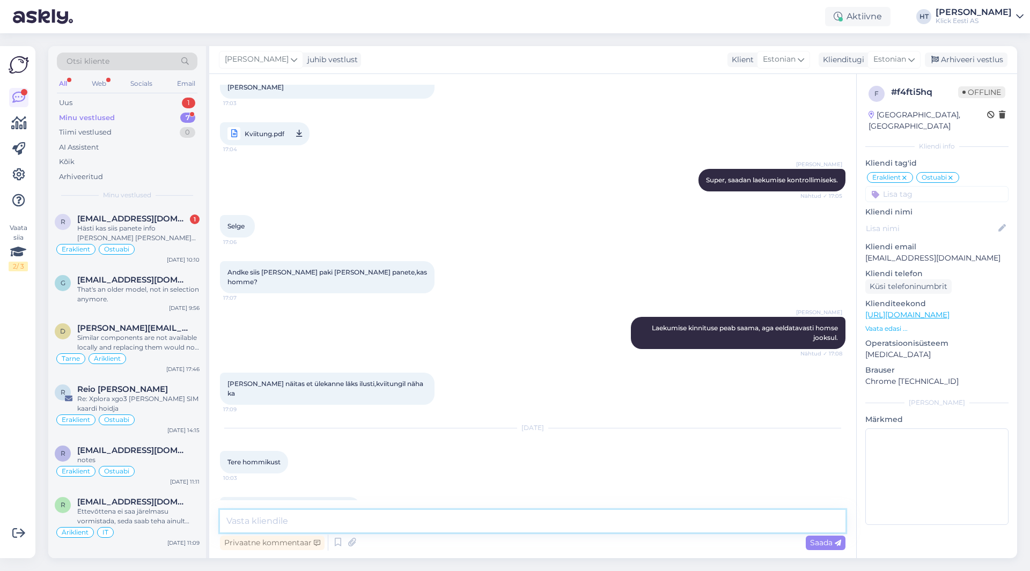
scroll to position [1862, 0]
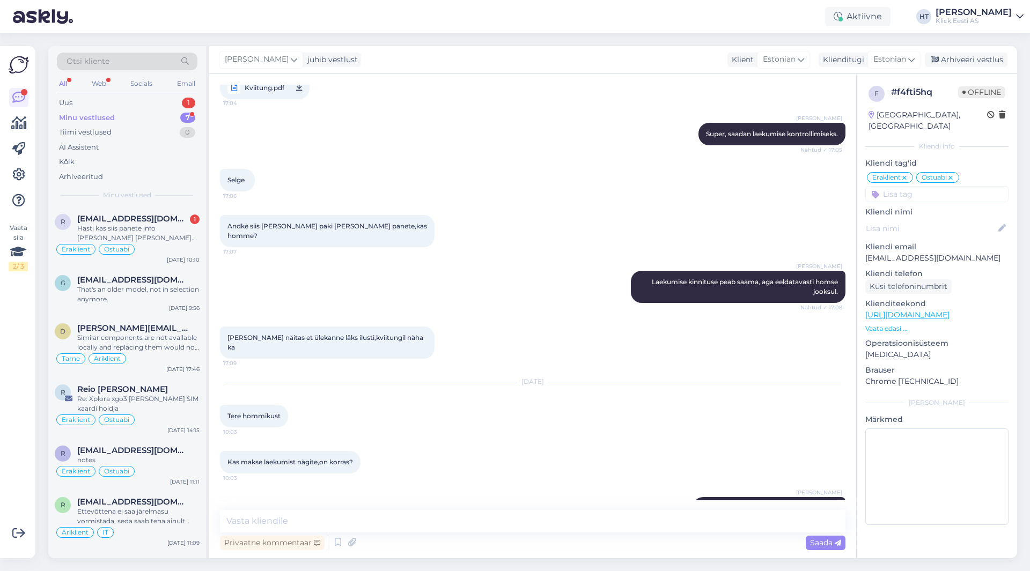
click at [277, 259] on div "[PERSON_NAME] Laekumise kinnituse peab saama, aga eeldatavasti homse jooksul. N…" at bounding box center [532, 287] width 625 height 56
click at [156, 105] on div "Uus 1" at bounding box center [127, 102] width 141 height 15
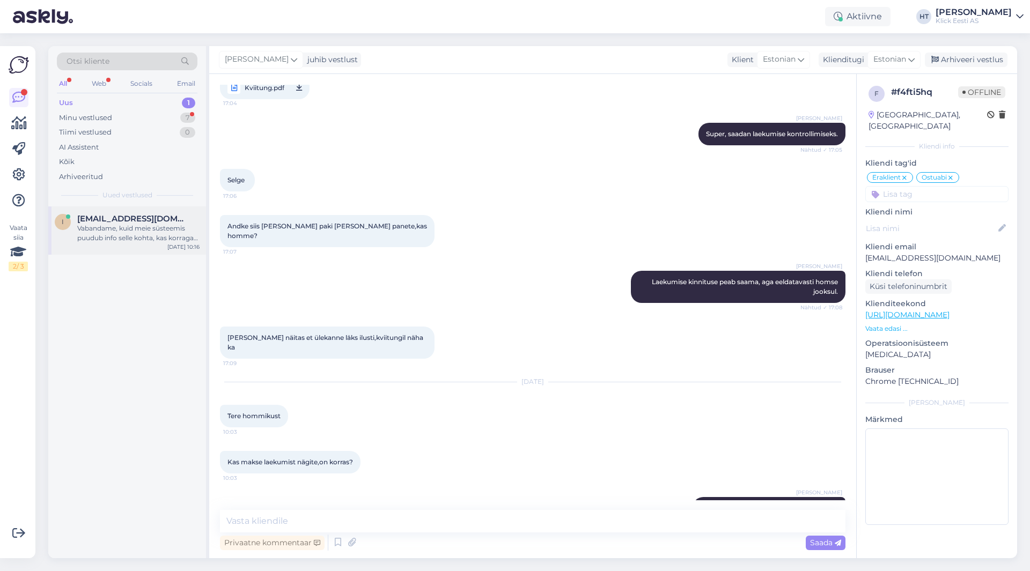
click at [182, 231] on div "Vabandame, kuid meie süsteemis puudub info selle kohta, kas korraga on võimalik…" at bounding box center [138, 233] width 122 height 19
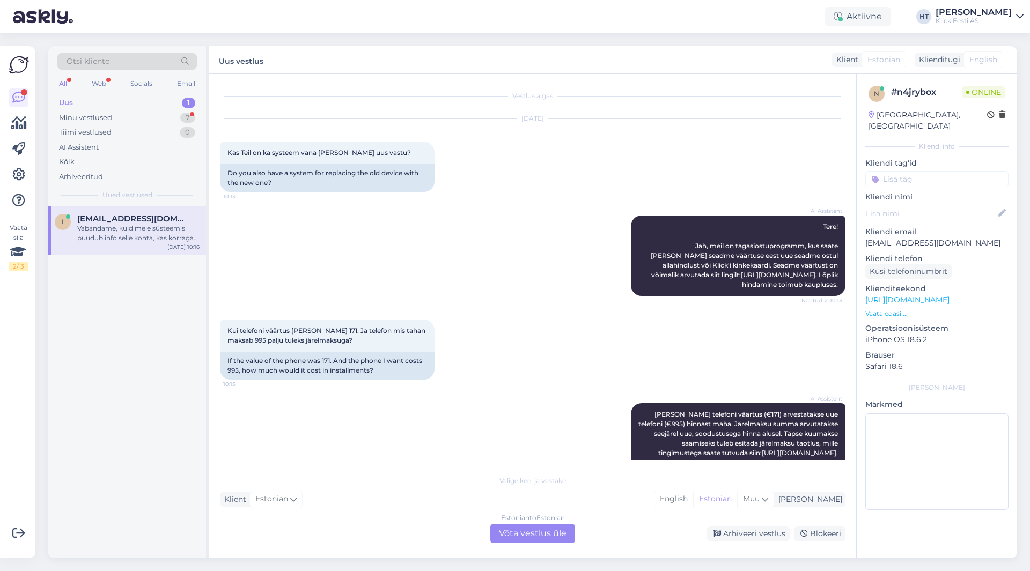
scroll to position [175, 0]
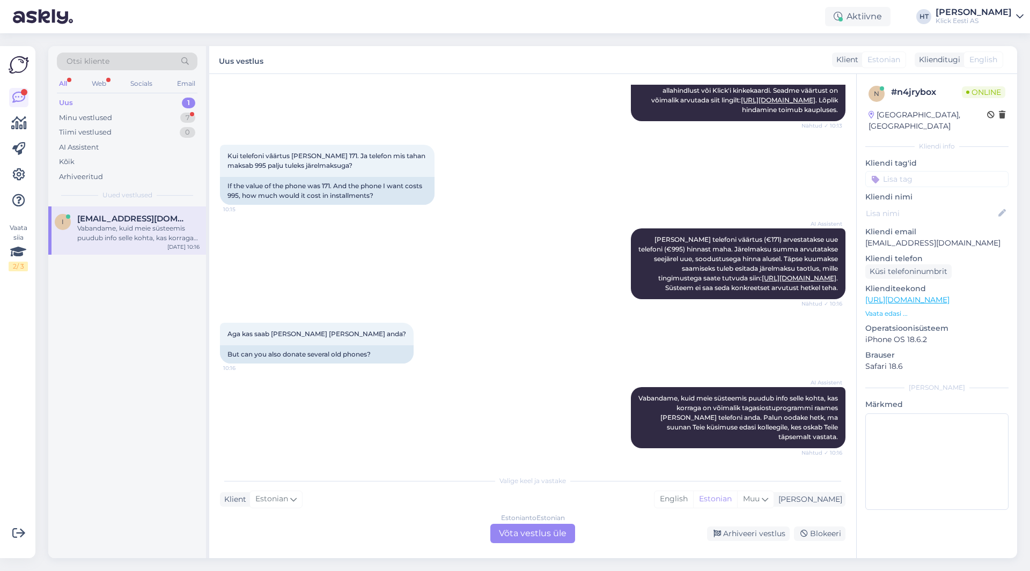
click at [542, 529] on div "Estonian to Estonian Võta vestlus üle" at bounding box center [532, 533] width 85 height 19
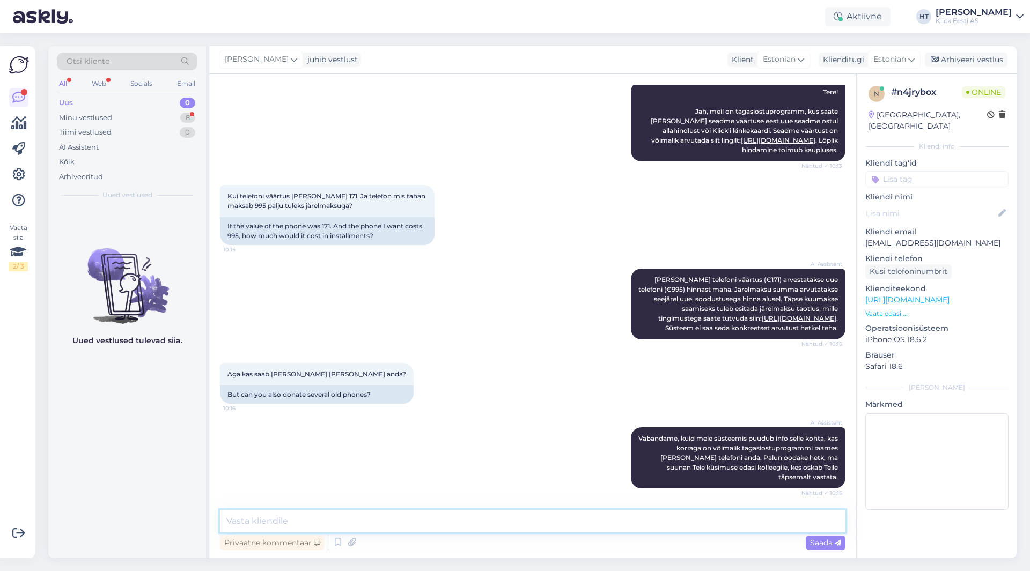
click at [542, 524] on textarea at bounding box center [532, 521] width 625 height 23
type textarea "Saab [PERSON_NAME] [PERSON_NAME] tagasi."
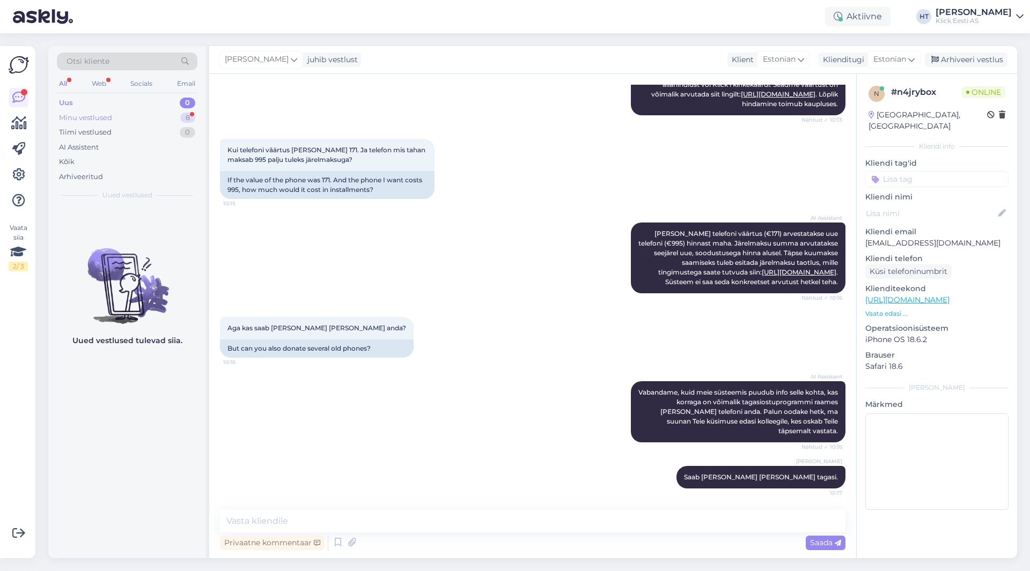
click at [187, 121] on div "8" at bounding box center [187, 118] width 15 height 11
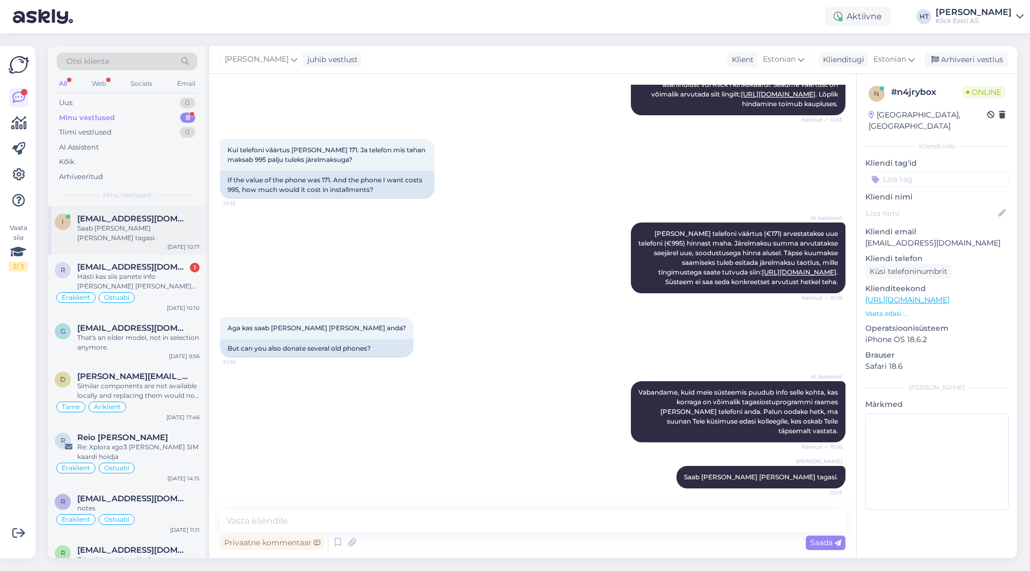
click at [185, 223] on span "[EMAIL_ADDRESS][DOMAIN_NAME]" at bounding box center [133, 219] width 112 height 10
click at [186, 105] on div "0" at bounding box center [188, 103] width 16 height 11
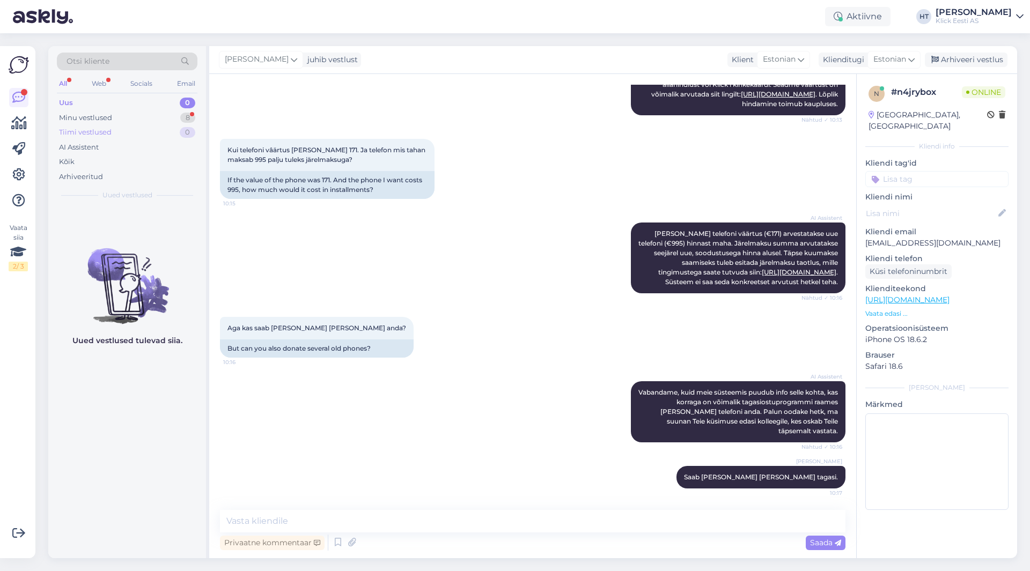
click at [167, 128] on div "Tiimi vestlused 0" at bounding box center [127, 132] width 141 height 15
click at [165, 265] on img at bounding box center [127, 277] width 158 height 97
click at [103, 150] on div "AI Assistent" at bounding box center [127, 147] width 141 height 15
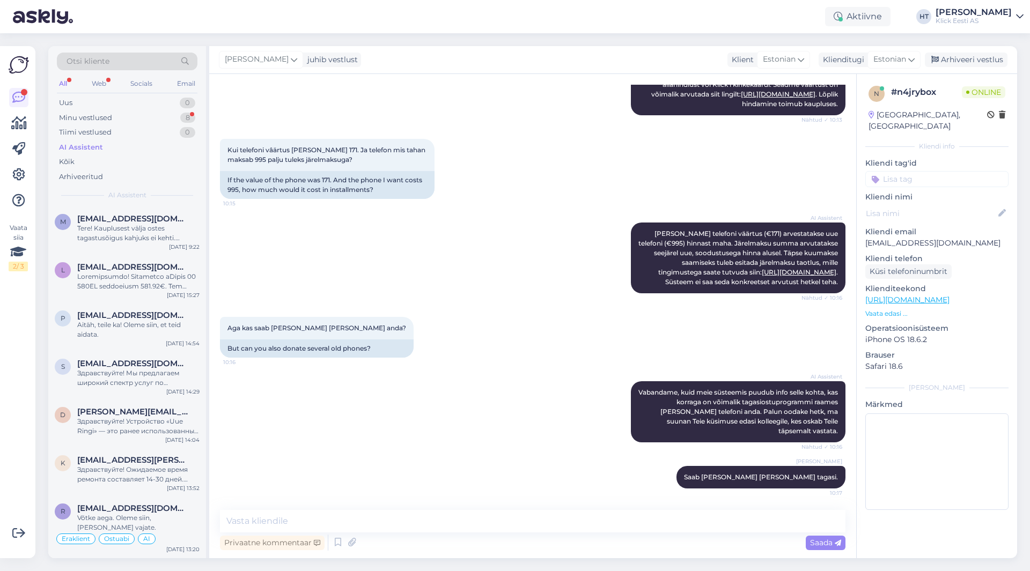
click at [67, 89] on div "All" at bounding box center [63, 84] width 12 height 14
click at [157, 247] on div "M [PERSON_NAME][EMAIL_ADDRESS][DOMAIN_NAME] Tere! Kauplusest välja ostes tagast…" at bounding box center [127, 231] width 158 height 48
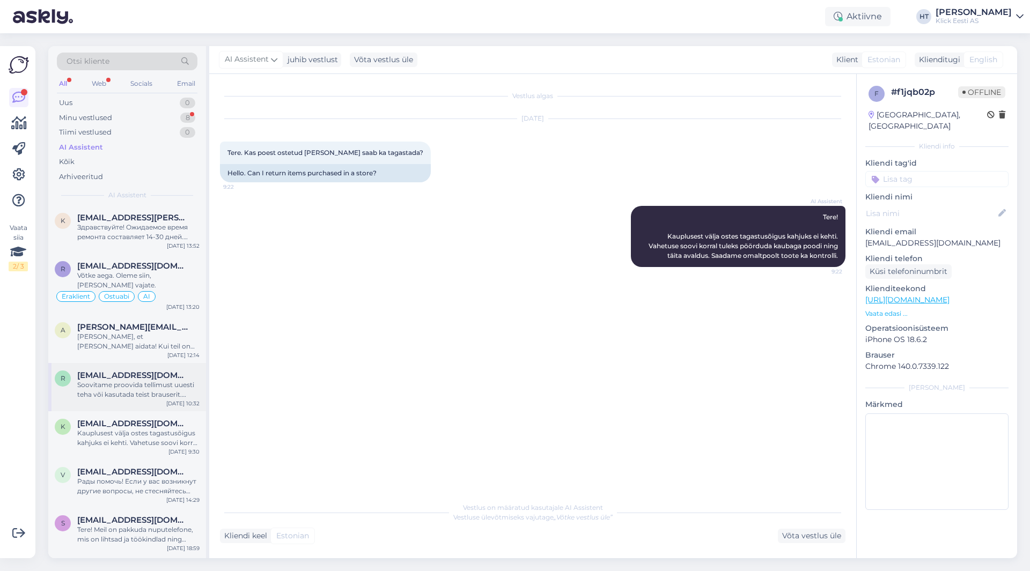
scroll to position [0, 0]
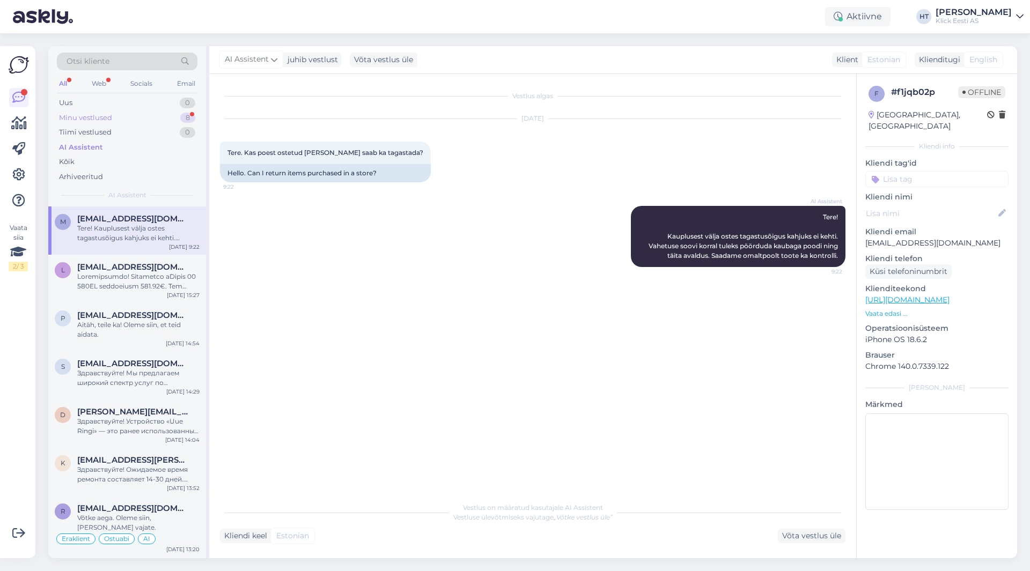
click at [168, 117] on div "Minu vestlused 8" at bounding box center [127, 117] width 141 height 15
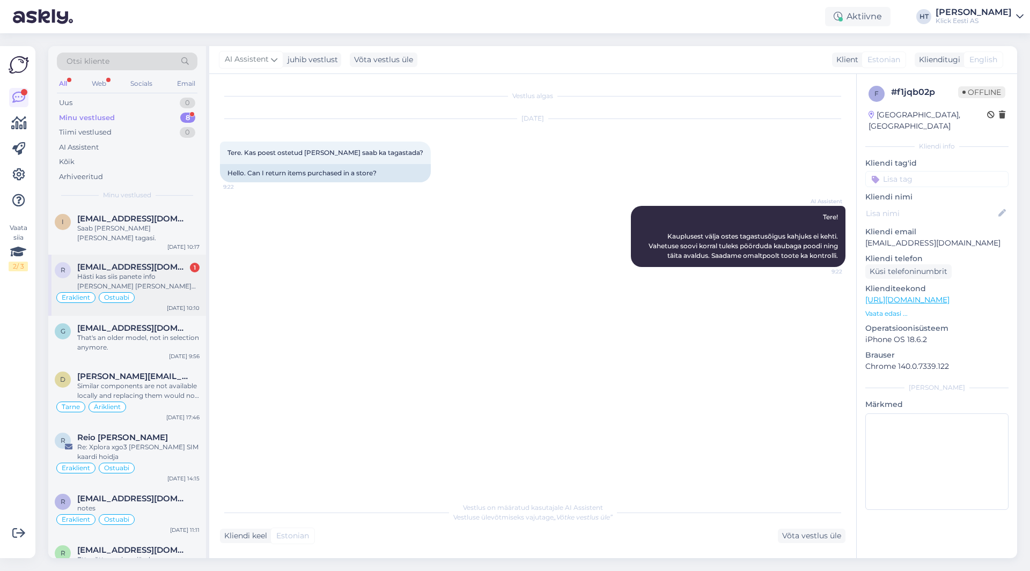
click at [156, 262] on span "[EMAIL_ADDRESS][DOMAIN_NAME]" at bounding box center [133, 267] width 112 height 10
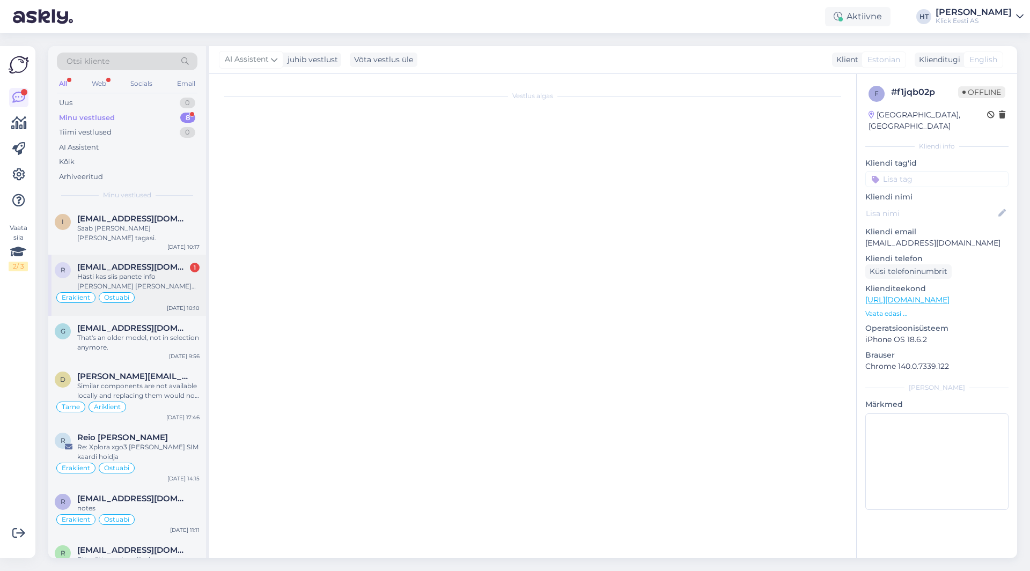
scroll to position [1862, 0]
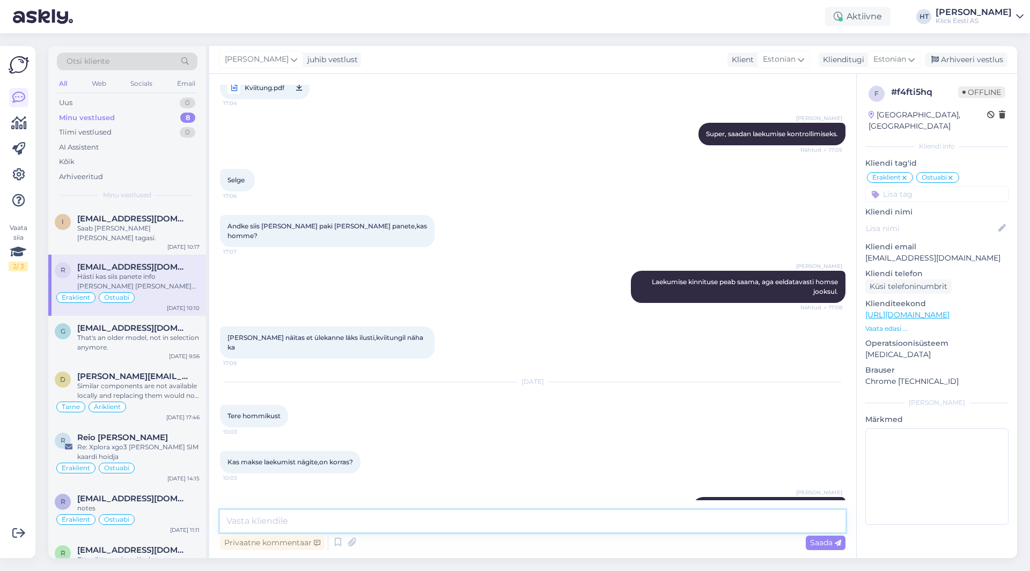
click at [376, 517] on textarea at bounding box center [532, 521] width 625 height 23
type textarea "Saadan siia, teavitus tuleb ka siis [PERSON_NAME]."
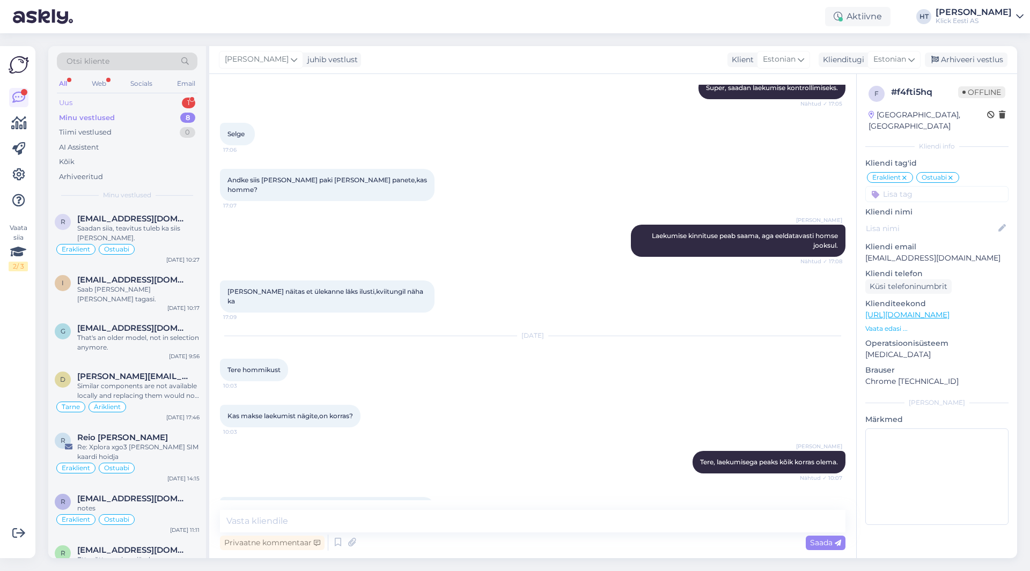
click at [143, 99] on div "Uus 1" at bounding box center [127, 102] width 141 height 15
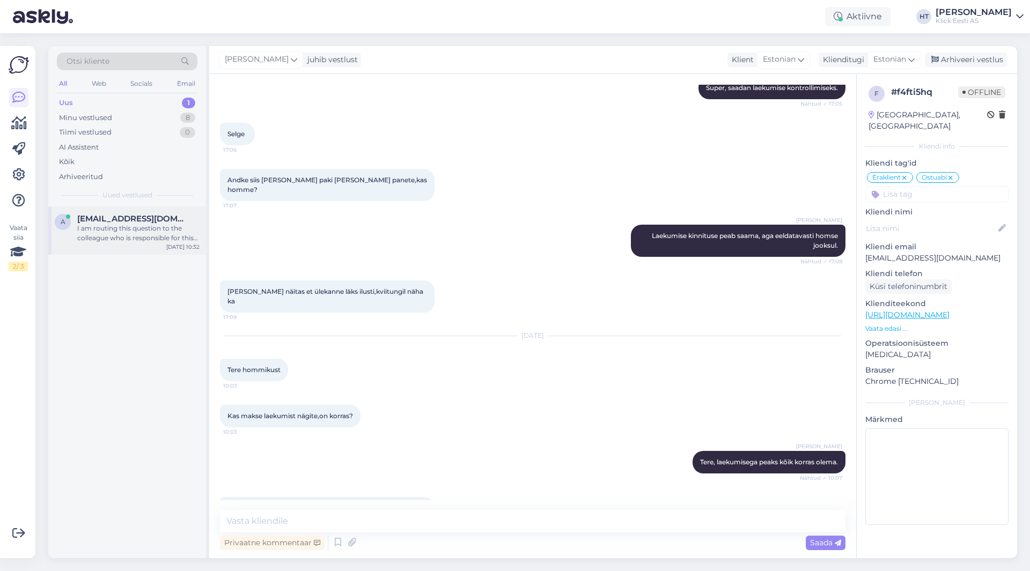
click at [132, 213] on div "a [EMAIL_ADDRESS][DOMAIN_NAME] I am routing this question to the colleague who …" at bounding box center [127, 231] width 158 height 48
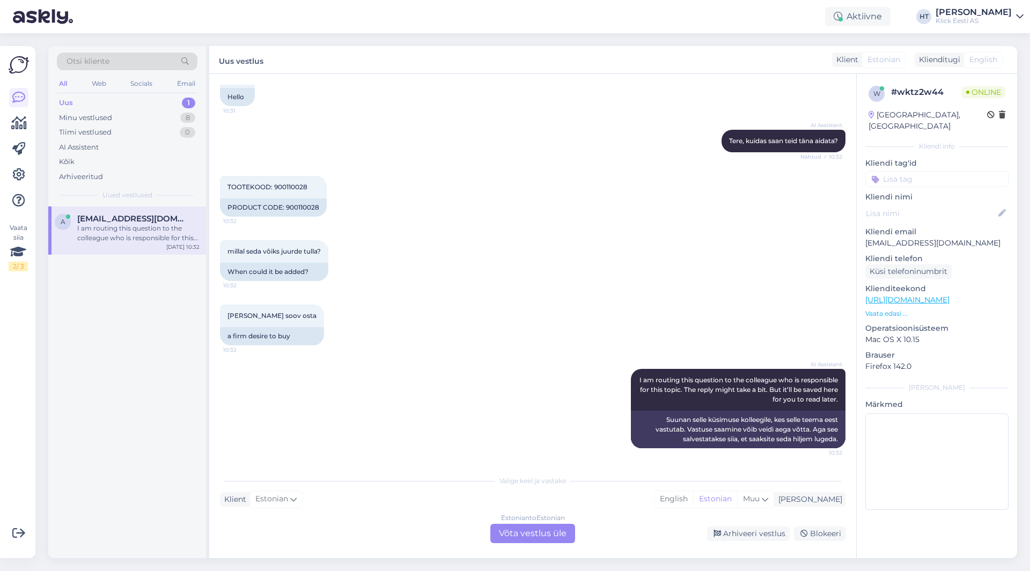
scroll to position [76, 0]
click at [348, 323] on div "[PERSON_NAME] soov osta 10:32 a firm desire to buy" at bounding box center [532, 325] width 625 height 64
click at [287, 186] on span "TOOTEKOOD: 900110028" at bounding box center [267, 187] width 80 height 8
copy div "900110028 10:32"
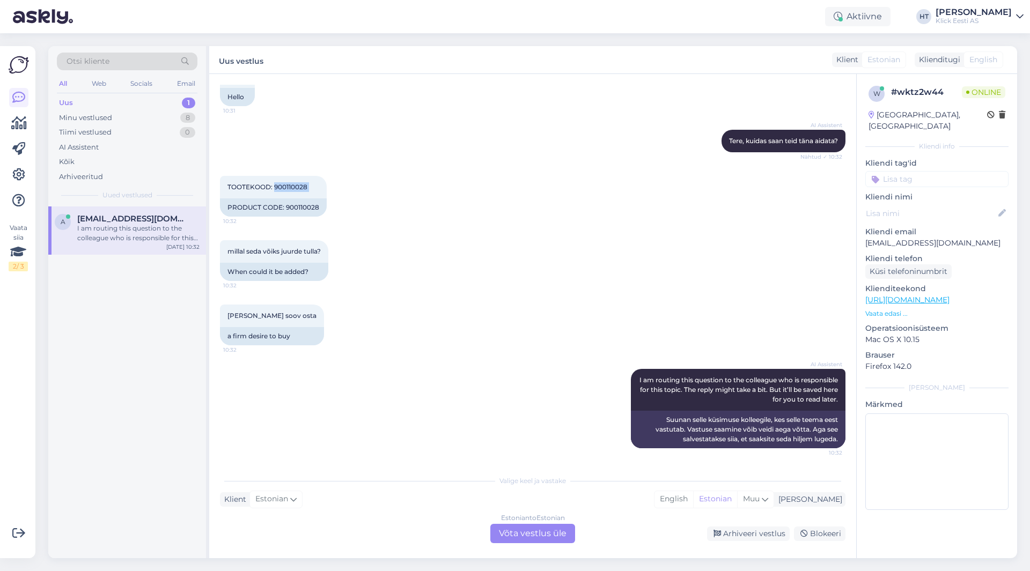
click at [446, 179] on div "TOOTEKOOD: 900110028 10:32 PRODUCT CODE: 900110028" at bounding box center [532, 196] width 625 height 64
click at [516, 532] on div "Estonian to Estonian Võta vestlus üle" at bounding box center [532, 533] width 85 height 19
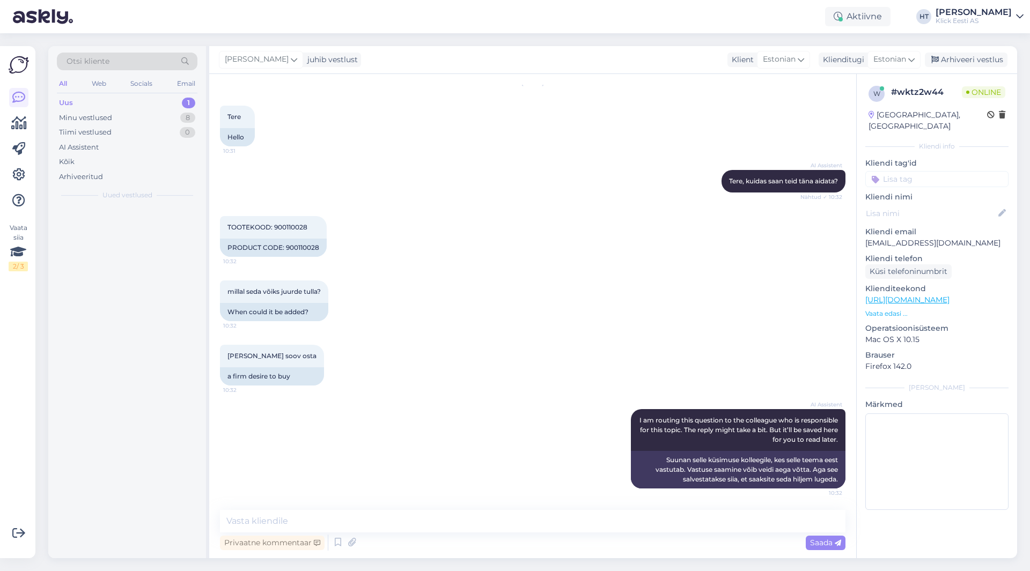
scroll to position [36, 0]
click at [517, 526] on textarea at bounding box center [532, 521] width 625 height 23
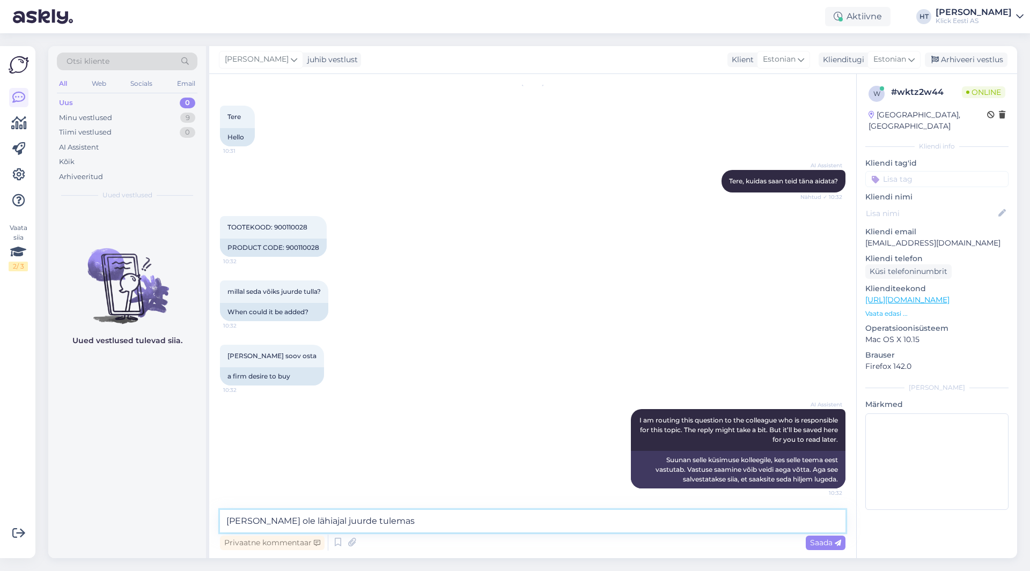
type textarea "[PERSON_NAME] ole lähiajal juurde tulemas."
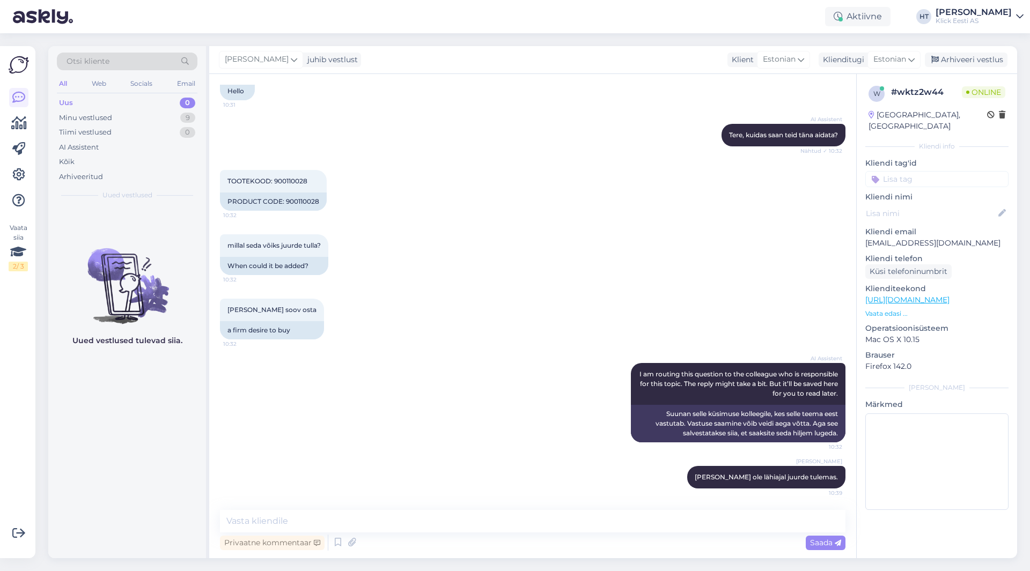
click at [141, 455] on div "Uued vestlused tulevad siia." at bounding box center [127, 383] width 158 height 352
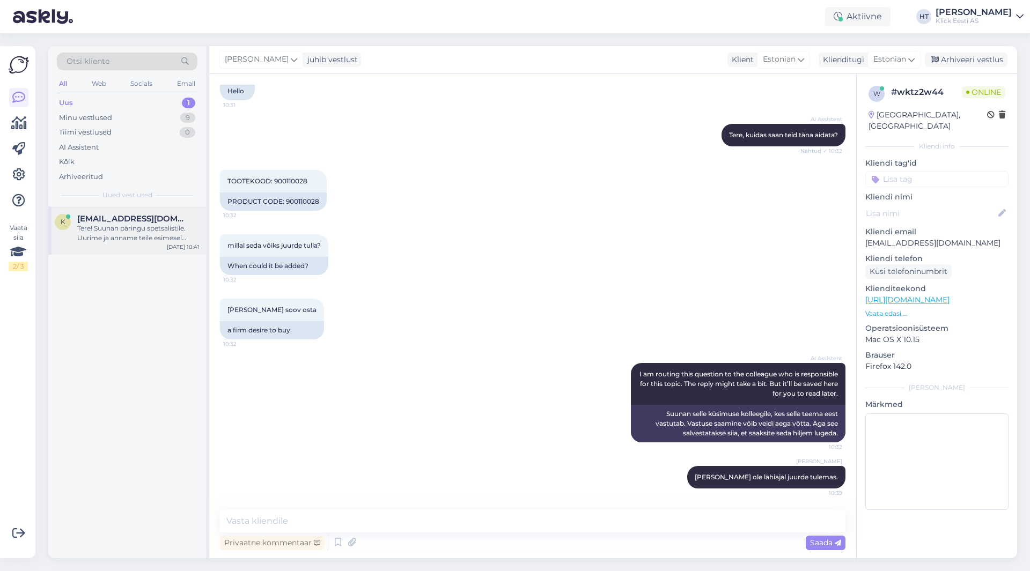
click at [95, 209] on div "k [EMAIL_ADDRESS][DOMAIN_NAME] Tere! Suunan päringu spetsalistile. Uurime ja an…" at bounding box center [127, 231] width 158 height 48
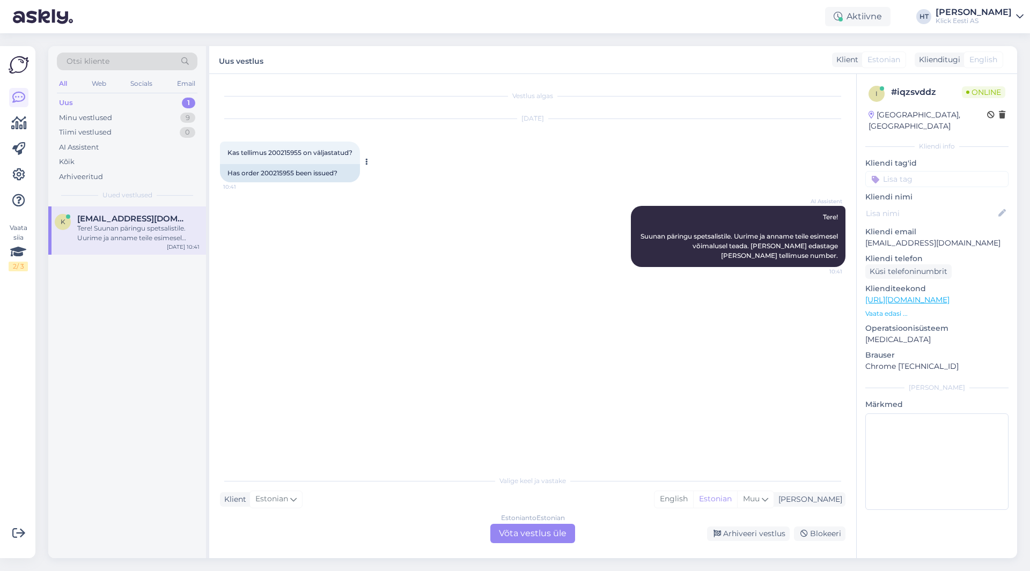
click at [284, 154] on span "Kas tellimus 200215955 on väljastatud?" at bounding box center [289, 153] width 125 height 8
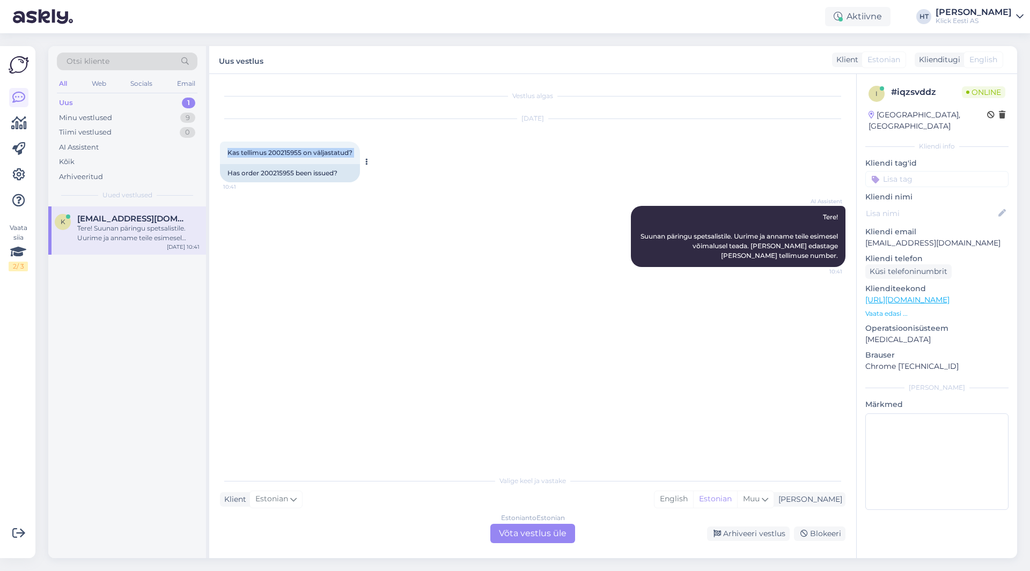
click at [284, 154] on span "Kas tellimus 200215955 on väljastatud?" at bounding box center [289, 153] width 125 height 8
click at [283, 153] on span "Kas tellimus 200215955 on väljastatud?" at bounding box center [289, 153] width 125 height 8
click at [277, 154] on span "Kas tellimus 200215955 on väljastatud?" at bounding box center [289, 153] width 125 height 8
drag, startPoint x: 269, startPoint y: 154, endPoint x: 304, endPoint y: 153, distance: 34.9
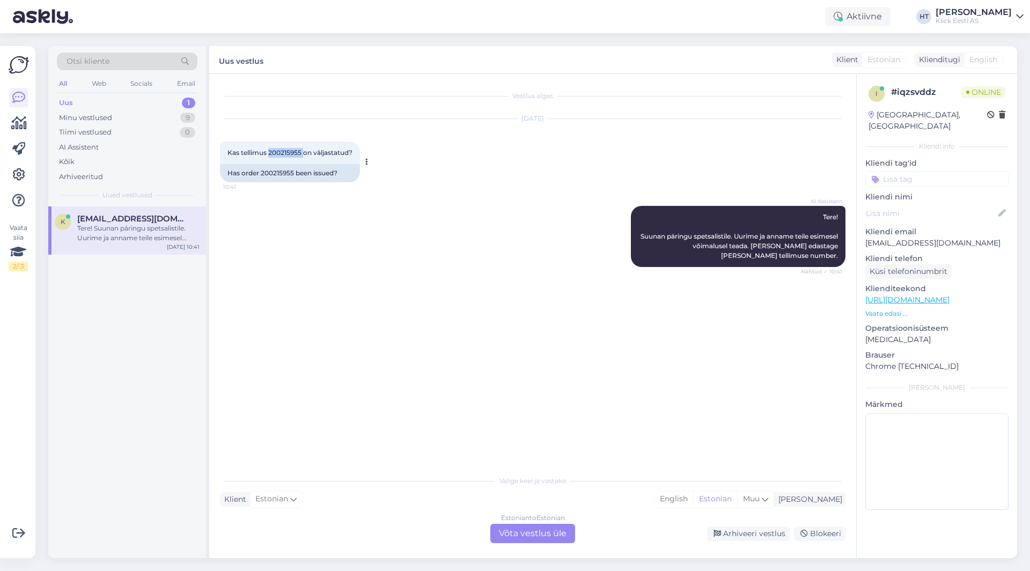
click at [304, 153] on span "Kas tellimus 200215955 on väljastatud?" at bounding box center [289, 153] width 125 height 8
drag, startPoint x: 301, startPoint y: 152, endPoint x: 269, endPoint y: 152, distance: 32.7
click at [269, 152] on span "Kas tellimus 200215955 on väljastatud?" at bounding box center [289, 153] width 125 height 8
copy span "200215955"
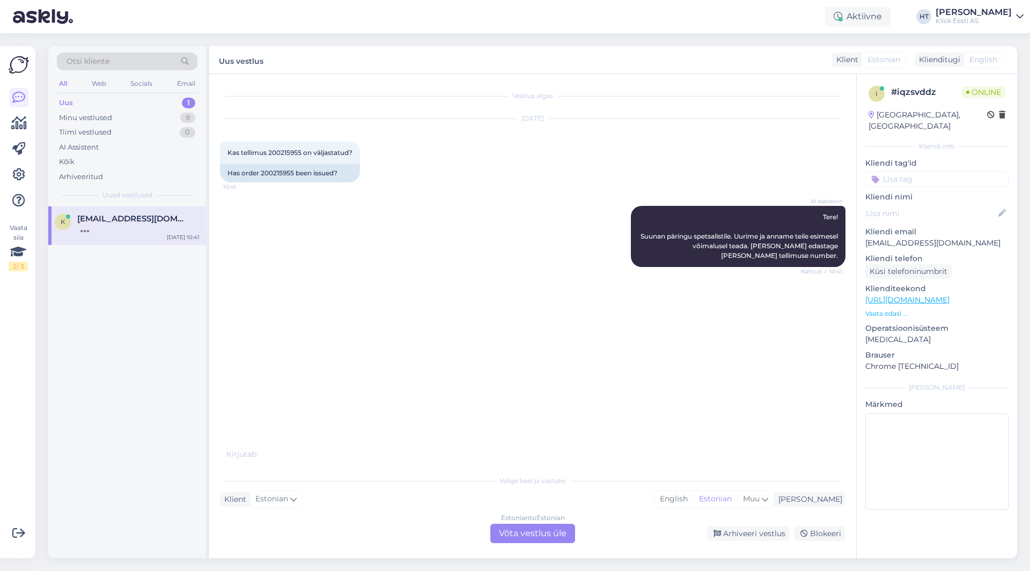
click at [480, 172] on div "[DATE] Kas tellimus 200215955 on väljastatud? 10:41 Has order 200215955 been is…" at bounding box center [532, 150] width 625 height 87
click at [152, 102] on div "Uus 1" at bounding box center [127, 102] width 141 height 15
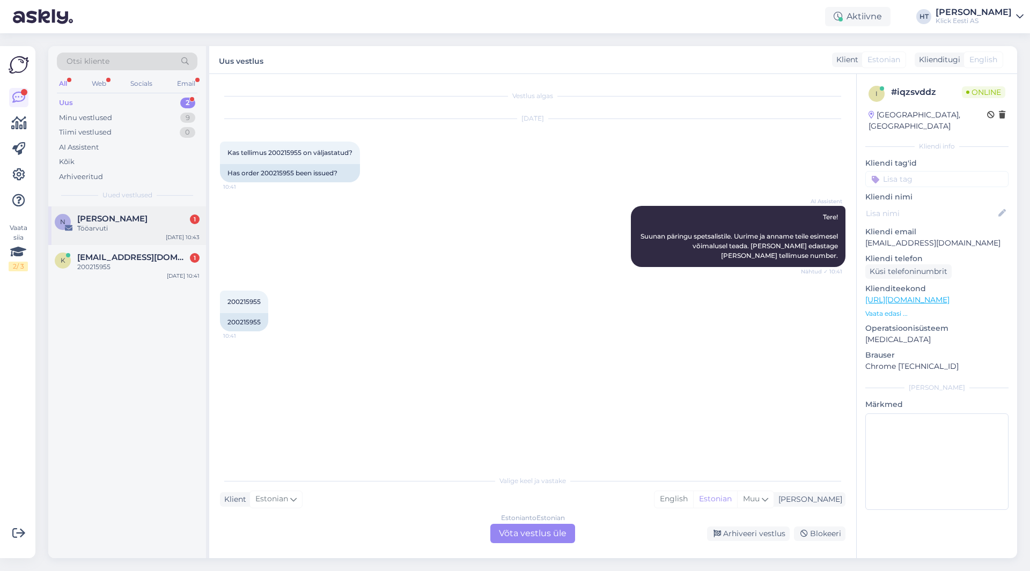
click at [163, 217] on div "[PERSON_NAME] 1" at bounding box center [138, 219] width 122 height 10
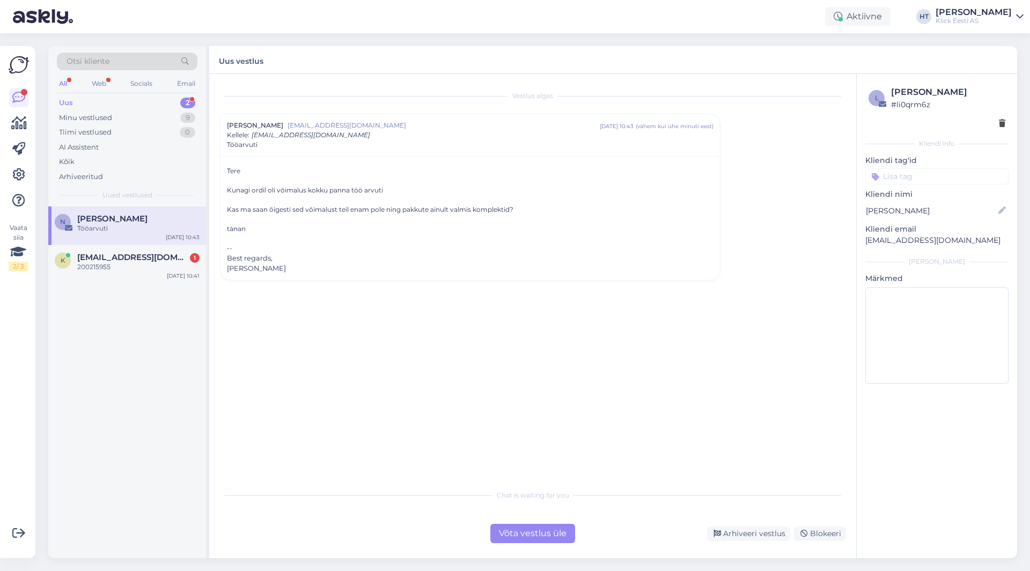
click at [889, 240] on p "[EMAIL_ADDRESS][DOMAIN_NAME]" at bounding box center [936, 240] width 143 height 11
copy div "[EMAIL_ADDRESS][DOMAIN_NAME] [PERSON_NAME]"
click at [788, 225] on div "Vestlus algas [PERSON_NAME] [EMAIL_ADDRESS][DOMAIN_NAME] [DATE] 10:43 ( vähem […" at bounding box center [537, 280] width 635 height 390
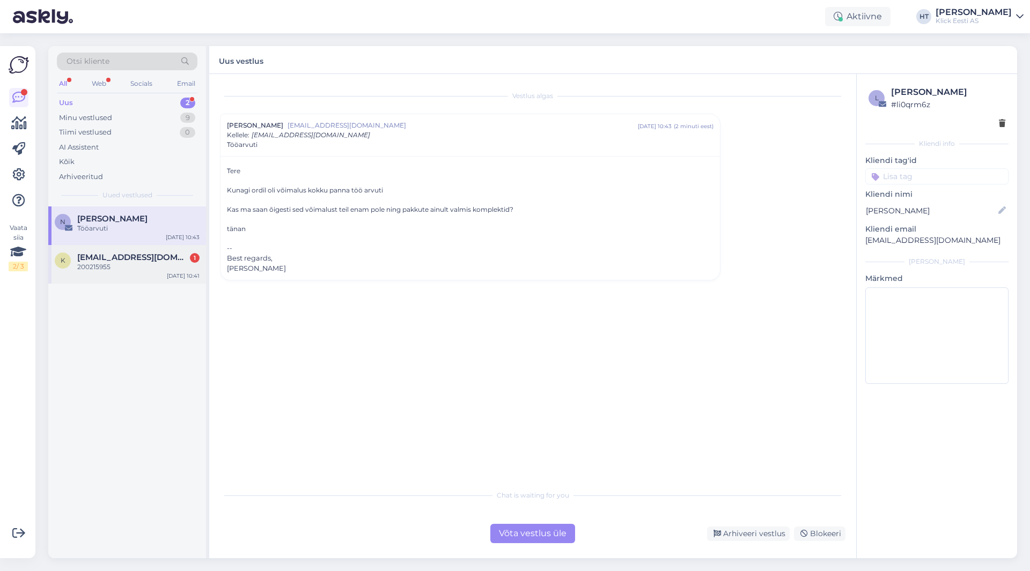
click at [165, 265] on div "200215955" at bounding box center [138, 267] width 122 height 10
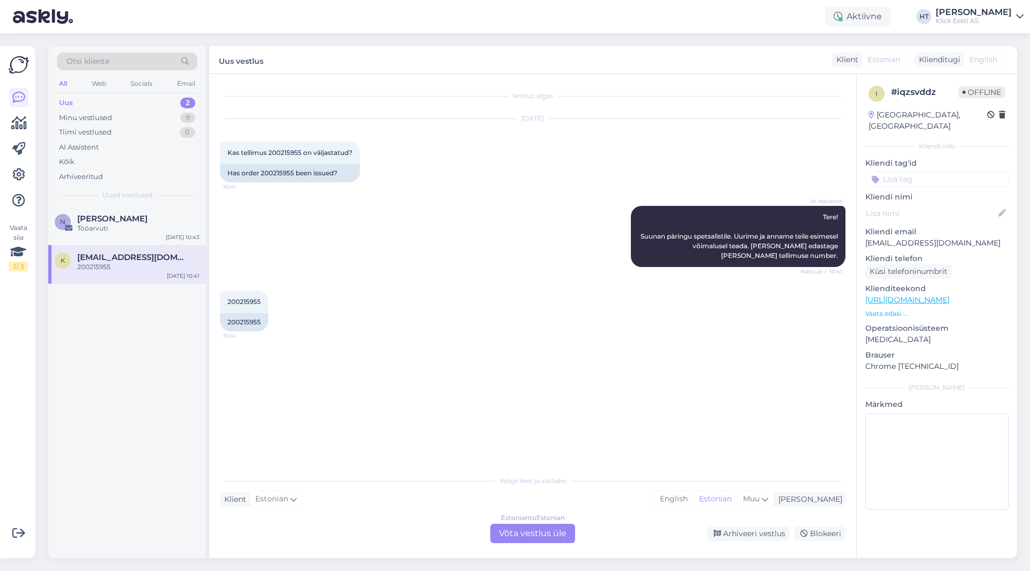
click at [465, 353] on div "Vestlus algas [DATE] Kas tellimus 200215955 on väljastatud? 10:41 Has order 200…" at bounding box center [537, 272] width 635 height 375
drag, startPoint x: 662, startPoint y: 235, endPoint x: 839, endPoint y: 260, distance: 178.8
click at [839, 260] on div "AI Assistent Tere! Suunan päringu spetsalistile. Uurime ja anname teile esimese…" at bounding box center [738, 236] width 215 height 61
click at [151, 63] on div "Otsi kliente" at bounding box center [127, 62] width 141 height 18
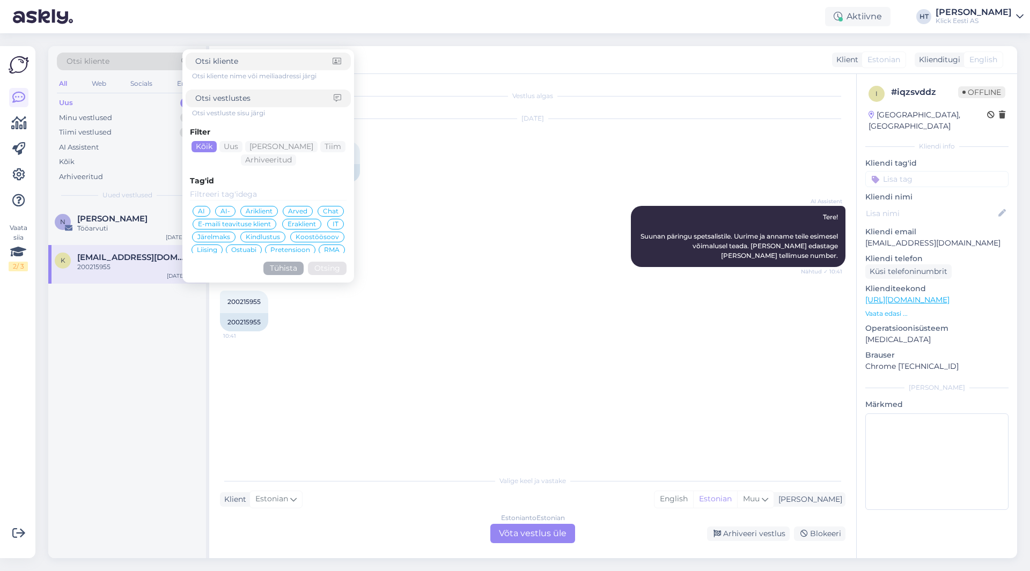
click at [261, 98] on input at bounding box center [264, 98] width 138 height 11
type input "väljast"
click button "Otsing" at bounding box center [327, 268] width 39 height 13
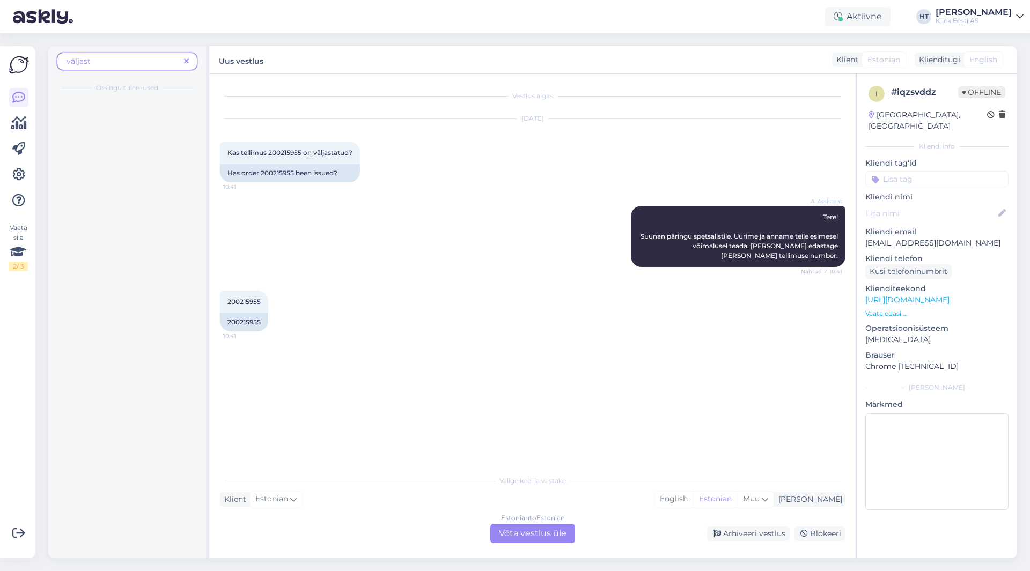
click at [108, 56] on span "väljast" at bounding box center [123, 61] width 113 height 11
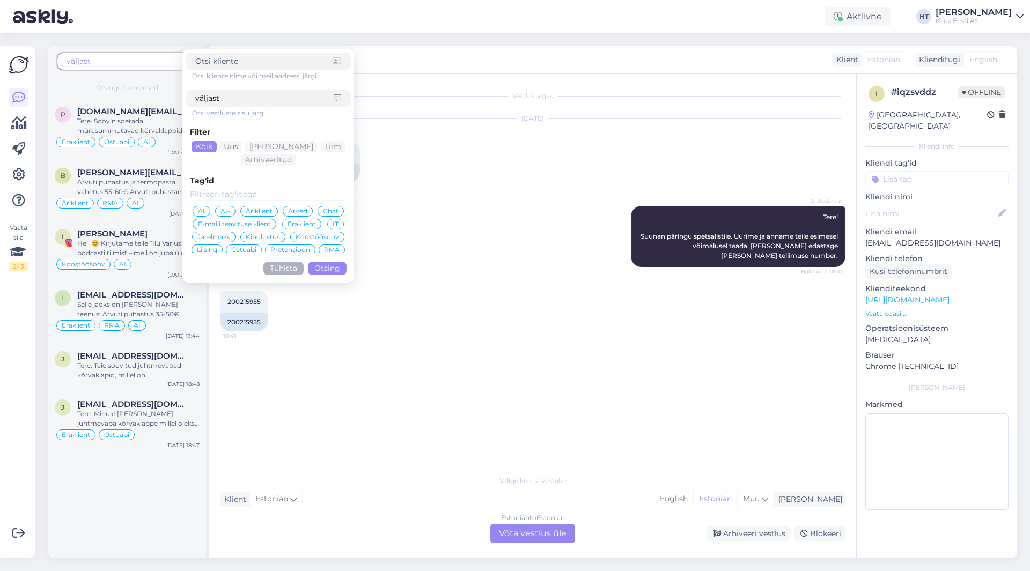
click at [85, 527] on div "p [DOMAIN_NAME][EMAIL_ADDRESS][DOMAIN_NAME] Tere. Soovin soetada mürasummutavad…" at bounding box center [127, 328] width 158 height 459
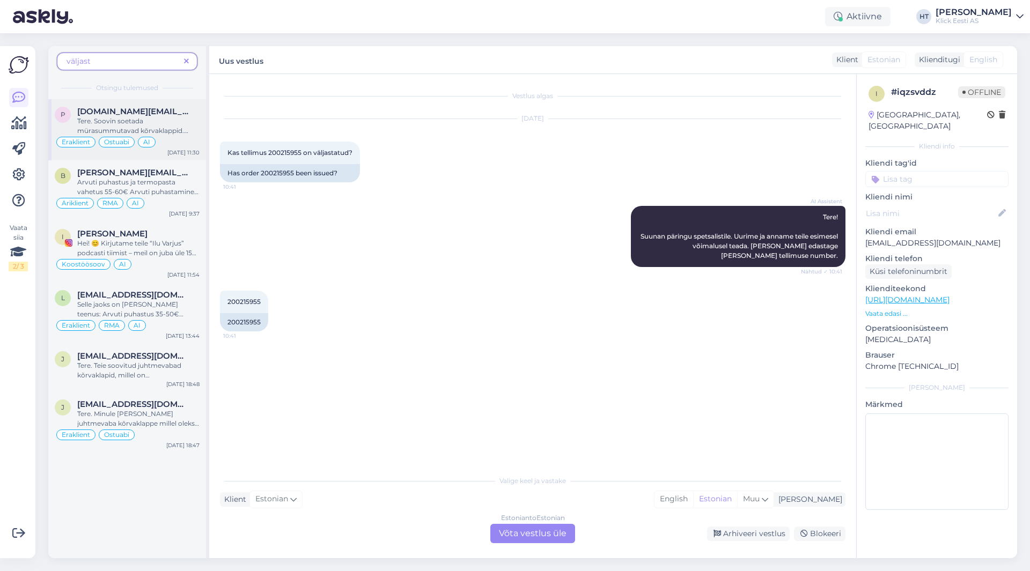
click at [142, 119] on span "Tere. Soovin soetada mürasummutavad kõrvaklappid. Töötan avatud kontoris - soov…" at bounding box center [138, 145] width 122 height 56
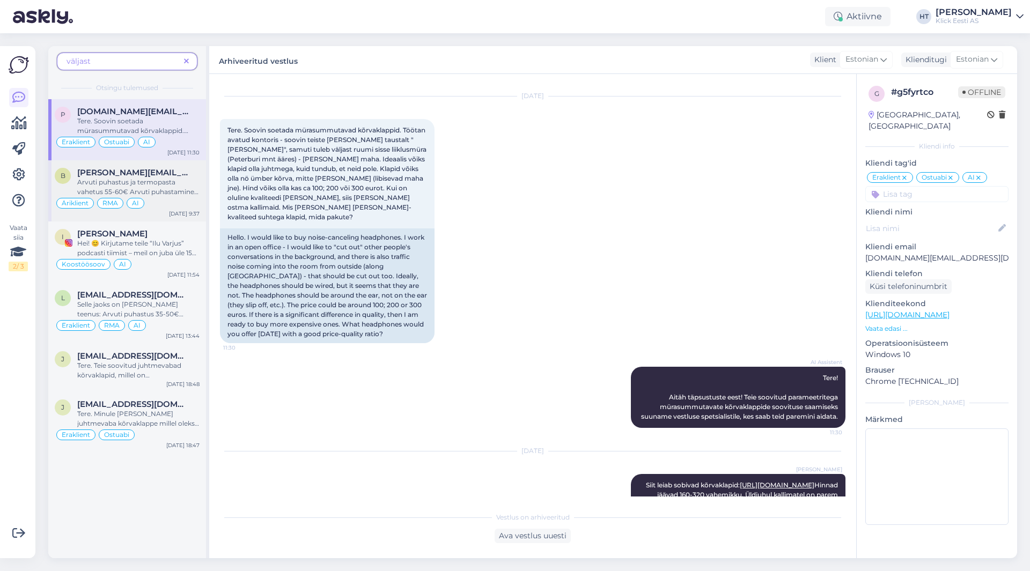
click at [170, 179] on span "Arvuti puhastus ja termopasta vahetus 55-60€ Arvuti puhastamine koos termopasta…" at bounding box center [137, 196] width 121 height 37
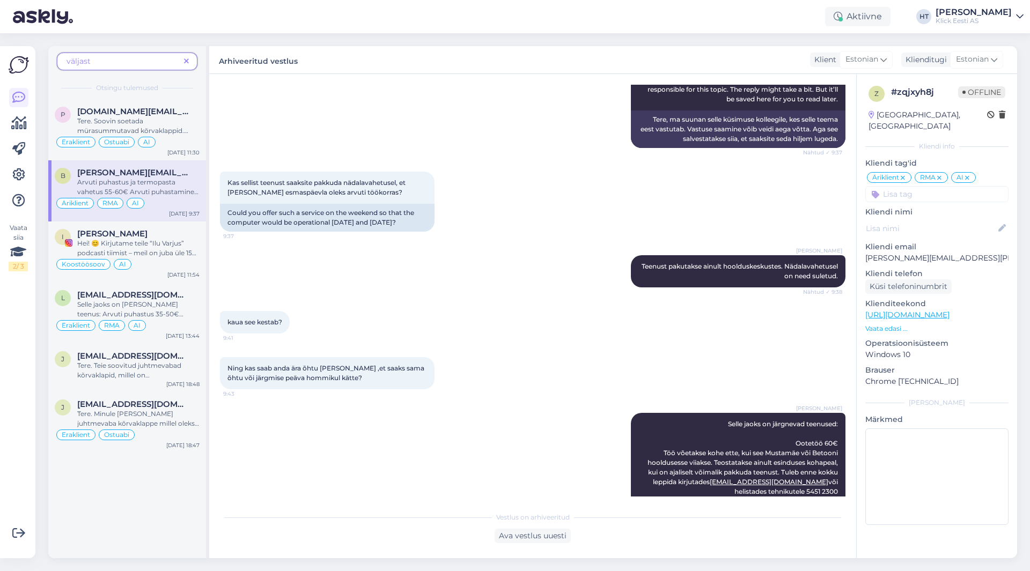
scroll to position [281, 0]
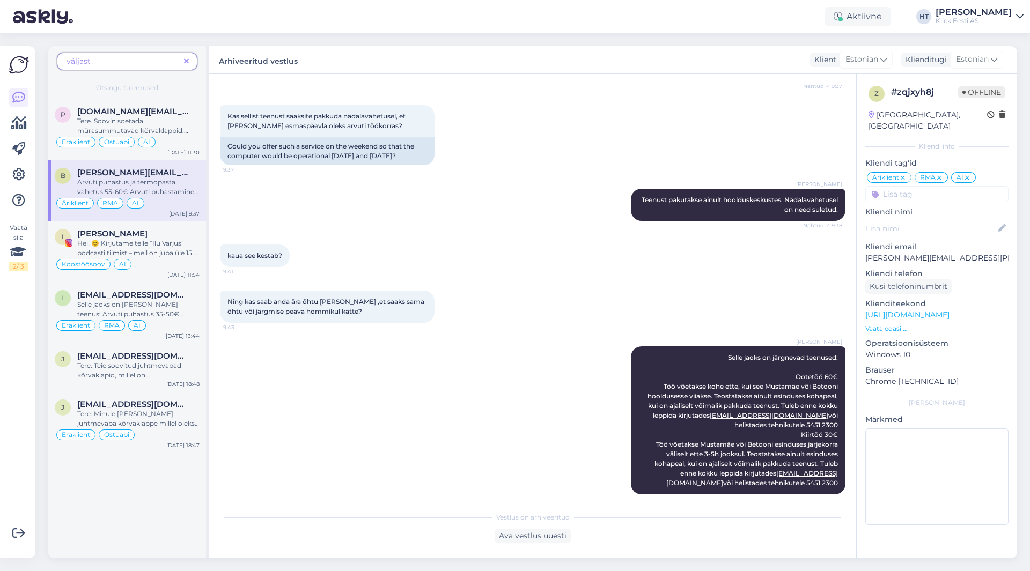
click at [186, 62] on icon at bounding box center [186, 62] width 5 height 8
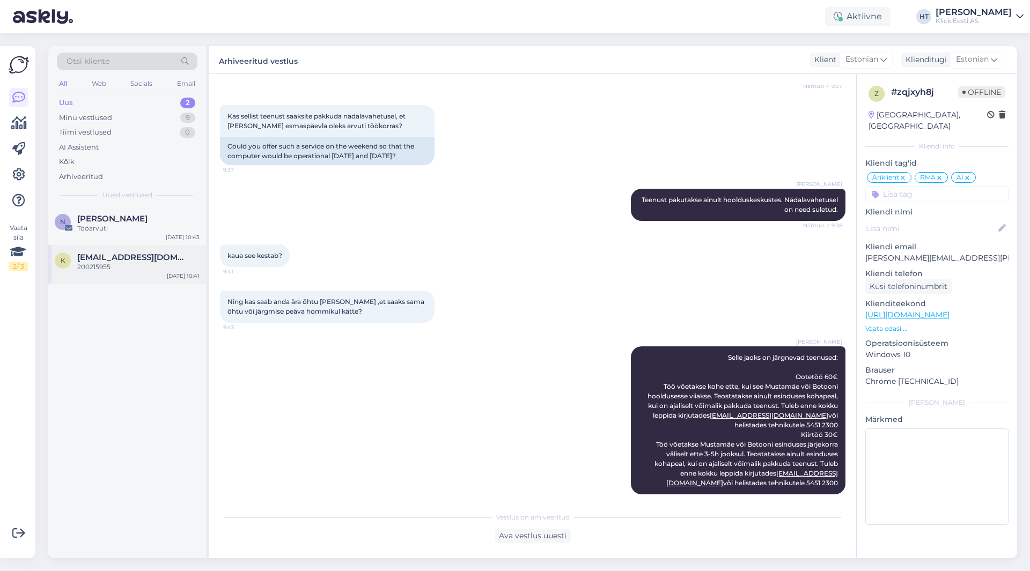
click at [153, 249] on div "k [EMAIL_ADDRESS][DOMAIN_NAME] 200215955 [DATE] 10:41" at bounding box center [127, 264] width 158 height 39
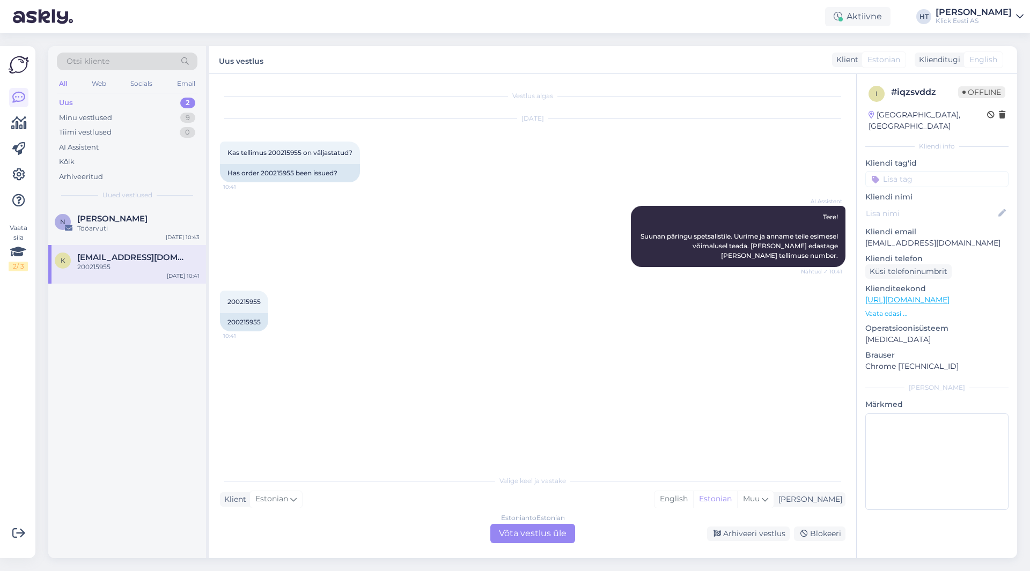
click at [508, 532] on div "Estonian to Estonian Võta vestlus üle" at bounding box center [532, 533] width 85 height 19
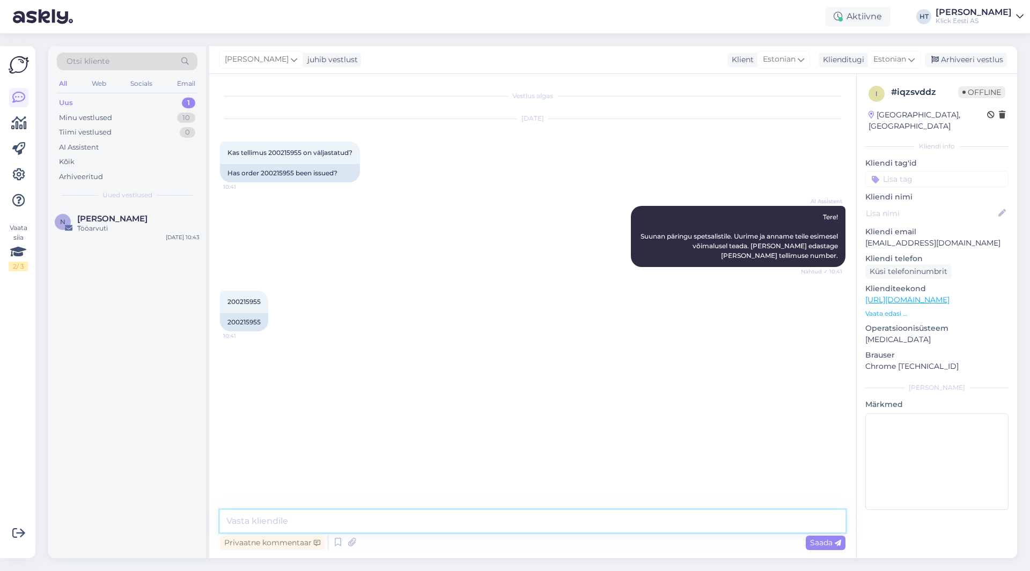
click at [512, 523] on textarea at bounding box center [532, 521] width 625 height 23
type textarea "[PERSON_NAME] väljastatakse tuleb selle kohta teavitav e-mail. Hetkel pole veel…"
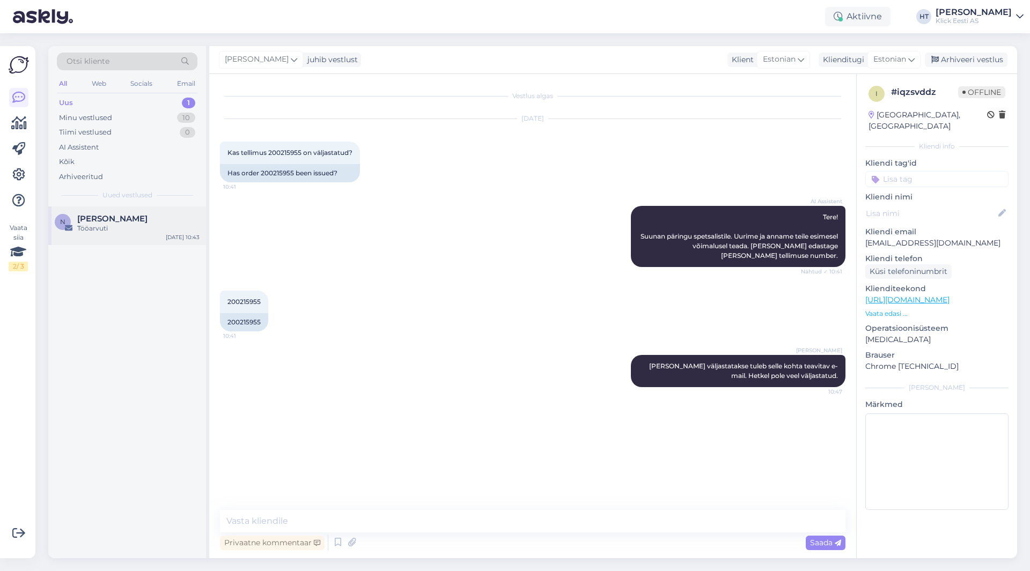
click at [114, 232] on div "Tööarvuti" at bounding box center [138, 229] width 122 height 10
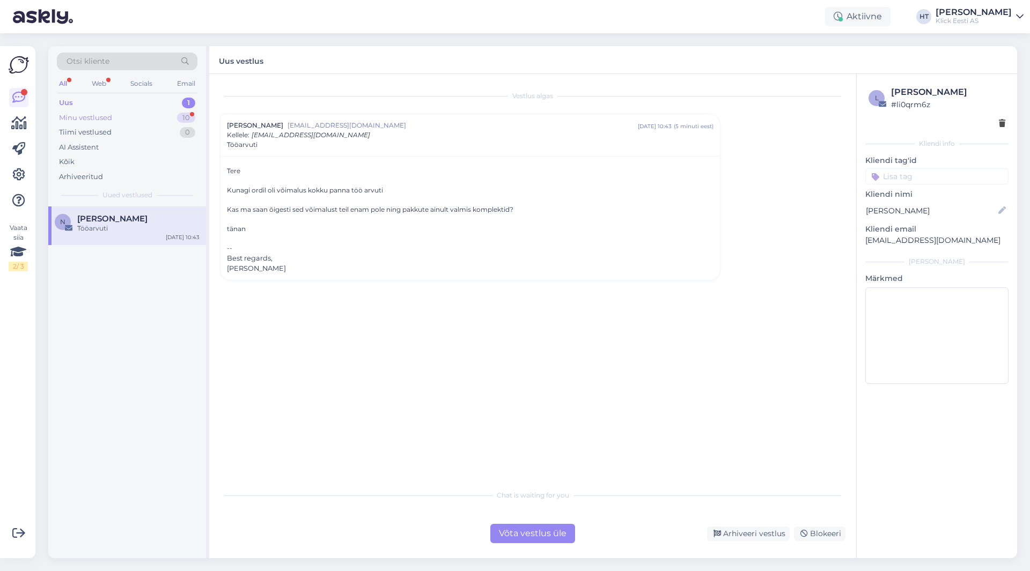
click at [176, 122] on div "Minu vestlused 10" at bounding box center [127, 117] width 141 height 15
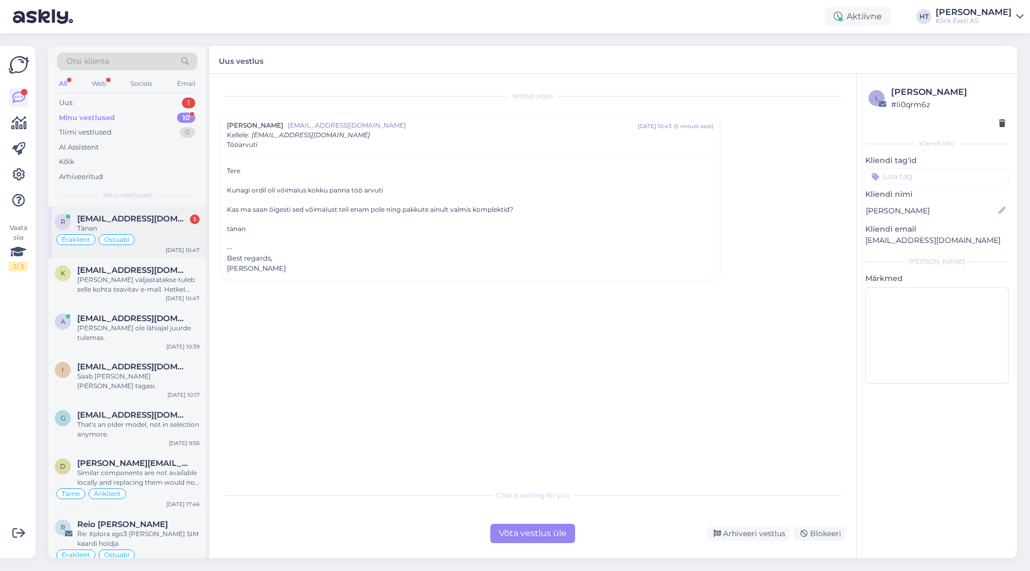
click at [200, 225] on div "r [EMAIL_ADDRESS][DOMAIN_NAME] 1 Tänan Eraklient Ostuabi [DATE] 10:47" at bounding box center [127, 232] width 158 height 51
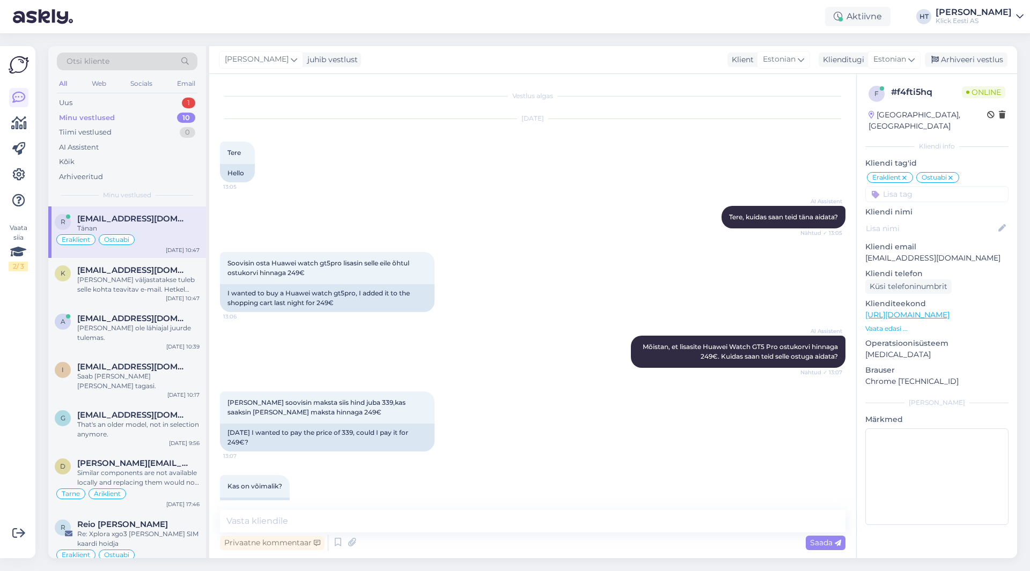
scroll to position [1954, 0]
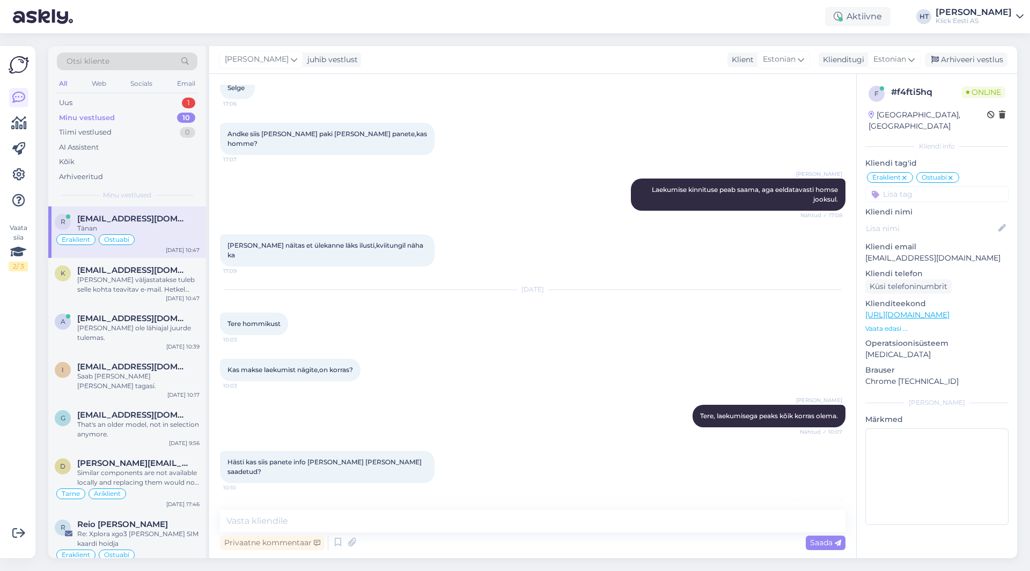
click at [182, 257] on div "r [EMAIL_ADDRESS][DOMAIN_NAME] Tänan Eraklient Ostuabi [DATE] 10:47" at bounding box center [127, 232] width 158 height 51
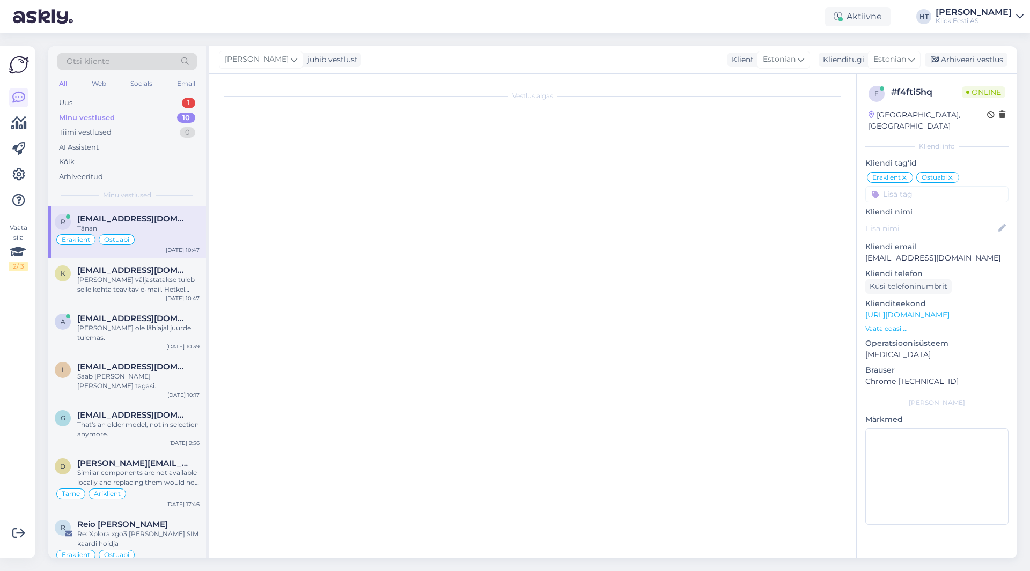
scroll to position [0, 0]
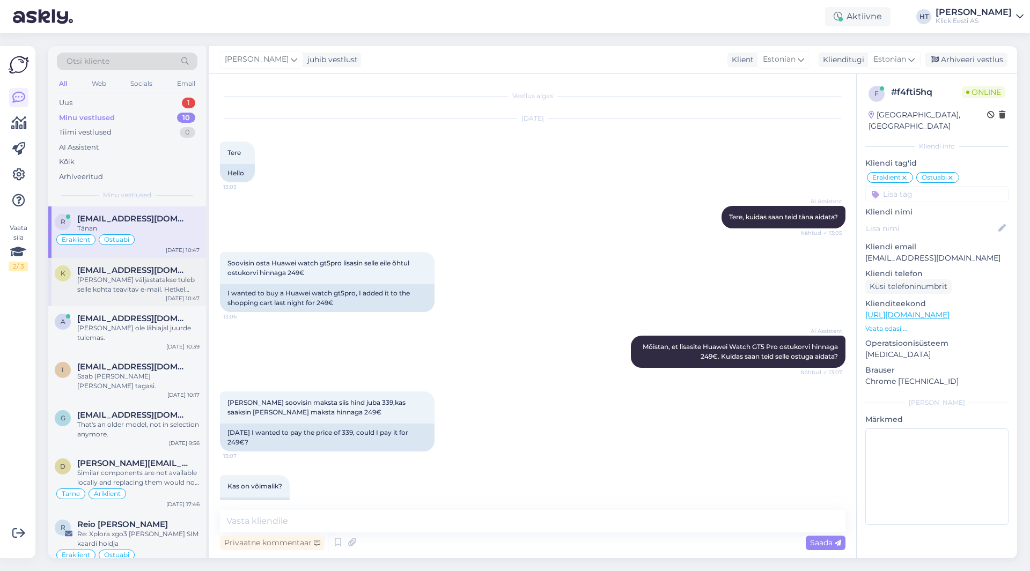
click at [180, 264] on div "k [EMAIL_ADDRESS][DOMAIN_NAME] [PERSON_NAME] väljastatakse tuleb selle kohta te…" at bounding box center [127, 282] width 158 height 48
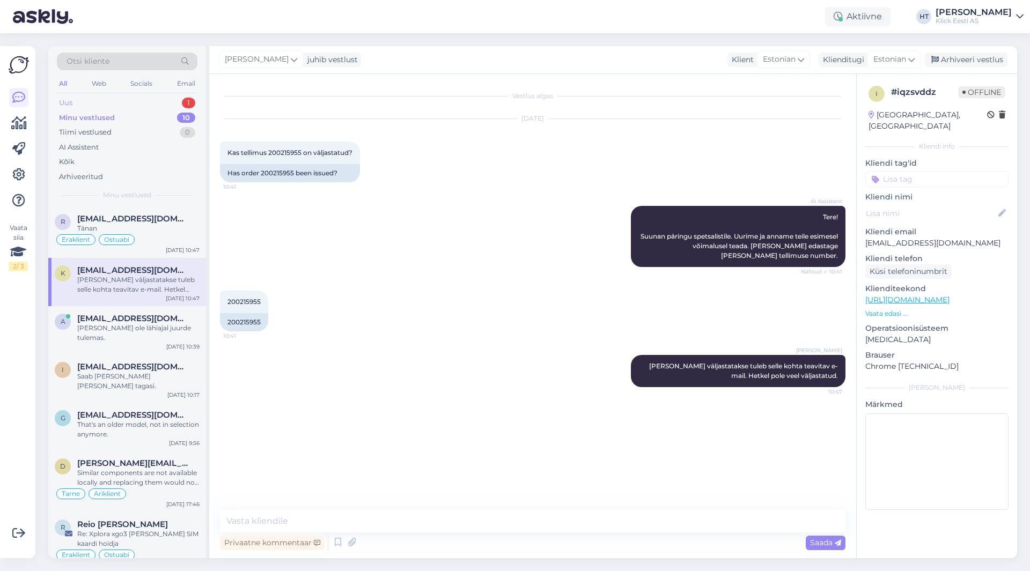
click at [186, 105] on div "1" at bounding box center [188, 103] width 13 height 11
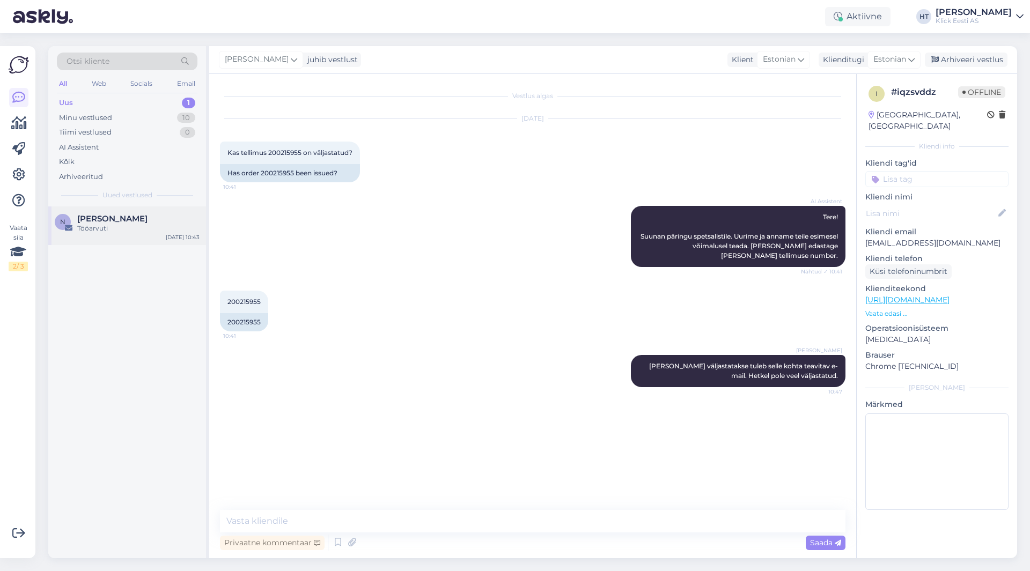
click at [169, 212] on div "N [PERSON_NAME] Tööarvuti [DATE] 10:43" at bounding box center [127, 226] width 158 height 39
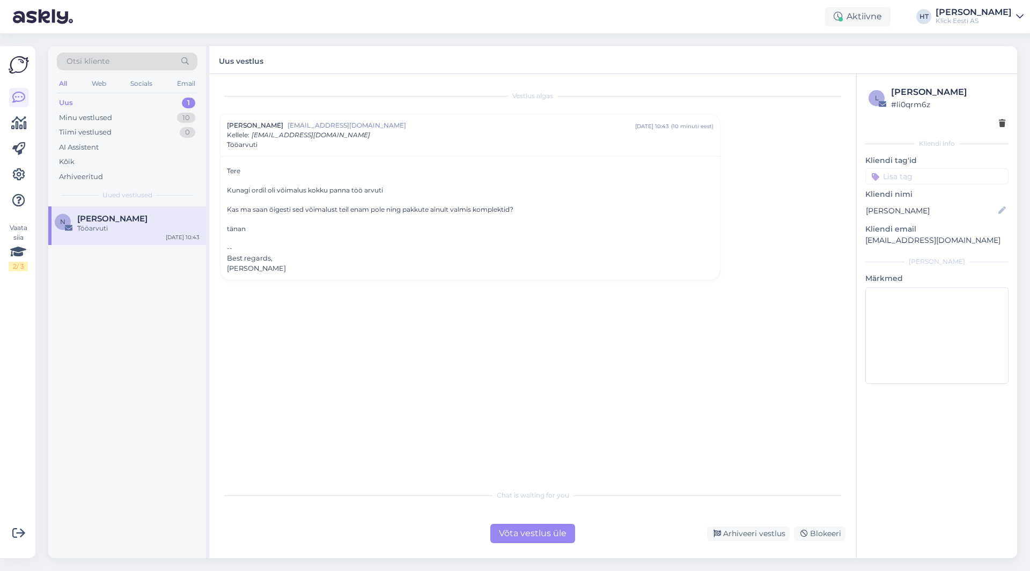
click at [533, 531] on div "Võta vestlus üle" at bounding box center [532, 533] width 85 height 19
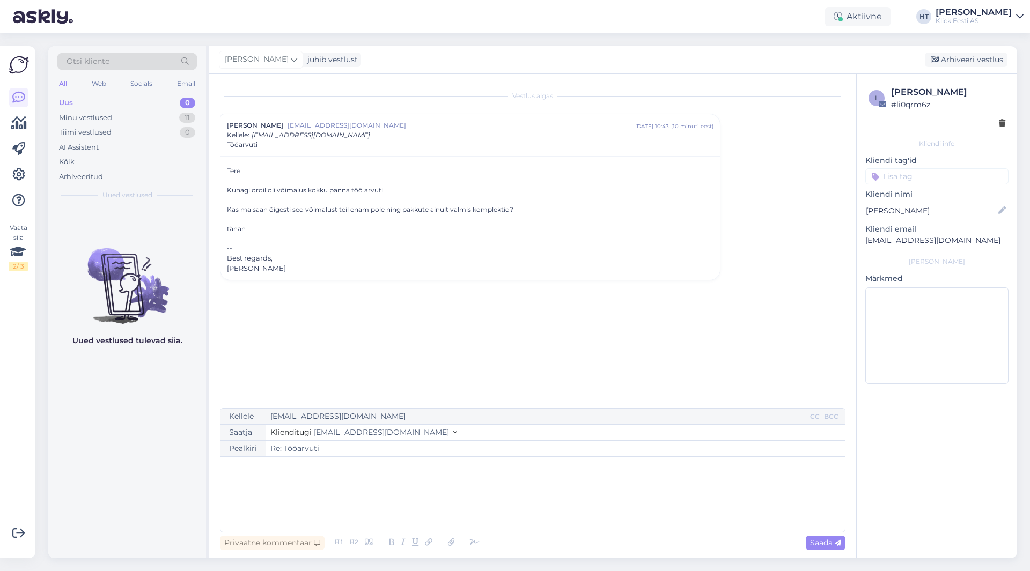
click at [506, 468] on p "﻿" at bounding box center [533, 467] width 614 height 11
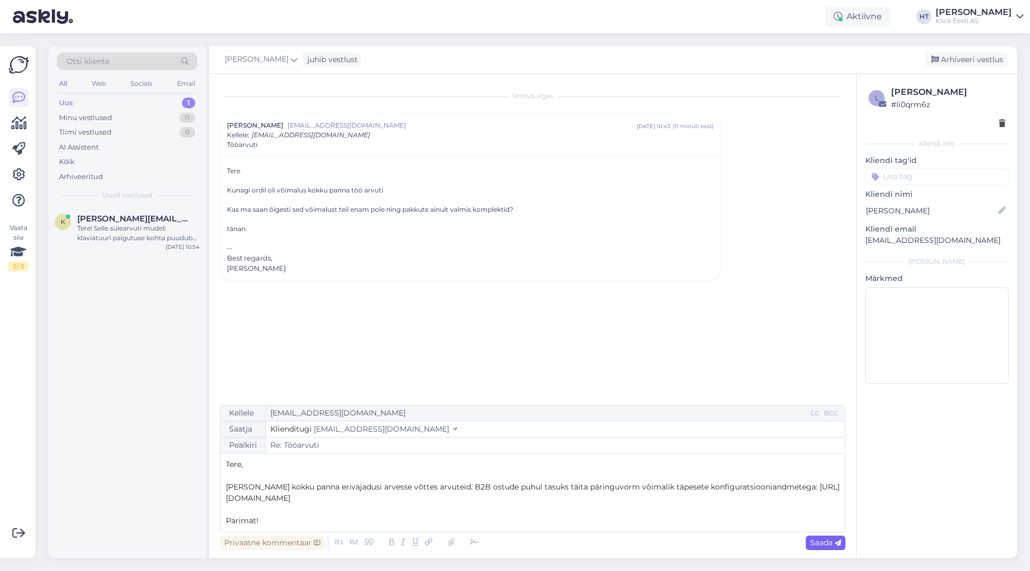
click at [820, 542] on span "Saada" at bounding box center [825, 543] width 31 height 10
type input "Re: Re: Tööarvuti"
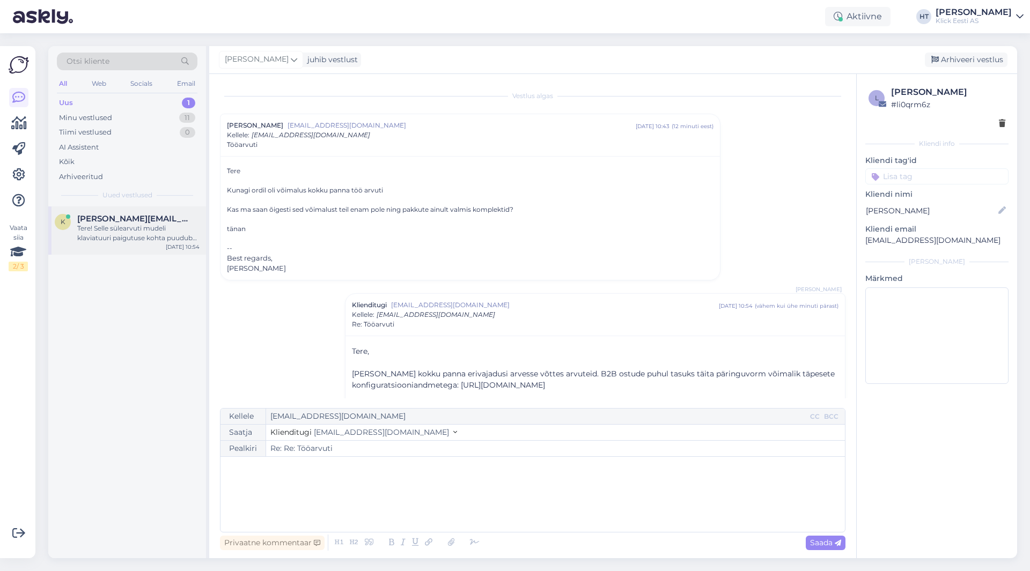
click at [185, 230] on div "Tere! Selle sülearvuti mudeli klaviatuuri paigutuse kohta puudub mul hetkel inf…" at bounding box center [138, 233] width 122 height 19
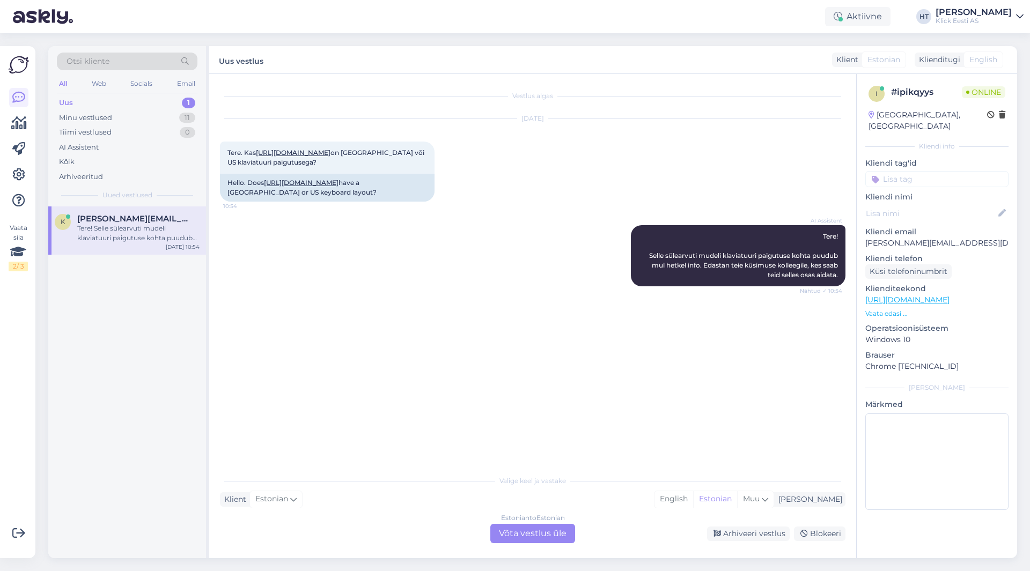
click at [486, 390] on div "Vestlus algas [DATE] Tere. Kas [URL][DOMAIN_NAME] on [GEOGRAPHIC_DATA] või US k…" at bounding box center [537, 272] width 635 height 375
click at [549, 533] on div "Estonian to Estonian Võta vestlus üle" at bounding box center [532, 533] width 85 height 19
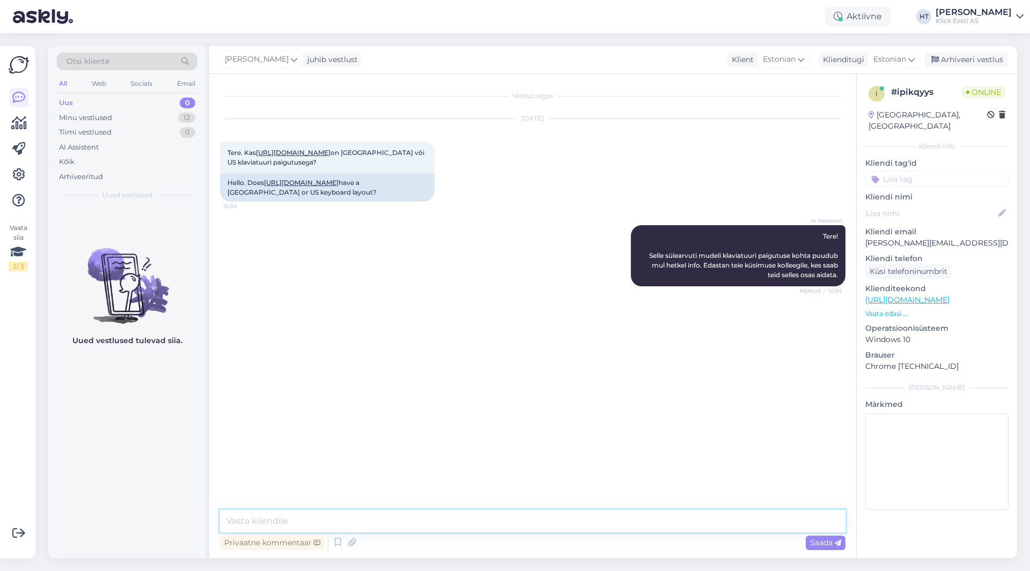
click at [549, 528] on textarea at bounding box center [532, 521] width 625 height 23
type textarea "Klaviatuuril on inglise paigutus."
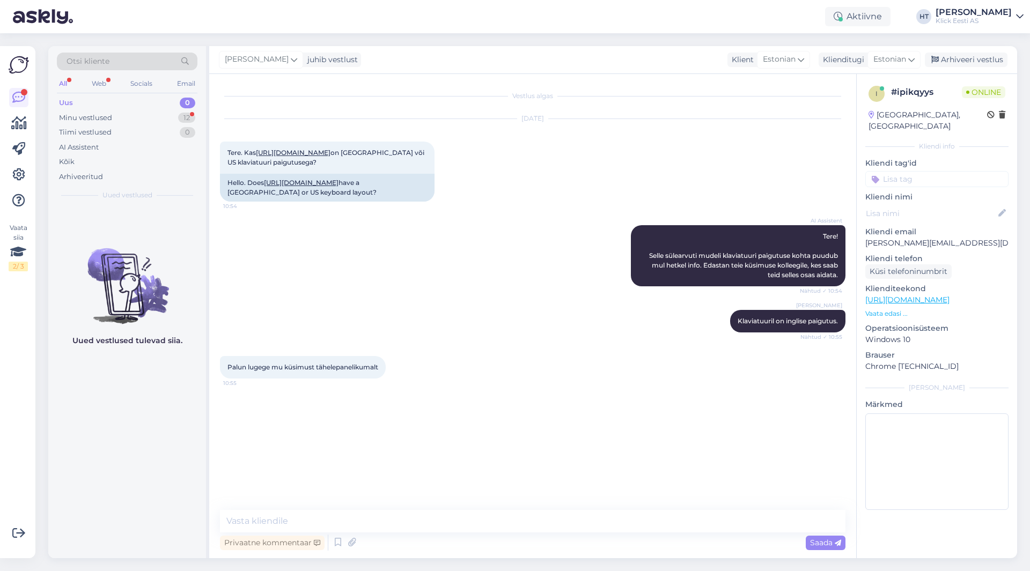
click at [301, 298] on div "AI Assistent Tere! Selle sülearvuti mudeli klaviatuuri paigutuse kohta puudub m…" at bounding box center [532, 255] width 625 height 85
click at [469, 529] on textarea at bounding box center [532, 521] width 625 height 23
type textarea "Peaks olema US Paigutus."
click at [596, 153] on div "[DATE] Tere. Kas [URL][DOMAIN_NAME] on [GEOGRAPHIC_DATA] või US klaviatuuri pai…" at bounding box center [532, 160] width 625 height 106
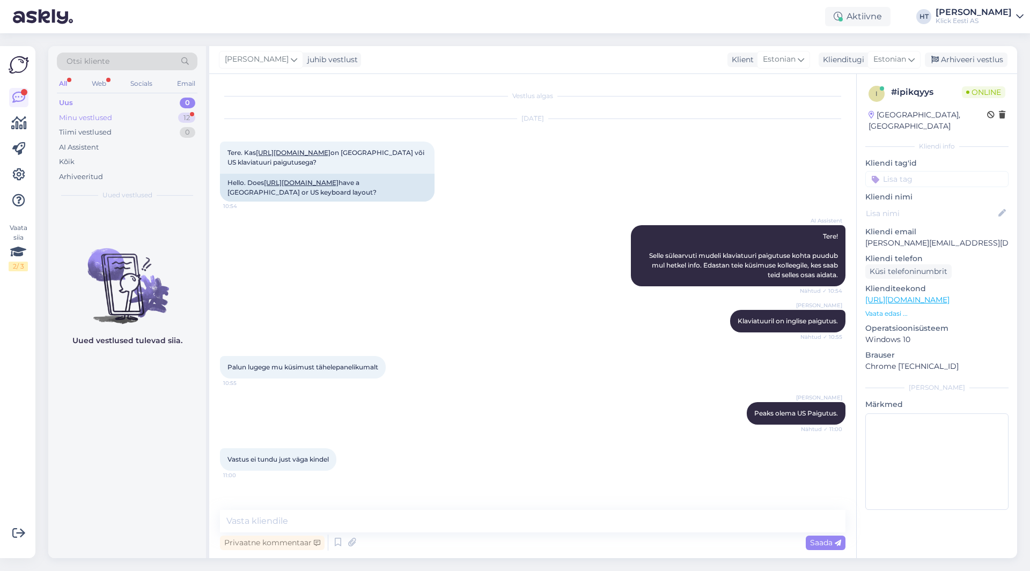
click at [189, 113] on div "12" at bounding box center [186, 118] width 17 height 11
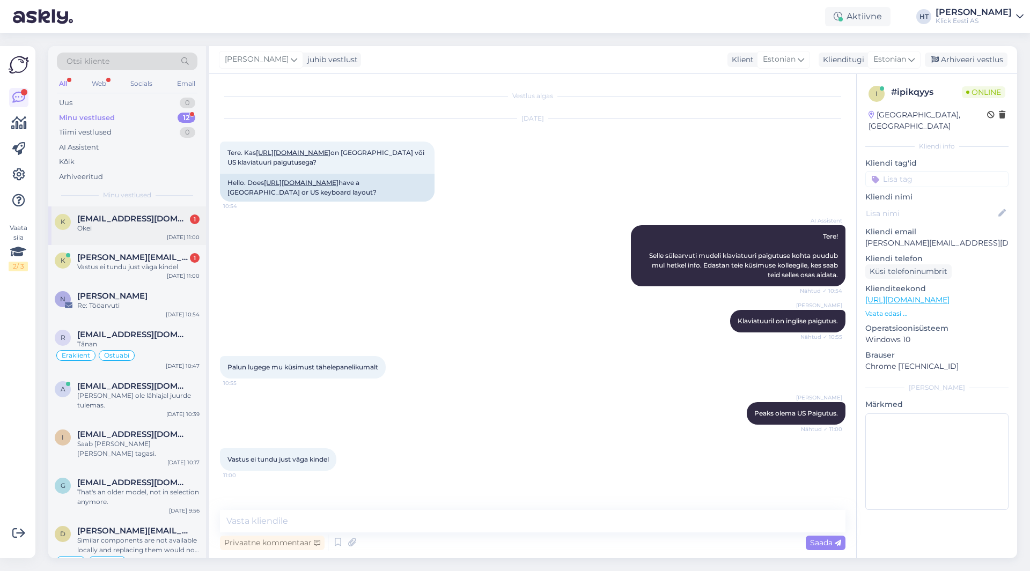
click at [186, 226] on div "Okei" at bounding box center [138, 229] width 122 height 10
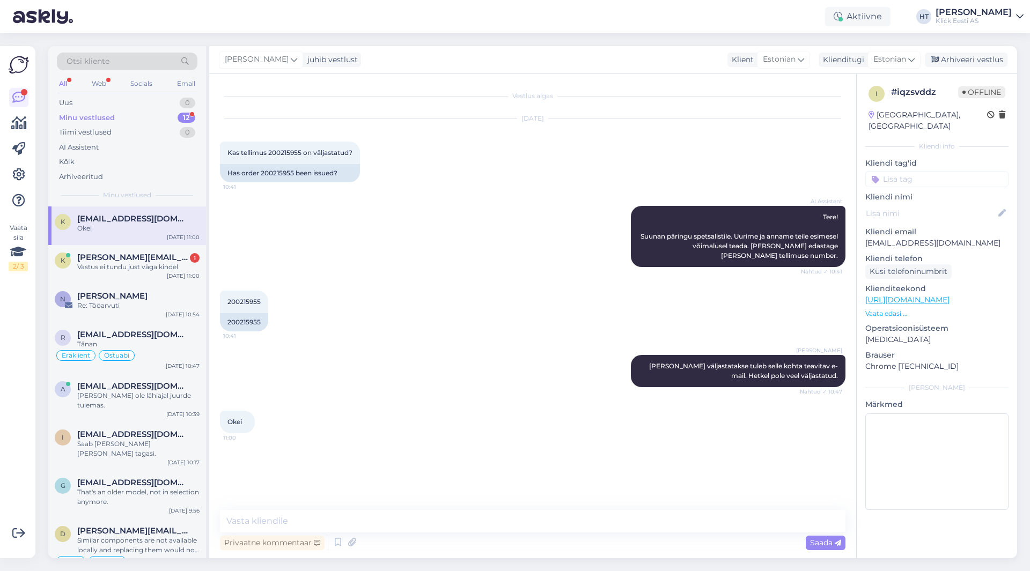
scroll to position [0, 0]
click at [353, 261] on div "AI Assistent Tere! Suunan päringu spetsalistile. Uurime ja anname teile esimese…" at bounding box center [532, 236] width 625 height 85
click at [328, 264] on div "AI Assistent Tere! Suunan päringu spetsalistile. Uurime ja anname teile esimese…" at bounding box center [532, 236] width 625 height 85
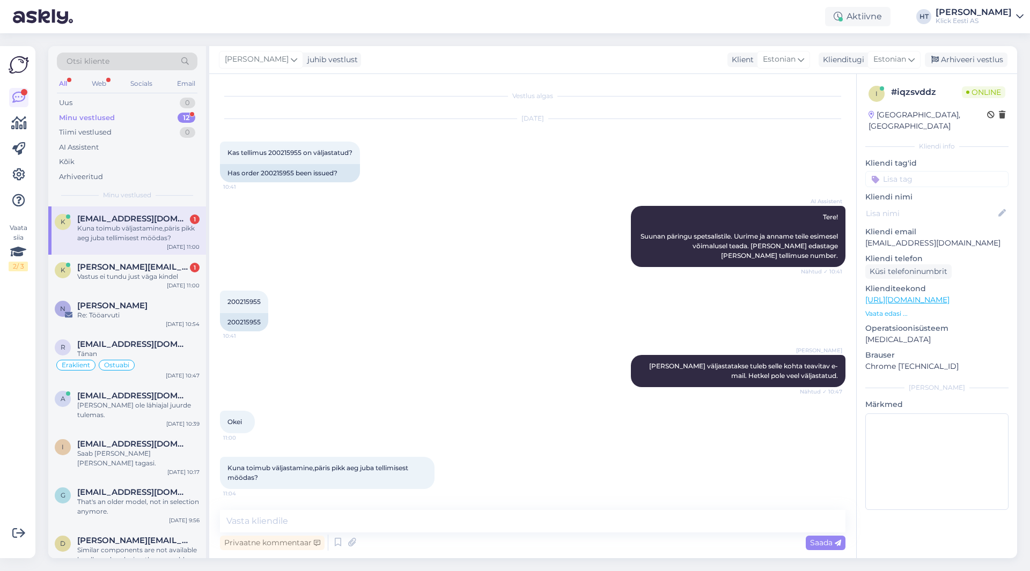
scroll to position [1, 0]
click at [174, 346] on div "[EMAIL_ADDRESS][DOMAIN_NAME]" at bounding box center [138, 345] width 122 height 10
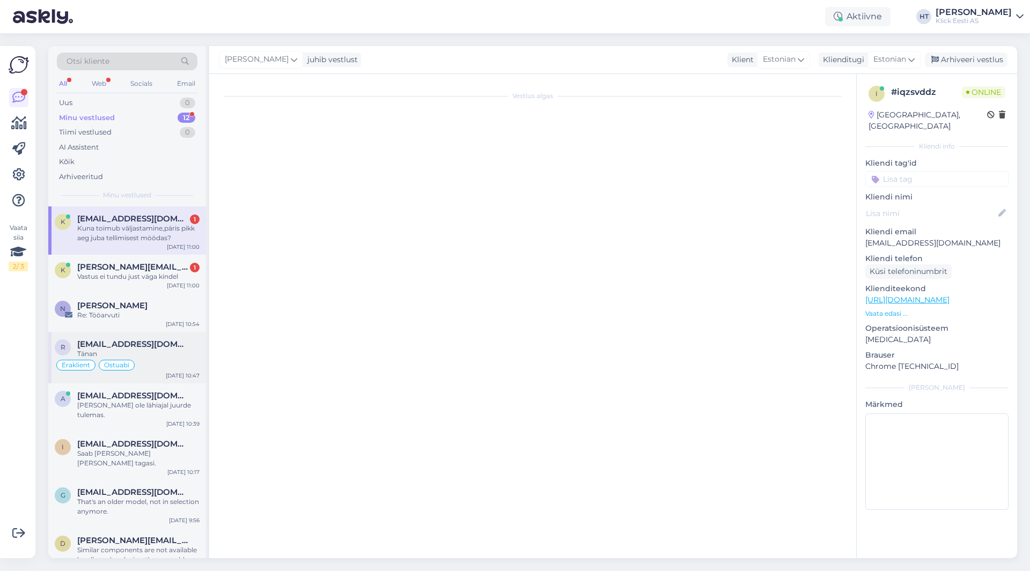
scroll to position [1954, 0]
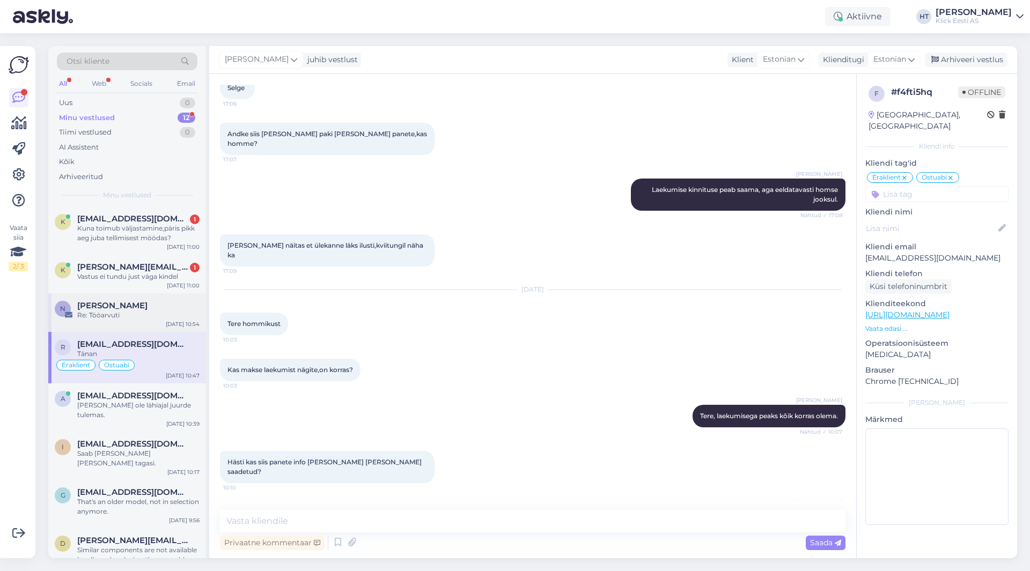
click at [157, 325] on div "N [PERSON_NAME] Re: Tööarvuti [DATE] 10:54" at bounding box center [127, 312] width 158 height 39
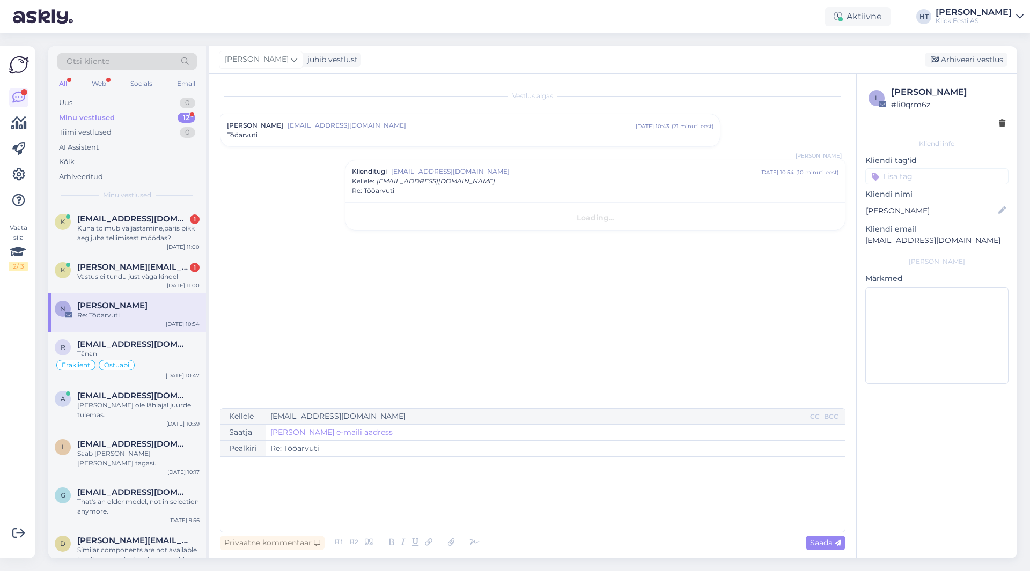
scroll to position [0, 0]
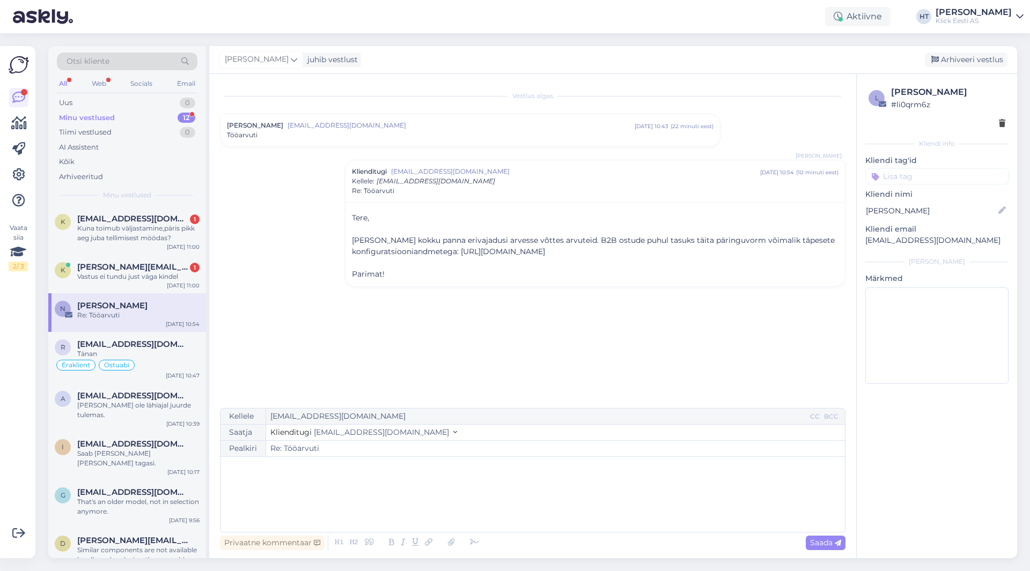
click at [278, 334] on div "Vestlus algas [PERSON_NAME] [EMAIL_ADDRESS][DOMAIN_NAME] [DATE] 10:43 ( 22 minu…" at bounding box center [537, 242] width 635 height 314
click at [172, 343] on div "[EMAIL_ADDRESS][DOMAIN_NAME]" at bounding box center [138, 345] width 122 height 10
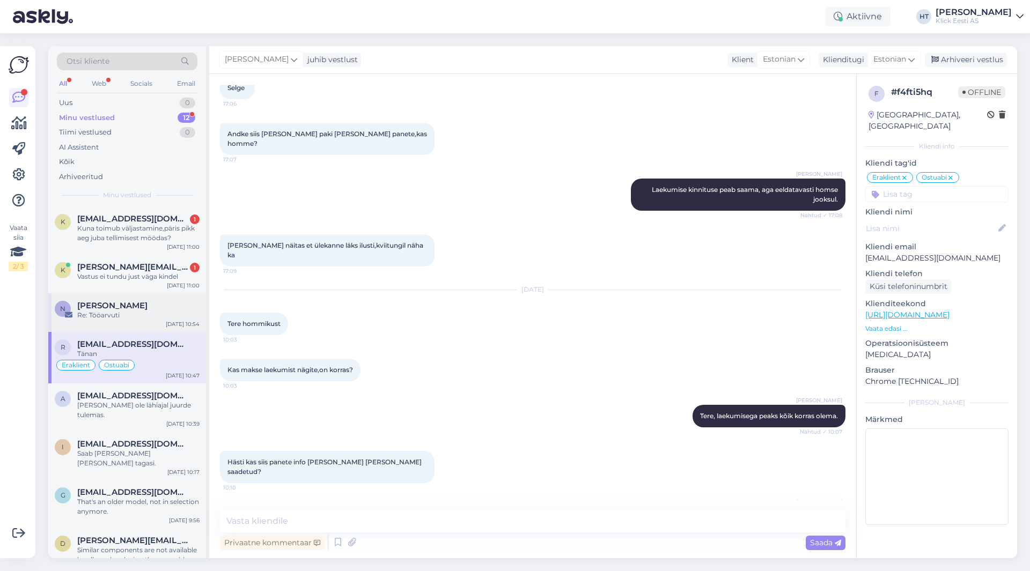
click at [174, 316] on div "Re: Tööarvuti" at bounding box center [138, 316] width 122 height 10
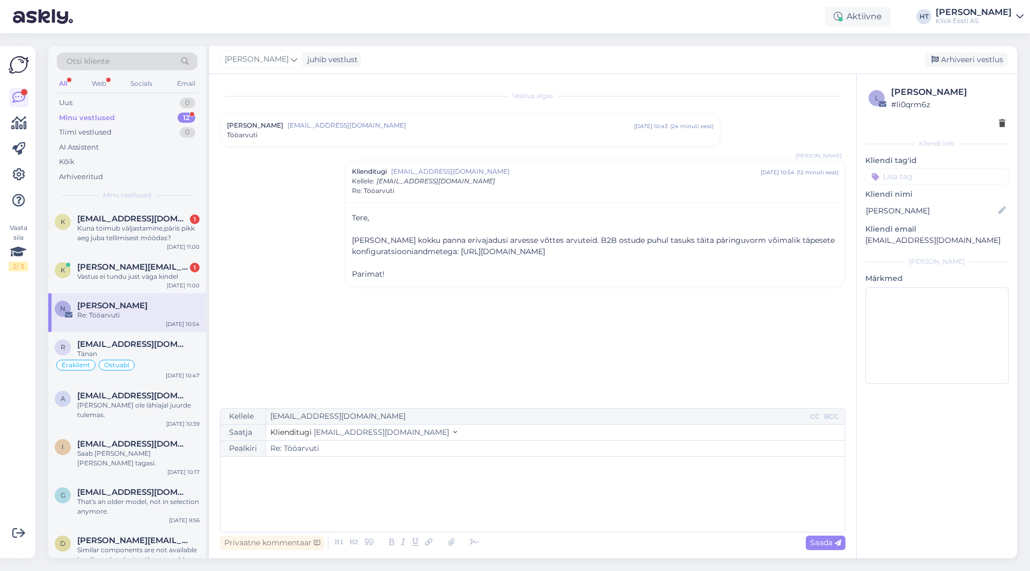
click at [242, 275] on div "Vestlus algas [PERSON_NAME] [EMAIL_ADDRESS][DOMAIN_NAME] [DATE] 10:43 ( 24 minu…" at bounding box center [537, 242] width 635 height 314
click at [167, 231] on div "Kuna toimub väljastamine,päris pikk aeg juba tellimisest möödas?" at bounding box center [138, 233] width 122 height 19
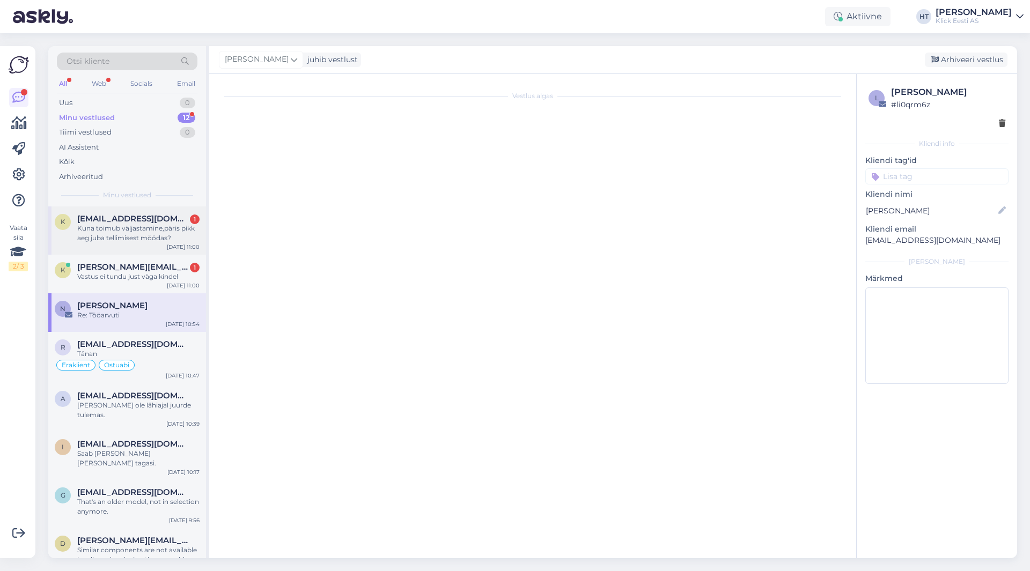
scroll to position [1, 0]
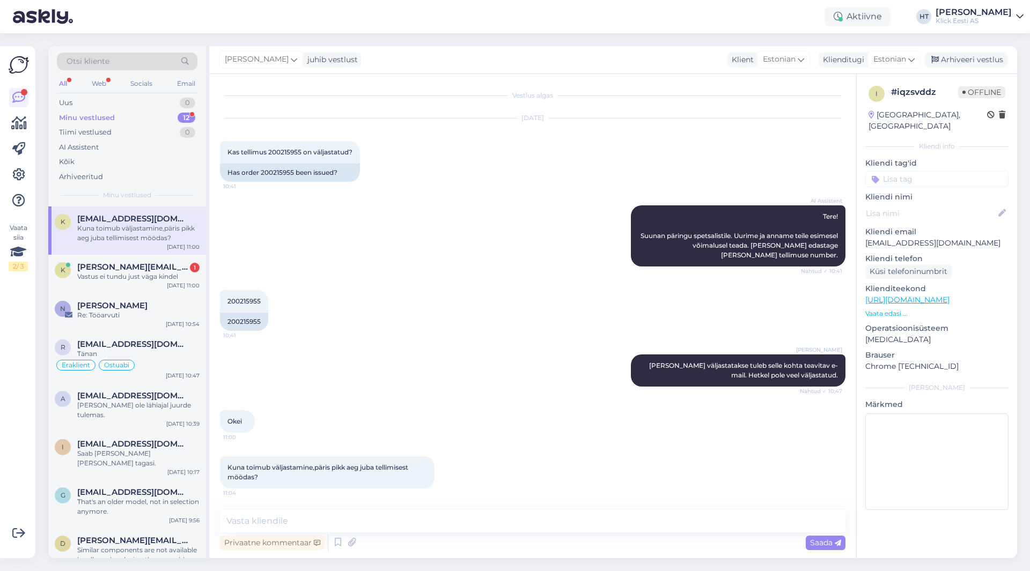
click at [184, 120] on div "12" at bounding box center [187, 118] width 18 height 11
click at [417, 196] on div "AI Assistent Tere! Suunan päringu spetsalistile. Uurime ja anname teile esimese…" at bounding box center [532, 236] width 625 height 85
click at [168, 119] on div "Minu vestlused 12" at bounding box center [127, 117] width 141 height 15
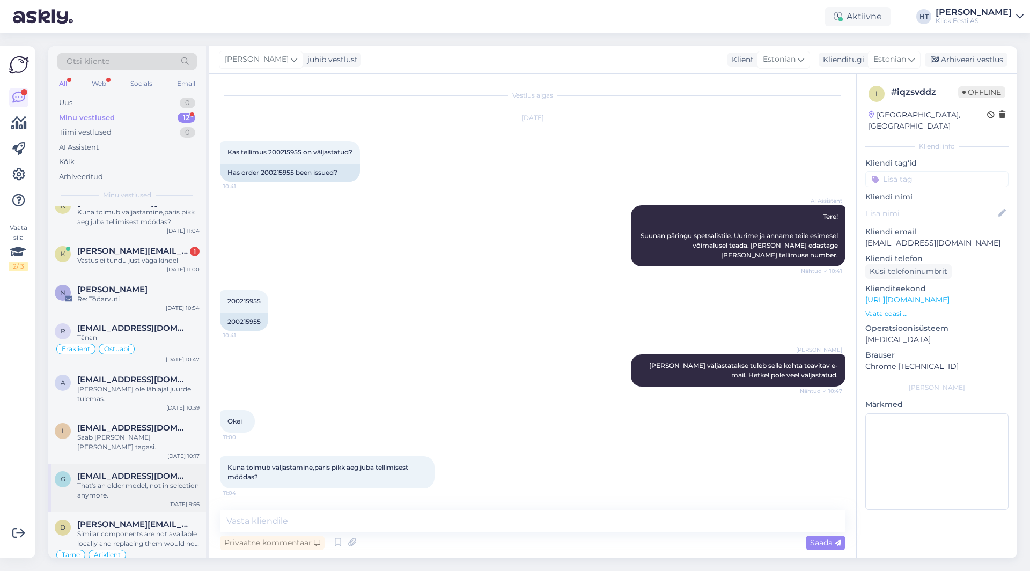
scroll to position [0, 0]
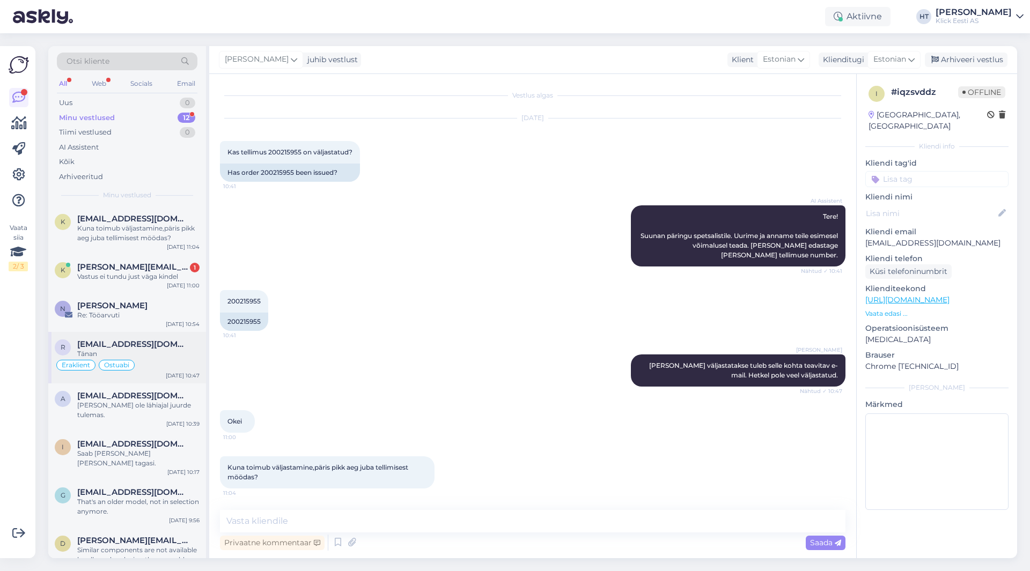
click at [162, 370] on div "Eraklient Ostuabi" at bounding box center [127, 365] width 145 height 13
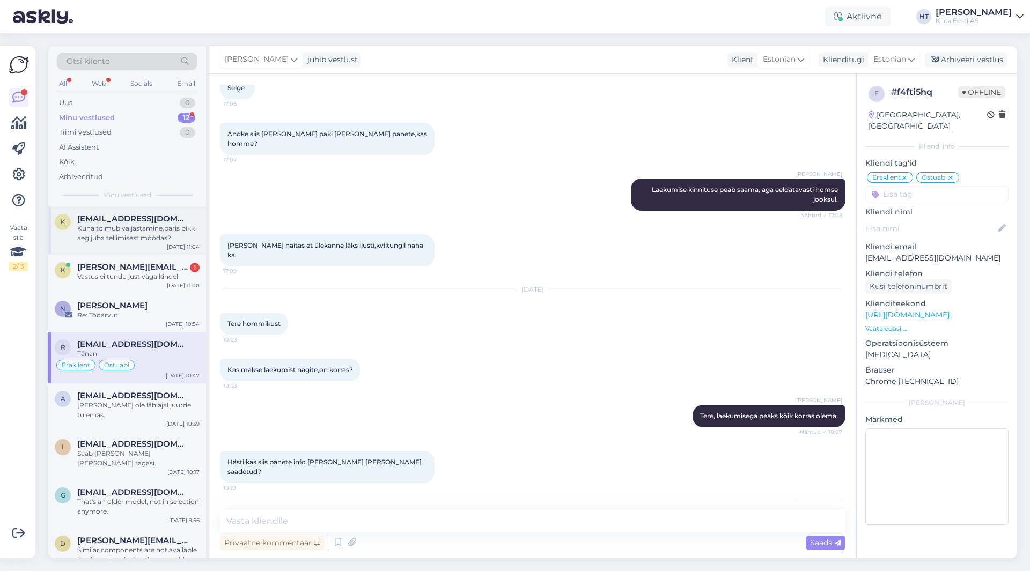
click at [153, 235] on div "Kuna toimub väljastamine,päris pikk aeg juba tellimisest möödas?" at bounding box center [138, 233] width 122 height 19
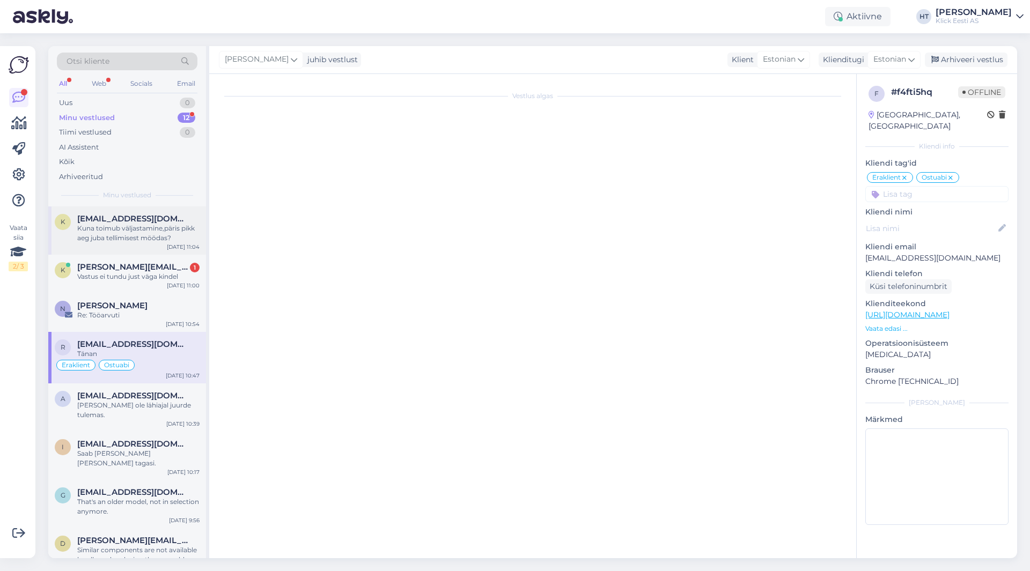
scroll to position [1, 0]
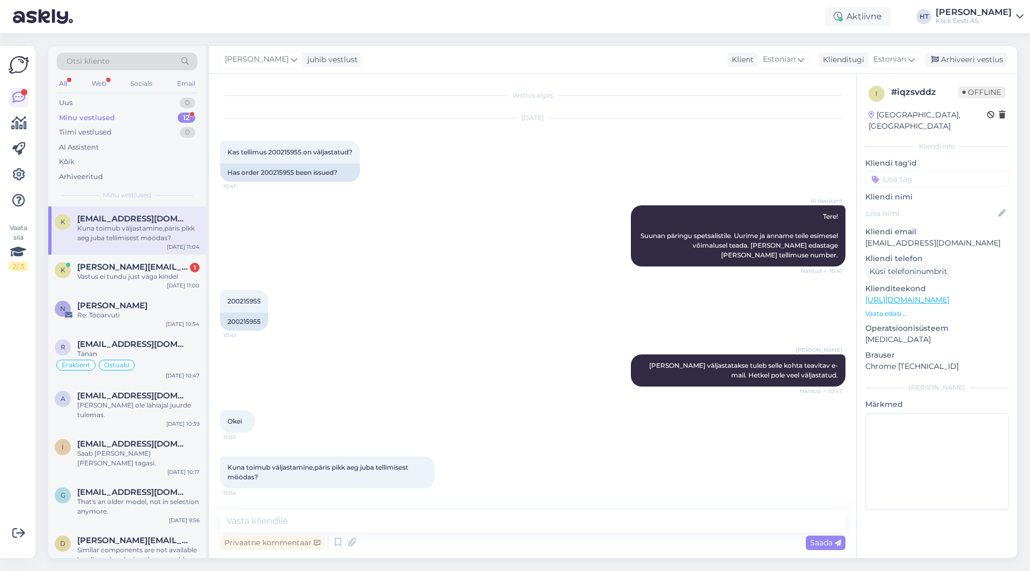
click at [252, 266] on div "AI Assistent Tere! Suunan päringu spetsalistile. Uurime ja anname teile esimese…" at bounding box center [532, 236] width 625 height 85
click at [176, 264] on div "[PERSON_NAME][EMAIL_ADDRESS][DOMAIN_NAME] 1" at bounding box center [138, 267] width 122 height 10
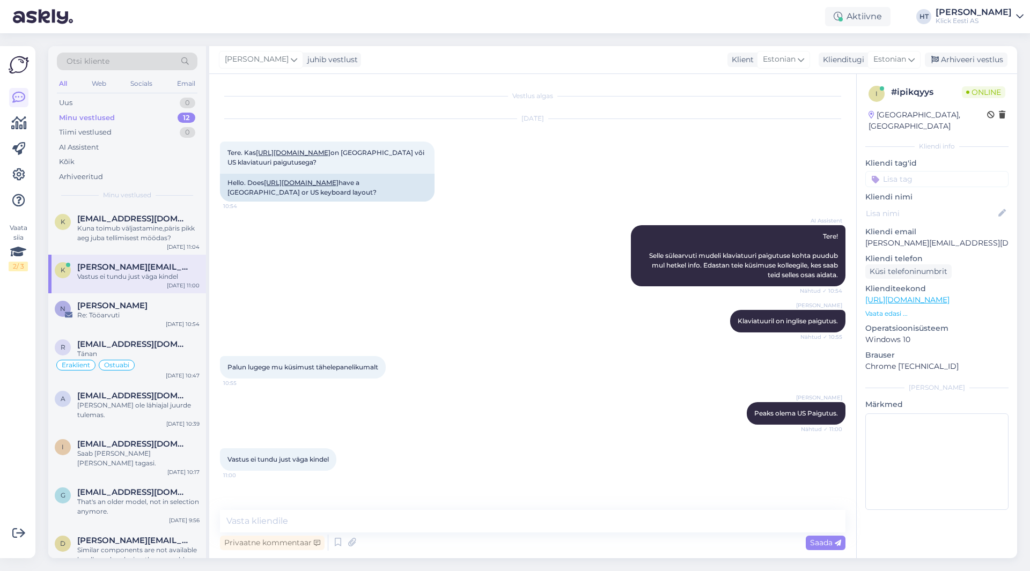
scroll to position [2, 0]
click at [282, 545] on div "Privaatne kommentaar" at bounding box center [272, 543] width 105 height 14
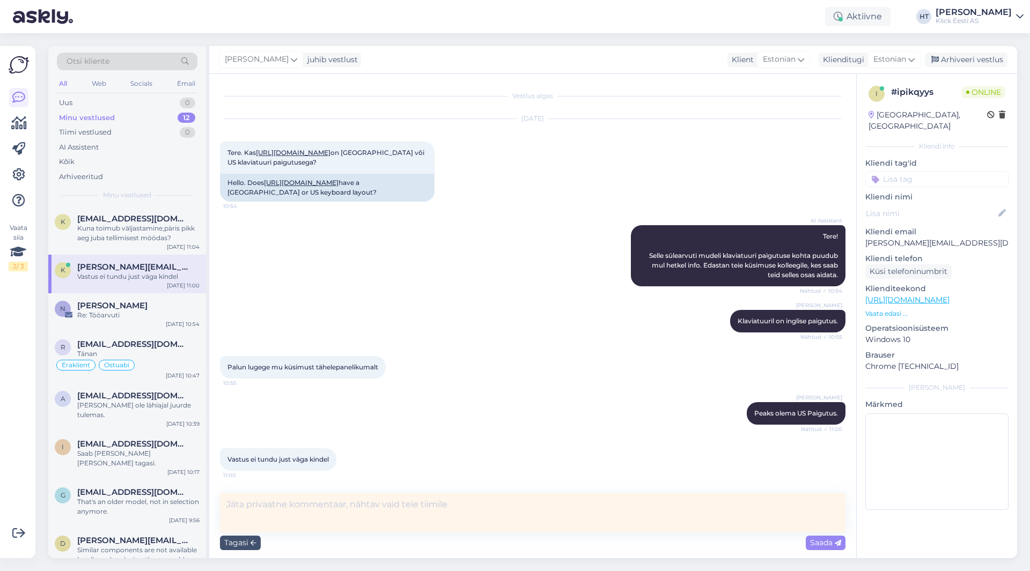
click at [300, 515] on textarea at bounding box center [532, 512] width 625 height 39
type textarea "Taavile kiri."
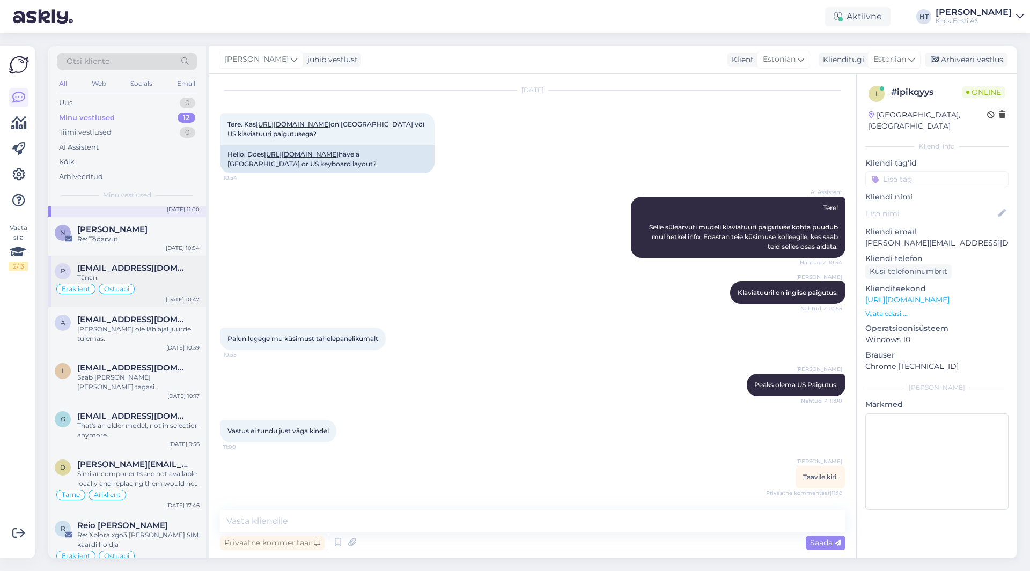
scroll to position [0, 0]
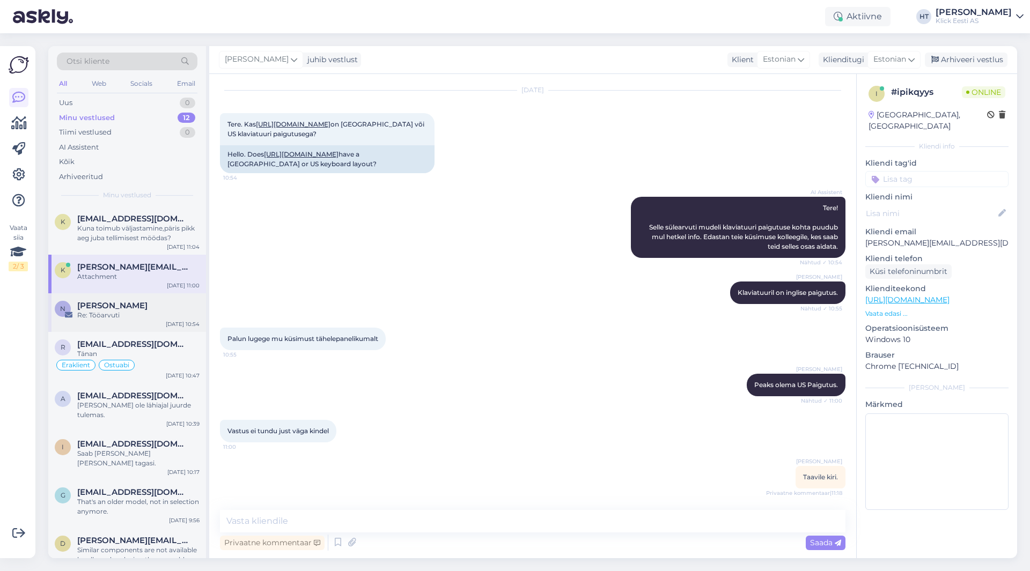
click at [161, 314] on div "Re: Tööarvuti" at bounding box center [138, 316] width 122 height 10
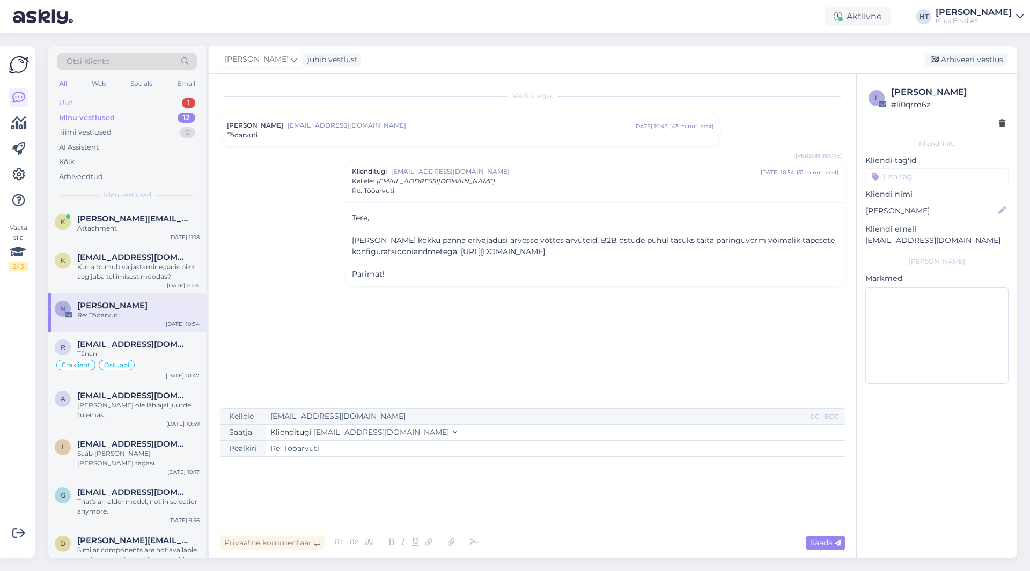
click at [163, 100] on div "Uus 1" at bounding box center [127, 102] width 141 height 15
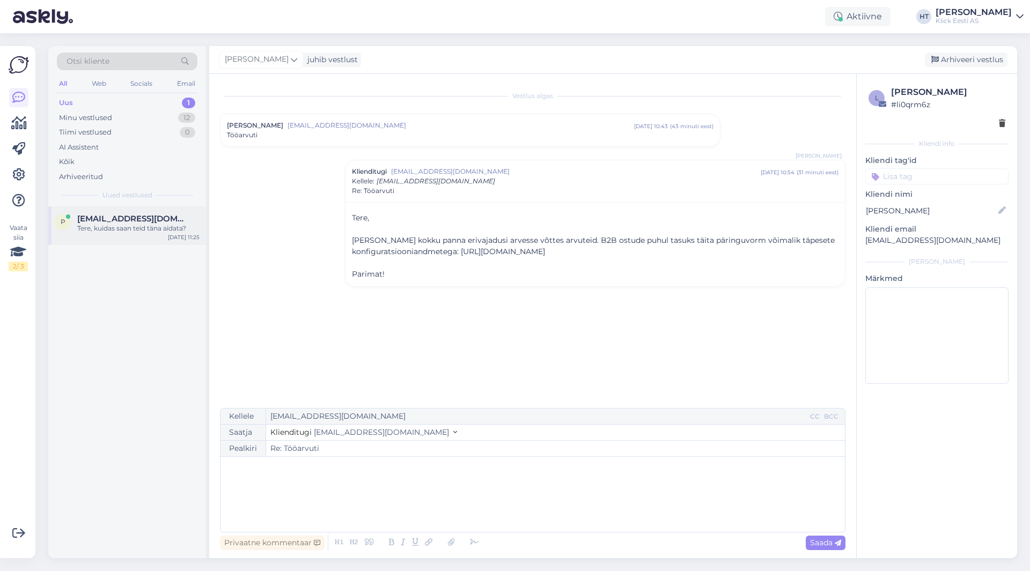
click at [163, 221] on span "[EMAIL_ADDRESS][DOMAIN_NAME]" at bounding box center [133, 219] width 112 height 10
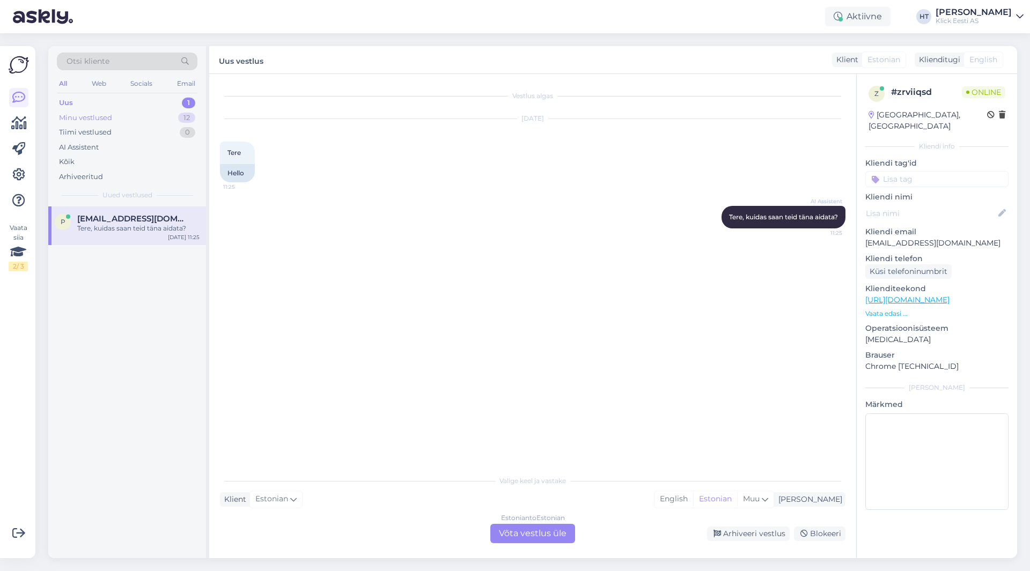
click at [149, 114] on div "Minu vestlused 12" at bounding box center [127, 117] width 141 height 15
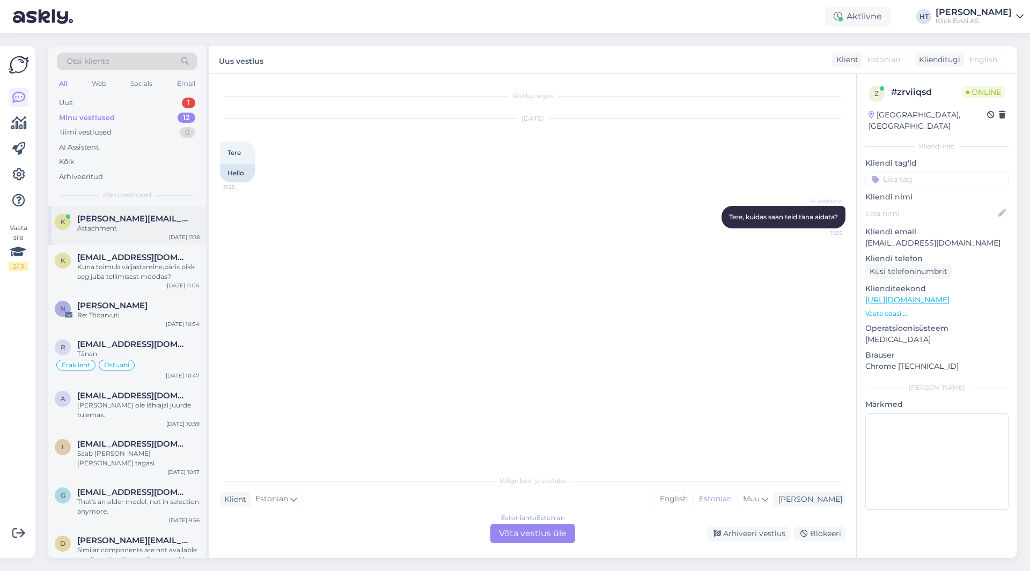
click at [153, 239] on div "k [PERSON_NAME][EMAIL_ADDRESS][DOMAIN_NAME] Attachment [DATE] 11:18" at bounding box center [127, 226] width 158 height 39
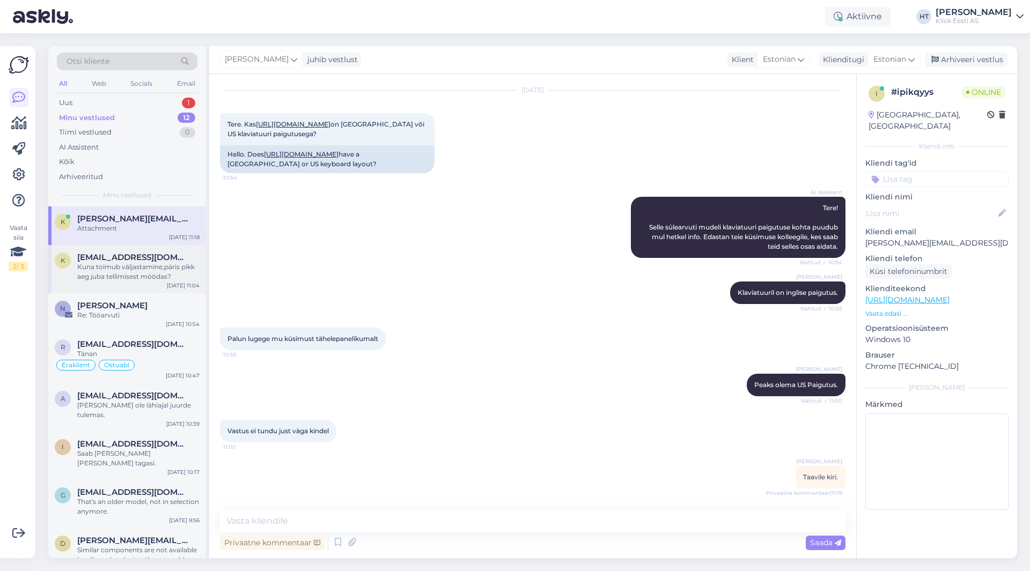
click at [154, 262] on span "[EMAIL_ADDRESS][DOMAIN_NAME]" at bounding box center [133, 258] width 112 height 10
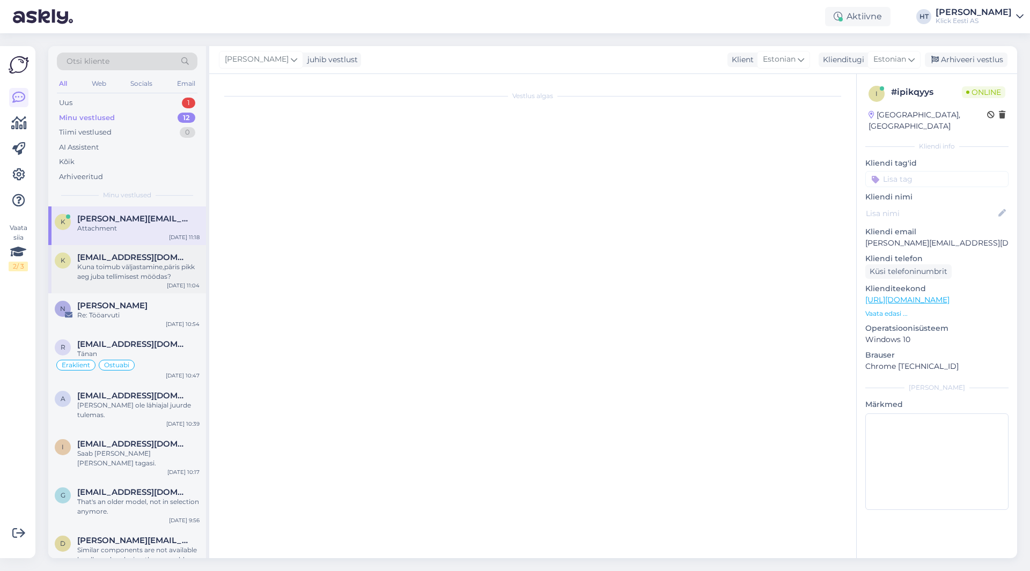
scroll to position [1, 0]
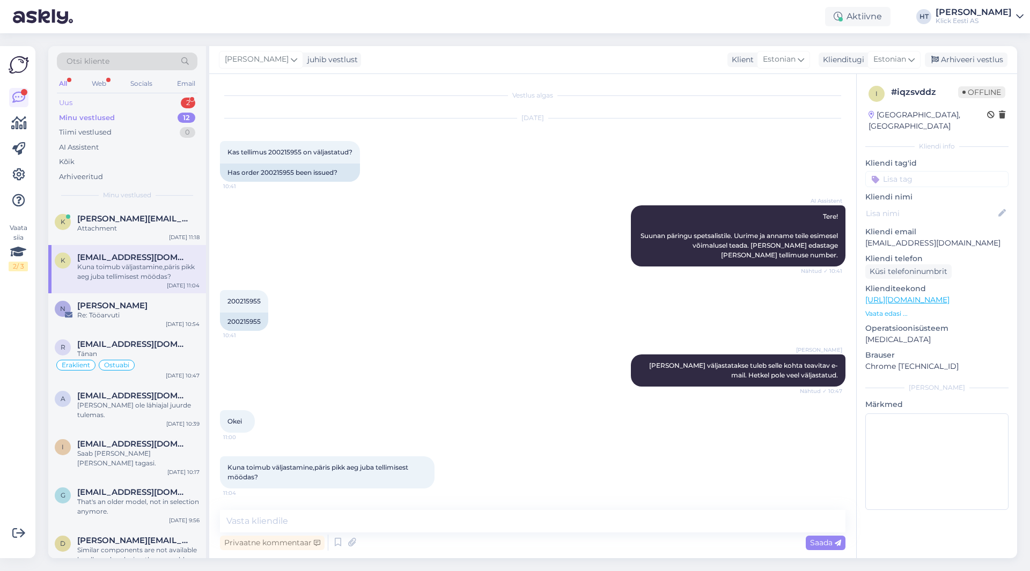
click at [136, 105] on div "Uus 2" at bounding box center [127, 102] width 141 height 15
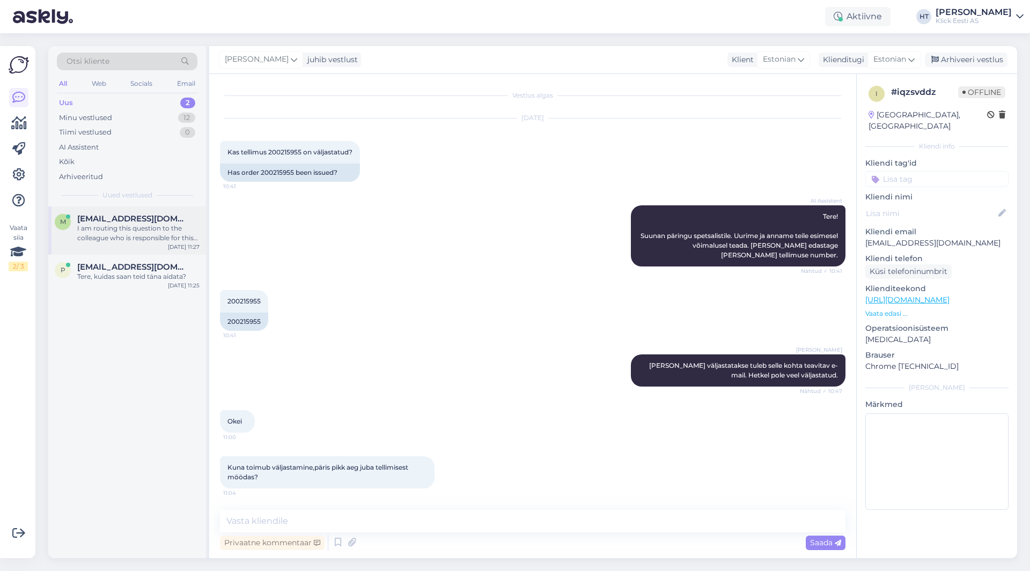
click at [149, 247] on div "m [EMAIL_ADDRESS][DOMAIN_NAME] I am routing this question to the colleague who …" at bounding box center [127, 231] width 158 height 48
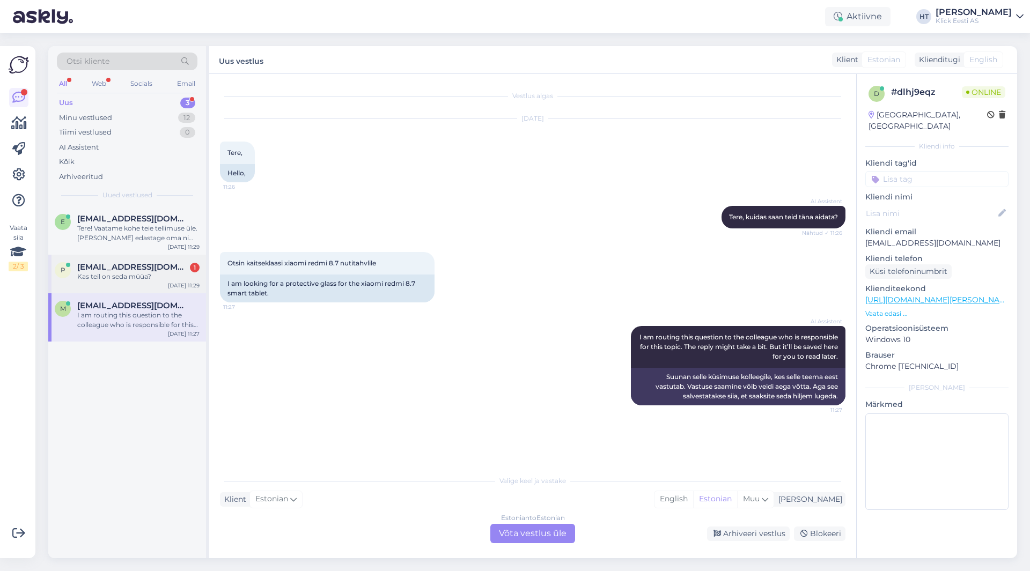
click at [160, 275] on div "Kas teil on seda müüa?" at bounding box center [138, 277] width 122 height 10
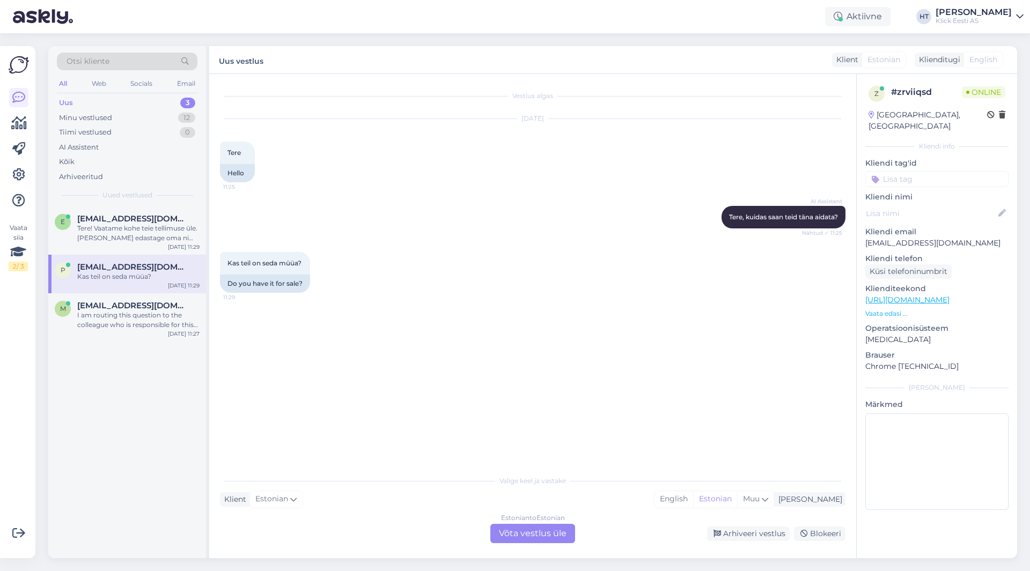
click at [890, 309] on p "Vaata edasi ..." at bounding box center [936, 314] width 143 height 10
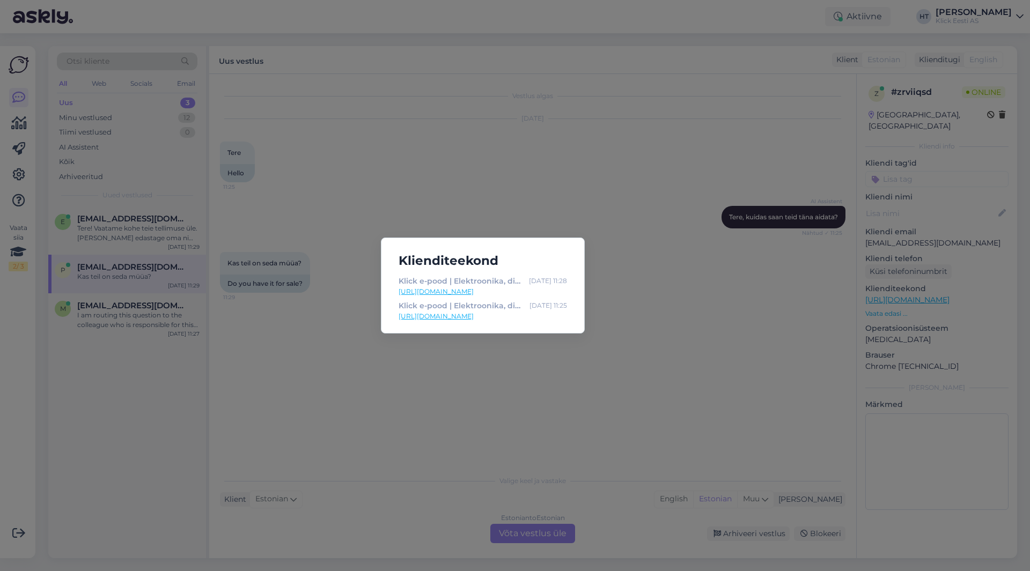
click at [707, 313] on div "Klienditeekond Klick e-pood | Elektroonika, digikaup, kodutehnika [DATE] 11:28 …" at bounding box center [515, 285] width 1030 height 571
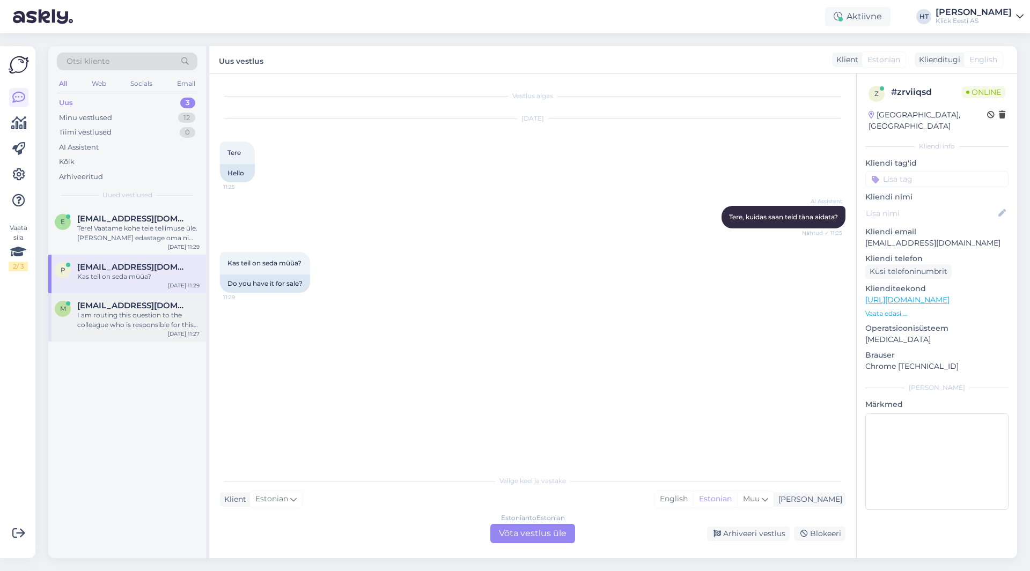
click at [180, 306] on div "[EMAIL_ADDRESS][DOMAIN_NAME]" at bounding box center [138, 306] width 122 height 10
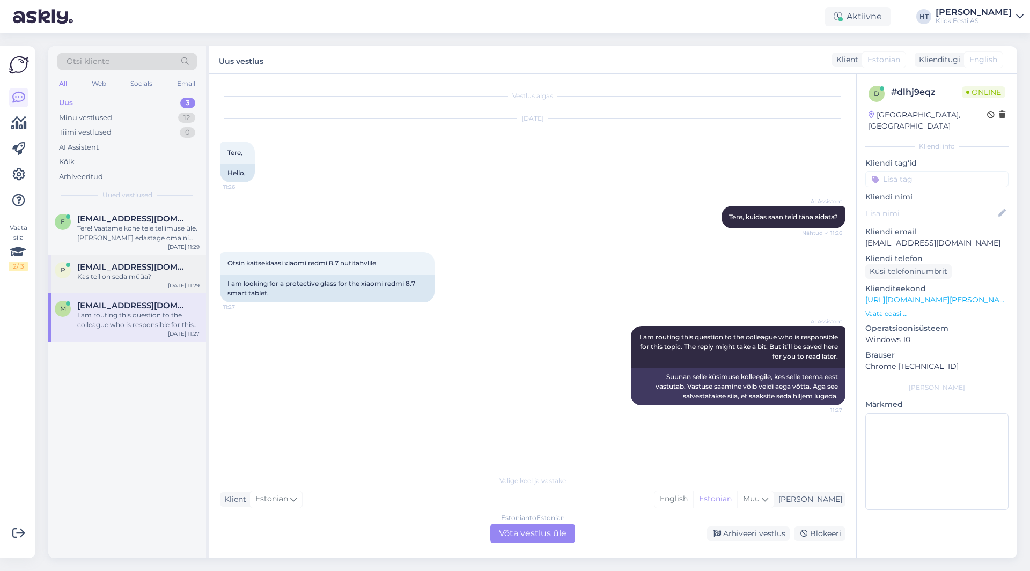
click at [172, 274] on div "Kas teil on seda müüa?" at bounding box center [138, 277] width 122 height 10
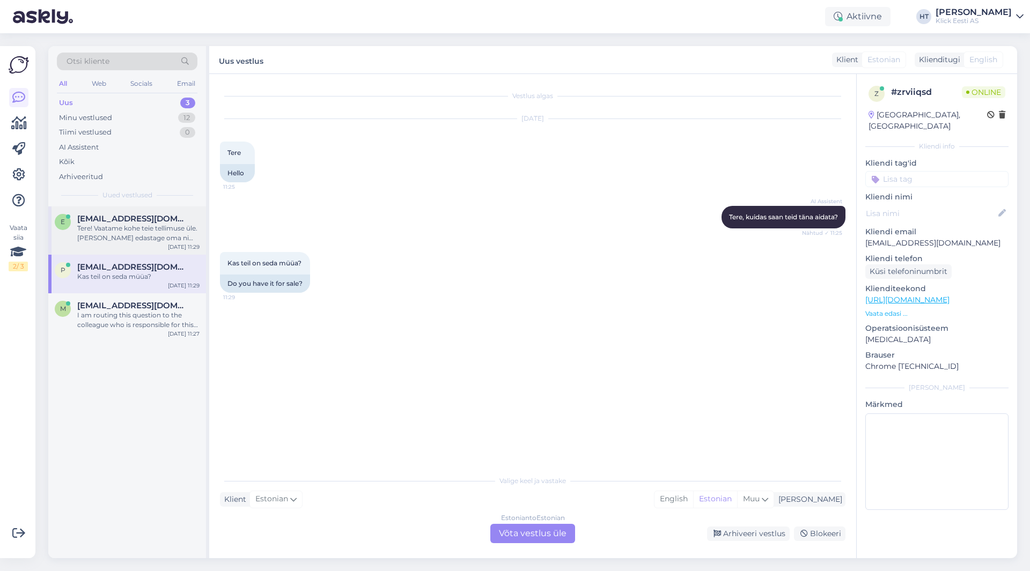
click at [173, 241] on div "Tere! Vaatame kohe teie tellimuse üle. [PERSON_NAME] edastage oma nimi ja e-pos…" at bounding box center [138, 233] width 122 height 19
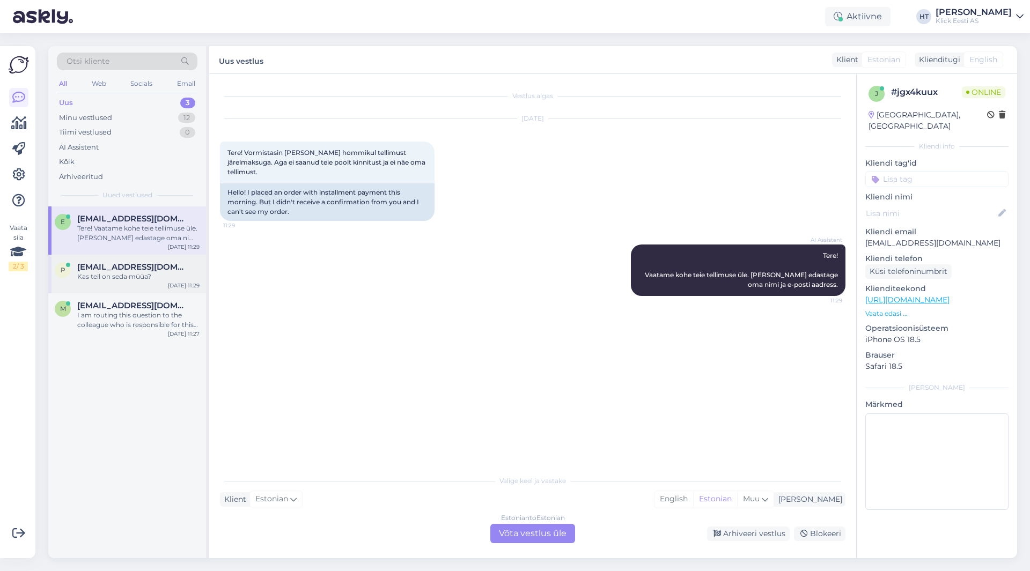
click at [171, 269] on div "[EMAIL_ADDRESS][DOMAIN_NAME]" at bounding box center [138, 267] width 122 height 10
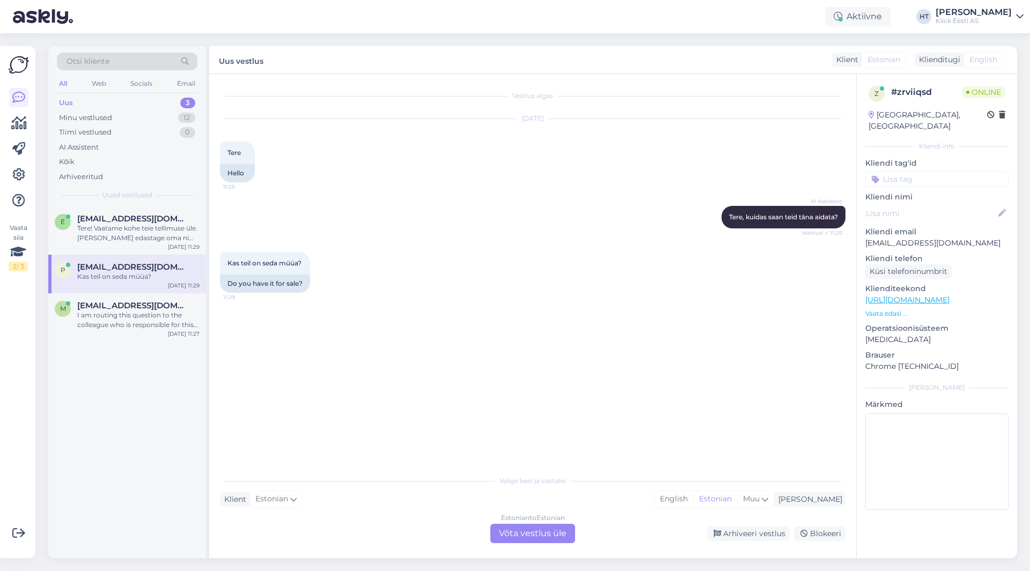
click at [527, 537] on div "Estonian to Estonian Võta vestlus üle" at bounding box center [532, 533] width 85 height 19
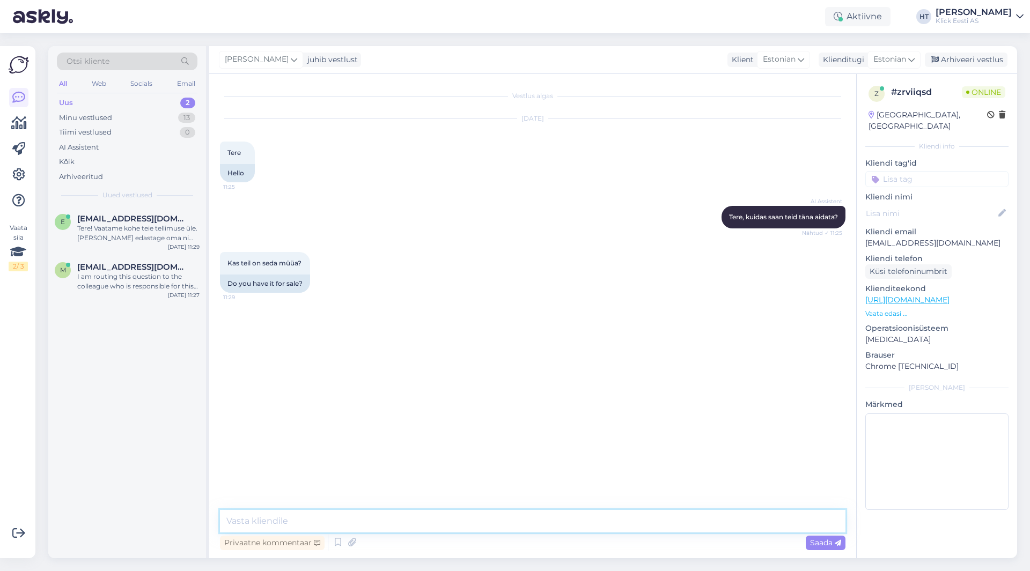
click at [521, 522] on textarea at bounding box center [532, 521] width 625 height 23
type textarea "Mida täpsemalt?"
click at [158, 288] on div "I am routing this question to the colleague who is responsible for this topic. …" at bounding box center [138, 281] width 122 height 19
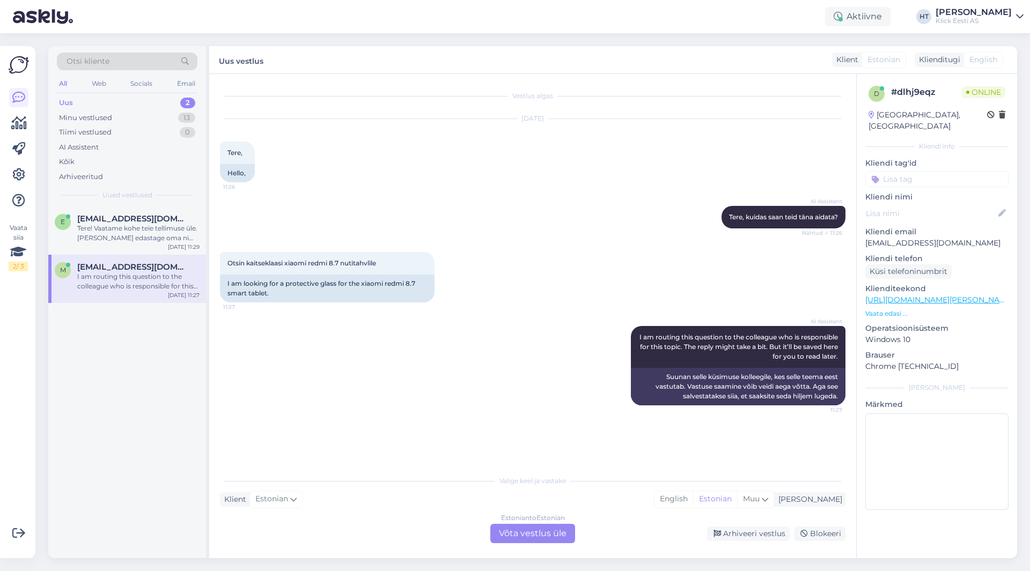
click at [112, 205] on div "Otsi kliente All Web Socials Email Uus 2 Minu vestlused 13 Tiimi vestlused 0 AI…" at bounding box center [127, 126] width 158 height 160
click at [117, 216] on span "[EMAIL_ADDRESS][DOMAIN_NAME]" at bounding box center [133, 219] width 112 height 10
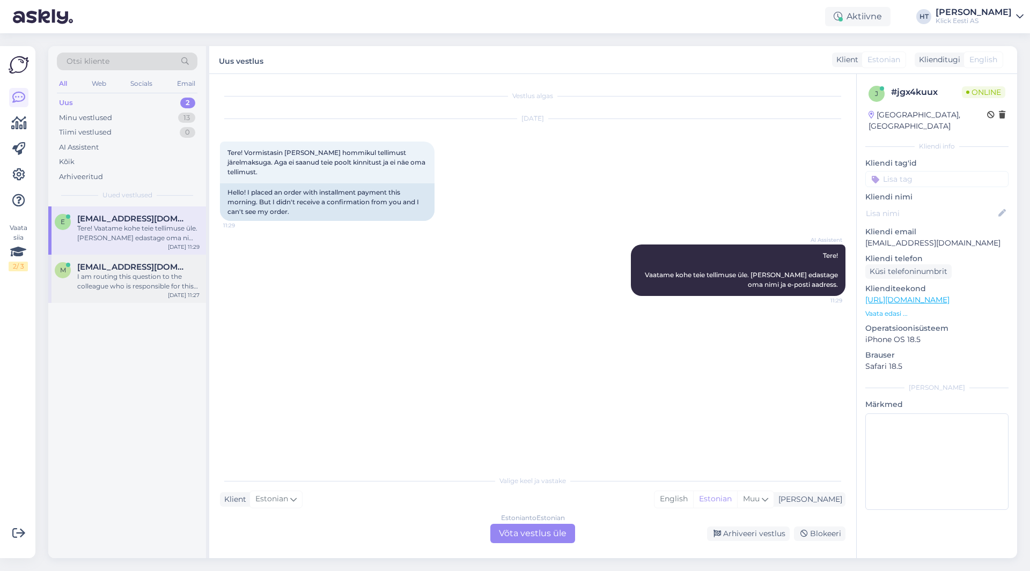
click at [165, 278] on div "I am routing this question to the colleague who is responsible for this topic. …" at bounding box center [138, 281] width 122 height 19
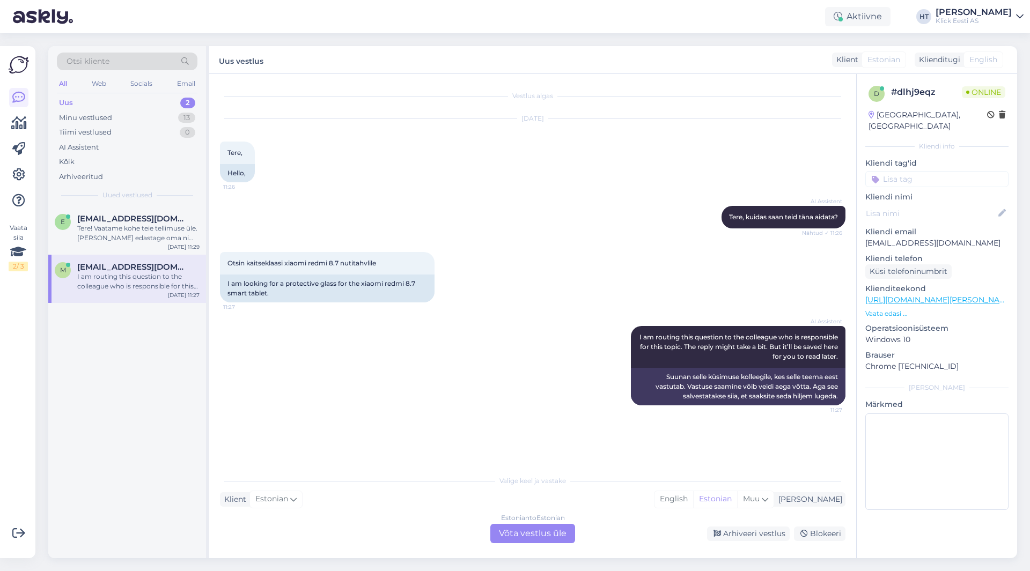
click at [516, 535] on div "Estonian to Estonian Võta vestlus üle" at bounding box center [532, 533] width 85 height 19
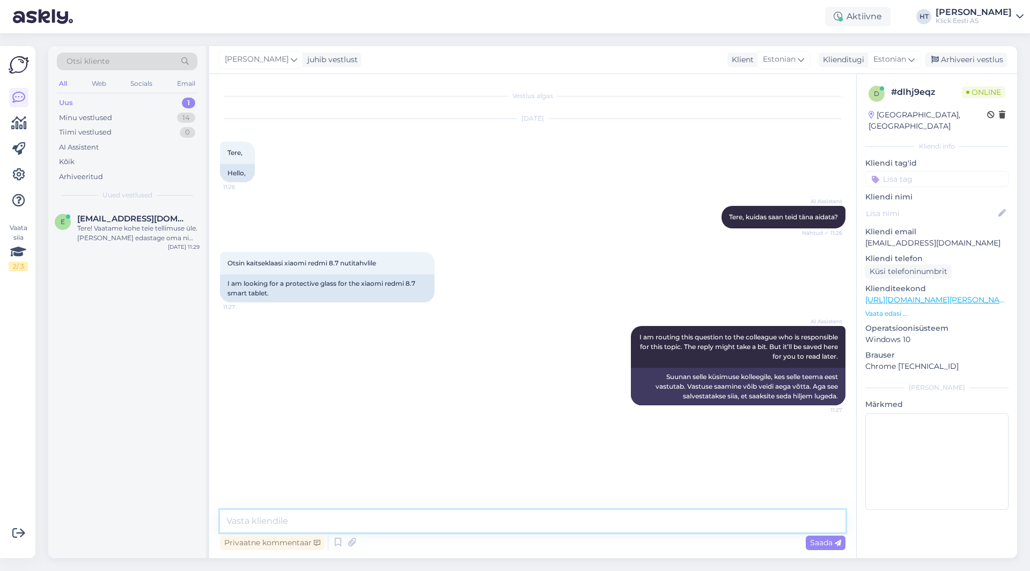
click at [513, 523] on textarea at bounding box center [532, 521] width 625 height 23
type textarea "Mis mudeli nimetus täpsemalt on?"
click at [159, 230] on div "Tere! Vaatame kohe teie tellimuse üle. [PERSON_NAME] edastage oma nimi ja e-pos…" at bounding box center [138, 233] width 122 height 19
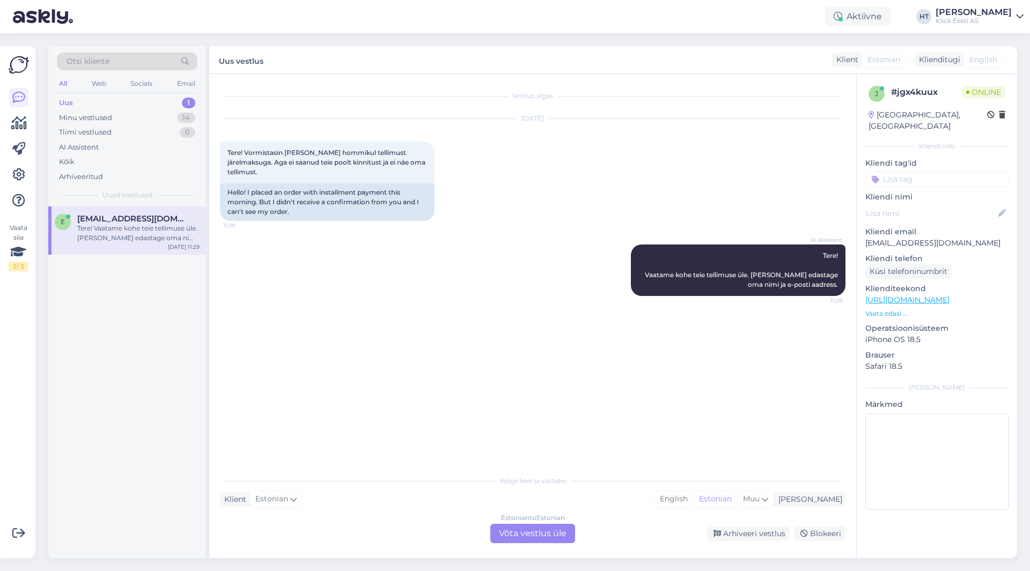
click at [908, 238] on p "[EMAIL_ADDRESS][DOMAIN_NAME]" at bounding box center [936, 243] width 143 height 11
click at [904, 238] on p "[EMAIL_ADDRESS][DOMAIN_NAME]" at bounding box center [936, 243] width 143 height 11
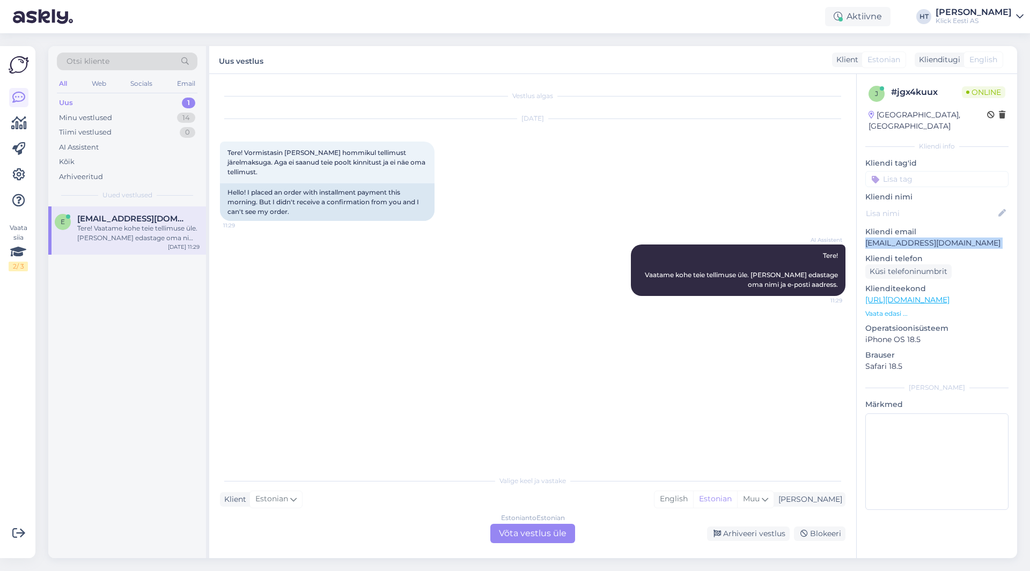
click at [904, 238] on p "[EMAIL_ADDRESS][DOMAIN_NAME]" at bounding box center [936, 243] width 143 height 11
drag, startPoint x: 586, startPoint y: 195, endPoint x: 577, endPoint y: 188, distance: 11.6
click at [581, 191] on div "[DATE] Tere! Vormistasin [PERSON_NAME] hommikul tellimust järelmaksuga. Aga ei …" at bounding box center [532, 170] width 625 height 126
click at [170, 222] on span "[EMAIL_ADDRESS][DOMAIN_NAME]" at bounding box center [133, 219] width 112 height 10
click at [161, 116] on div "Minu vestlused 14" at bounding box center [127, 117] width 141 height 15
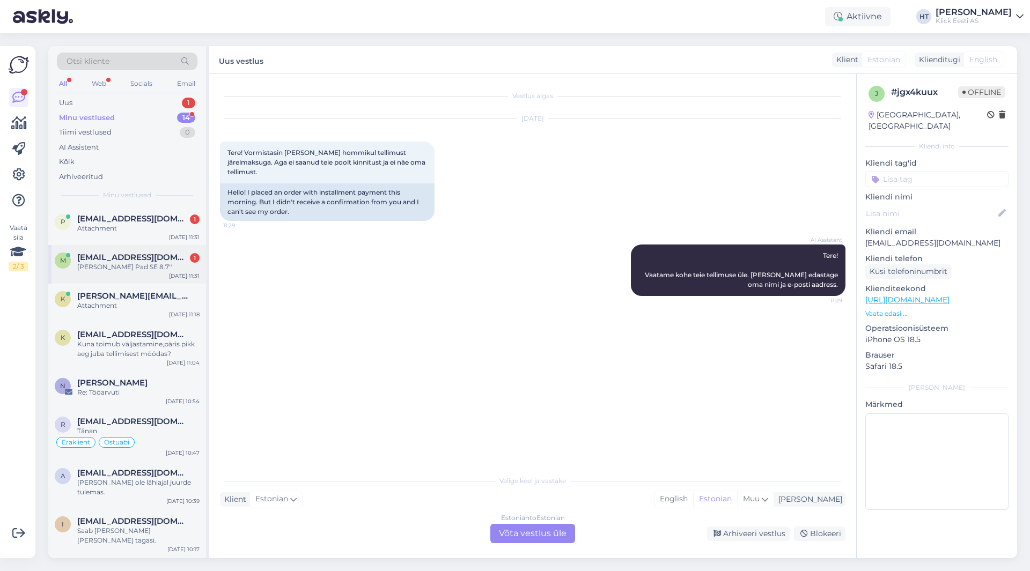
click at [163, 261] on span "[EMAIL_ADDRESS][DOMAIN_NAME]" at bounding box center [133, 258] width 112 height 10
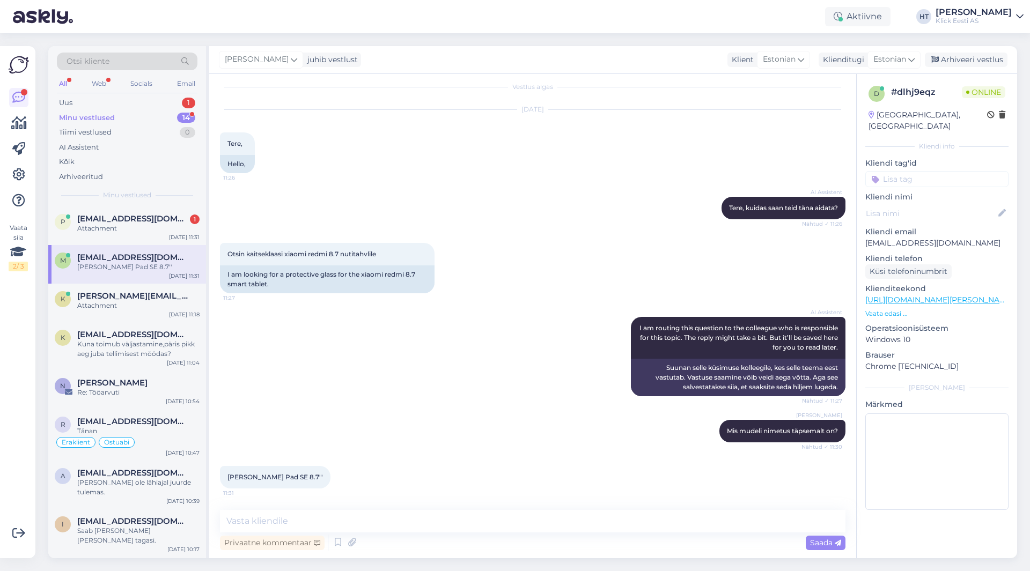
click at [401, 390] on div "AI Assistent I am routing this question to the colleague who is responsible for…" at bounding box center [532, 356] width 625 height 103
click at [404, 510] on textarea at bounding box center [532, 521] width 625 height 23
type textarea "Sellele kahjuks ei leidu."
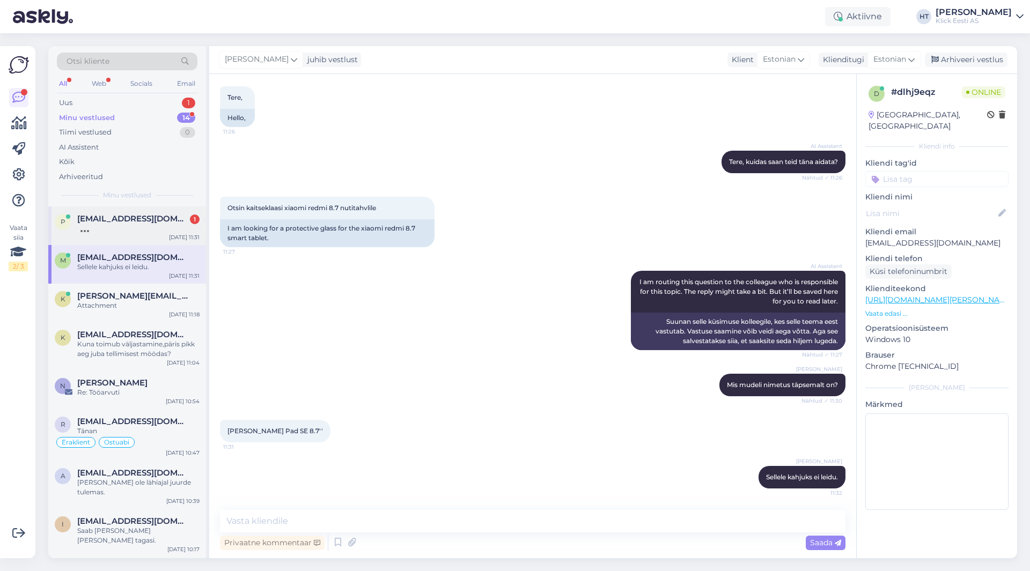
click at [157, 225] on div at bounding box center [138, 229] width 122 height 10
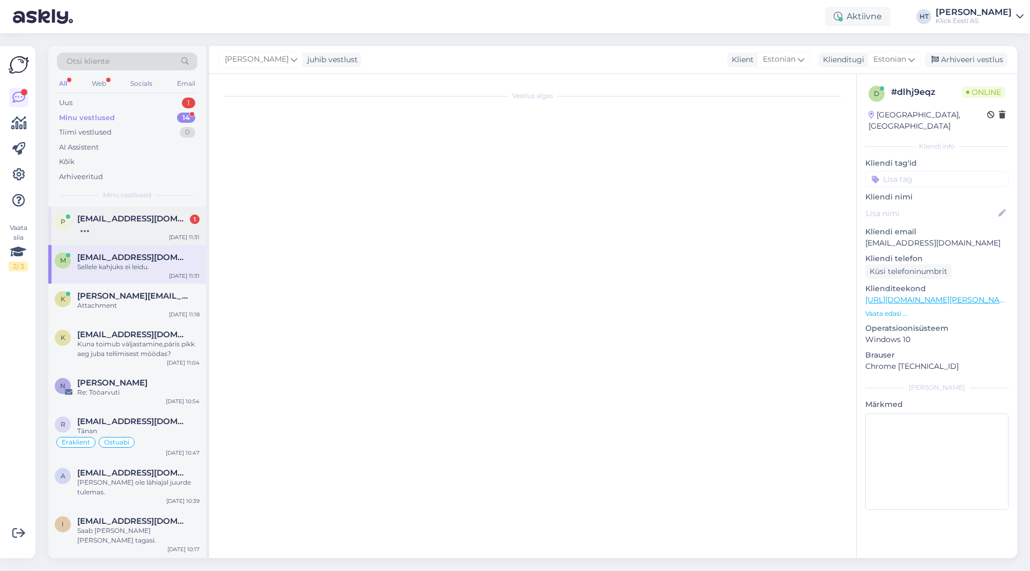
scroll to position [0, 0]
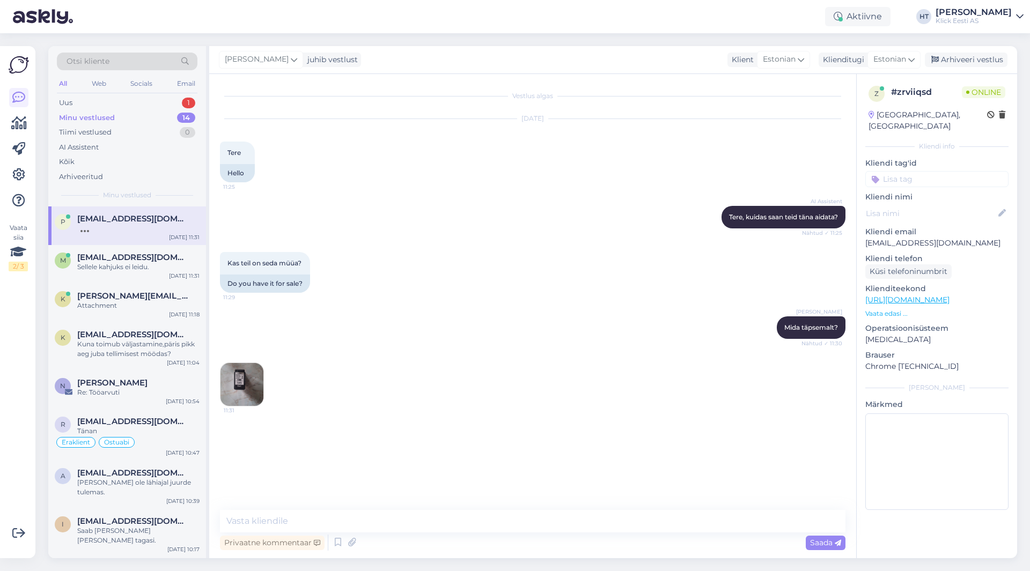
click at [254, 375] on img at bounding box center [241, 384] width 43 height 43
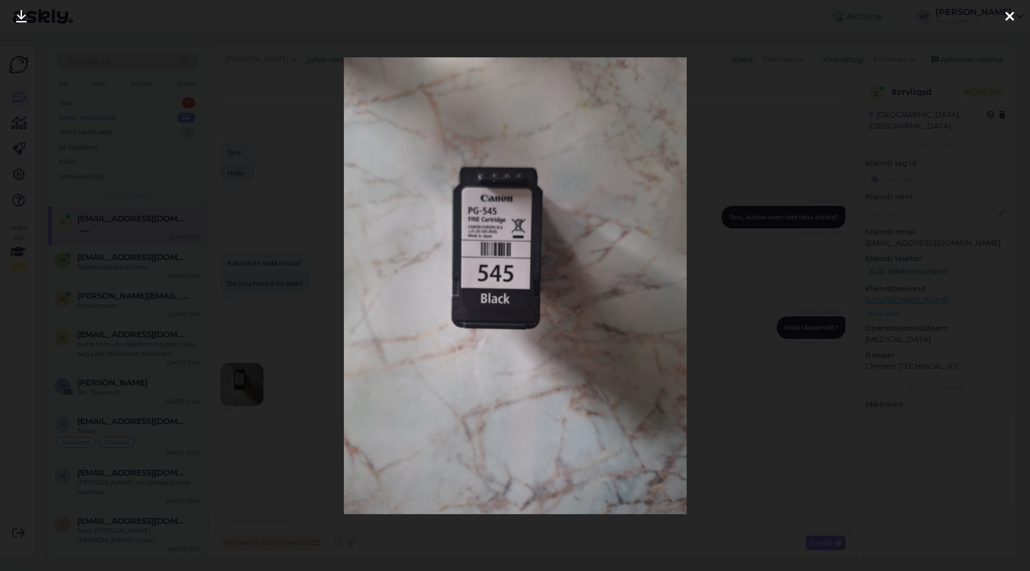
click at [725, 360] on div at bounding box center [515, 285] width 1030 height 571
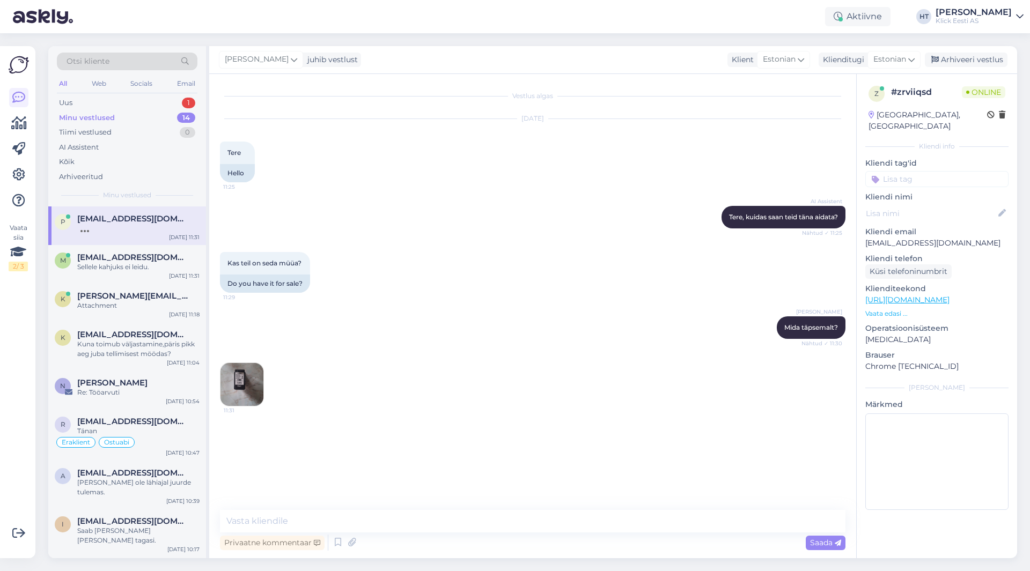
click at [255, 380] on img at bounding box center [241, 384] width 43 height 43
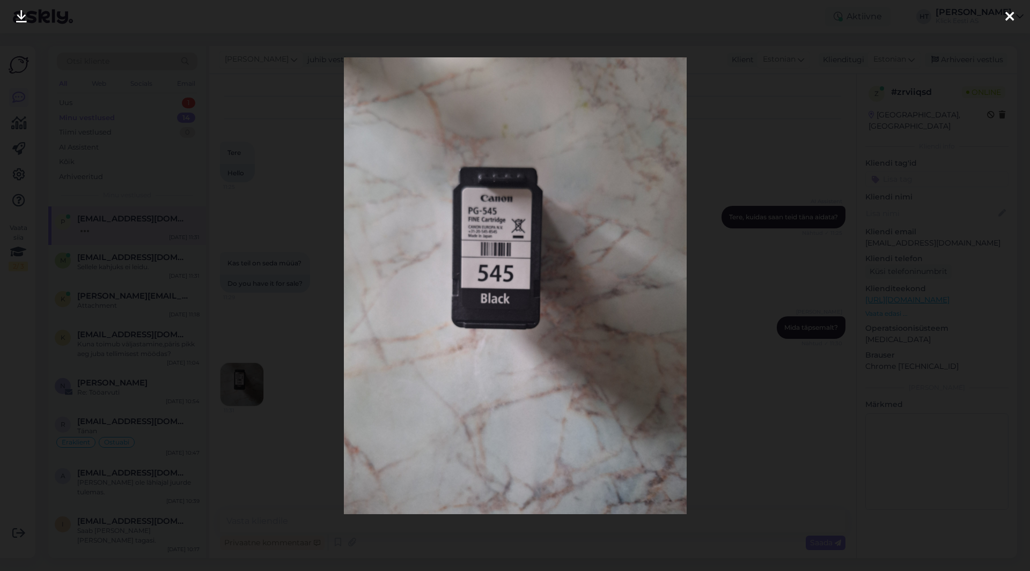
click at [298, 395] on div at bounding box center [515, 285] width 1030 height 571
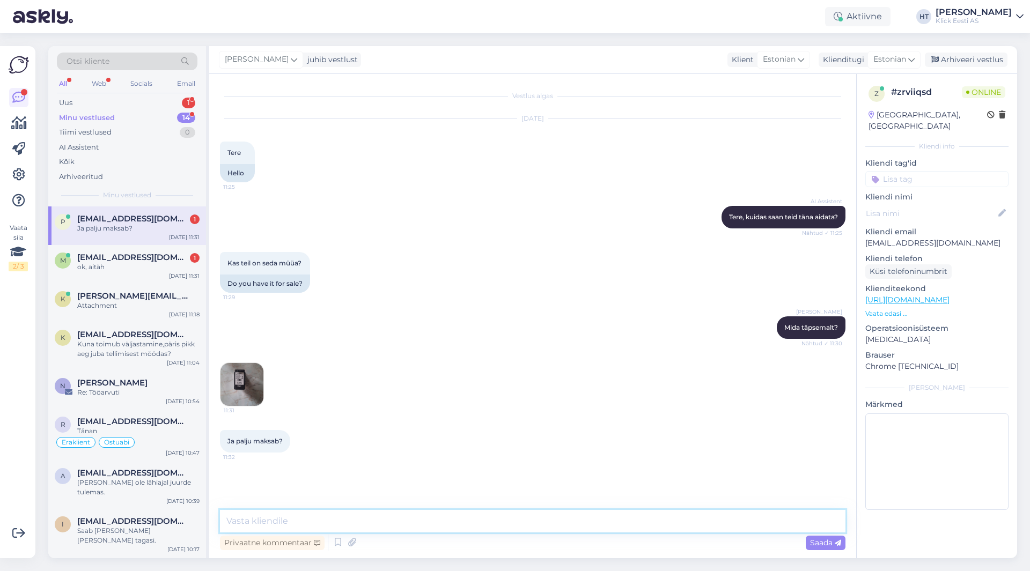
click at [430, 521] on textarea at bounding box center [532, 521] width 625 height 23
paste textarea "[URL][DOMAIN_NAME]"
type textarea "Siit leiab: [URL][DOMAIN_NAME]"
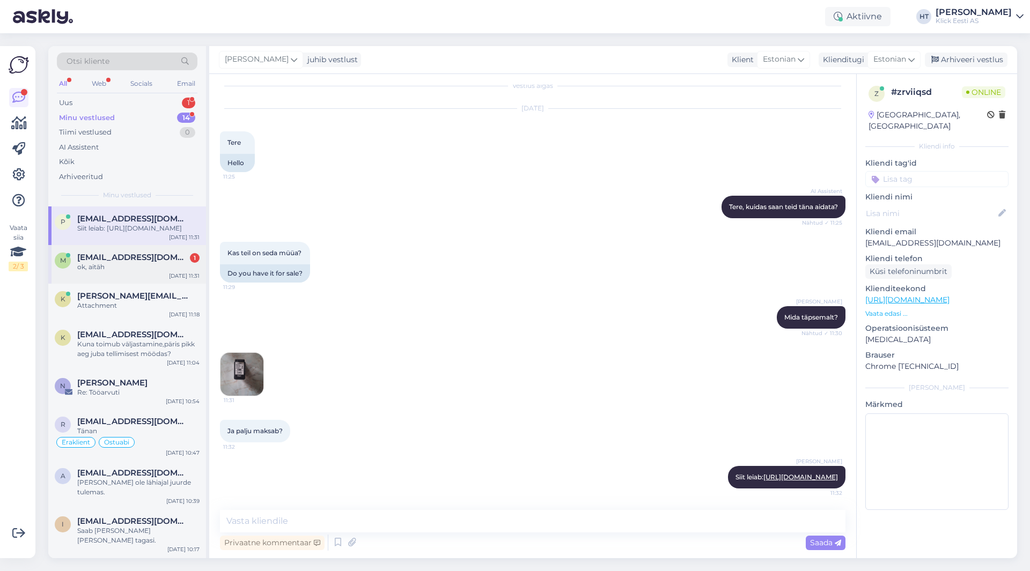
click at [68, 269] on div "m" at bounding box center [63, 261] width 16 height 16
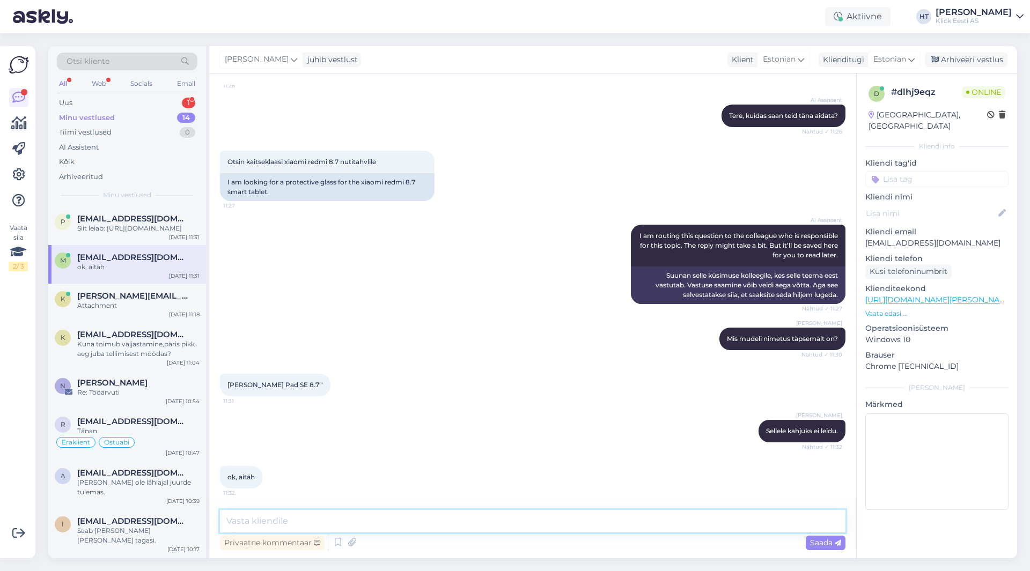
click at [292, 512] on textarea at bounding box center [532, 521] width 625 height 23
type textarea "Palun."
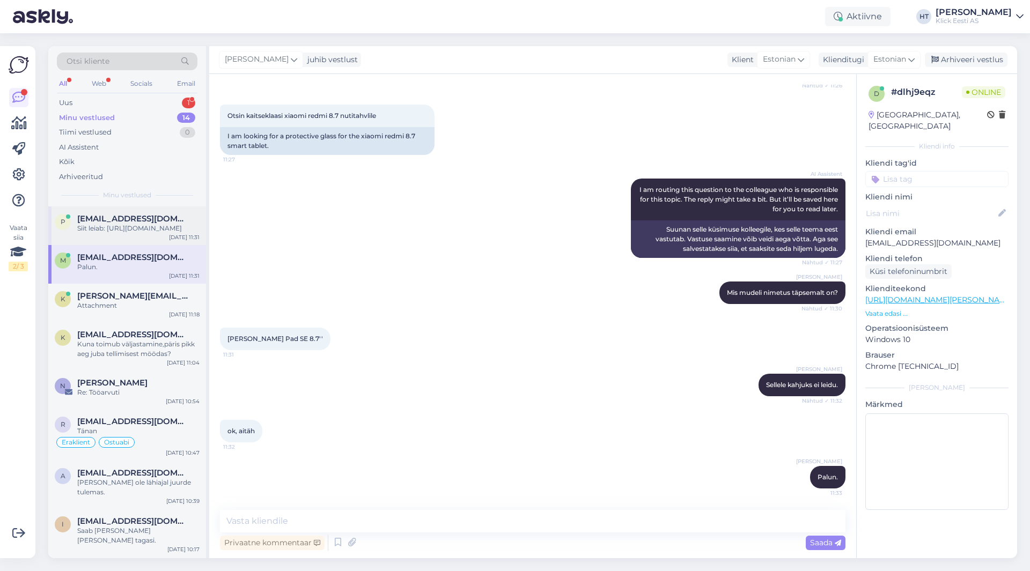
click at [142, 233] on div "Siit leiab: [URL][DOMAIN_NAME]" at bounding box center [138, 229] width 122 height 10
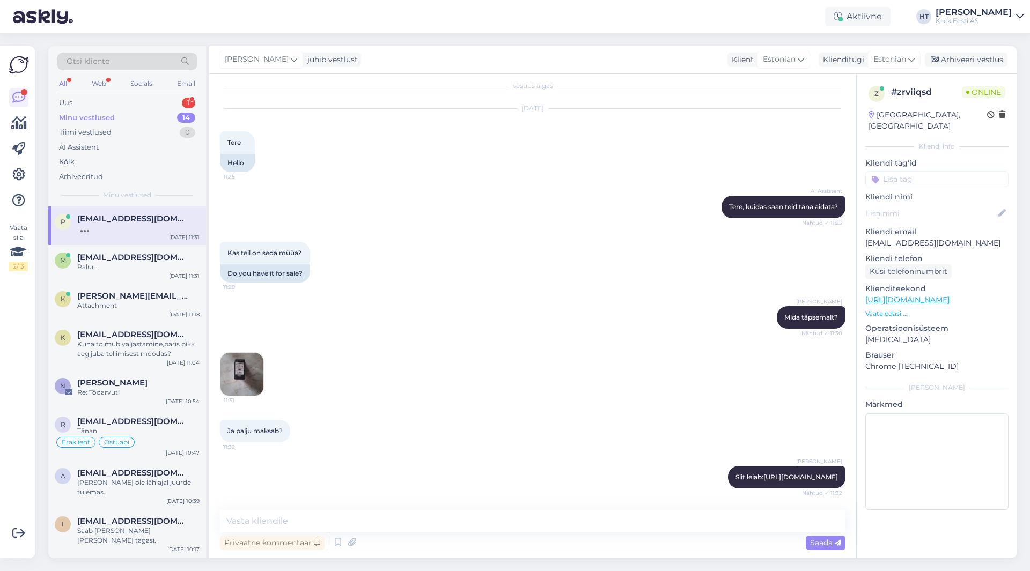
scroll to position [66, 0]
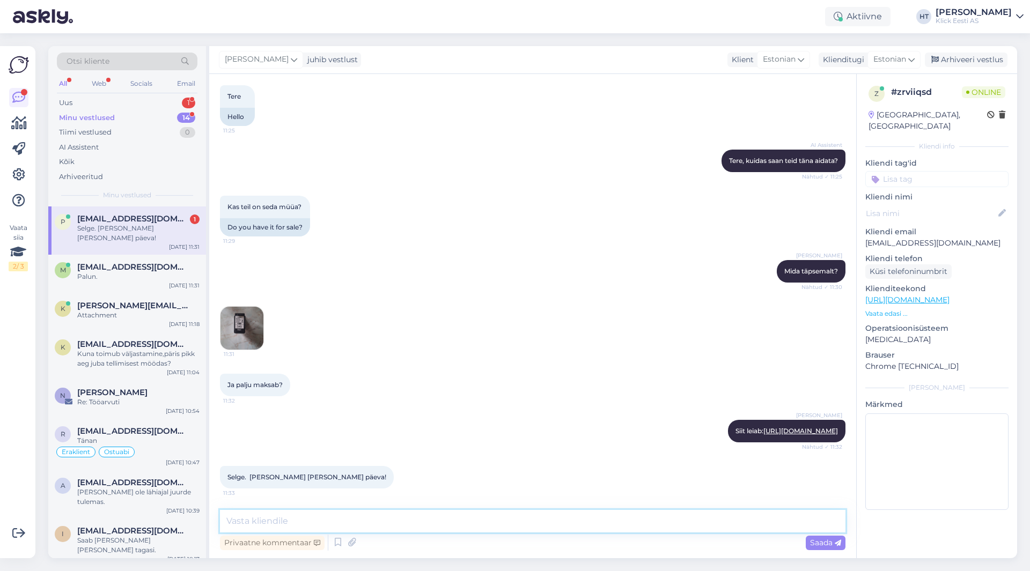
click at [460, 522] on textarea at bounding box center [532, 521] width 625 height 23
type textarea "Palun, kõike head!"
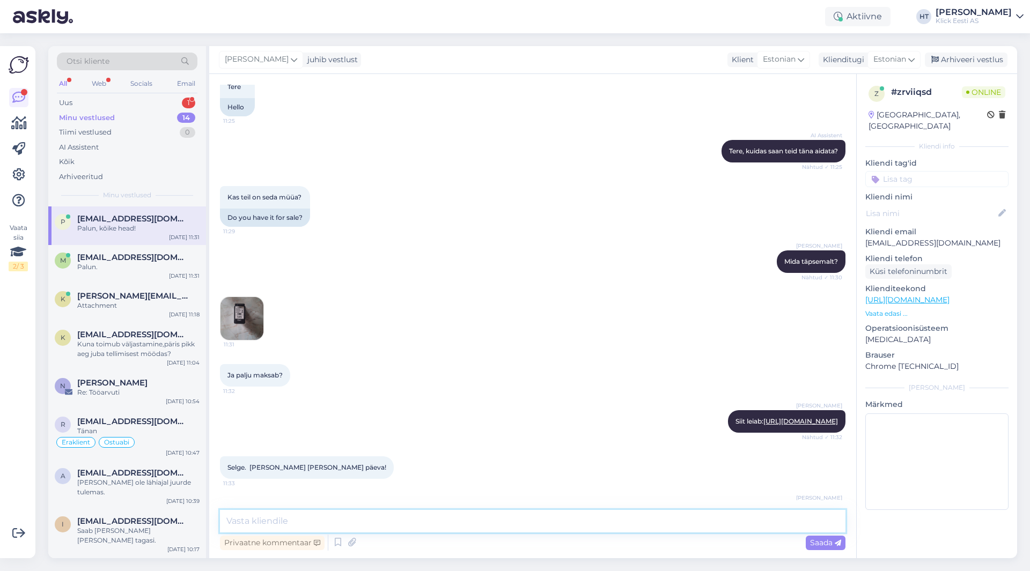
scroll to position [112, 0]
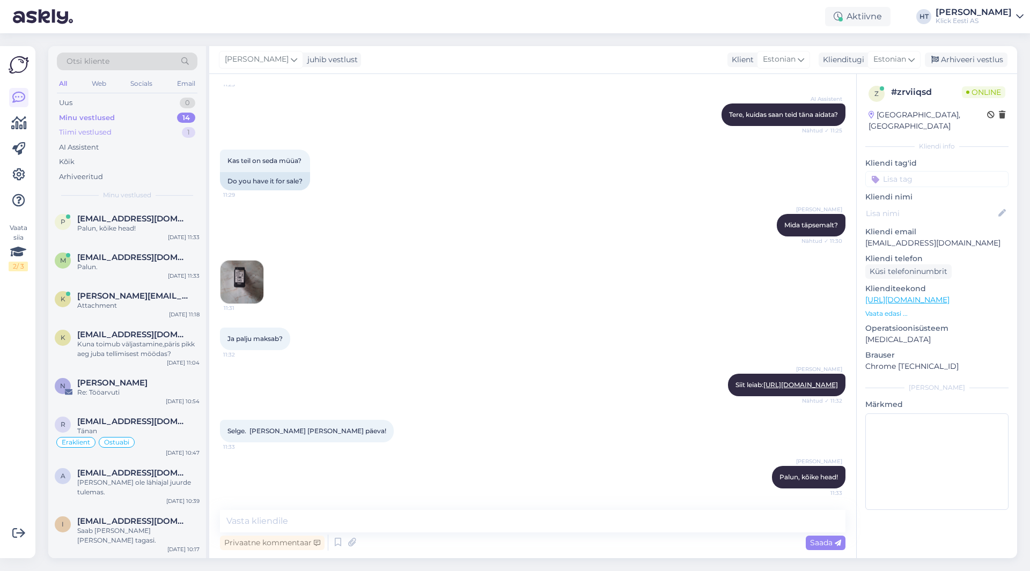
click at [165, 130] on div "Tiimi vestlused 1" at bounding box center [127, 132] width 141 height 15
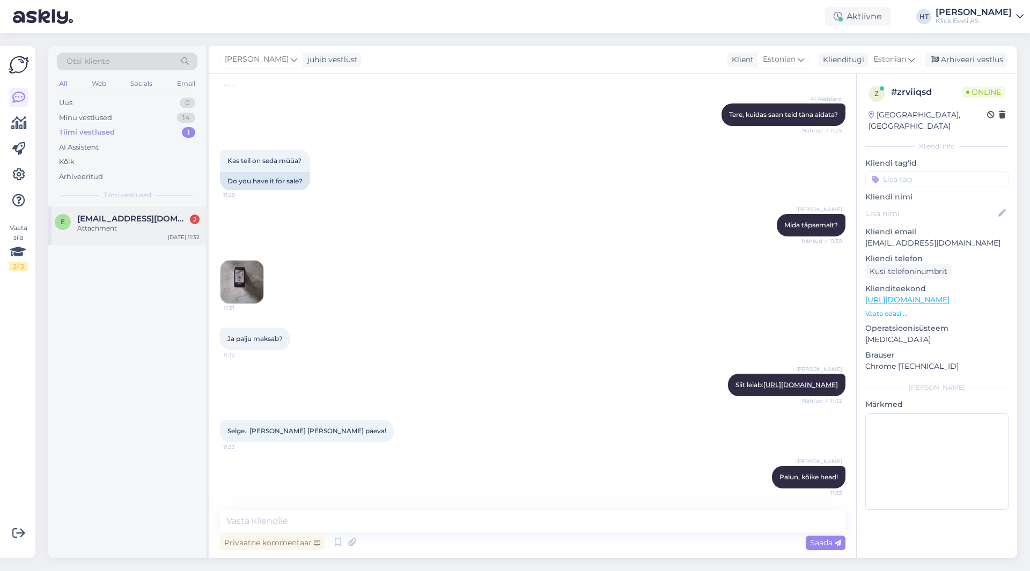
click at [168, 216] on span "[EMAIL_ADDRESS][DOMAIN_NAME]" at bounding box center [133, 219] width 112 height 10
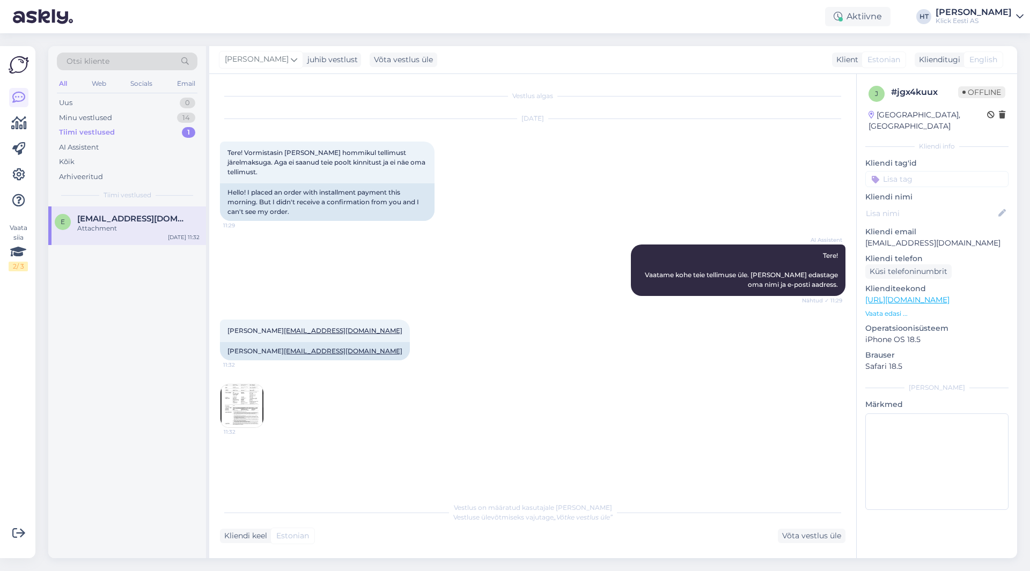
scroll to position [0, 0]
click at [257, 385] on img at bounding box center [241, 406] width 43 height 43
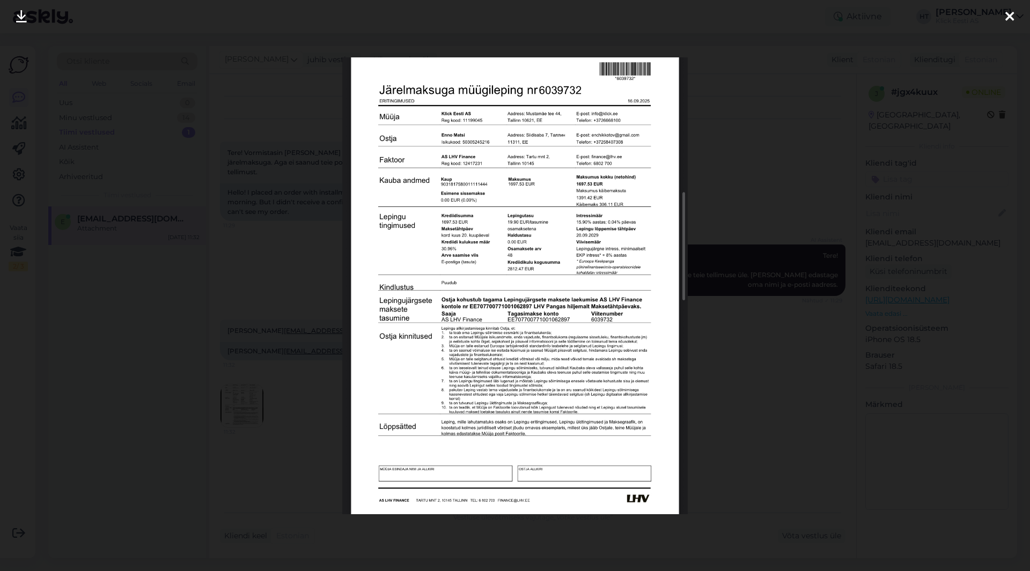
click at [704, 371] on div at bounding box center [515, 285] width 1030 height 571
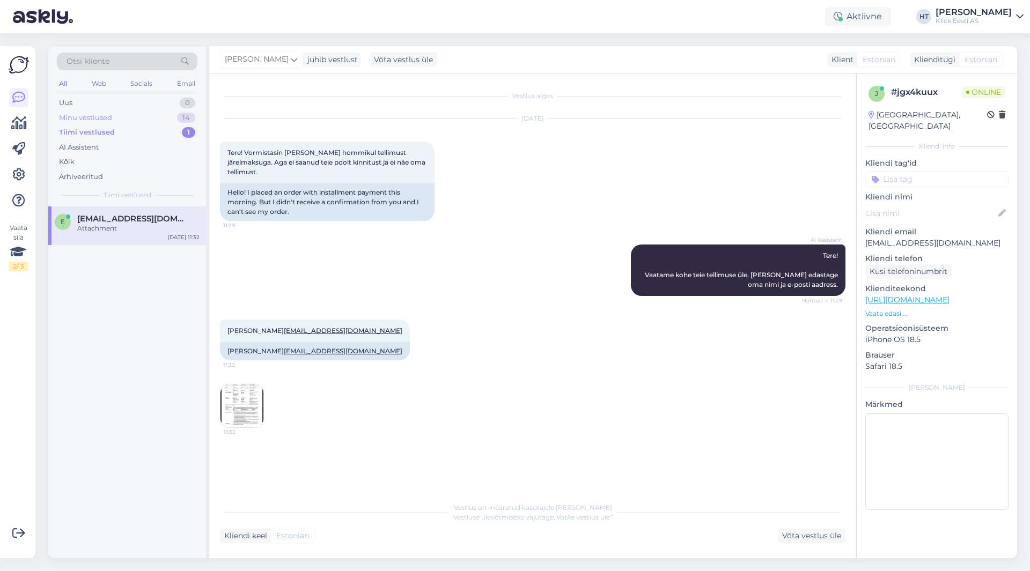
click at [139, 119] on div "Minu vestlused 14" at bounding box center [127, 117] width 141 height 15
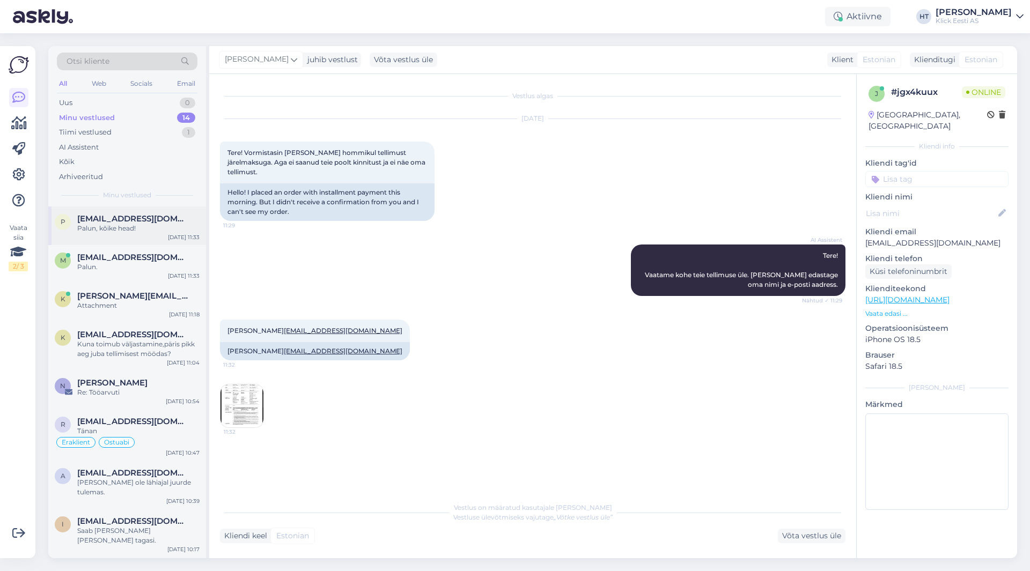
click at [165, 244] on div "p [EMAIL_ADDRESS][DOMAIN_NAME] Palun, kõike head! [DATE] 11:33" at bounding box center [127, 226] width 158 height 39
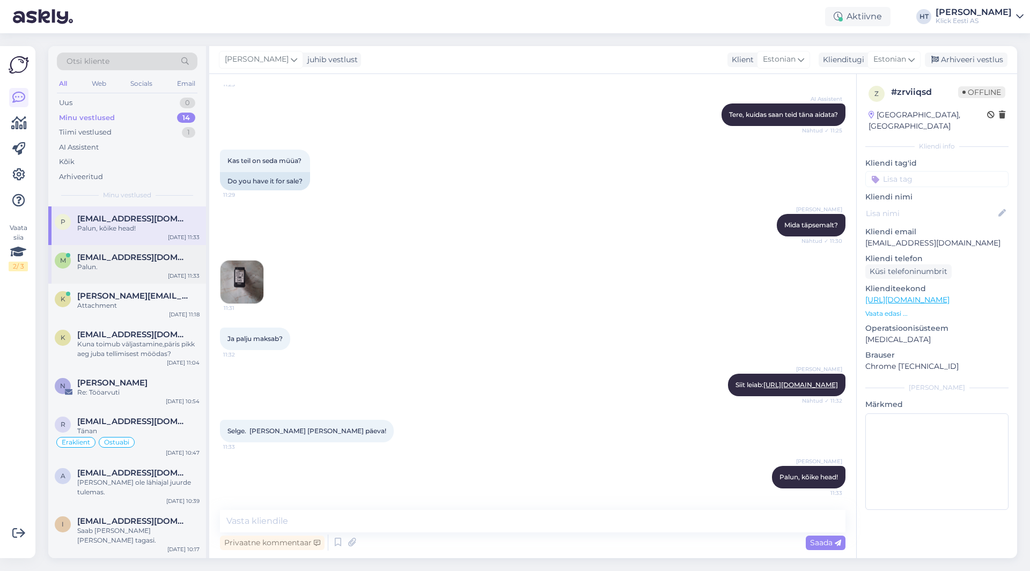
click at [162, 276] on div "m [EMAIL_ADDRESS][DOMAIN_NAME] Palun. [DATE] 11:33" at bounding box center [127, 264] width 158 height 39
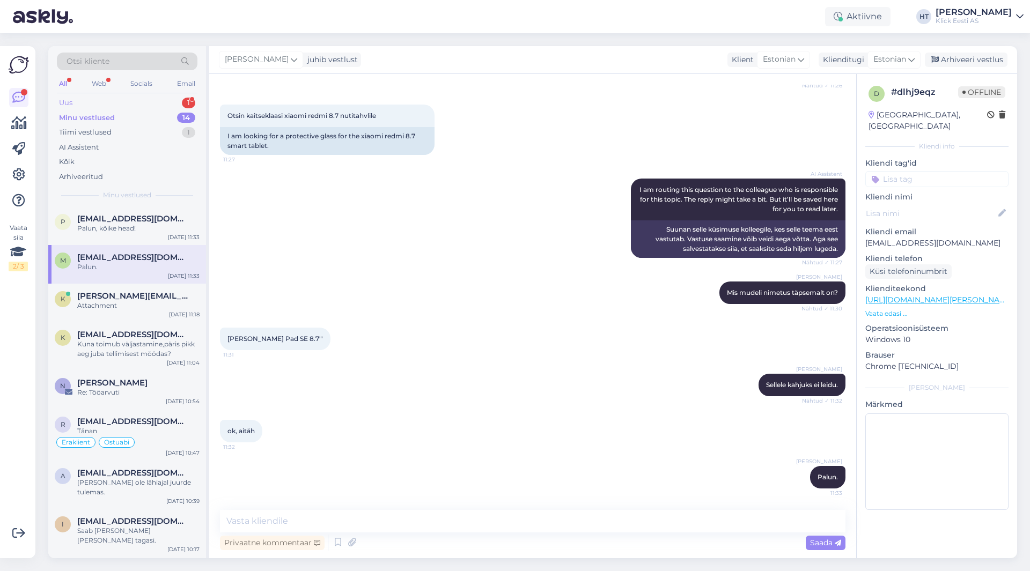
click at [126, 95] on div "Uus 1" at bounding box center [127, 102] width 141 height 15
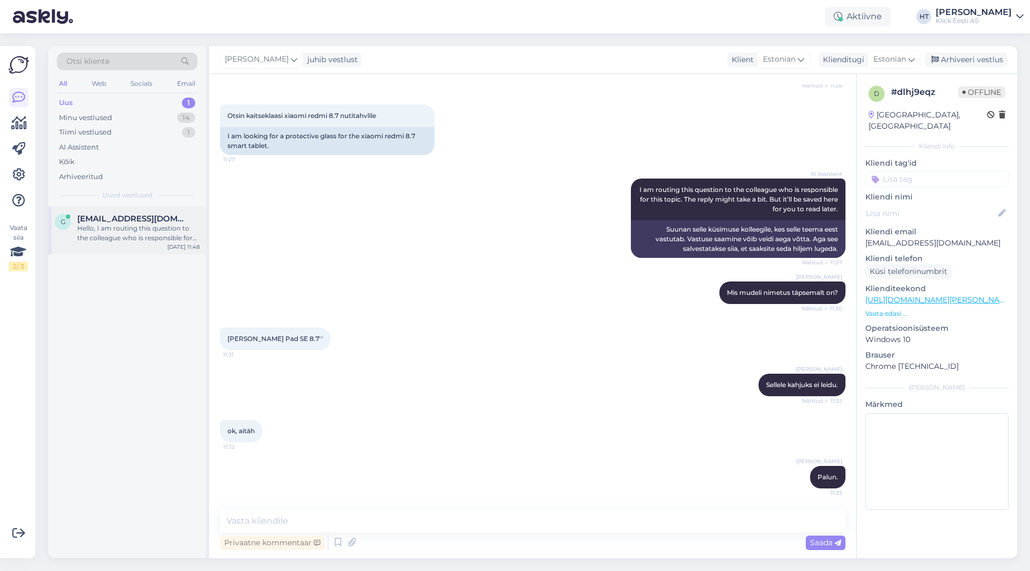
click at [158, 248] on div "g [EMAIL_ADDRESS][DOMAIN_NAME] Hello, I am routing this question to the colleag…" at bounding box center [127, 231] width 158 height 48
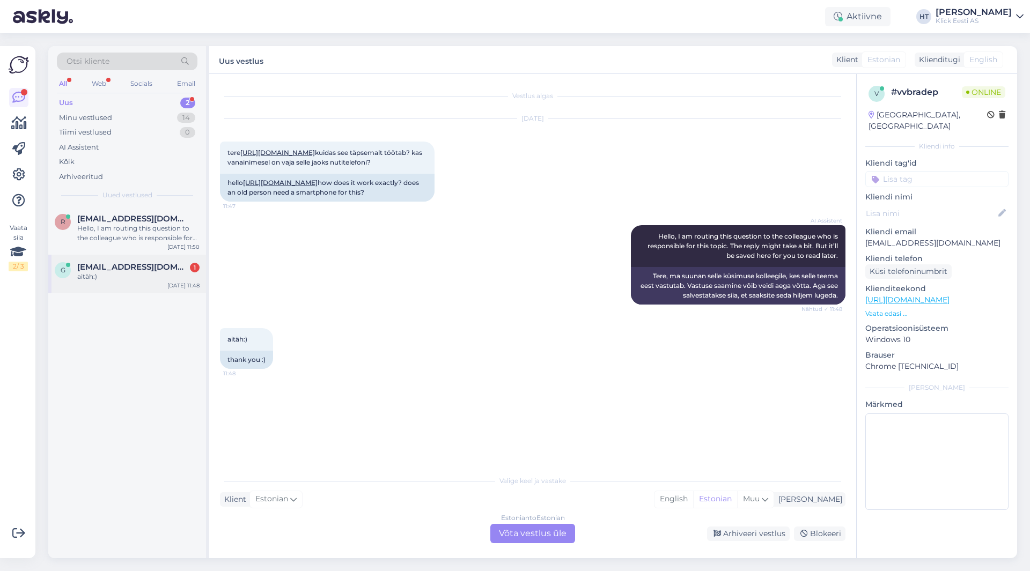
click at [154, 283] on div "g [EMAIL_ADDRESS][DOMAIN_NAME] 1 aitäh:) [DATE] 11:48" at bounding box center [127, 274] width 158 height 39
click at [522, 533] on div "Estonian to Estonian Võta vestlus üle" at bounding box center [532, 533] width 85 height 19
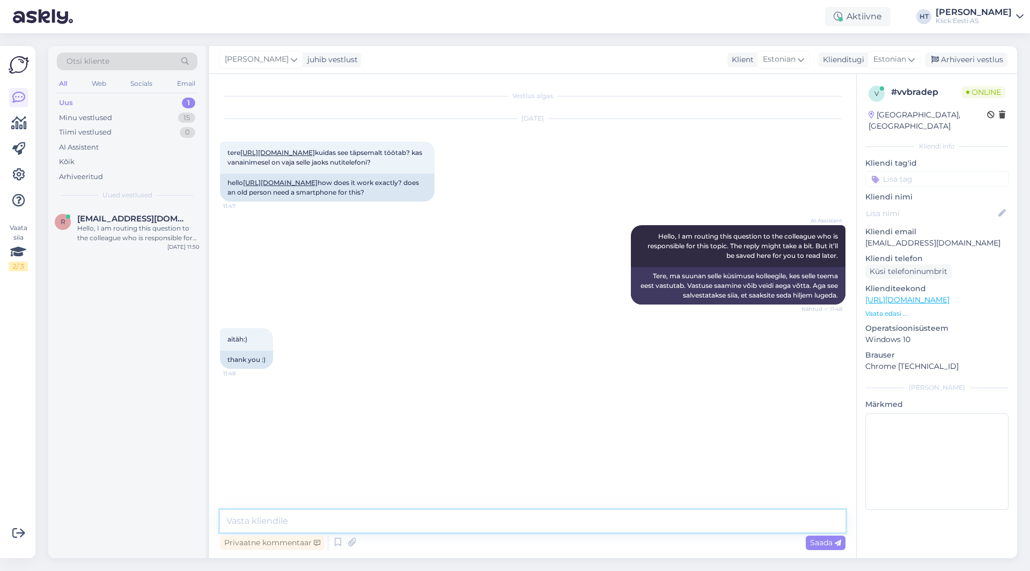
click at [514, 520] on textarea at bounding box center [532, 521] width 625 height 23
type textarea "[PERSON_NAME] töötab SIM kaardiga. Asukoha jägimiseks ja suhtlemiseks peab olem…"
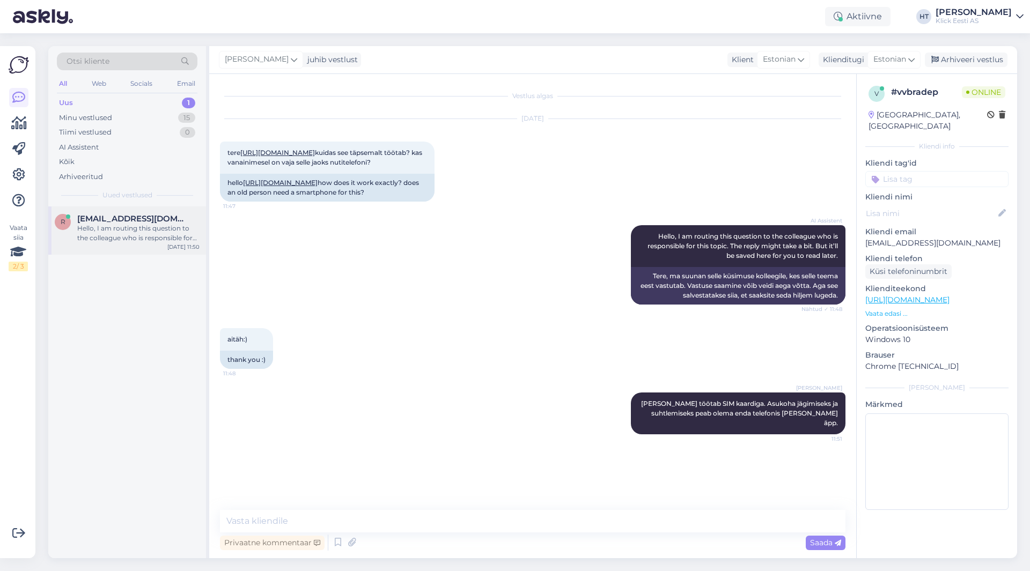
click at [174, 233] on div "Hello, I am routing this question to the colleague who is responsible for this …" at bounding box center [138, 233] width 122 height 19
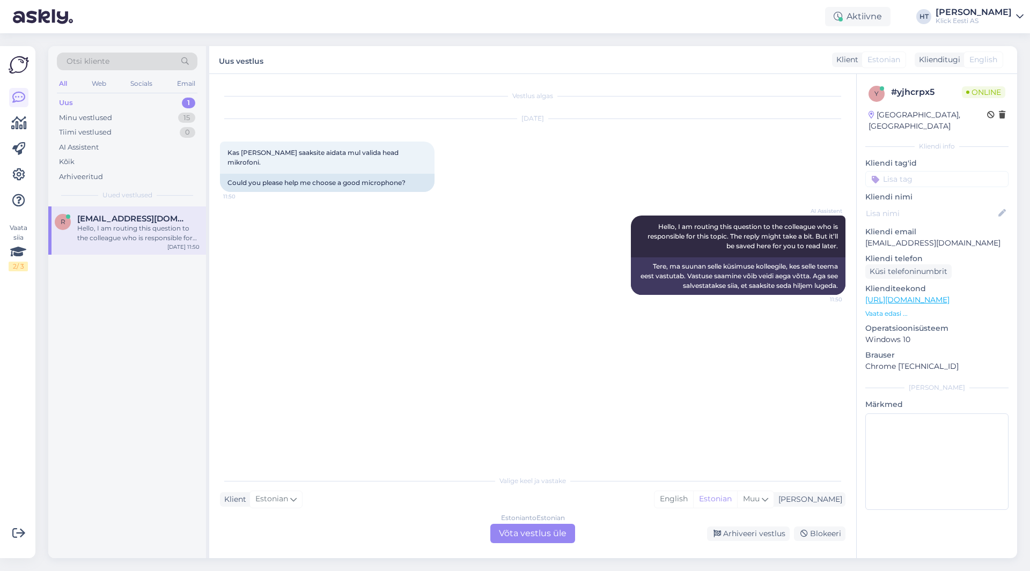
click at [544, 532] on div "Estonian to Estonian Võta vestlus üle" at bounding box center [532, 533] width 85 height 19
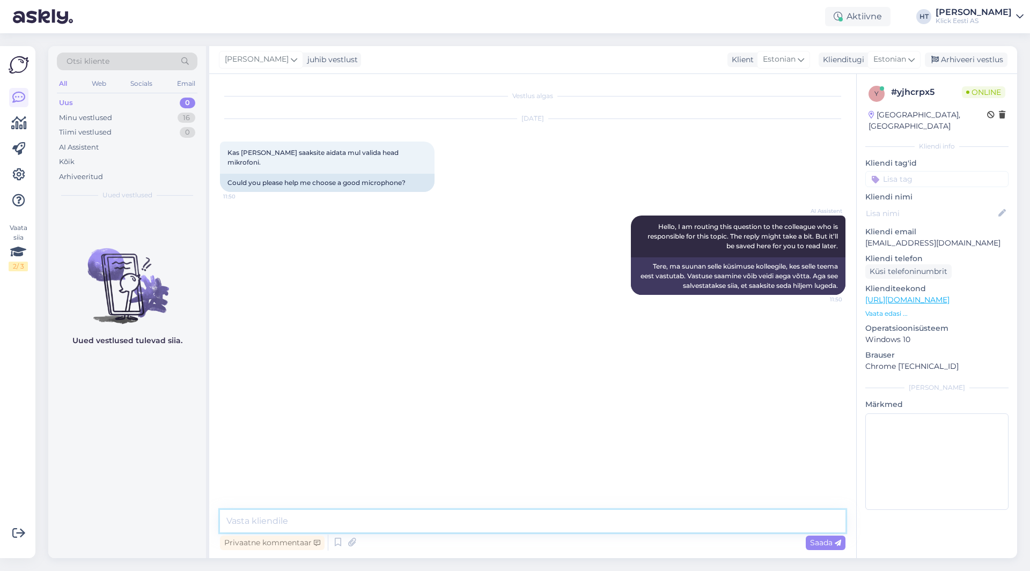
click at [517, 521] on textarea at bounding box center [532, 521] width 625 height 23
click at [391, 508] on div "Vestlus algas [DATE] Kas [PERSON_NAME] saaksite aidata mul valida head mikrofon…" at bounding box center [532, 316] width 647 height 484
click at [391, 511] on textarea at bounding box center [532, 521] width 625 height 23
type textarea "Mis otstarbeks mikrofoni täpsemalt [PERSON_NAME]?"
click at [94, 451] on div "Uued vestlused tulevad siia." at bounding box center [127, 383] width 158 height 352
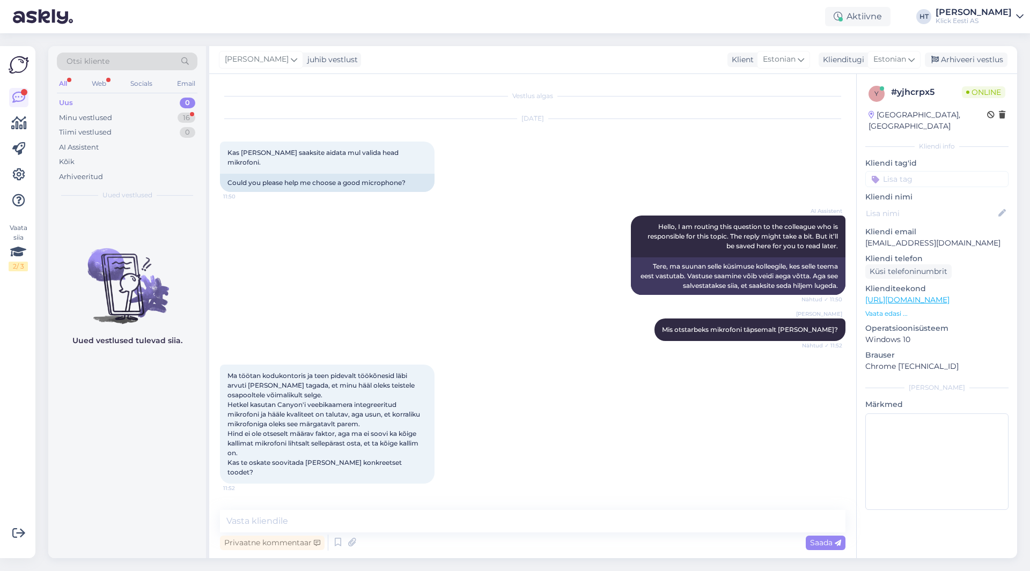
click at [525, 377] on div "Ma töötan kodukontoris ja teen pidevalt töökõnesid läbi arvuti [PERSON_NAME] ta…" at bounding box center [532, 424] width 625 height 143
click at [480, 516] on textarea at bounding box center [532, 521] width 625 height 23
paste textarea "[URL][DOMAIN_NAME]"
type textarea "Tooks järgneva välja: [URL][DOMAIN_NAME]"
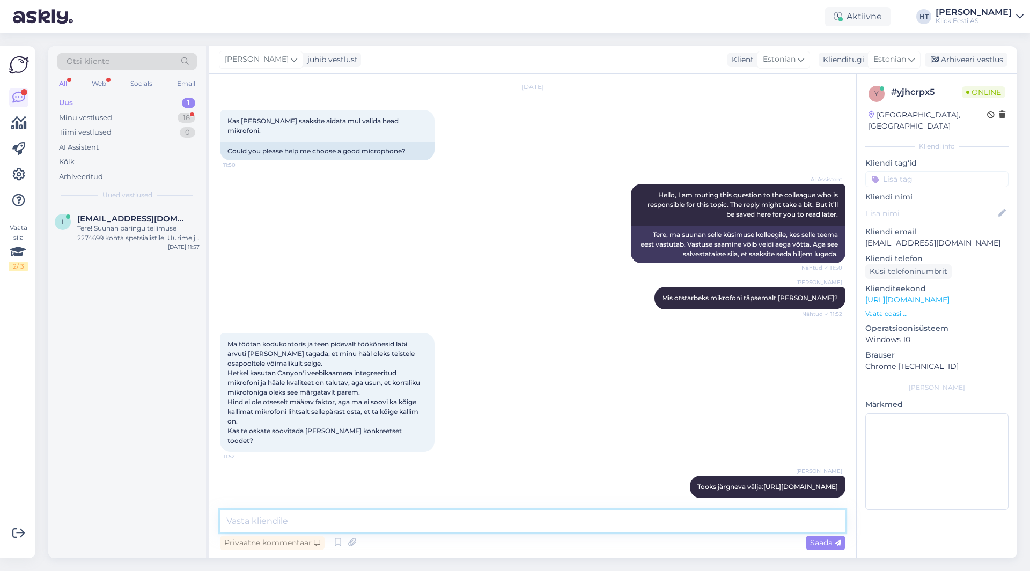
scroll to position [87, 0]
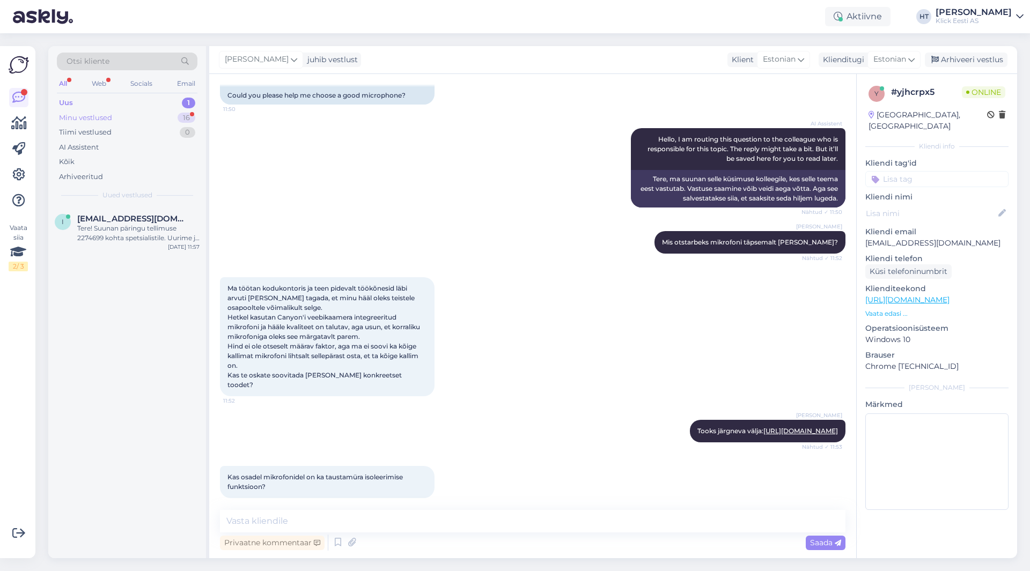
click at [178, 116] on div "16" at bounding box center [187, 118] width 18 height 11
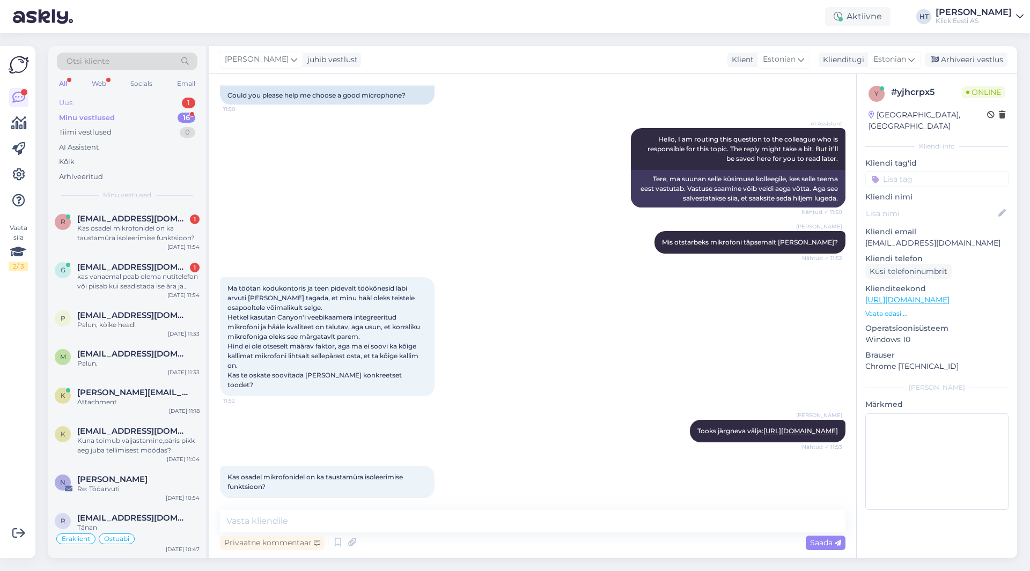
click at [181, 100] on div "Uus 1" at bounding box center [127, 102] width 141 height 15
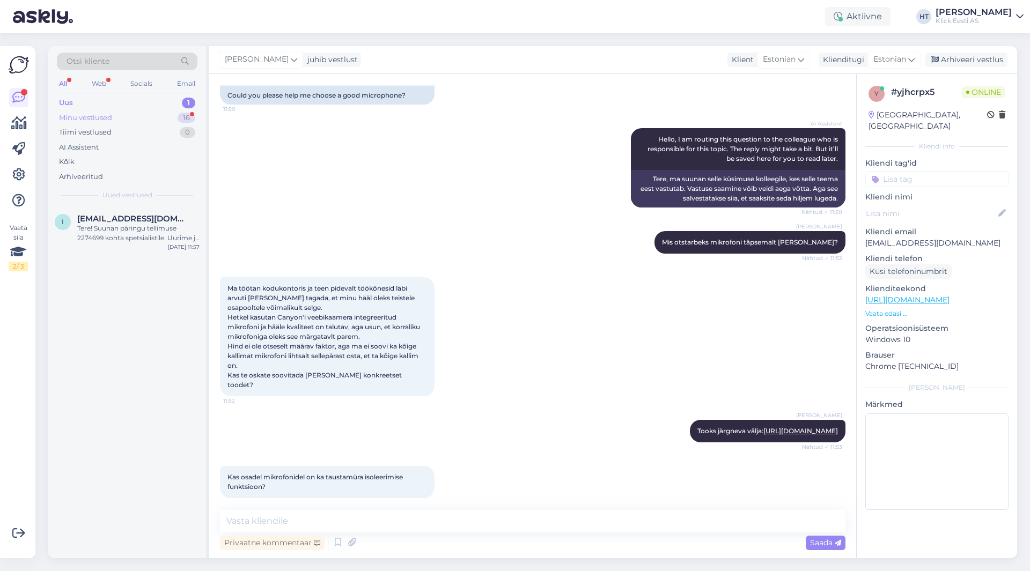
click at [180, 117] on div "16" at bounding box center [187, 118] width 18 height 11
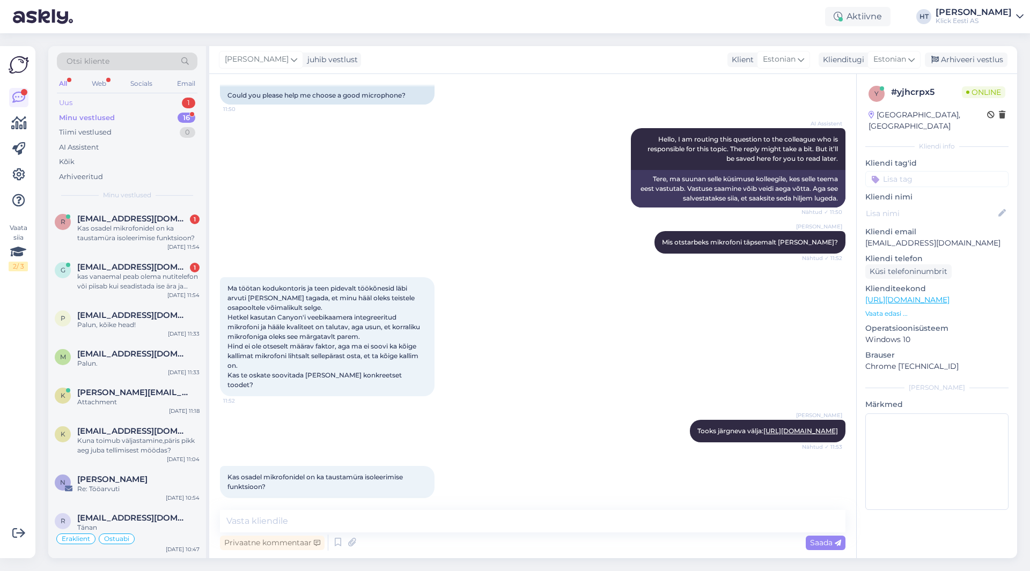
click at [176, 102] on div "Uus 1" at bounding box center [127, 102] width 141 height 15
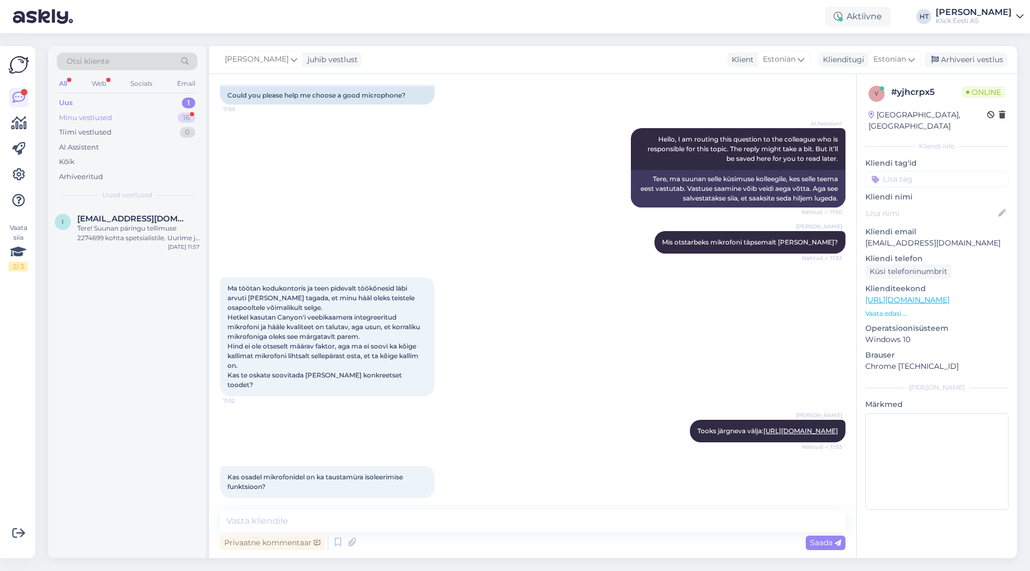
click at [176, 120] on div "Minu vestlused 16" at bounding box center [127, 117] width 141 height 15
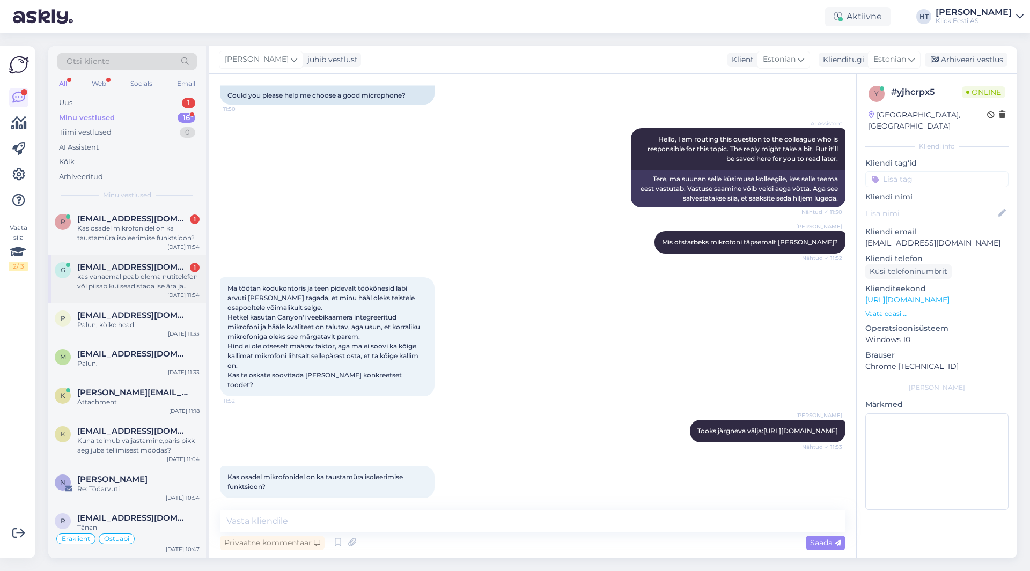
click at [159, 261] on div "g [EMAIL_ADDRESS][DOMAIN_NAME] 1 kas vanaemal peab olema nutitelefon või piisab…" at bounding box center [127, 279] width 158 height 48
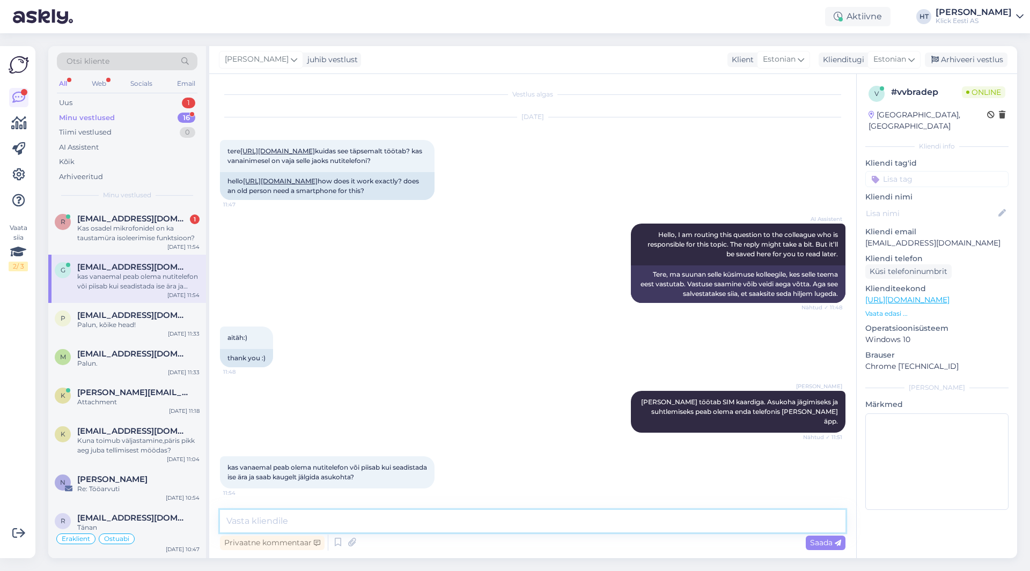
click at [443, 515] on textarea at bounding box center [532, 521] width 625 height 23
click at [484, 524] on textarea at bounding box center [532, 521] width 625 height 23
click at [557, 515] on textarea at bounding box center [532, 521] width 625 height 23
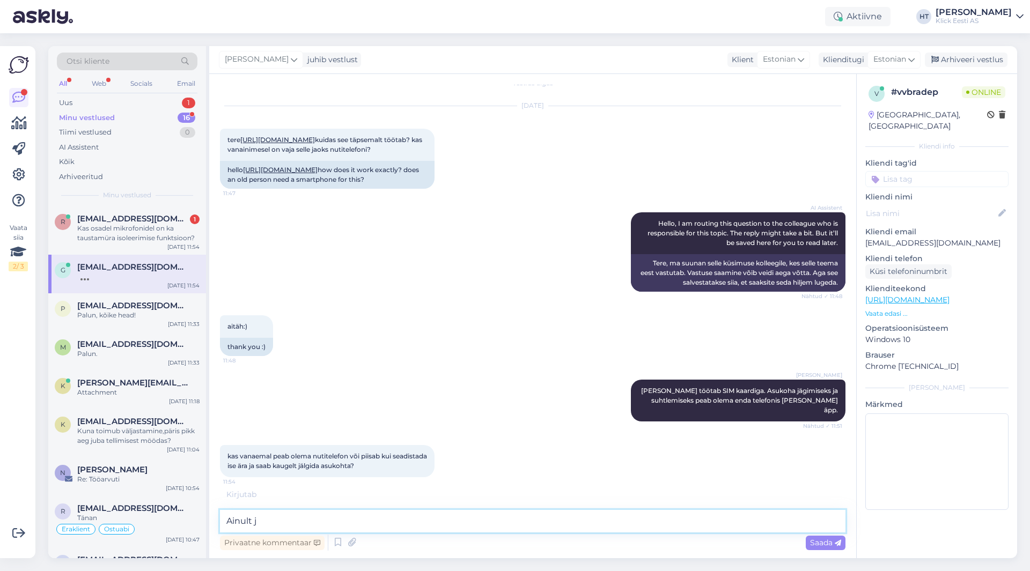
scroll to position [96, 0]
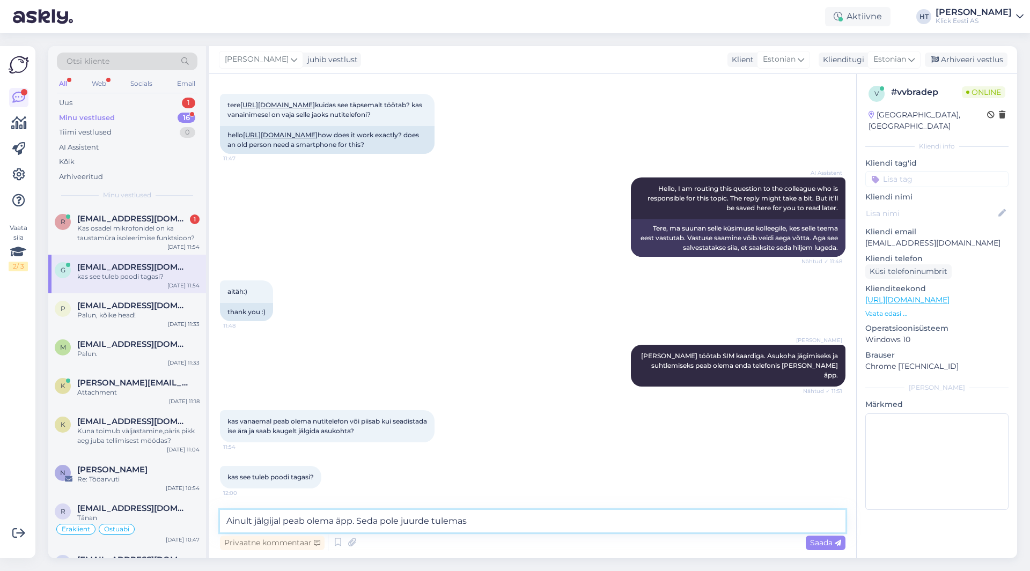
type textarea "Ainult jälgijal peab olema äpp. Seda pole juurde tulemas."
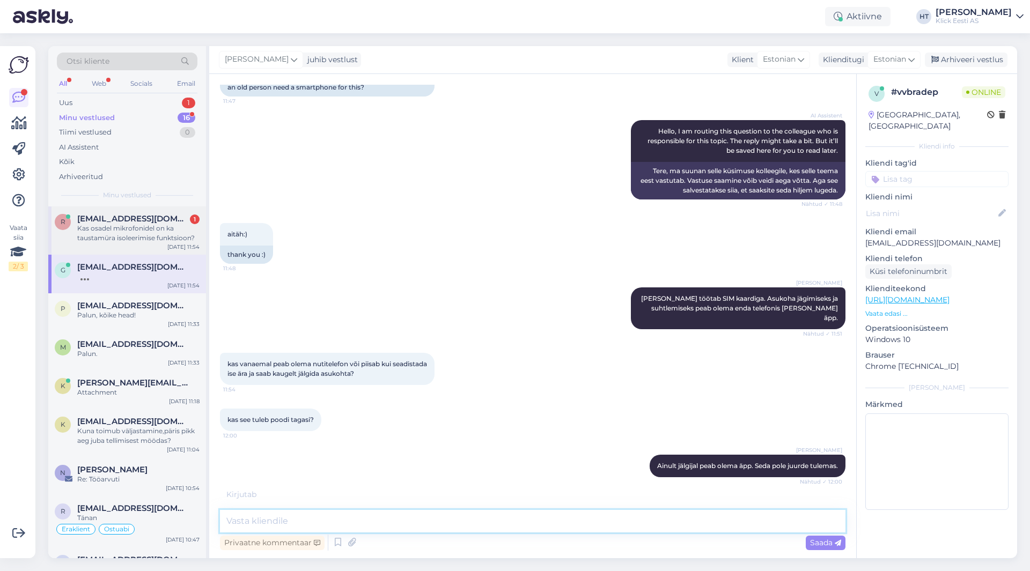
scroll to position [188, 0]
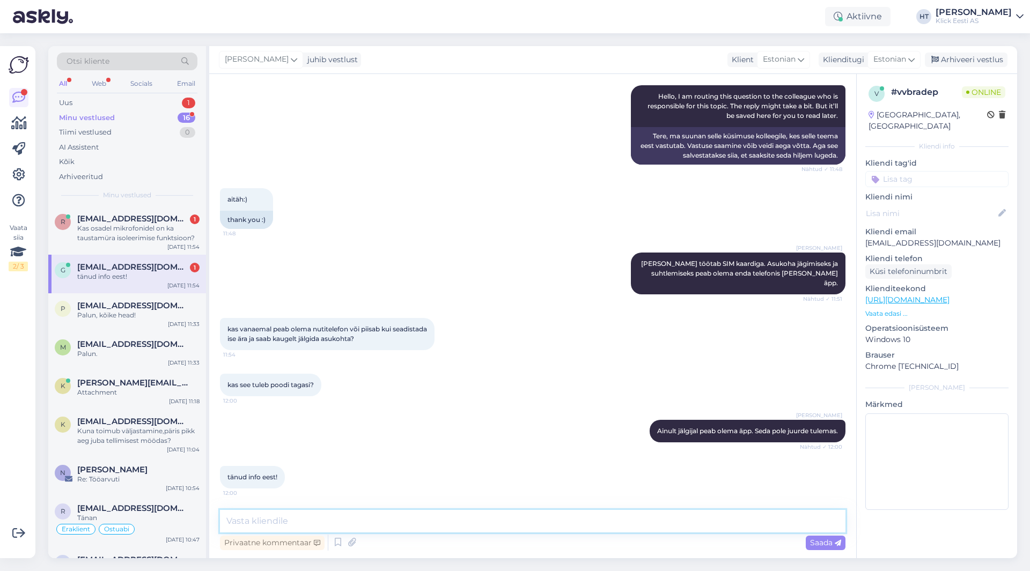
click at [326, 521] on textarea at bounding box center [532, 521] width 625 height 23
type textarea "Palun!"
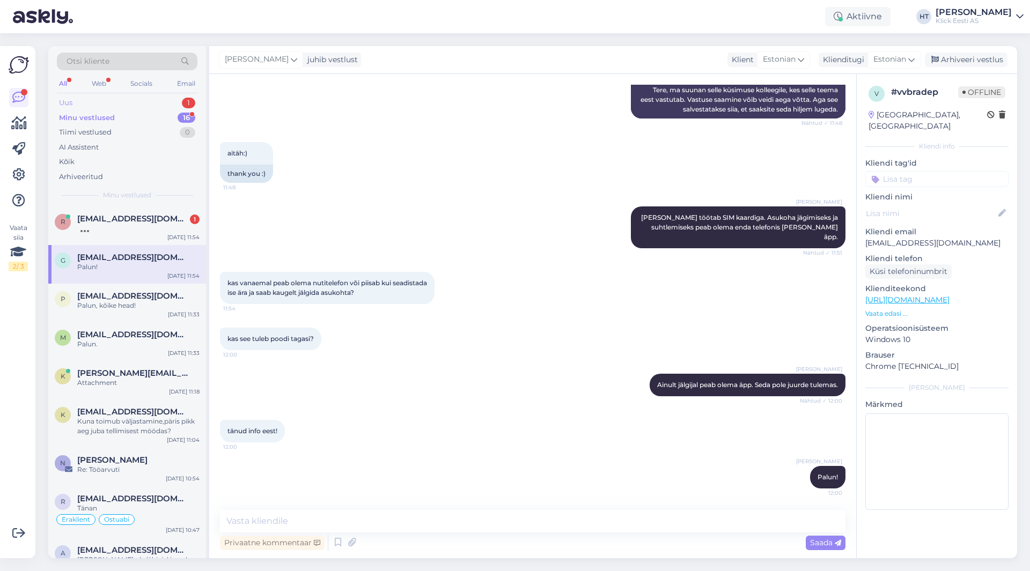
click at [174, 102] on div "Uus 1" at bounding box center [127, 102] width 141 height 15
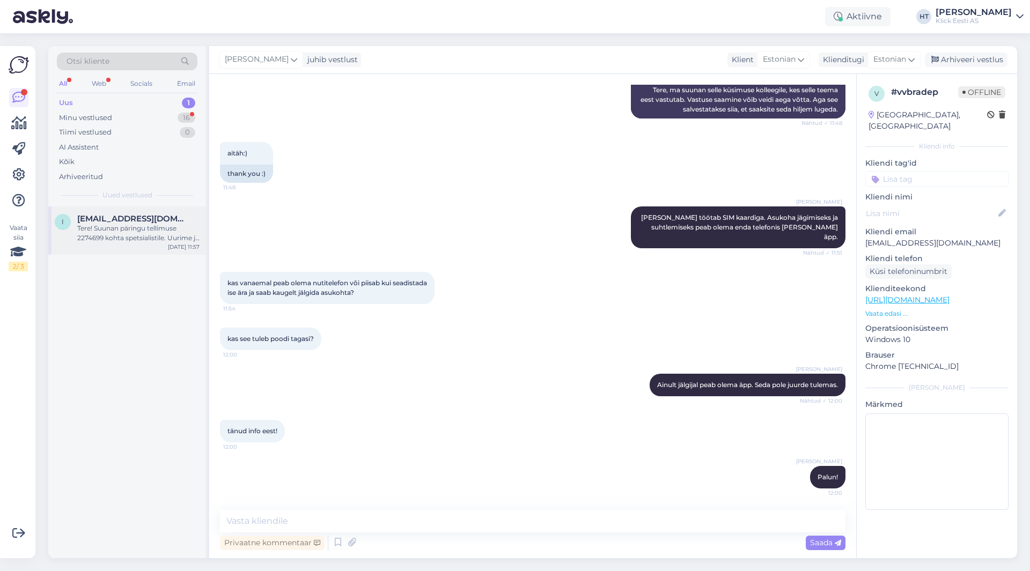
click at [145, 222] on span "[EMAIL_ADDRESS][DOMAIN_NAME]" at bounding box center [133, 219] width 112 height 10
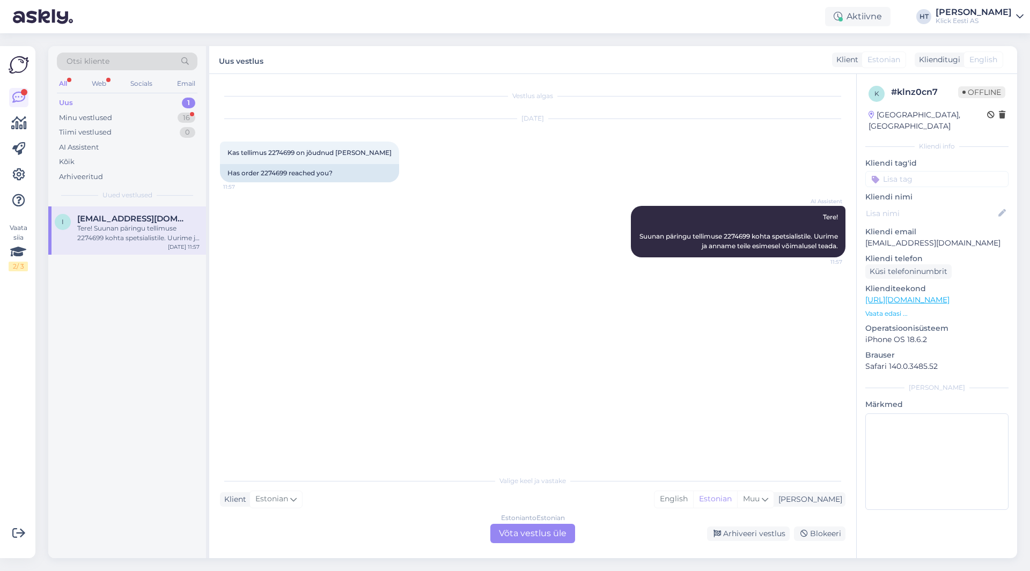
scroll to position [0, 0]
click at [279, 150] on span "Kas tellimus 2274699 on jõudnud [PERSON_NAME]" at bounding box center [309, 153] width 164 height 8
copy span "2274699"
click at [451, 186] on div "[DATE] Kas tellimus 2274699 on jõudnud Teieni 11:57 Has order 2274699 reached y…" at bounding box center [532, 150] width 625 height 87
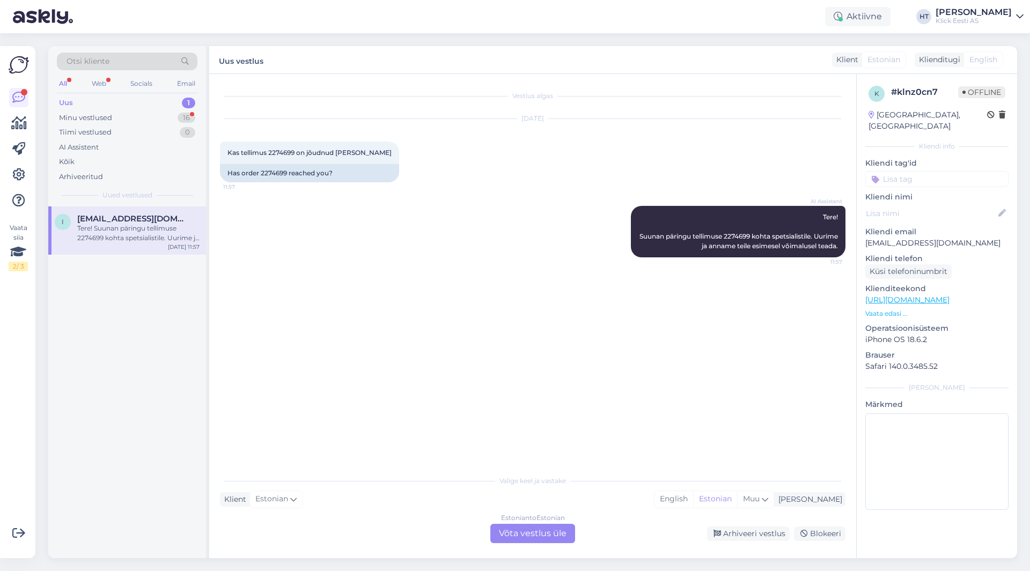
click at [920, 238] on p "[EMAIL_ADDRESS][DOMAIN_NAME]" at bounding box center [936, 243] width 143 height 11
click at [275, 153] on span "Kas tellimus 2274699 on jõudnud [PERSON_NAME]" at bounding box center [309, 153] width 164 height 8
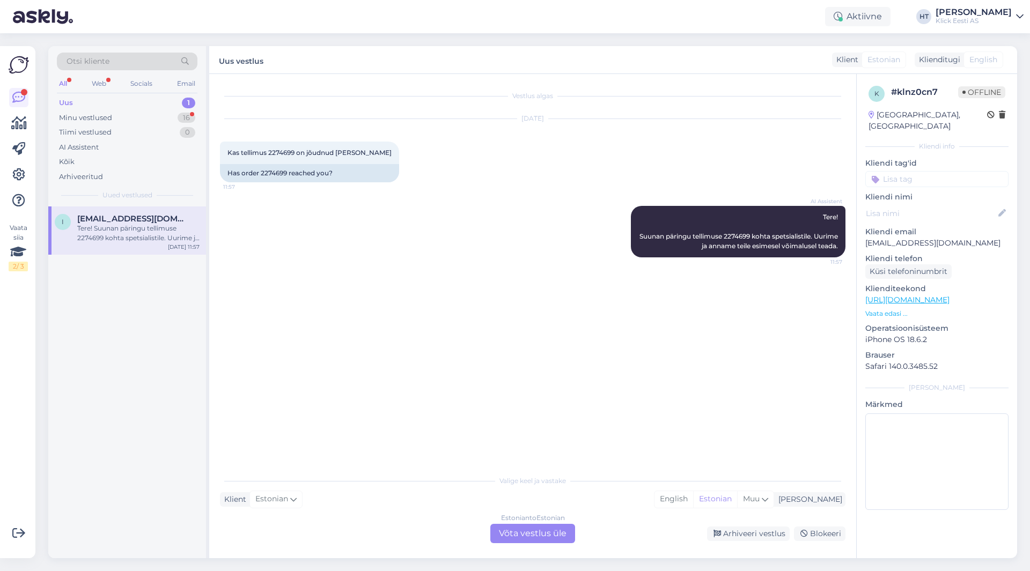
click at [469, 339] on div "Vestlus algas [DATE] Kas tellimus 2274699 on jõudnud Teieni 11:57 Has order 227…" at bounding box center [537, 272] width 635 height 375
click at [511, 527] on div "Estonian to Estonian Võta vestlus üle" at bounding box center [532, 533] width 85 height 19
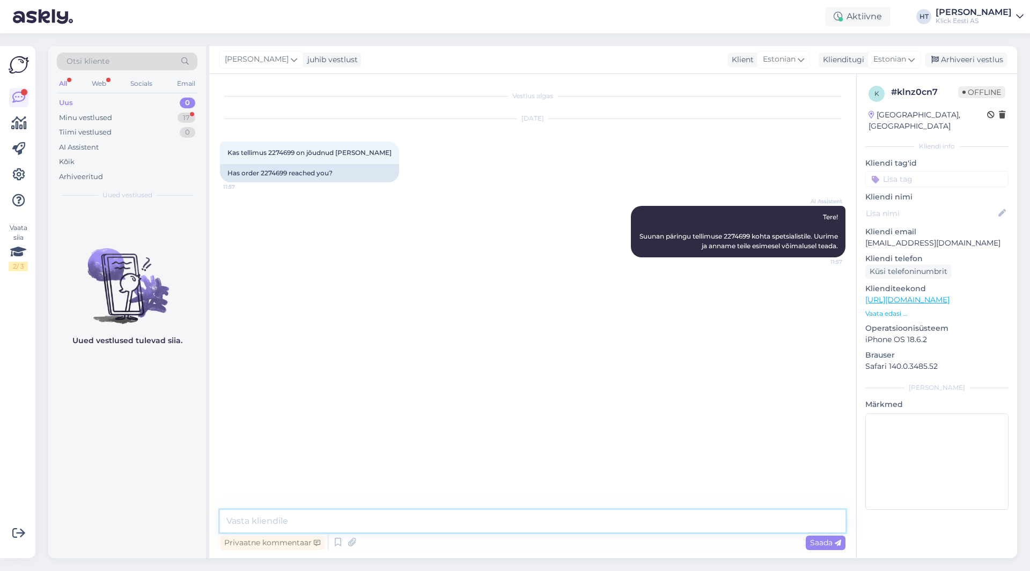
click at [511, 526] on textarea at bounding box center [532, 521] width 625 height 23
type textarea "See on hetkel transpordis hoolduse [PERSON_NAME]."
click at [178, 120] on div "Minu vestlused 17" at bounding box center [127, 117] width 141 height 15
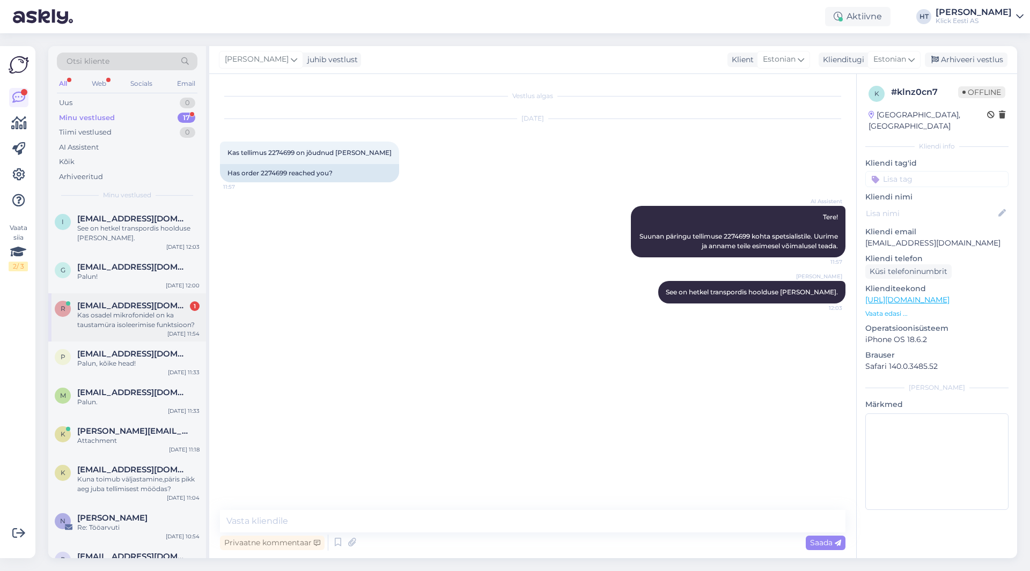
click at [162, 322] on div "Kas osadel mikrofonidel on ka taustamüra isoleerimise funktsioon?" at bounding box center [138, 320] width 122 height 19
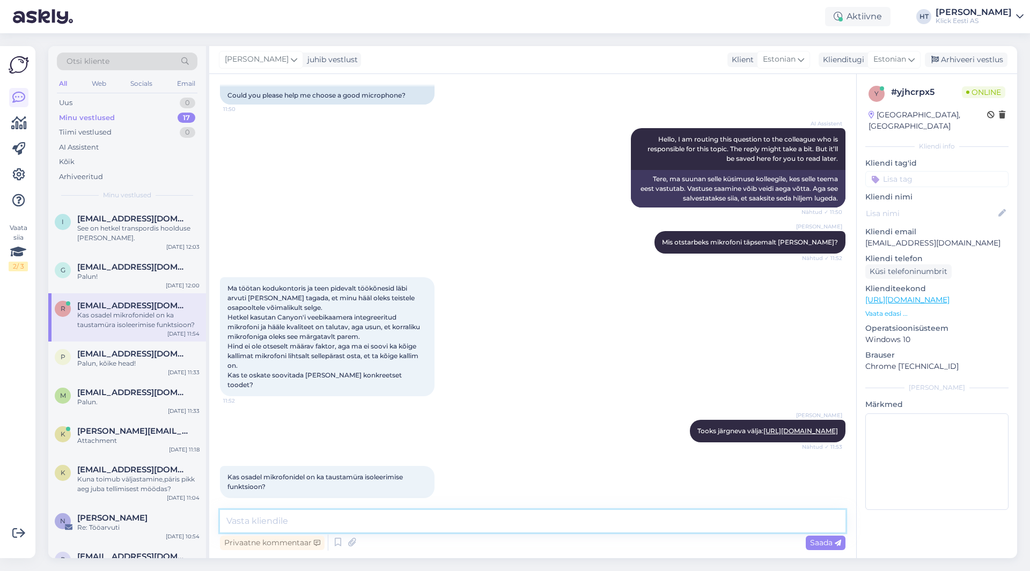
click at [456, 514] on textarea at bounding box center [532, 521] width 625 height 23
click at [474, 527] on textarea at bounding box center [532, 521] width 625 height 23
click at [476, 526] on textarea at bounding box center [532, 521] width 625 height 23
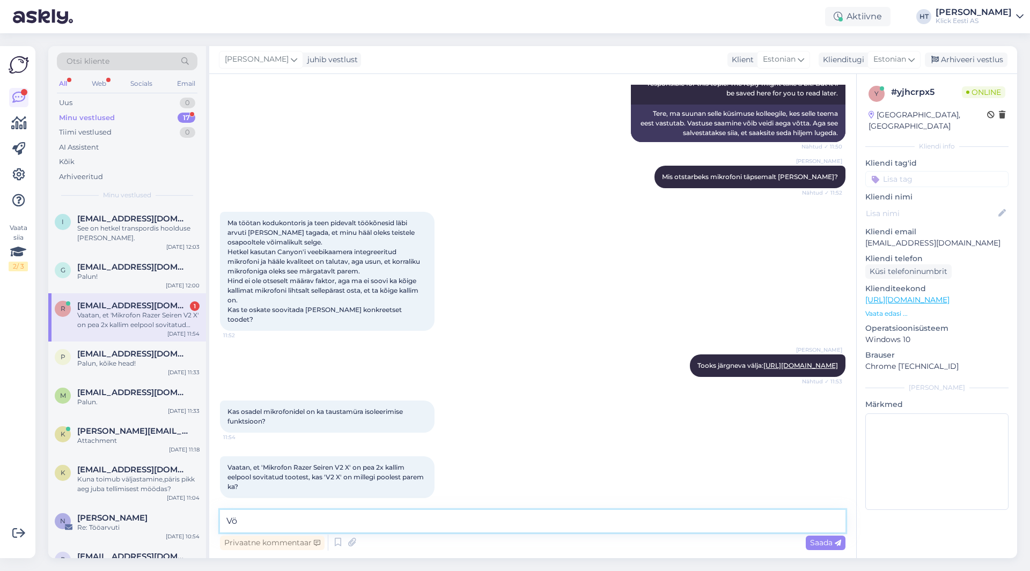
type textarea "V"
click at [493, 374] on div "[PERSON_NAME] [PERSON_NAME] järgneva välja: [URL][DOMAIN_NAME] Nähtud ✓ 11:53" at bounding box center [532, 366] width 625 height 46
click at [470, 522] on textarea at bounding box center [532, 521] width 625 height 23
type textarea "Heli isoleerimist minu teda välistel mikrofonidel ei ole. Kodukontoris V2 X pig…"
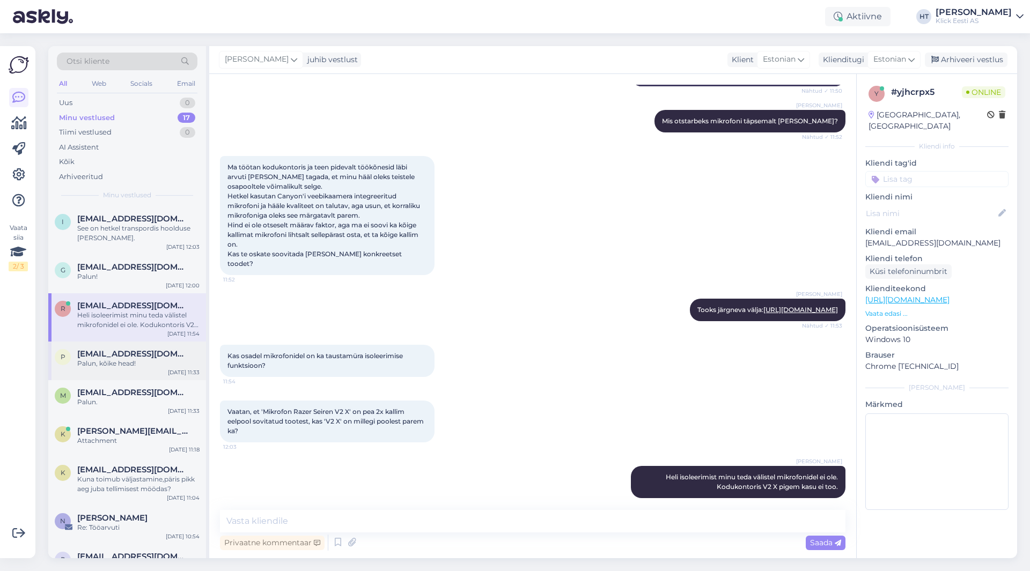
click at [139, 367] on div "Palun, kõike head!" at bounding box center [138, 364] width 122 height 10
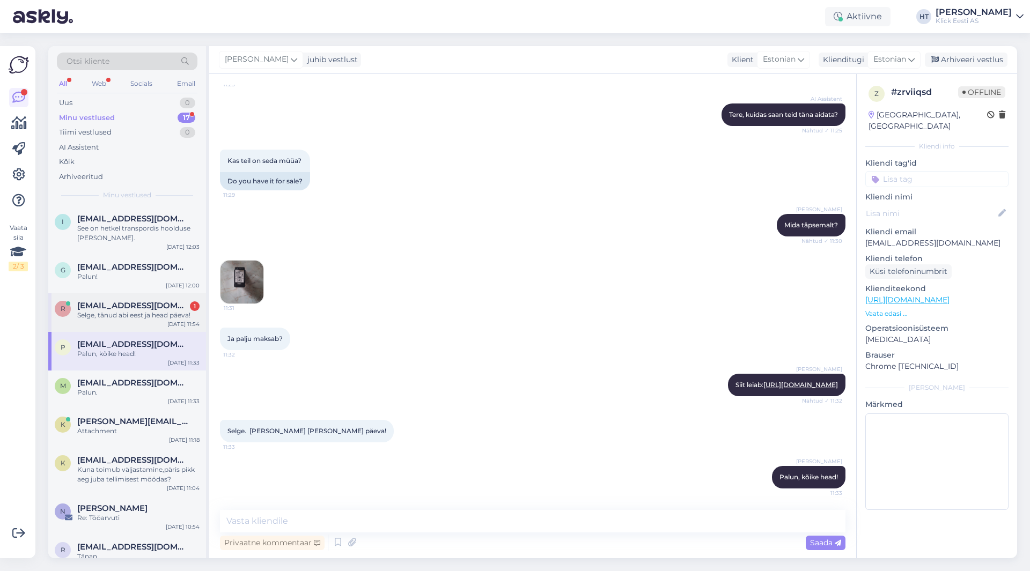
click at [128, 319] on div "Selge, tänud abi eest ja head päeva!" at bounding box center [138, 316] width 122 height 10
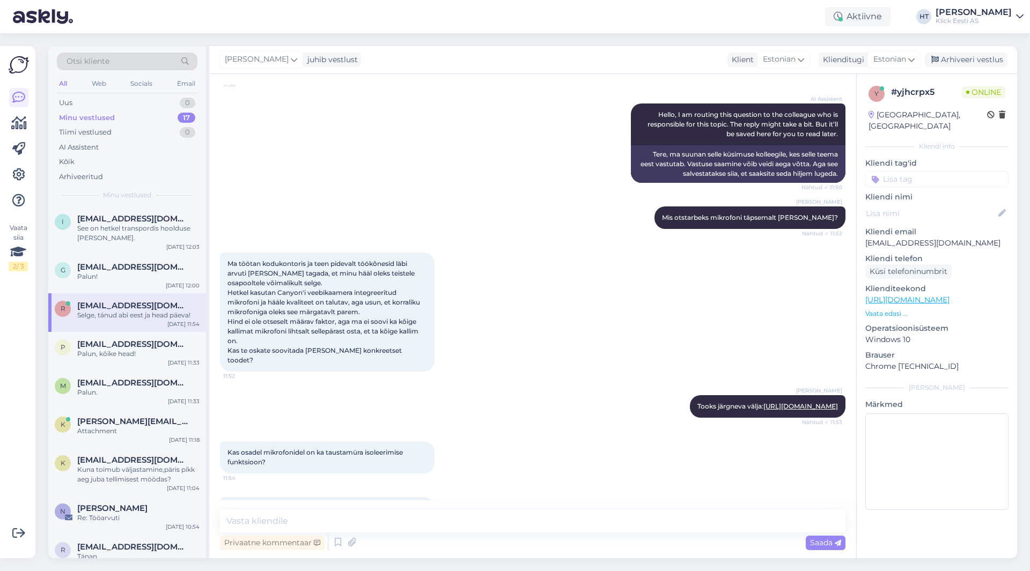
scroll to position [255, 0]
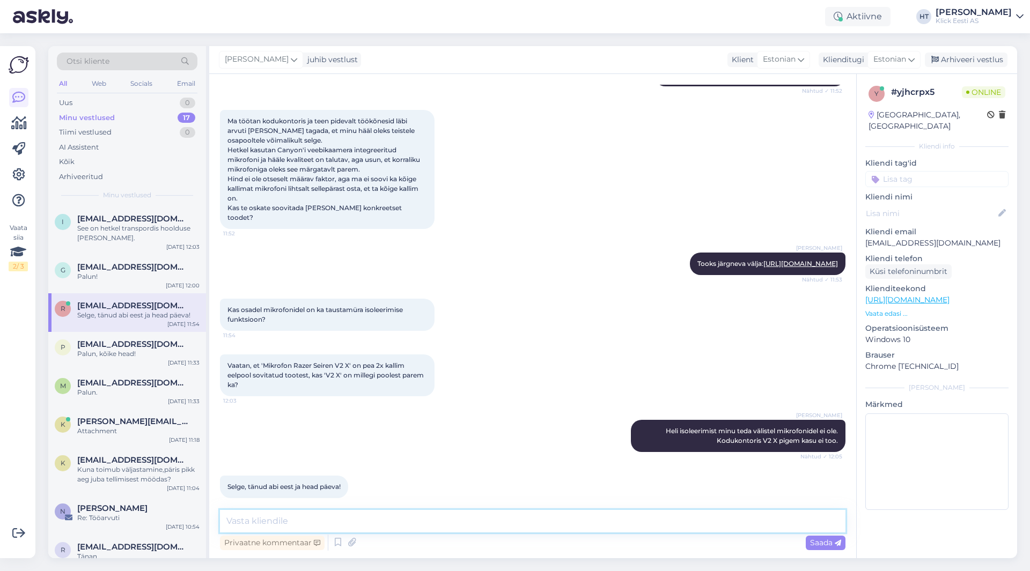
click at [357, 520] on textarea at bounding box center [532, 521] width 625 height 23
type textarea "Palun, kõike head!"
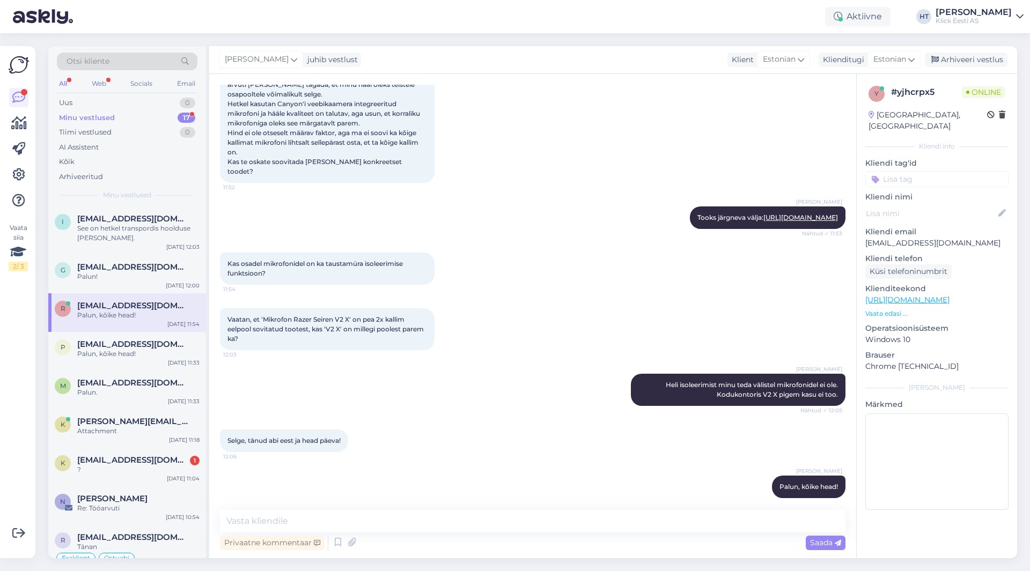
click at [114, 305] on span "[EMAIL_ADDRESS][DOMAIN_NAME]" at bounding box center [133, 306] width 112 height 10
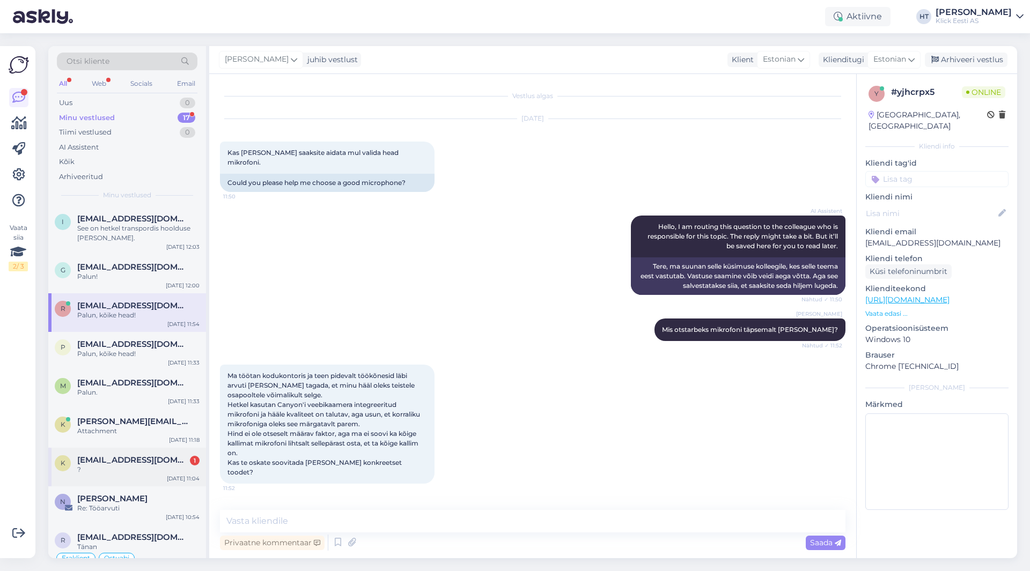
click at [152, 455] on div "k [EMAIL_ADDRESS][DOMAIN_NAME] 1 ? [DATE] 11:04" at bounding box center [127, 467] width 158 height 39
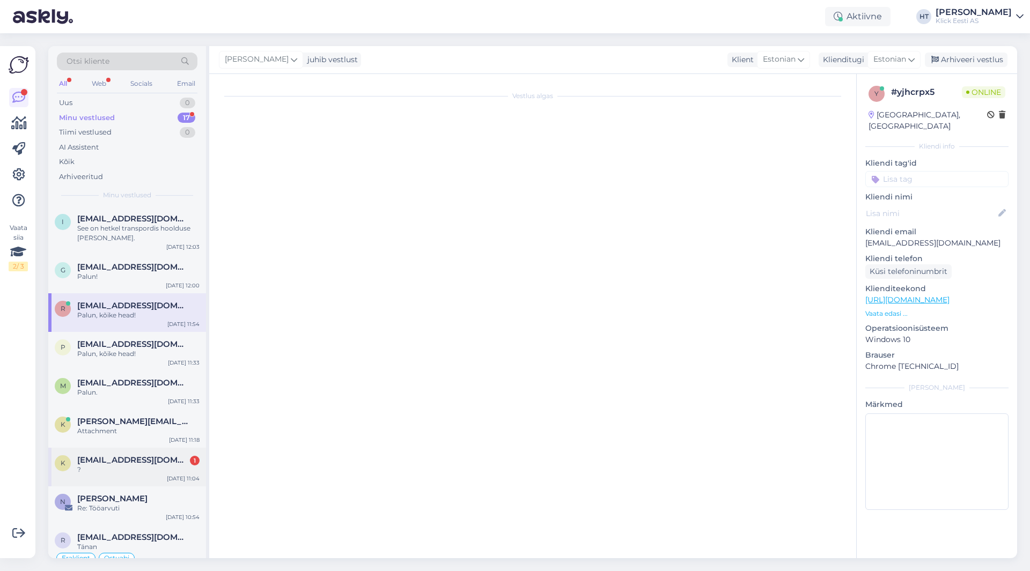
scroll to position [47, 0]
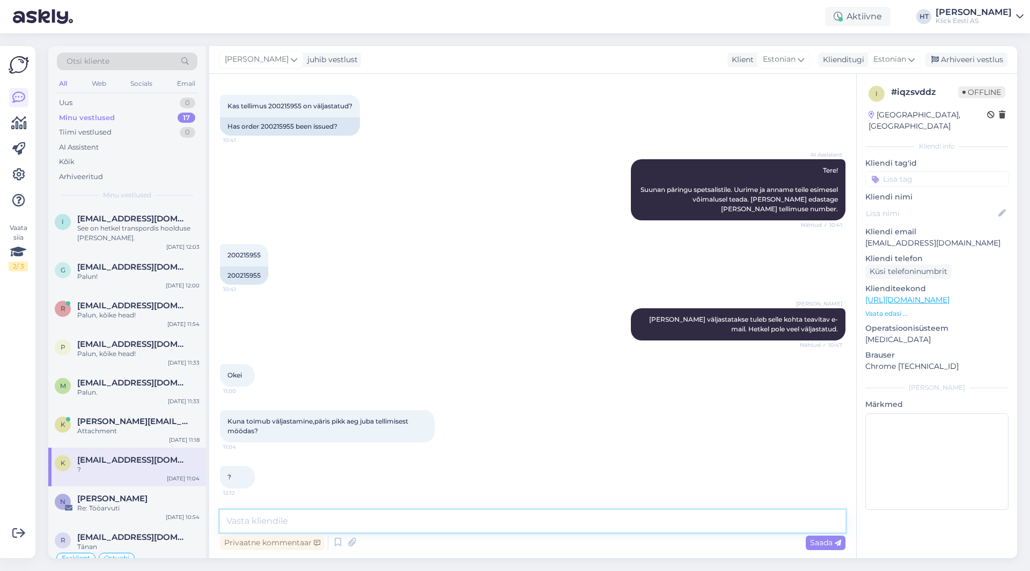
click at [342, 521] on textarea at bounding box center [532, 521] width 625 height 23
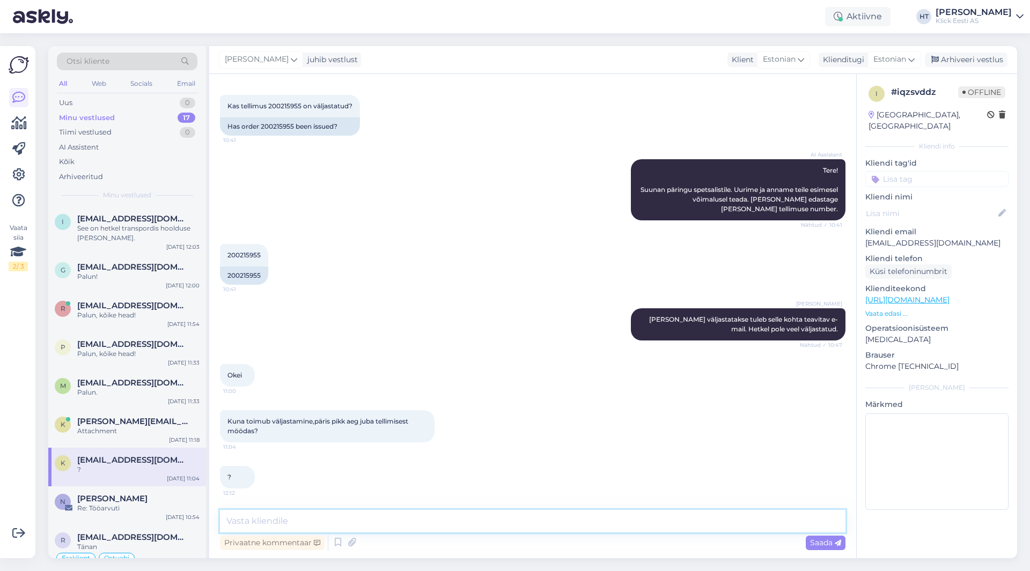
click at [342, 521] on textarea at bounding box center [532, 521] width 625 height 23
click at [407, 523] on textarea at bounding box center [532, 521] width 625 height 23
paste textarea "3-6 tööpäeva"
type textarea "Tarne on pikem, 3-6 tööpäeva. Väljastame kui oleme tarnijalt kauba saanud."
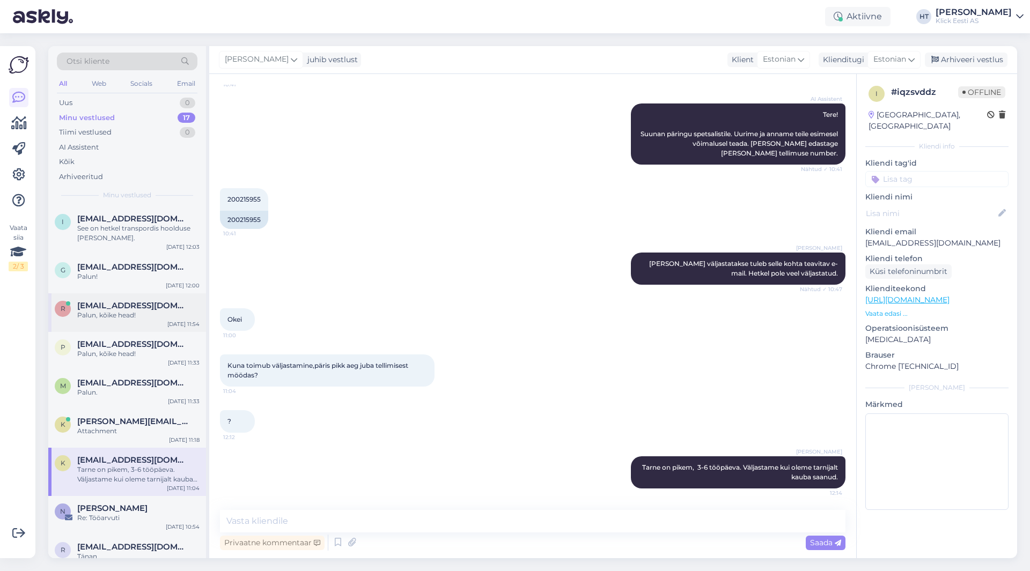
click at [149, 301] on div "[EMAIL_ADDRESS][DOMAIN_NAME]" at bounding box center [138, 306] width 122 height 10
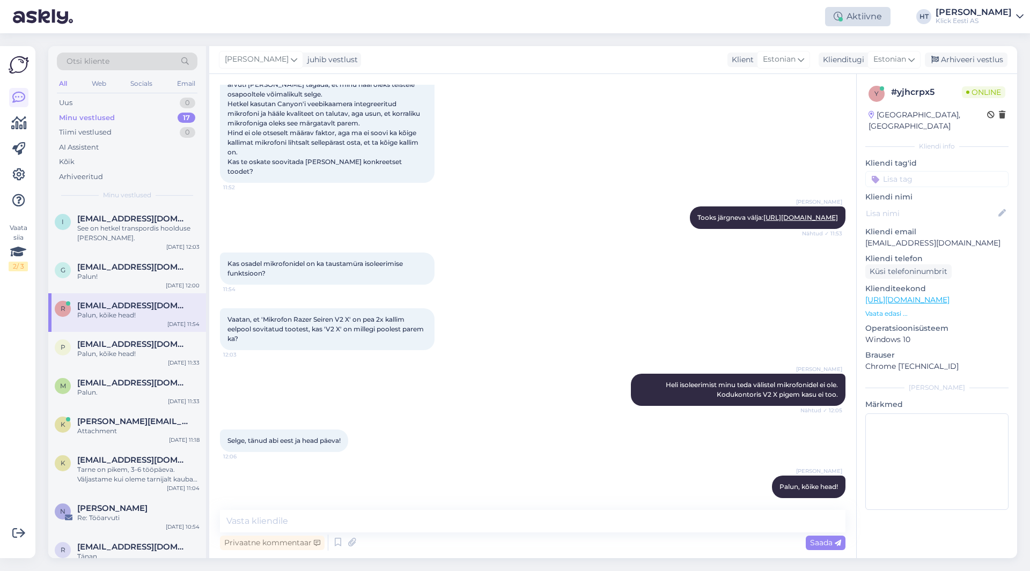
click at [883, 23] on div "Aktiivne" at bounding box center [857, 16] width 65 height 19
click at [801, 82] on button "1 tund" at bounding box center [785, 83] width 31 height 12
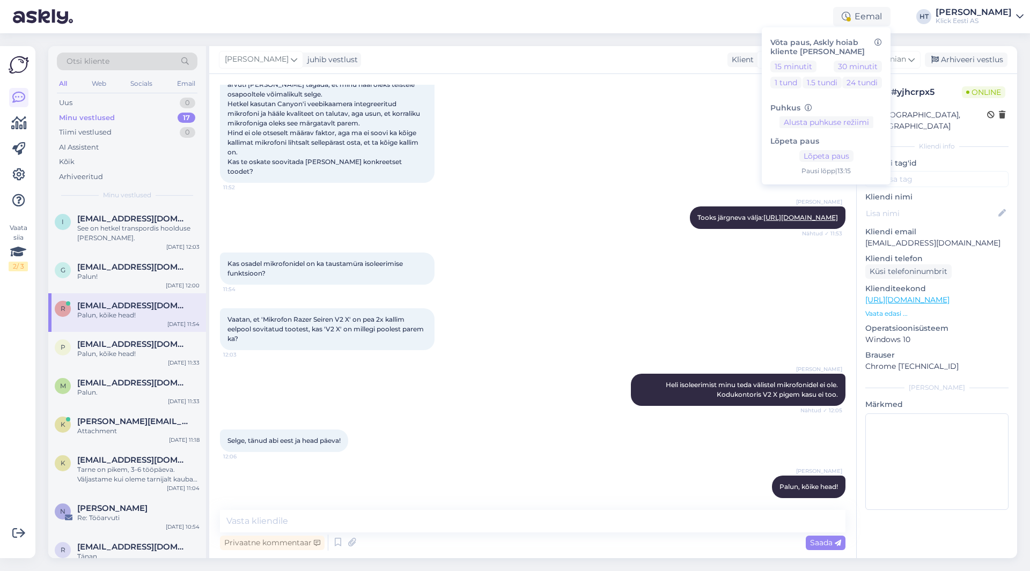
click at [578, 52] on div "[PERSON_NAME] juhib vestlust Klient [DEMOGRAPHIC_DATA] Klienditugi [DEMOGRAPHIC…" at bounding box center [613, 60] width 808 height 28
